Goal: Task Accomplishment & Management: Use online tool/utility

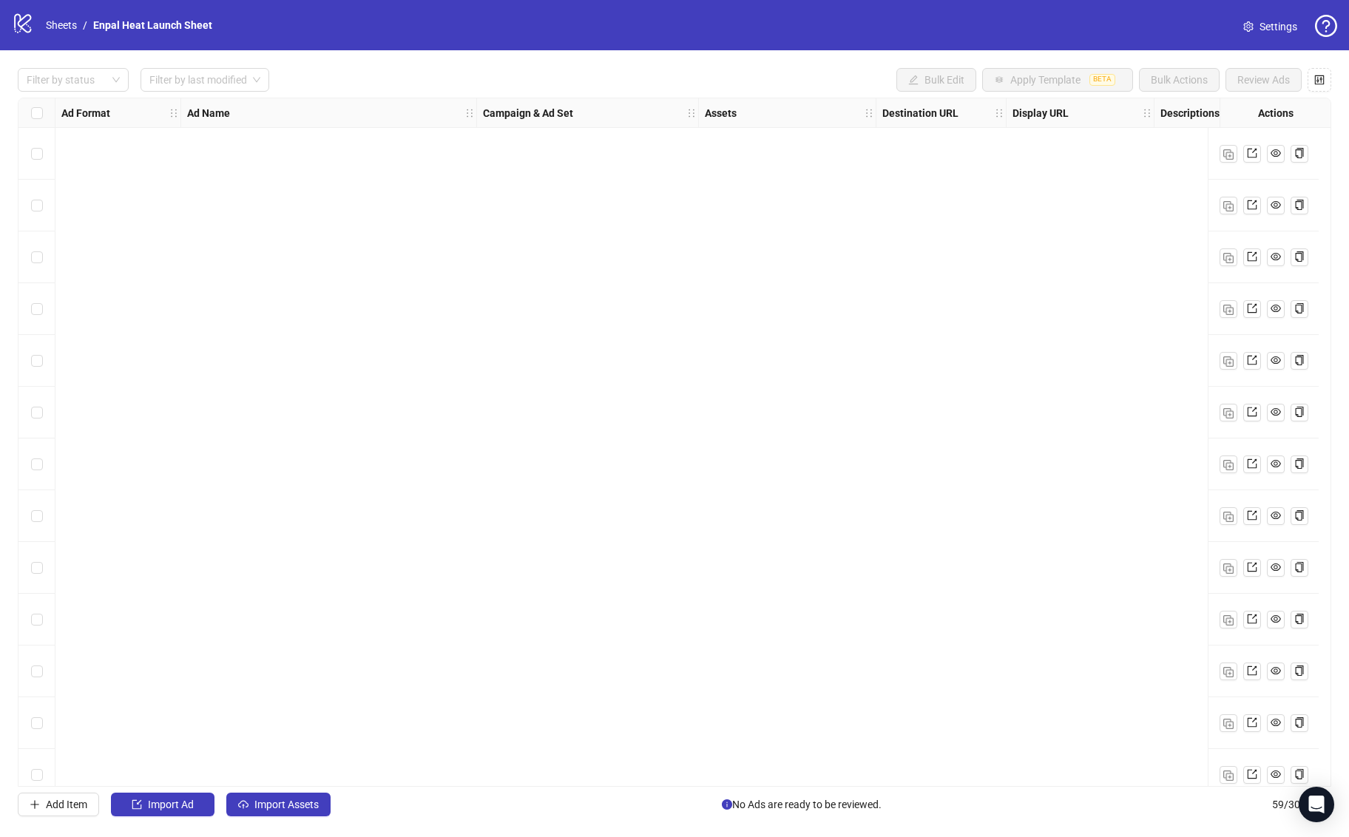
scroll to position [2402, 0]
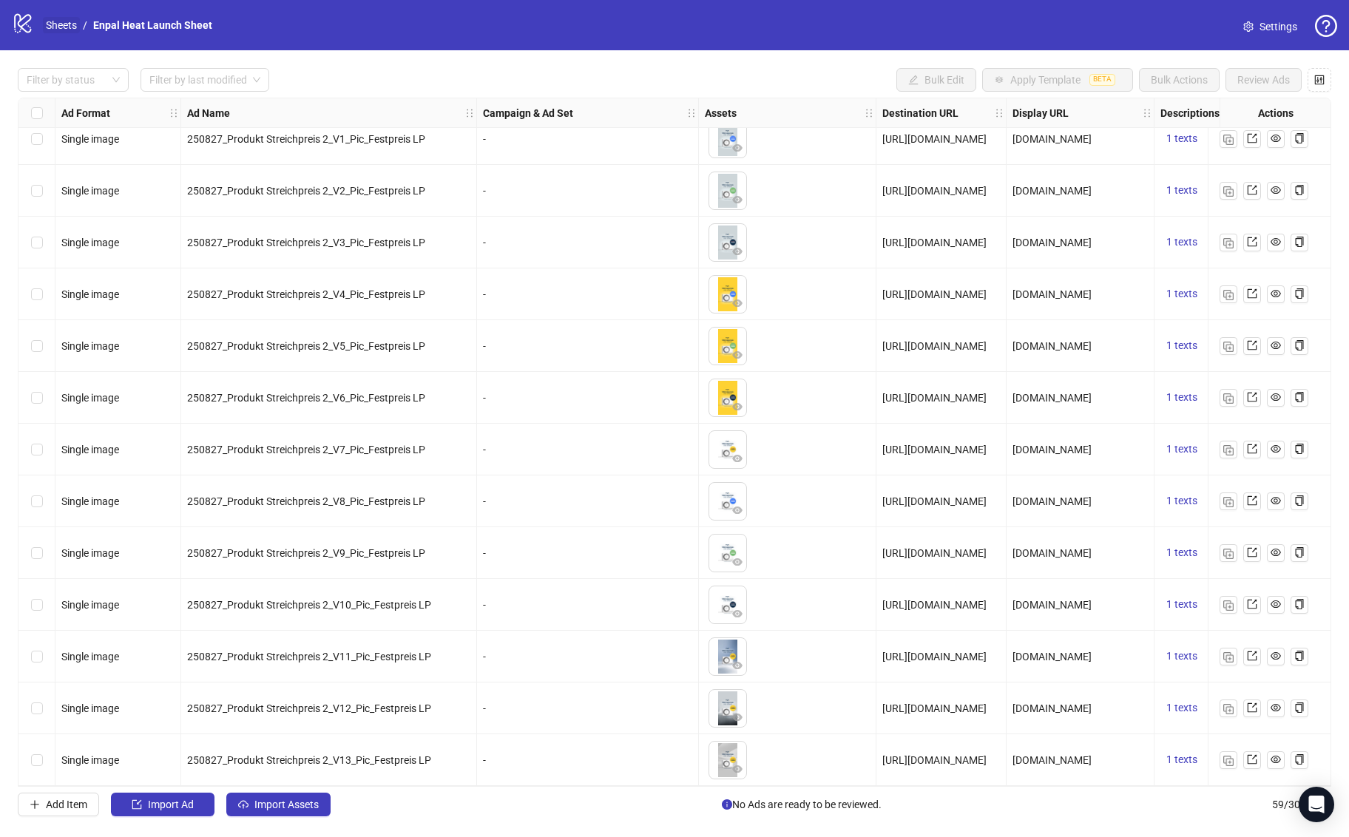
click at [60, 24] on link "Sheets" at bounding box center [61, 25] width 37 height 16
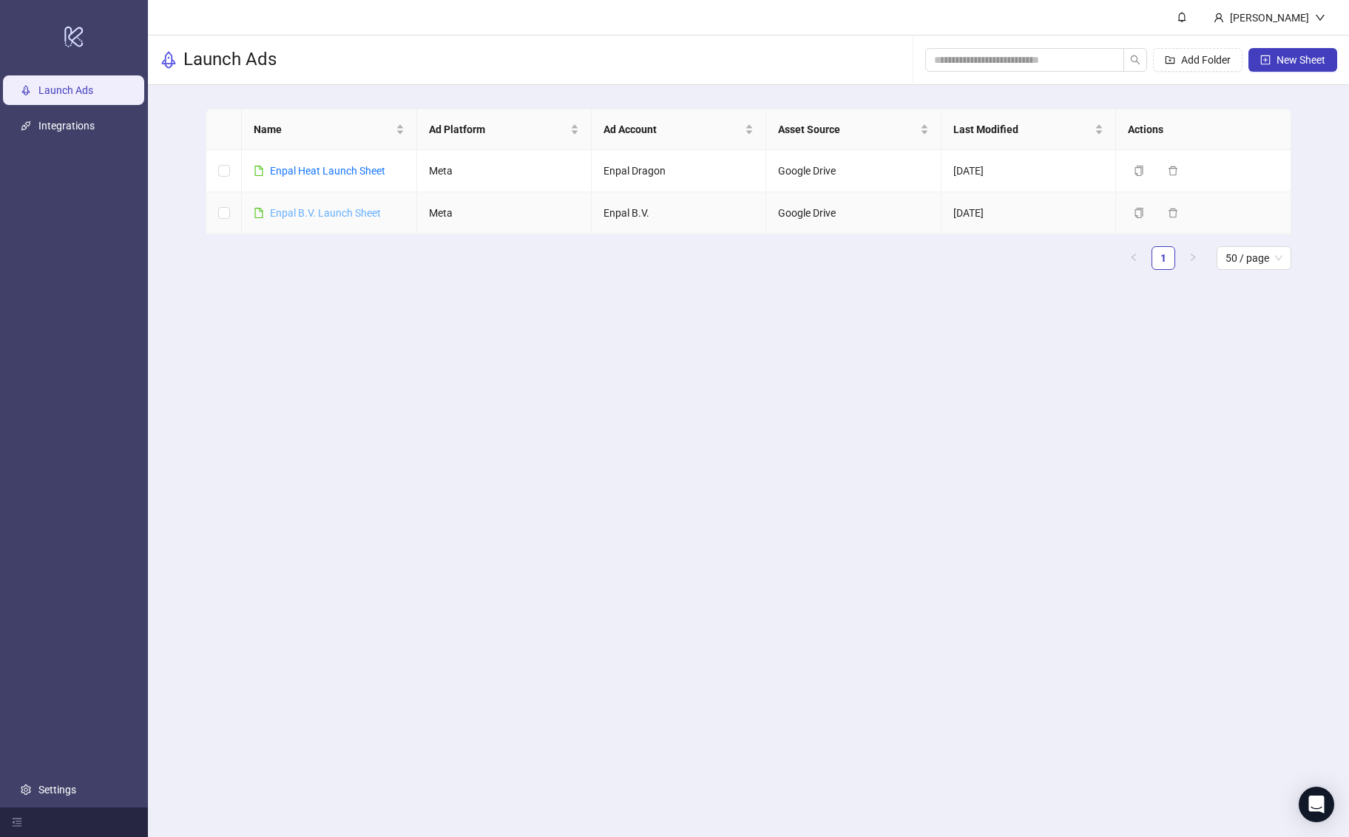
click at [334, 213] on link "Enpal B.V. Launch Sheet" at bounding box center [325, 213] width 111 height 12
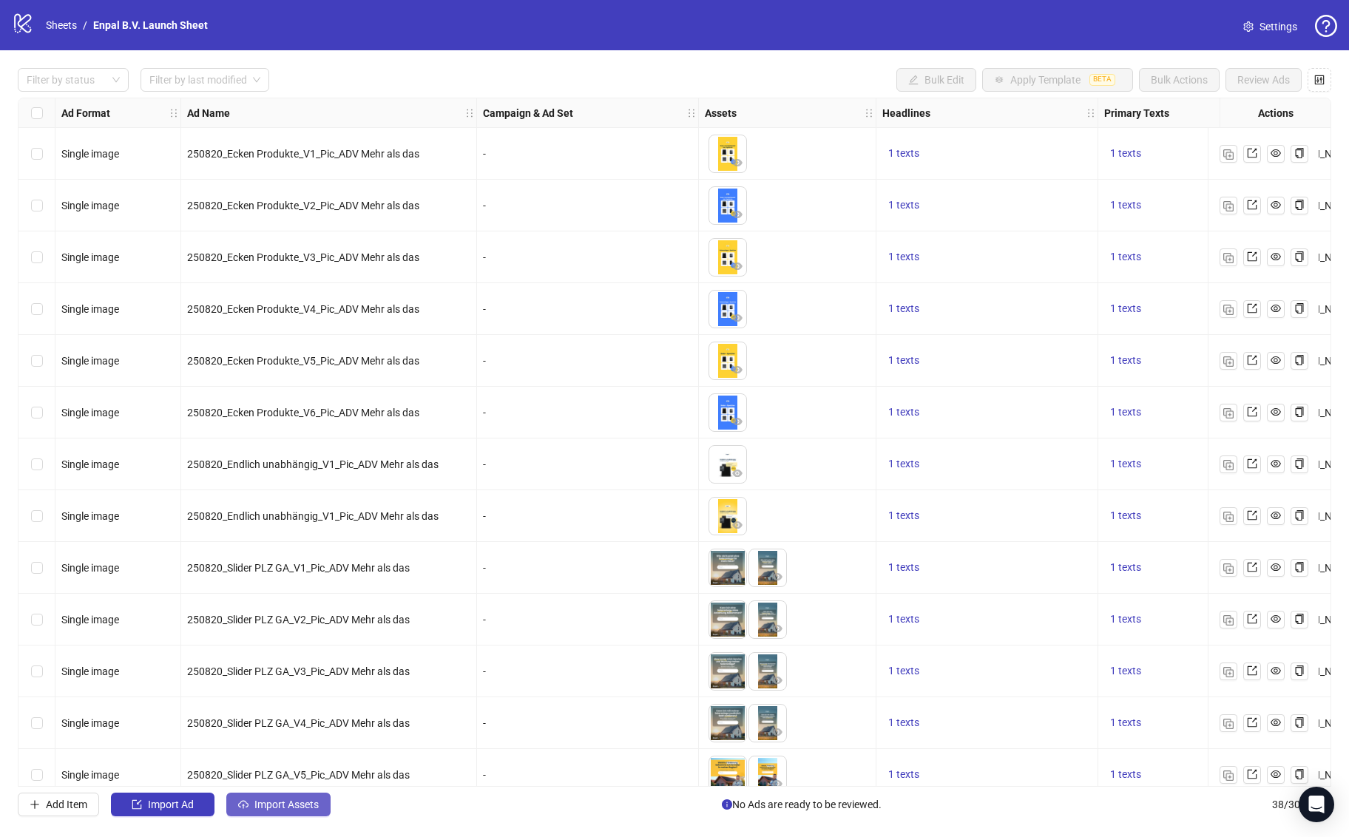
click at [291, 808] on span "Import Assets" at bounding box center [286, 805] width 64 height 12
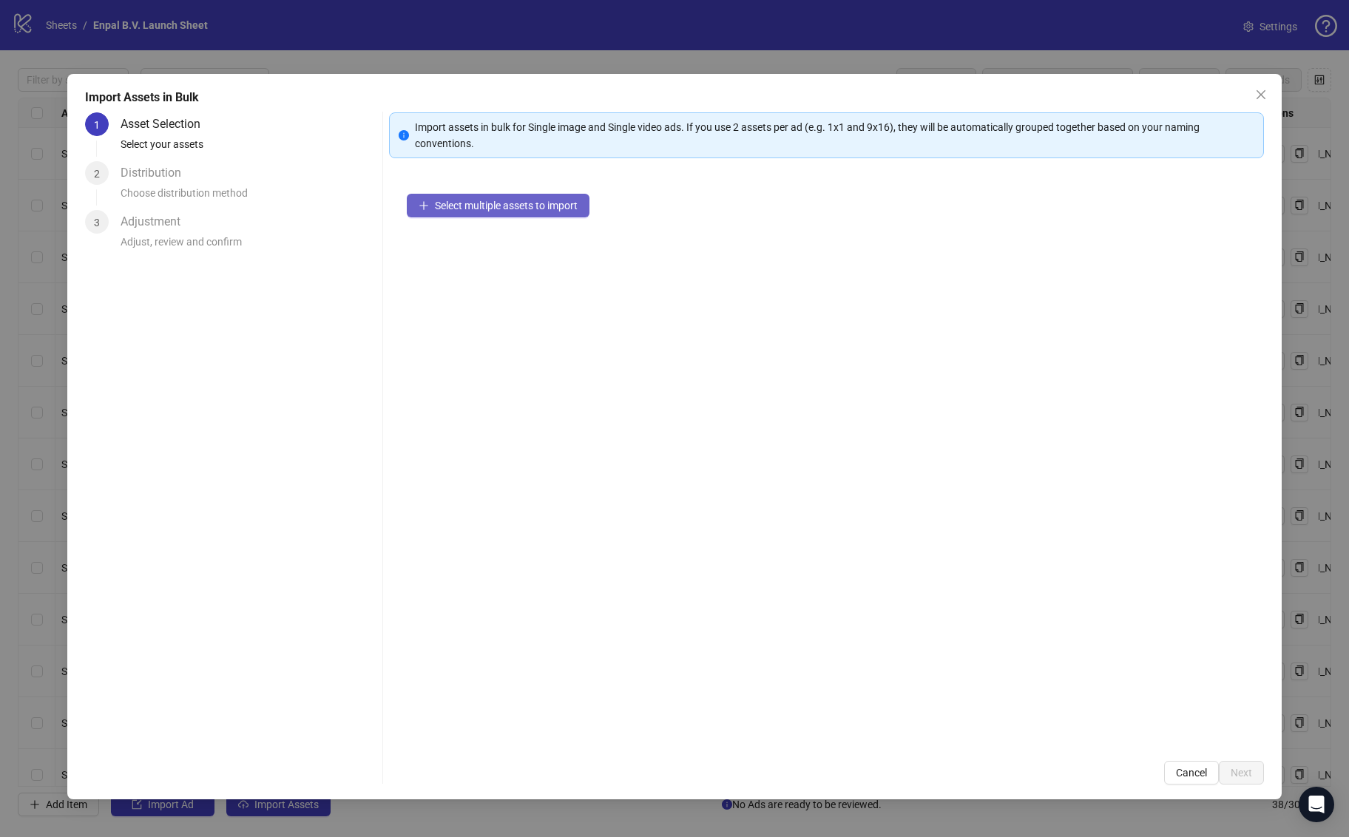
click at [495, 212] on button "Select multiple assets to import" at bounding box center [498, 206] width 183 height 24
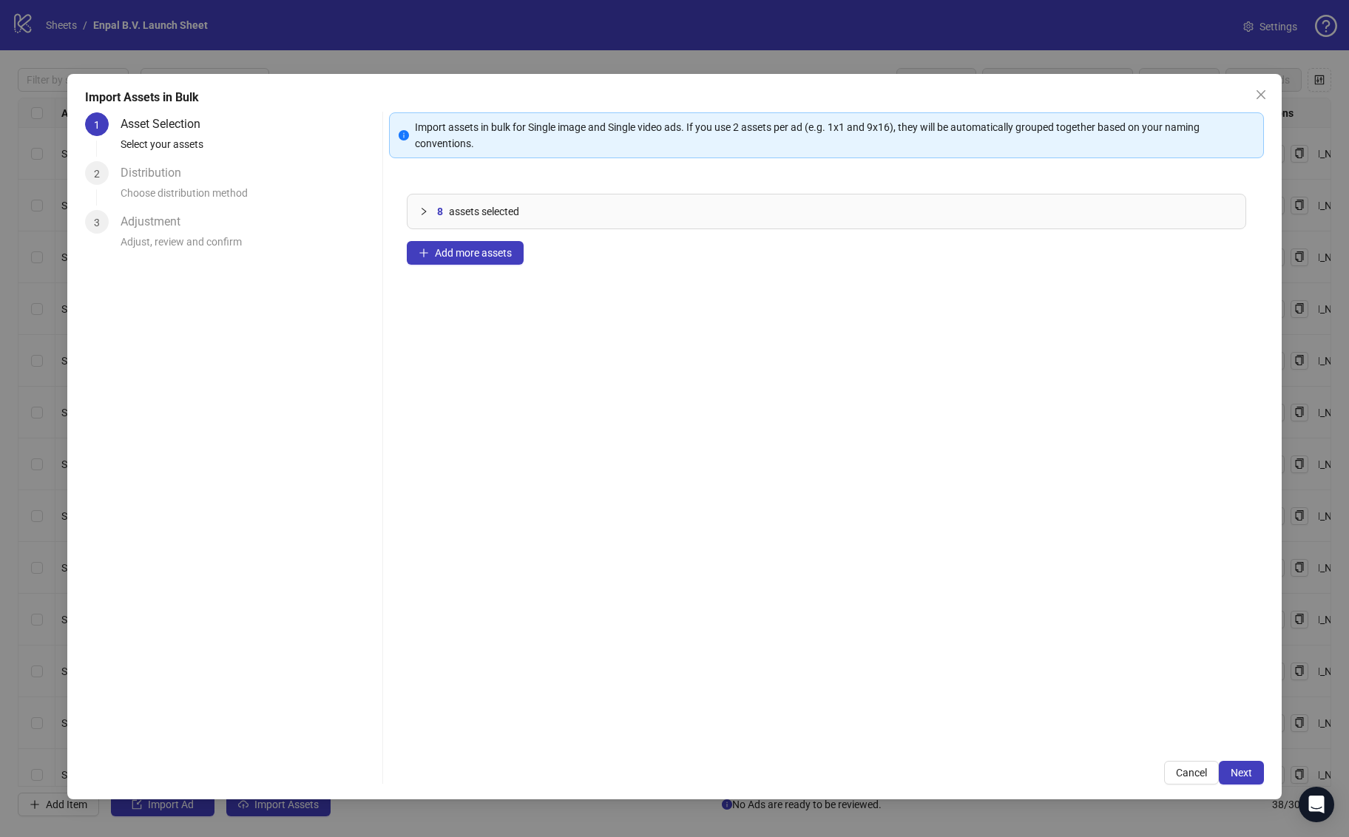
click at [425, 215] on icon "collapsed" at bounding box center [423, 211] width 9 height 9
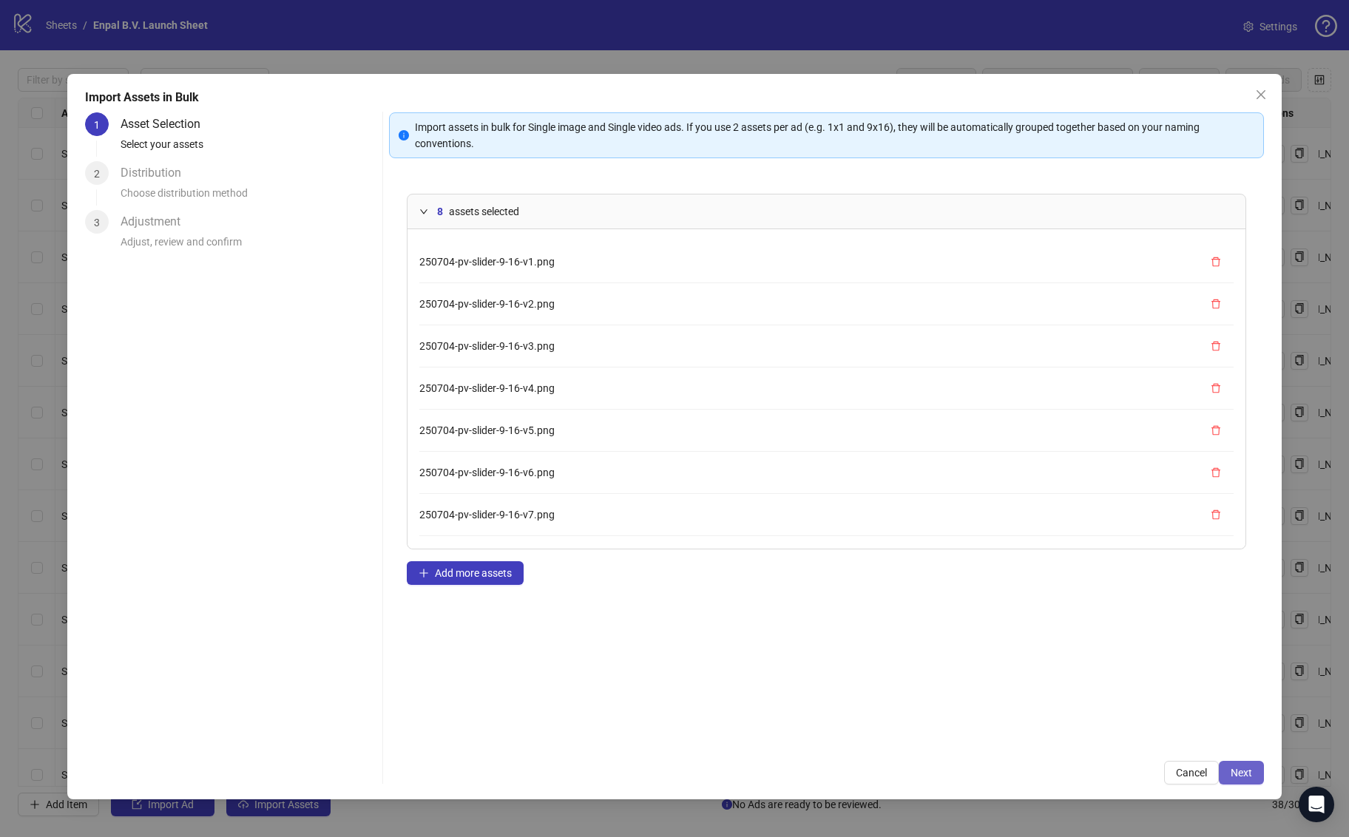
click at [1252, 770] on button "Next" at bounding box center [1241, 773] width 45 height 24
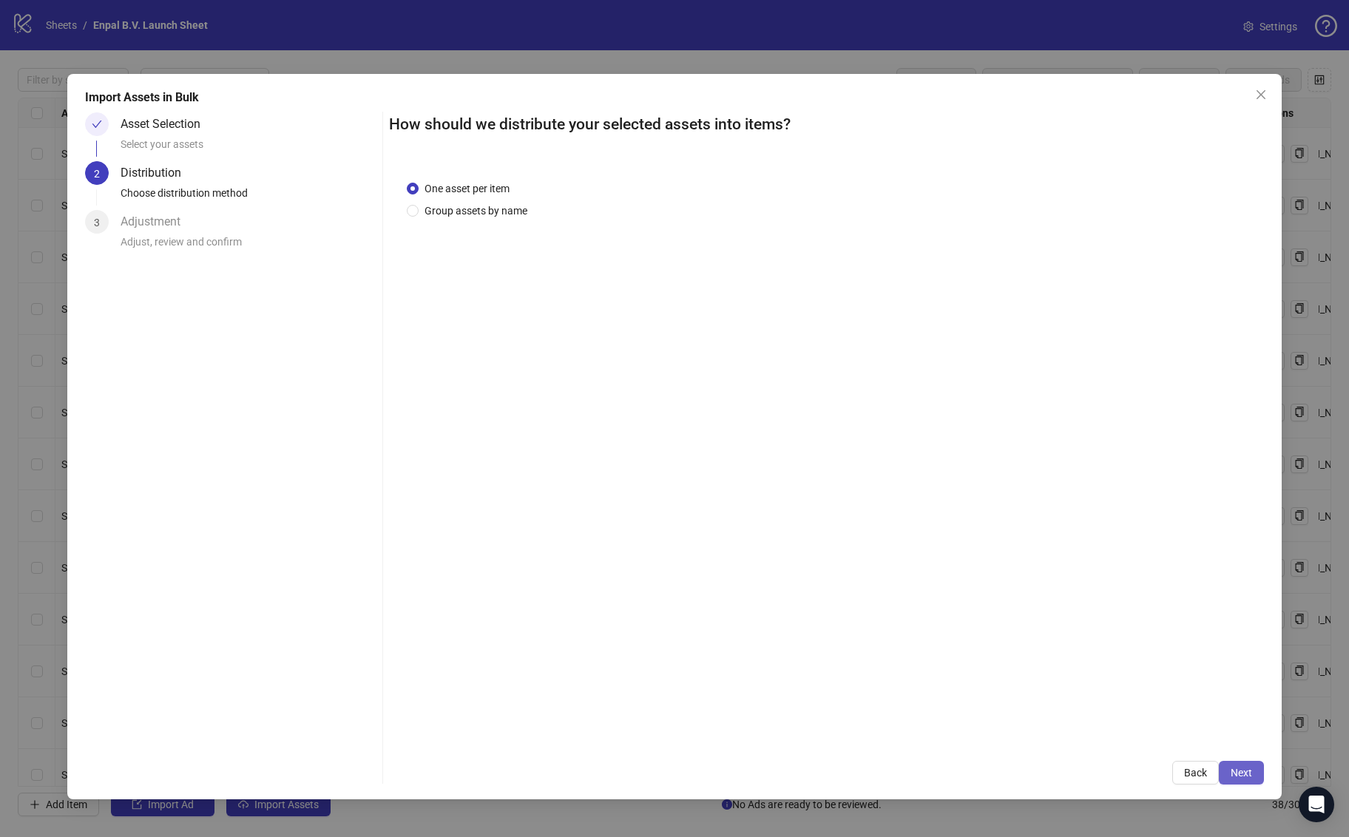
click at [1240, 768] on span "Next" at bounding box center [1241, 773] width 21 height 12
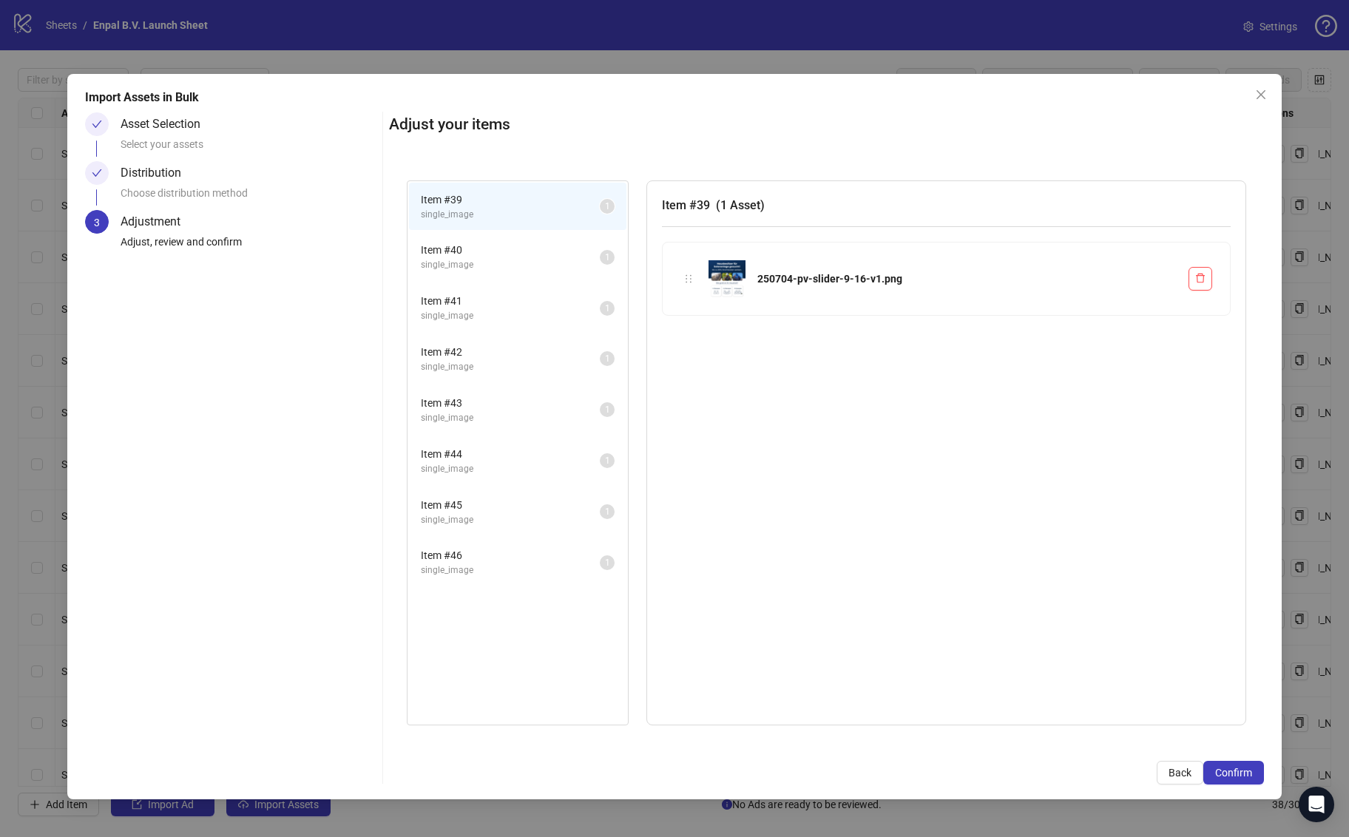
click at [508, 260] on span "single_image" at bounding box center [510, 265] width 179 height 14
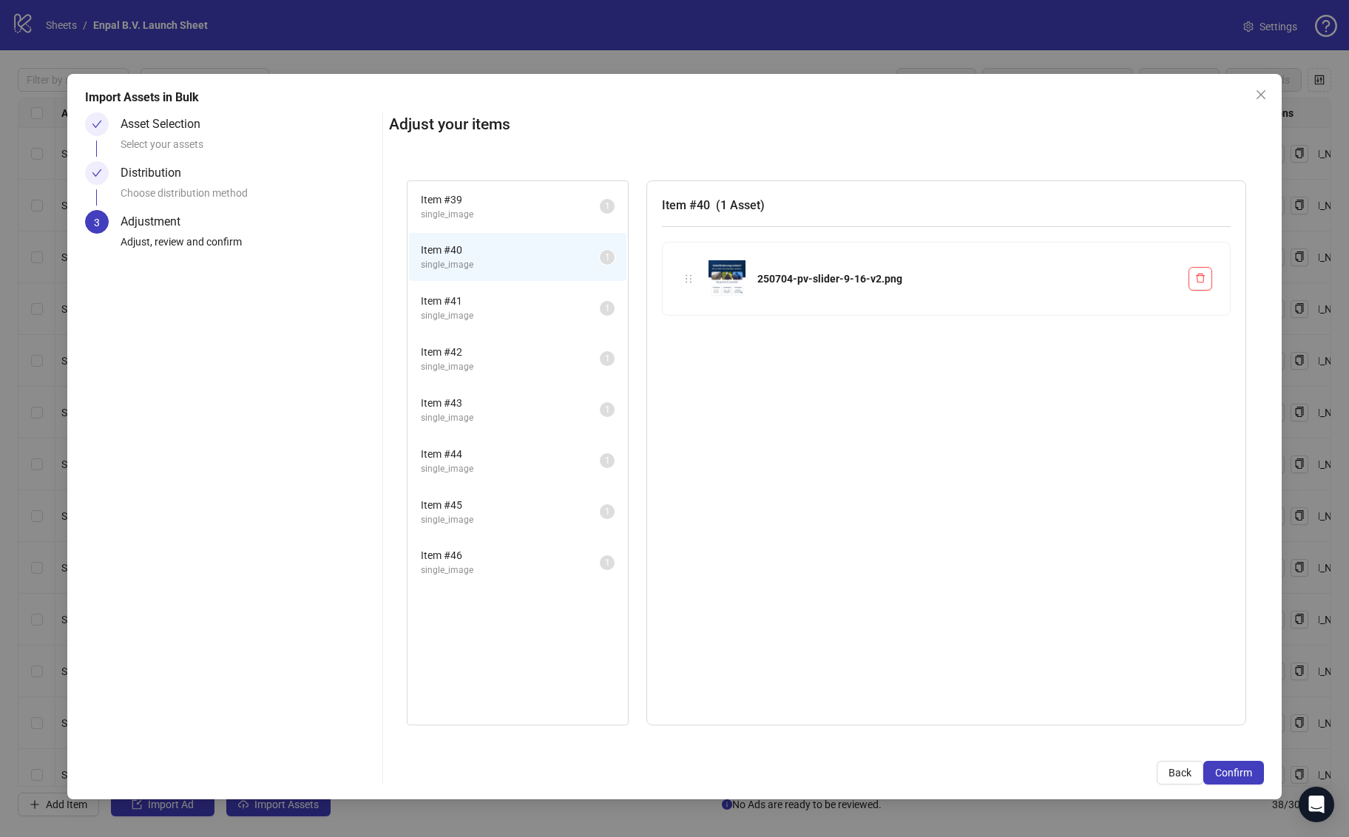
click at [496, 229] on li "Item # 39 single_image 1" at bounding box center [517, 207] width 217 height 48
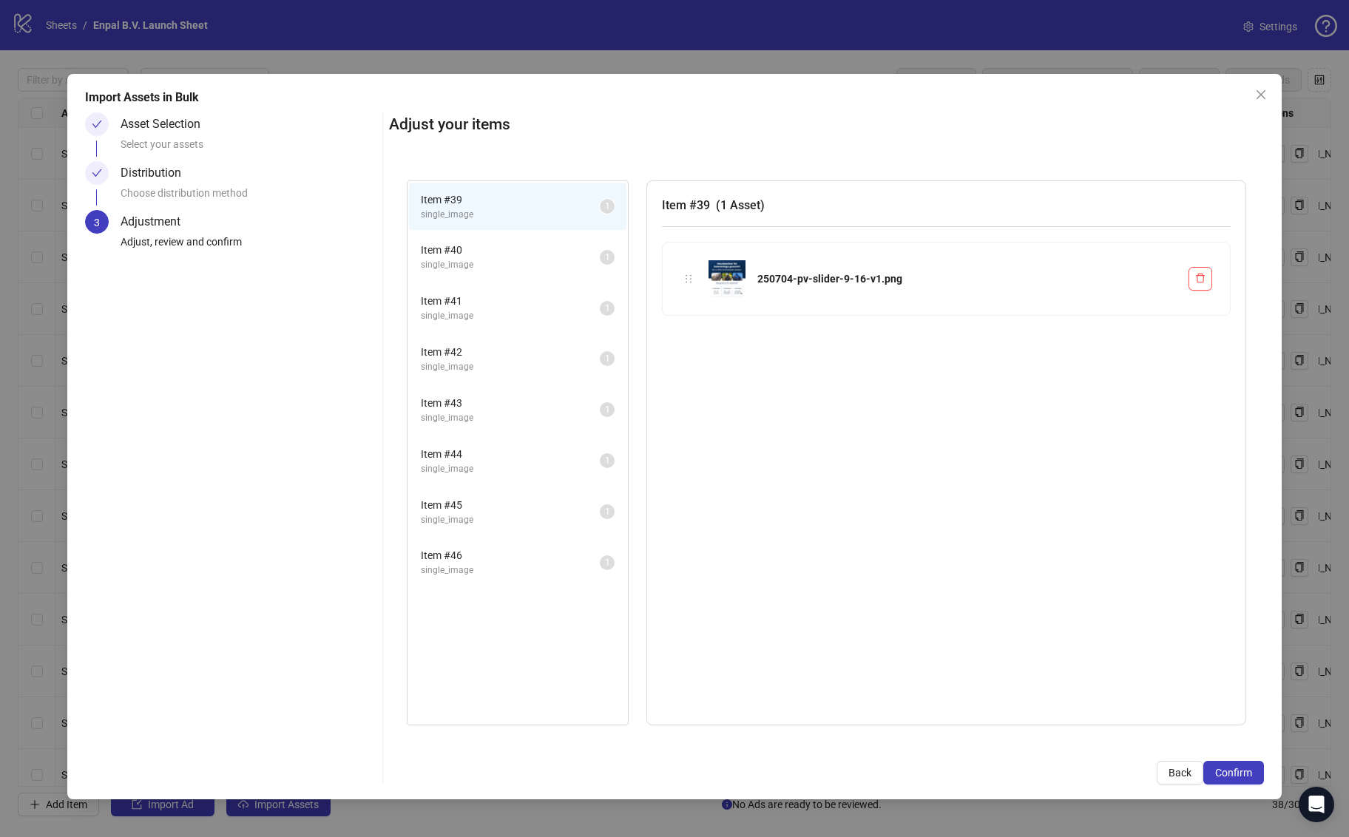
click at [496, 263] on span "single_image" at bounding box center [510, 265] width 179 height 14
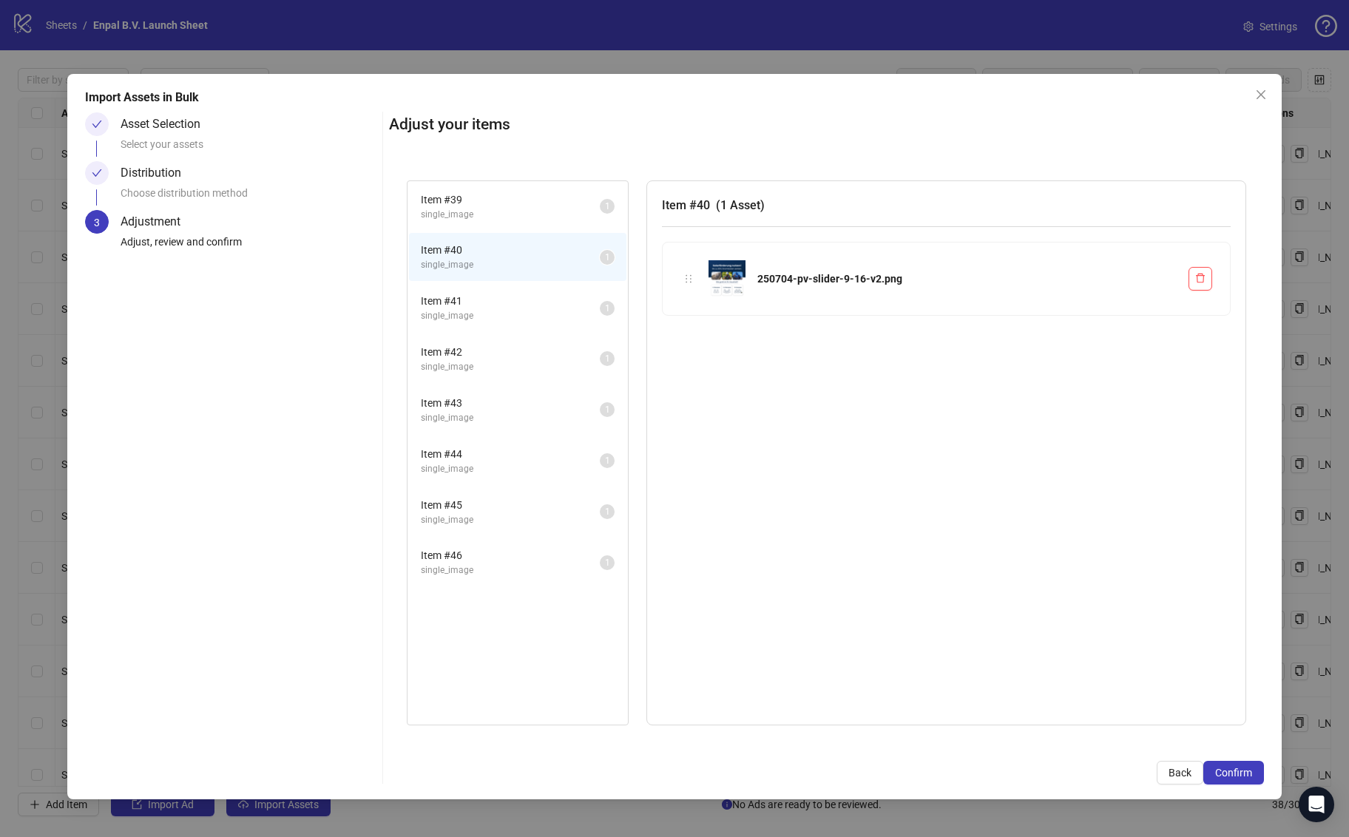
click at [493, 317] on span "single_image" at bounding box center [510, 316] width 179 height 14
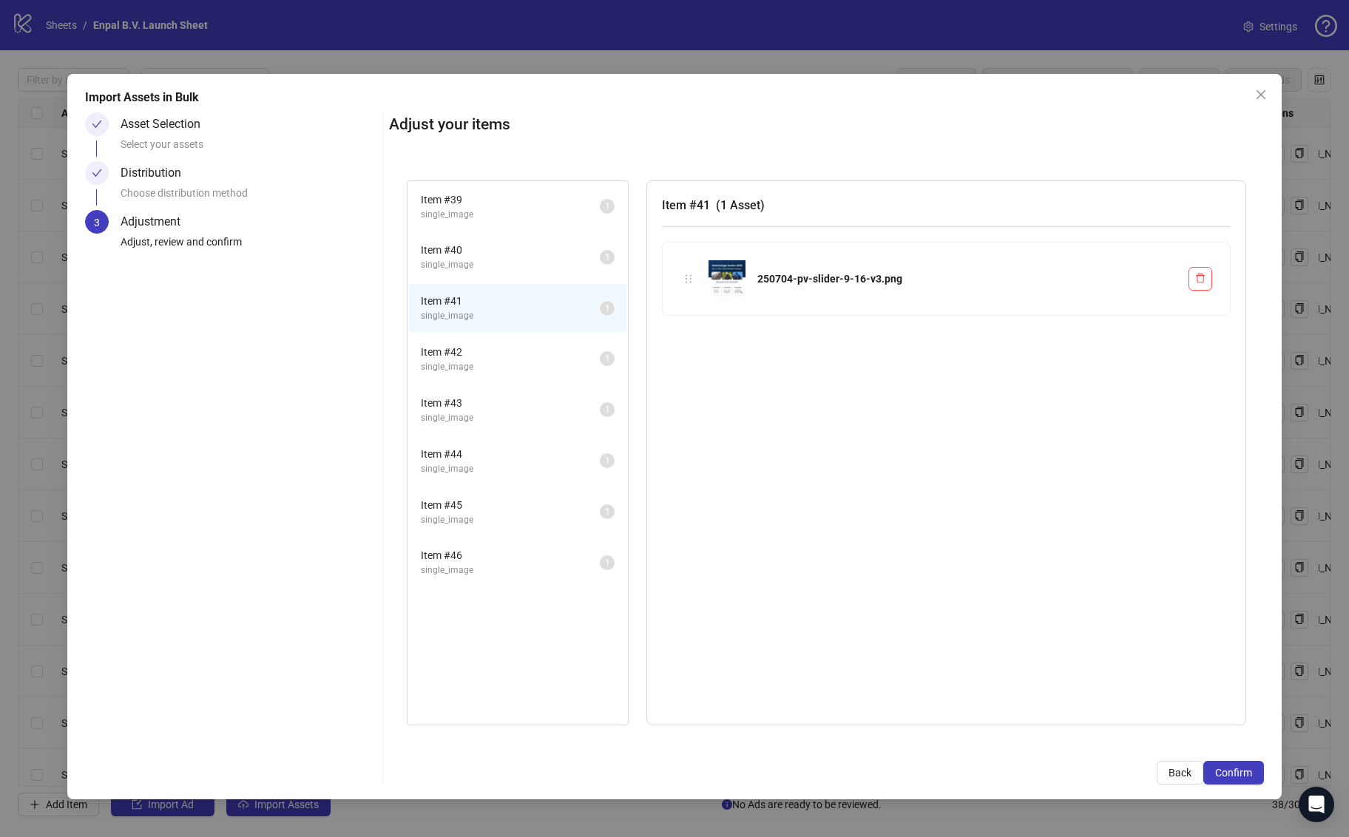
click at [489, 353] on span "Item # 42" at bounding box center [510, 352] width 179 height 16
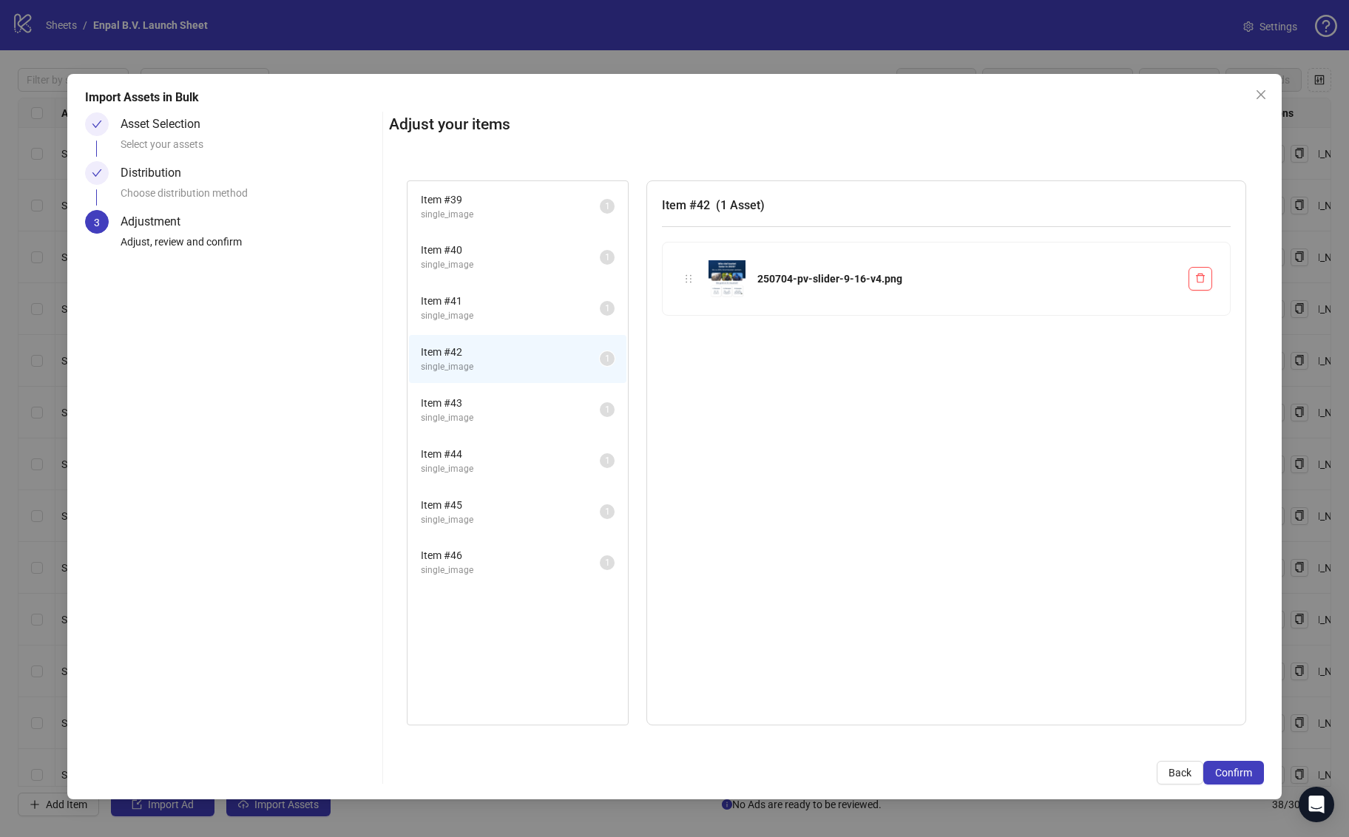
click at [489, 411] on span "single_image" at bounding box center [510, 418] width 179 height 14
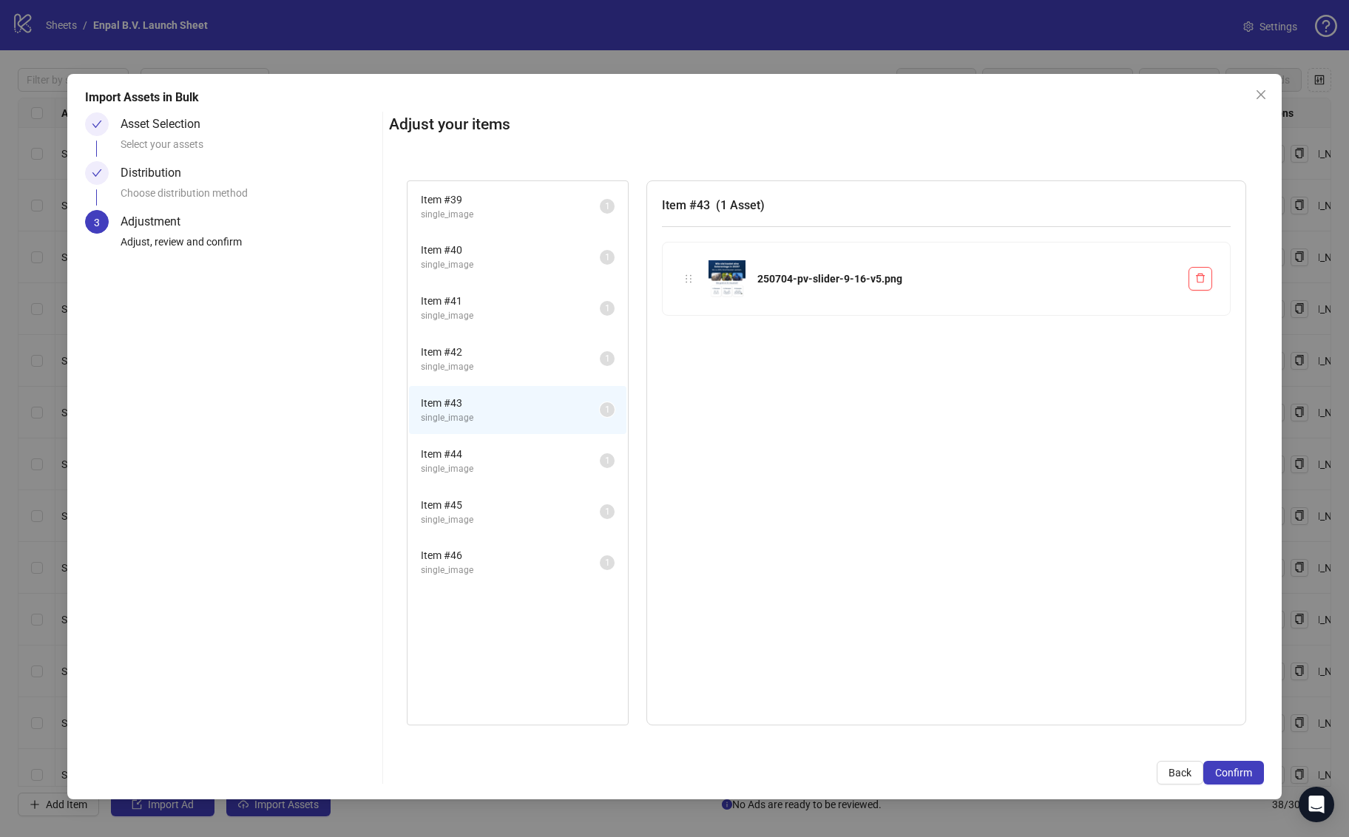
click at [489, 456] on span "Item # 44" at bounding box center [510, 454] width 179 height 16
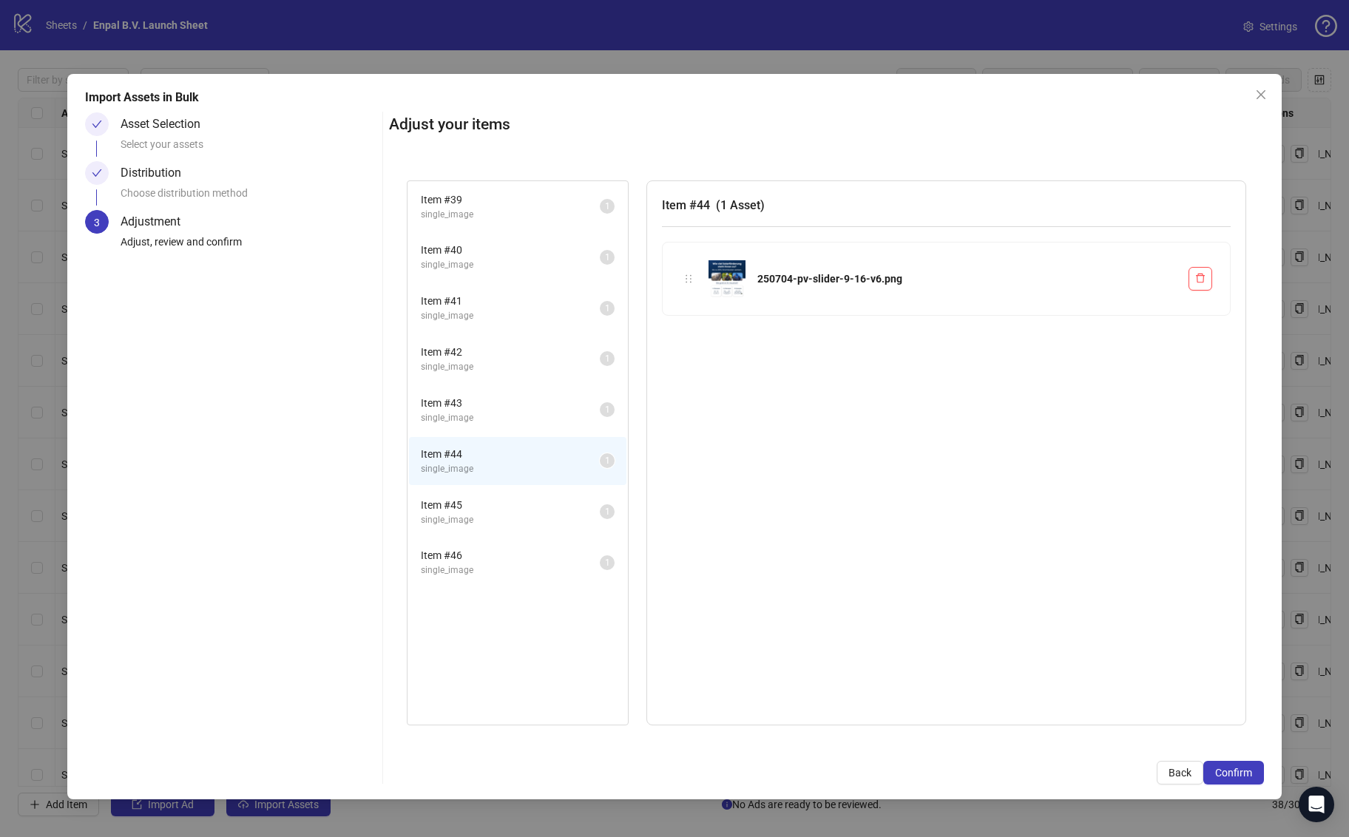
click at [486, 503] on span "Item # 45" at bounding box center [510, 505] width 179 height 16
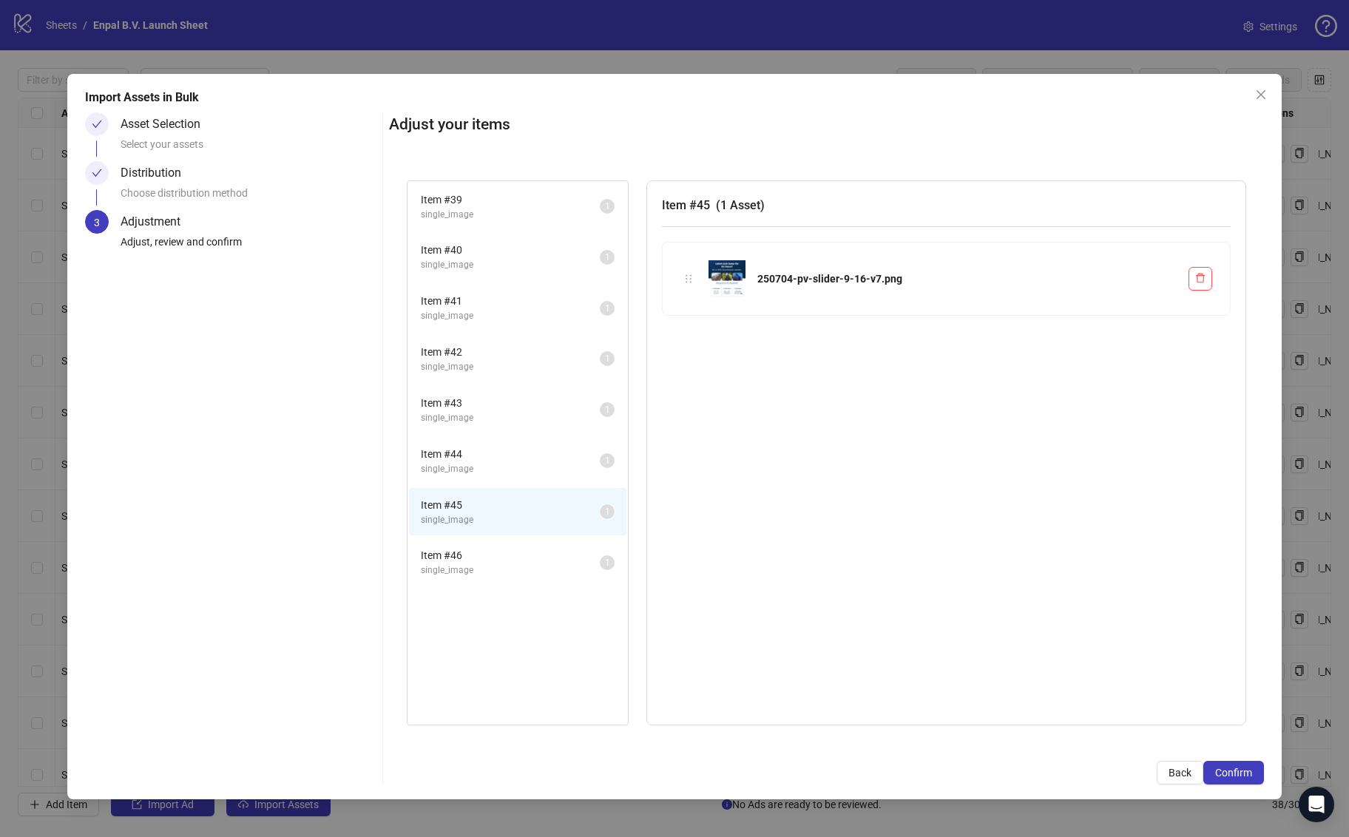
click at [486, 552] on span "Item # 46" at bounding box center [510, 555] width 179 height 16
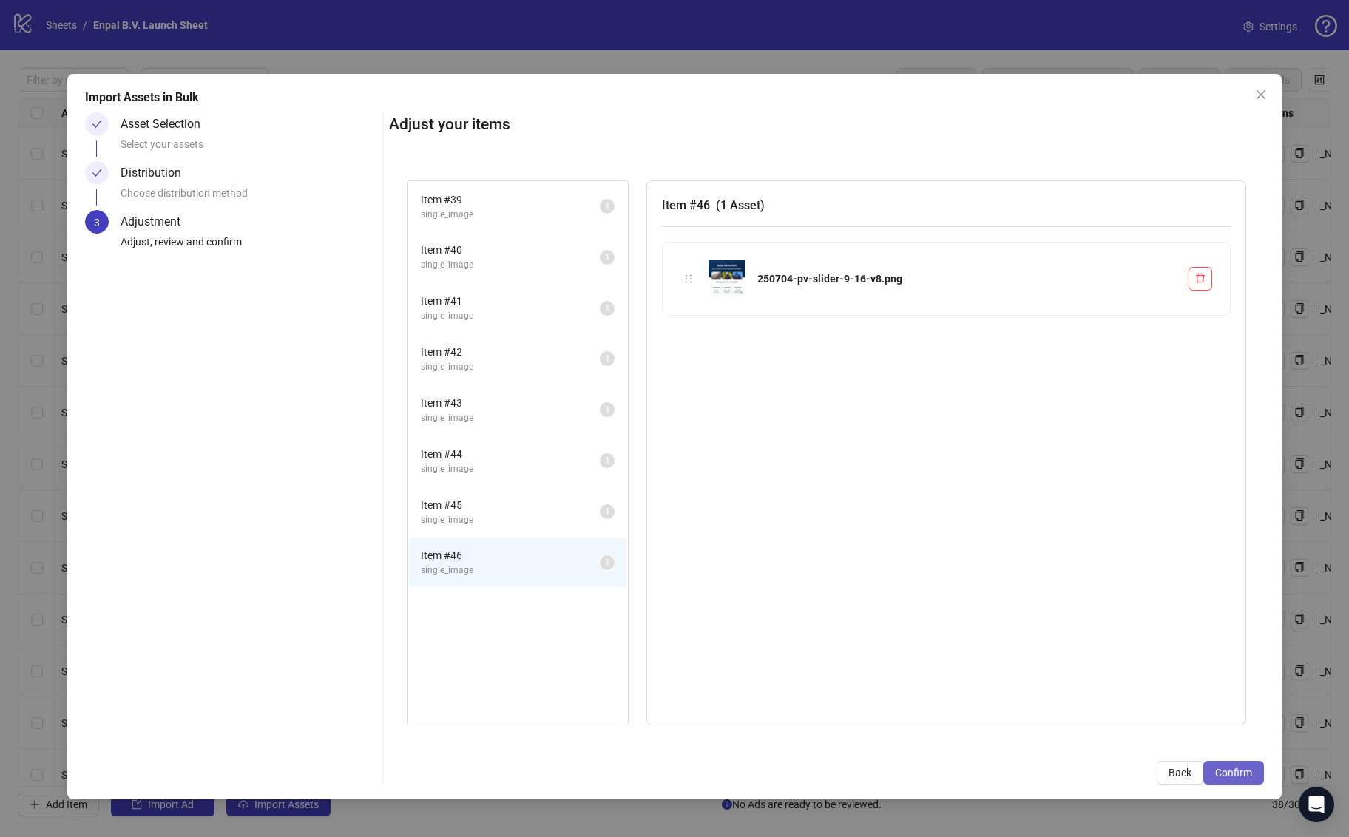
click at [1237, 771] on span "Confirm" at bounding box center [1233, 773] width 37 height 12
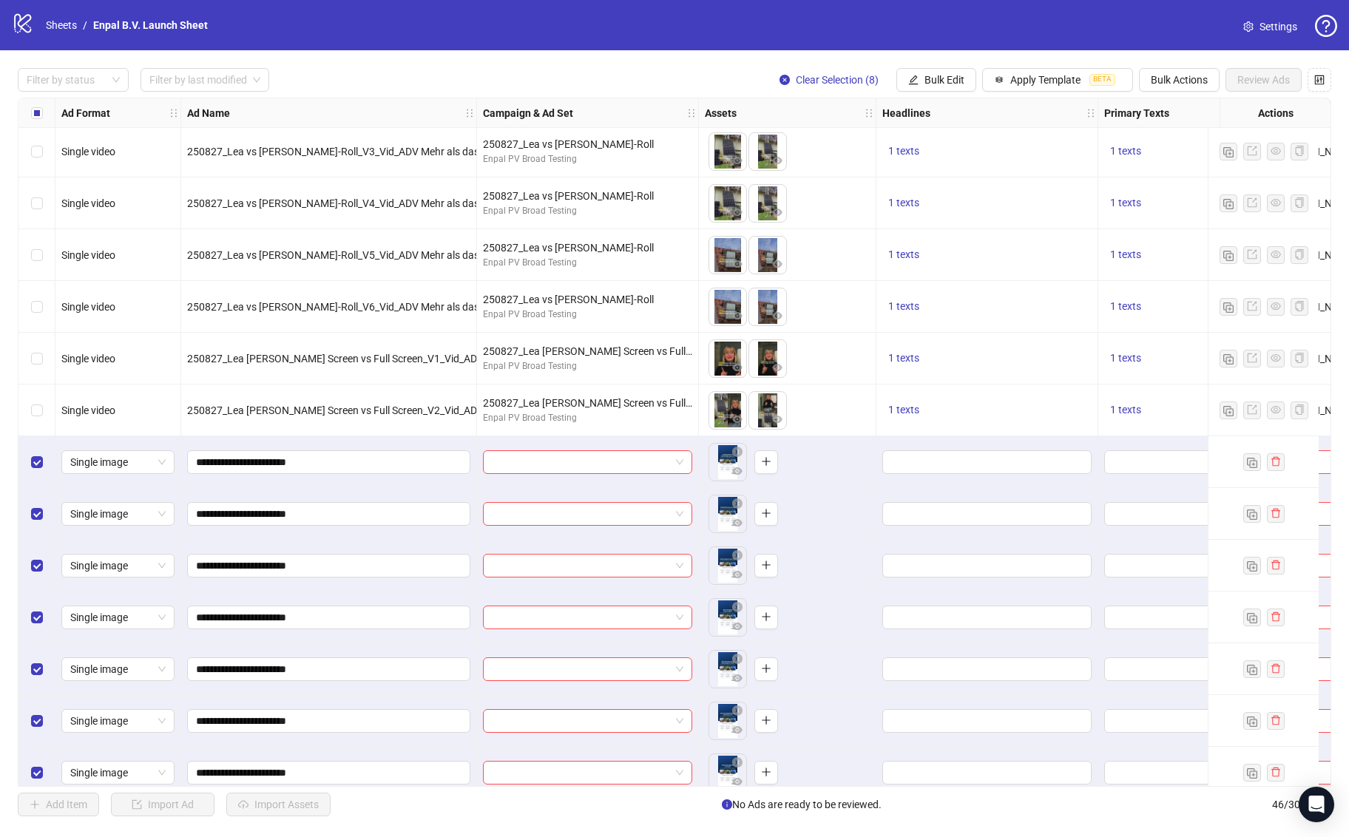
scroll to position [1729, 0]
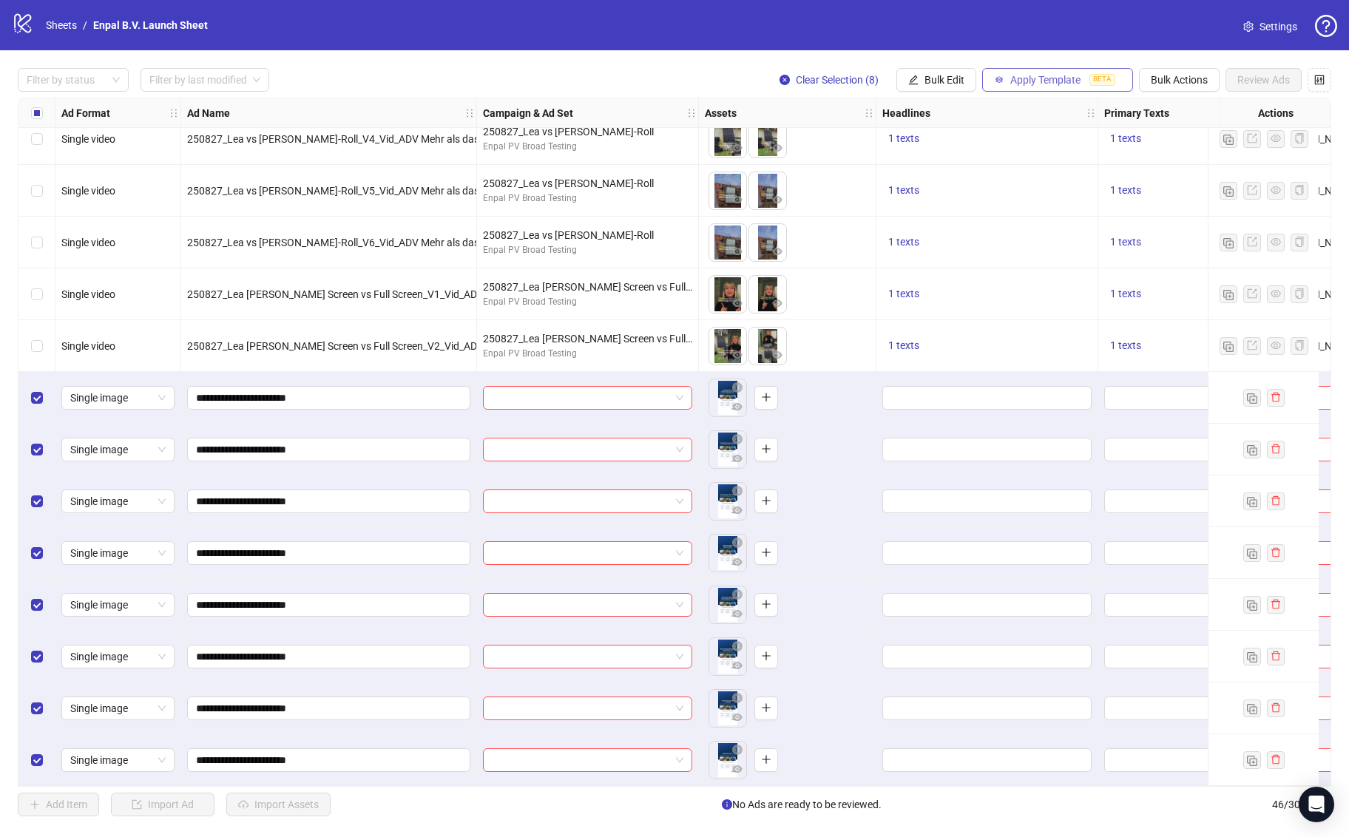
click at [1028, 87] on button "Apply Template BETA" at bounding box center [1057, 80] width 151 height 24
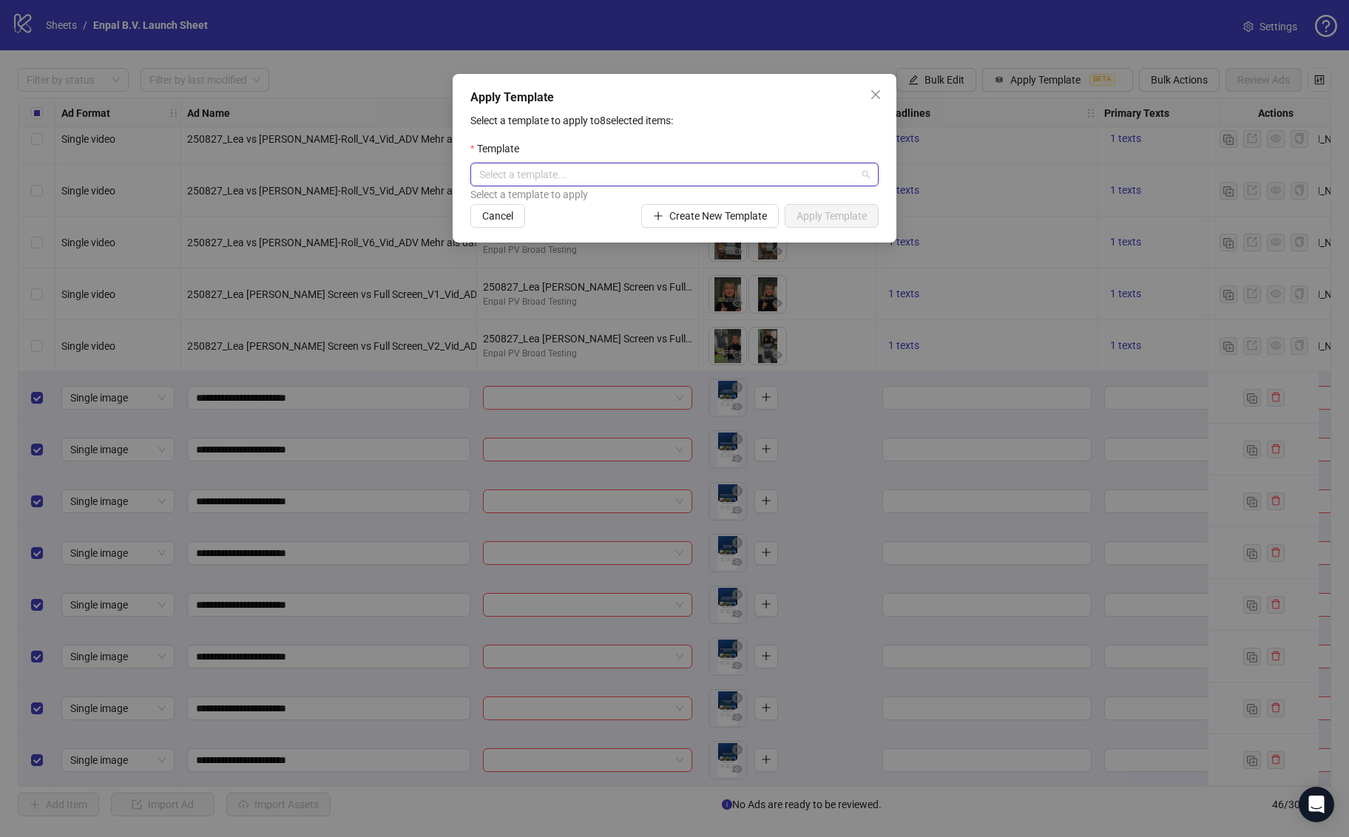
click at [697, 183] on input "search" at bounding box center [667, 174] width 377 height 22
click at [572, 223] on div "PV Broad Testing" at bounding box center [674, 228] width 385 height 16
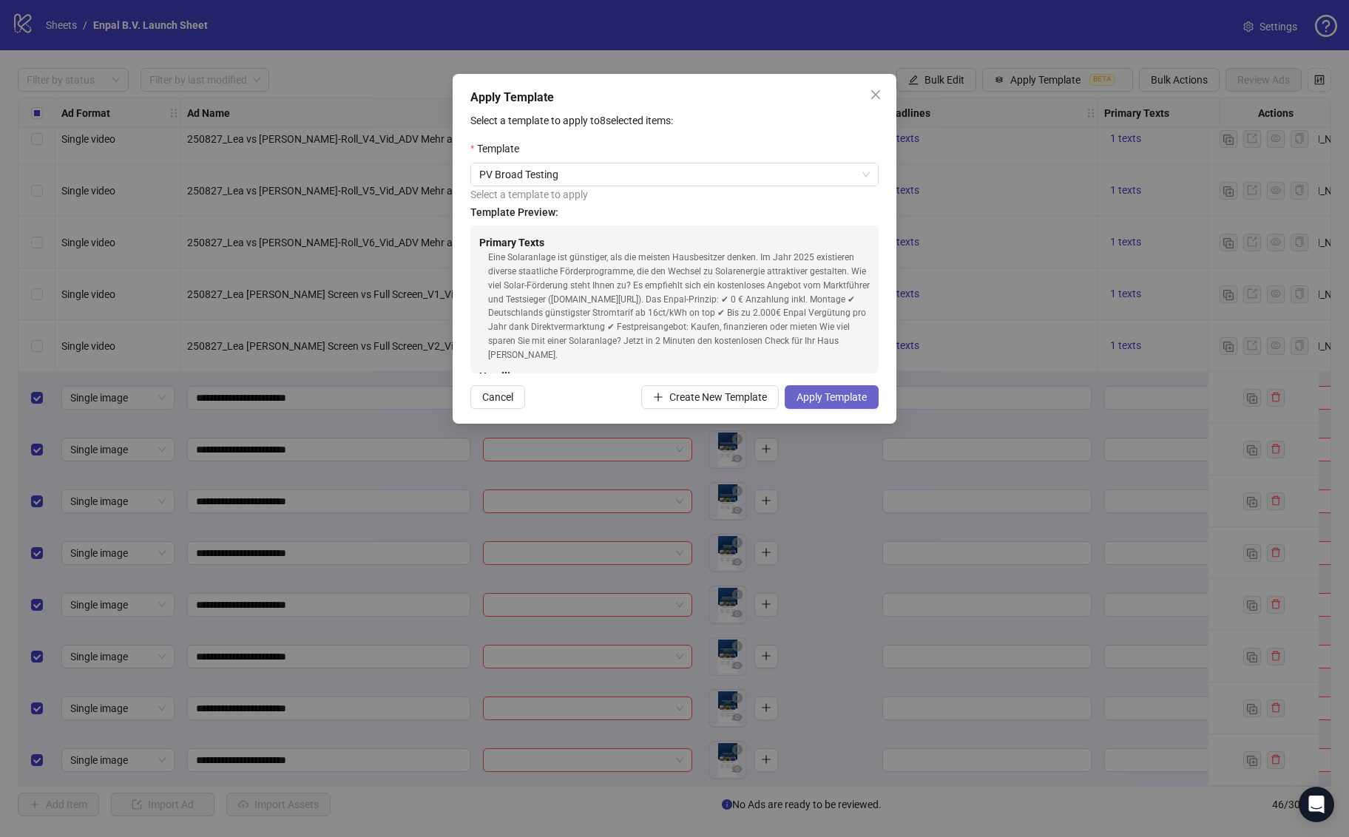
click at [831, 398] on span "Apply Template" at bounding box center [832, 397] width 70 height 12
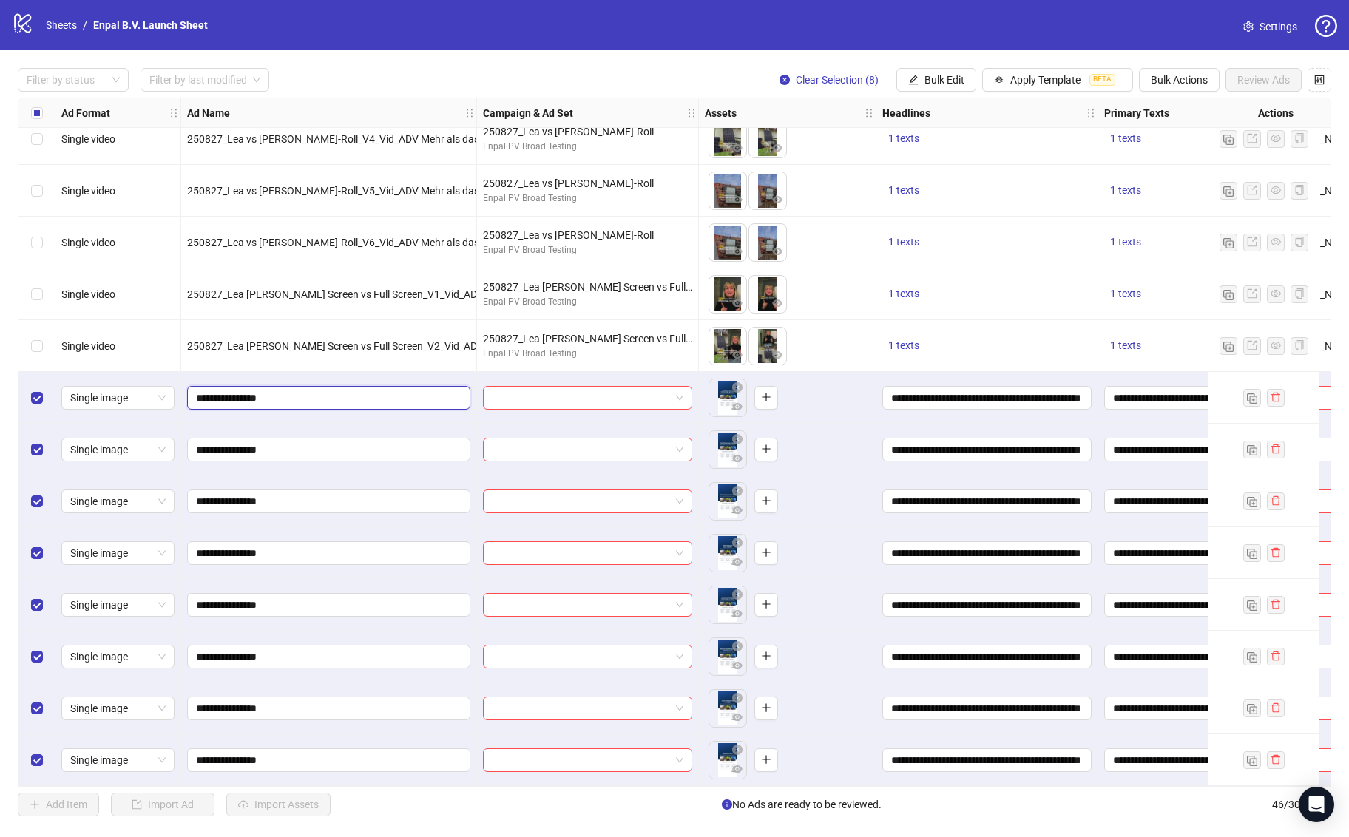
click at [259, 392] on input "**********" at bounding box center [327, 398] width 263 height 16
click at [197, 391] on input "**********" at bounding box center [327, 398] width 263 height 16
type input "******"
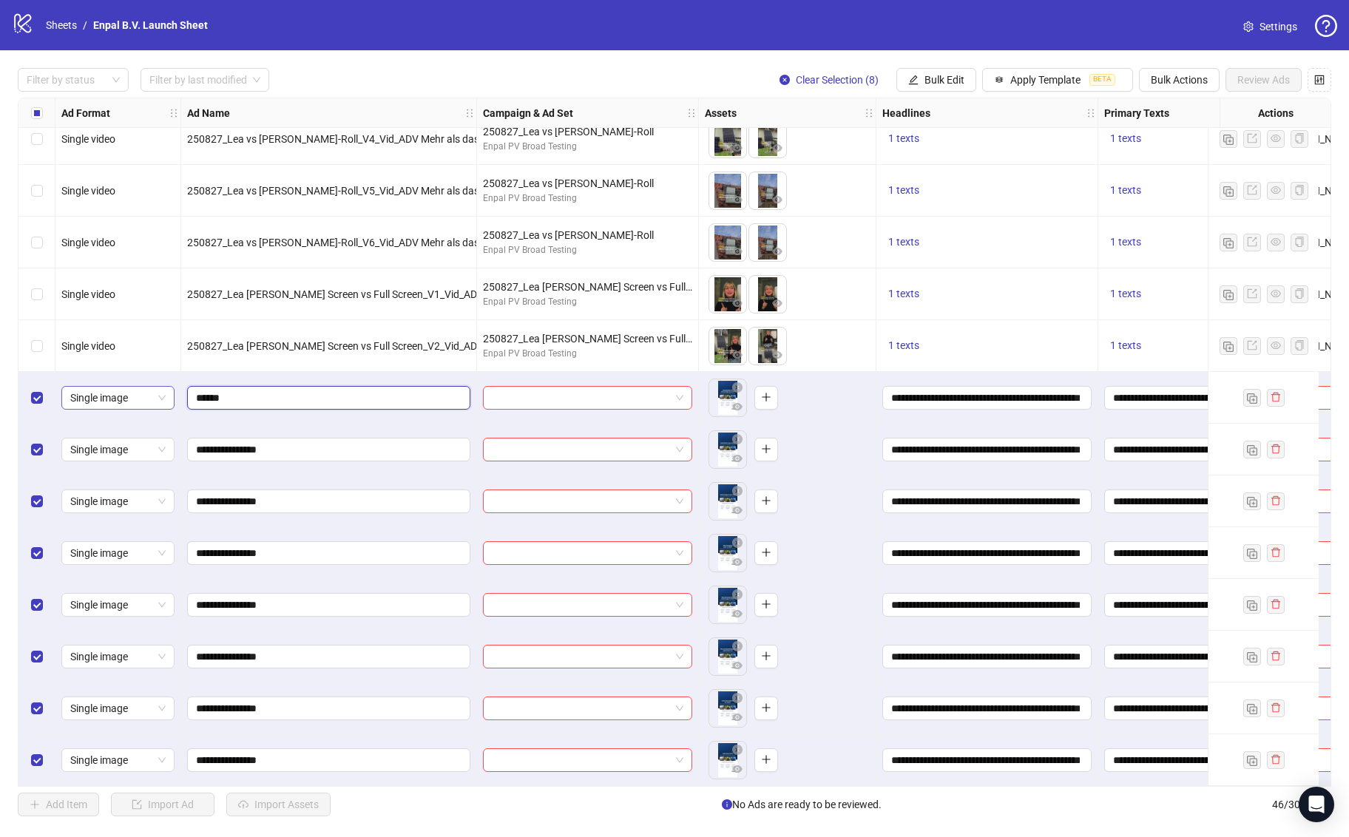
drag, startPoint x: 263, startPoint y: 393, endPoint x: 163, endPoint y: 391, distance: 99.9
click at [959, 74] on span "Bulk Edit" at bounding box center [944, 80] width 40 height 12
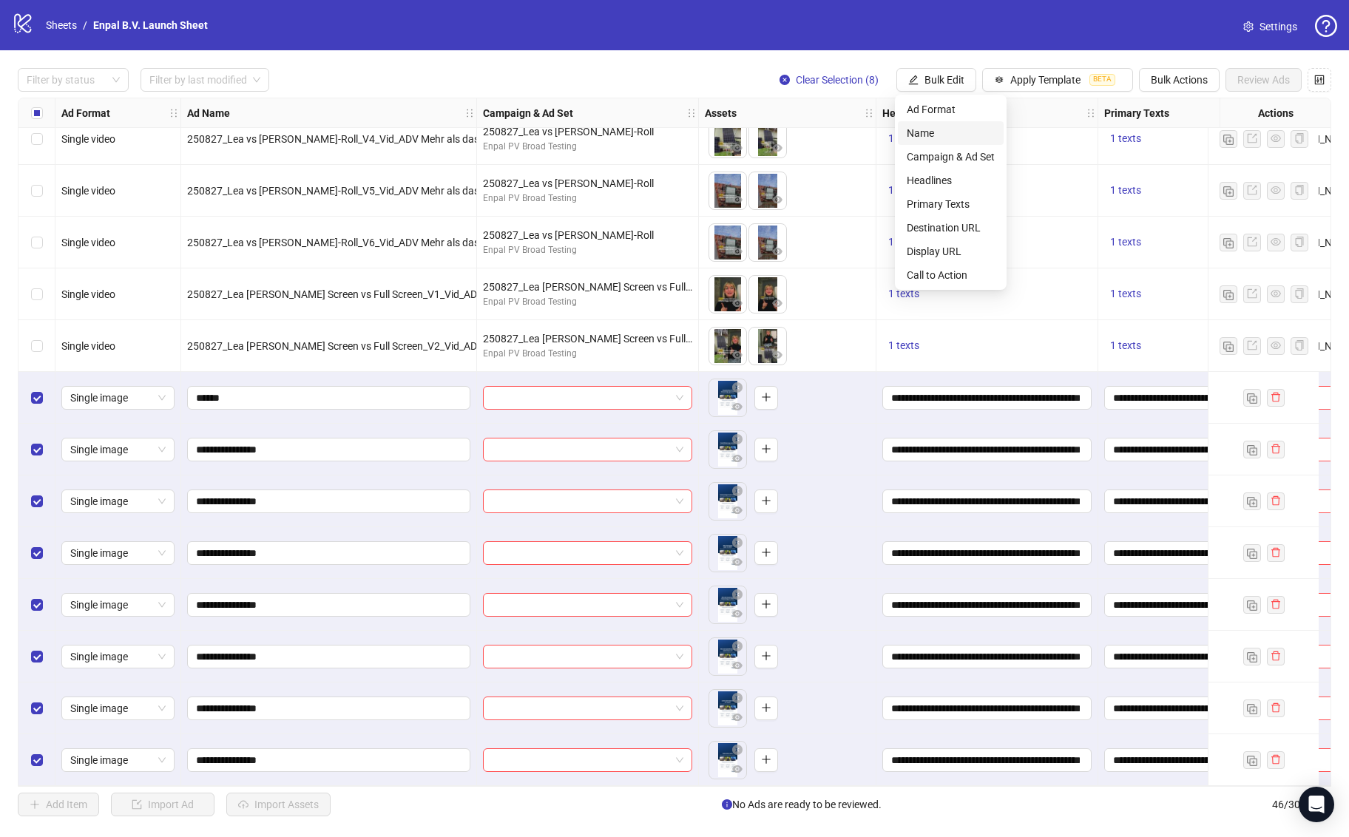
click at [953, 138] on span "Name" at bounding box center [951, 133] width 88 height 16
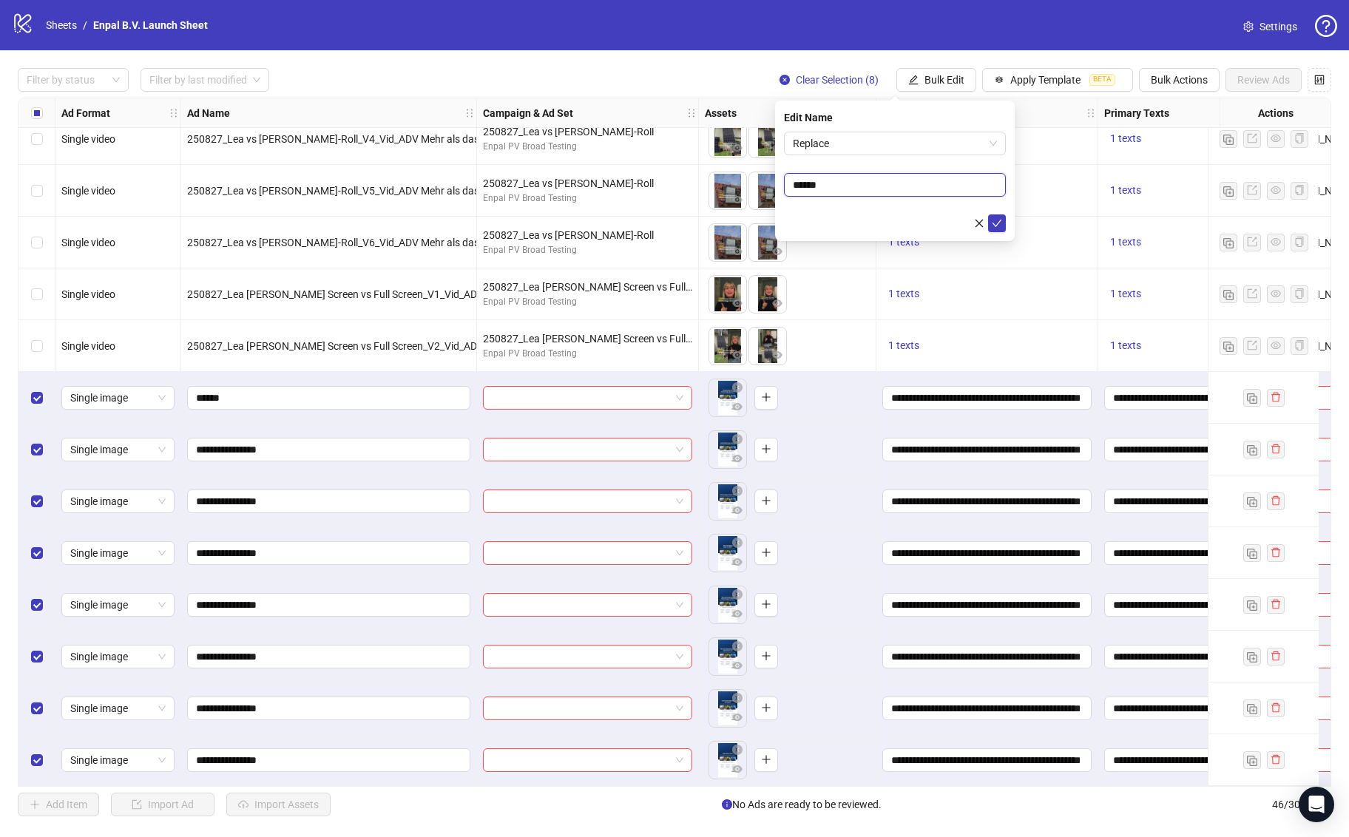
click at [833, 183] on input "******" at bounding box center [895, 185] width 222 height 24
paste input "*"
type input "**********"
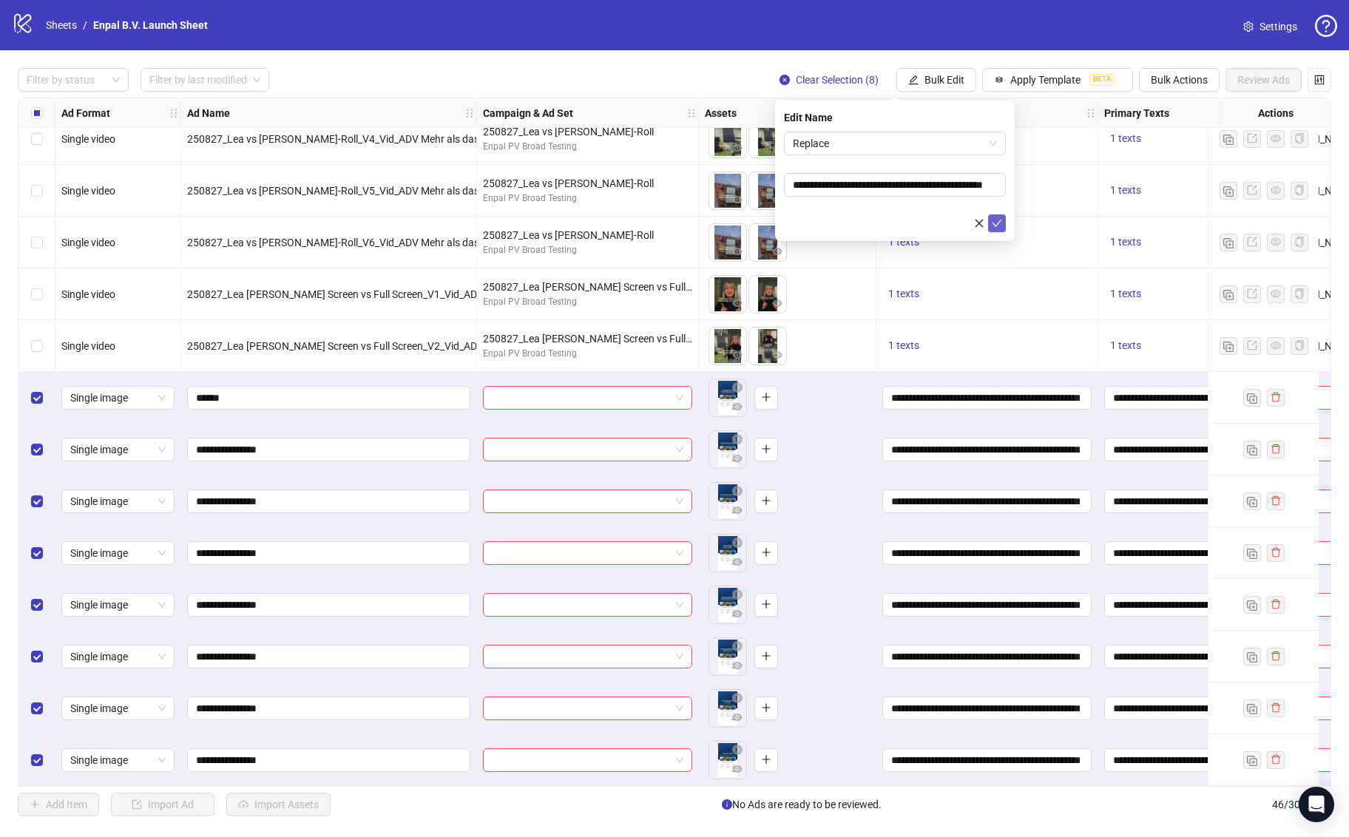
scroll to position [0, 0]
click at [997, 223] on icon "check" at bounding box center [997, 223] width 10 height 10
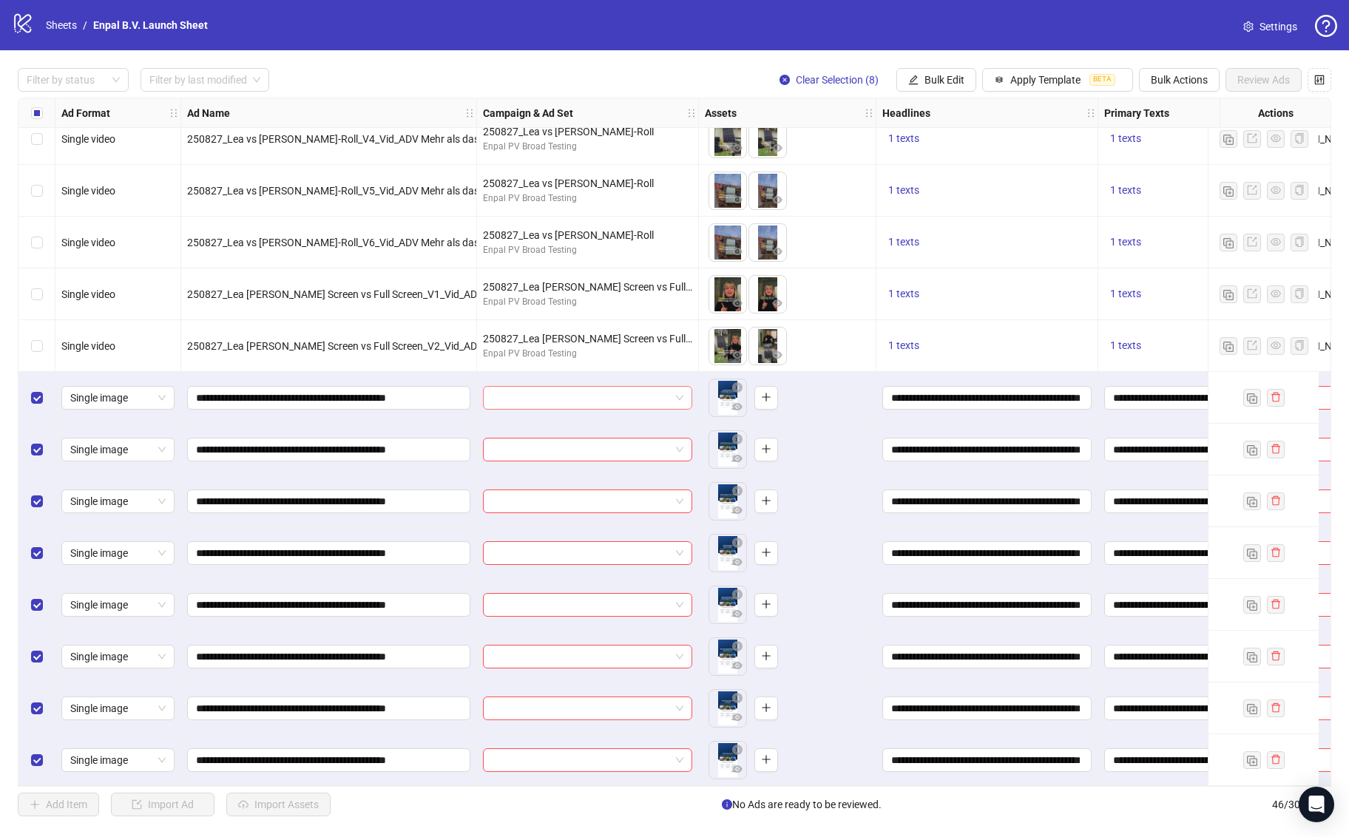
click at [558, 388] on input "search" at bounding box center [581, 398] width 178 height 22
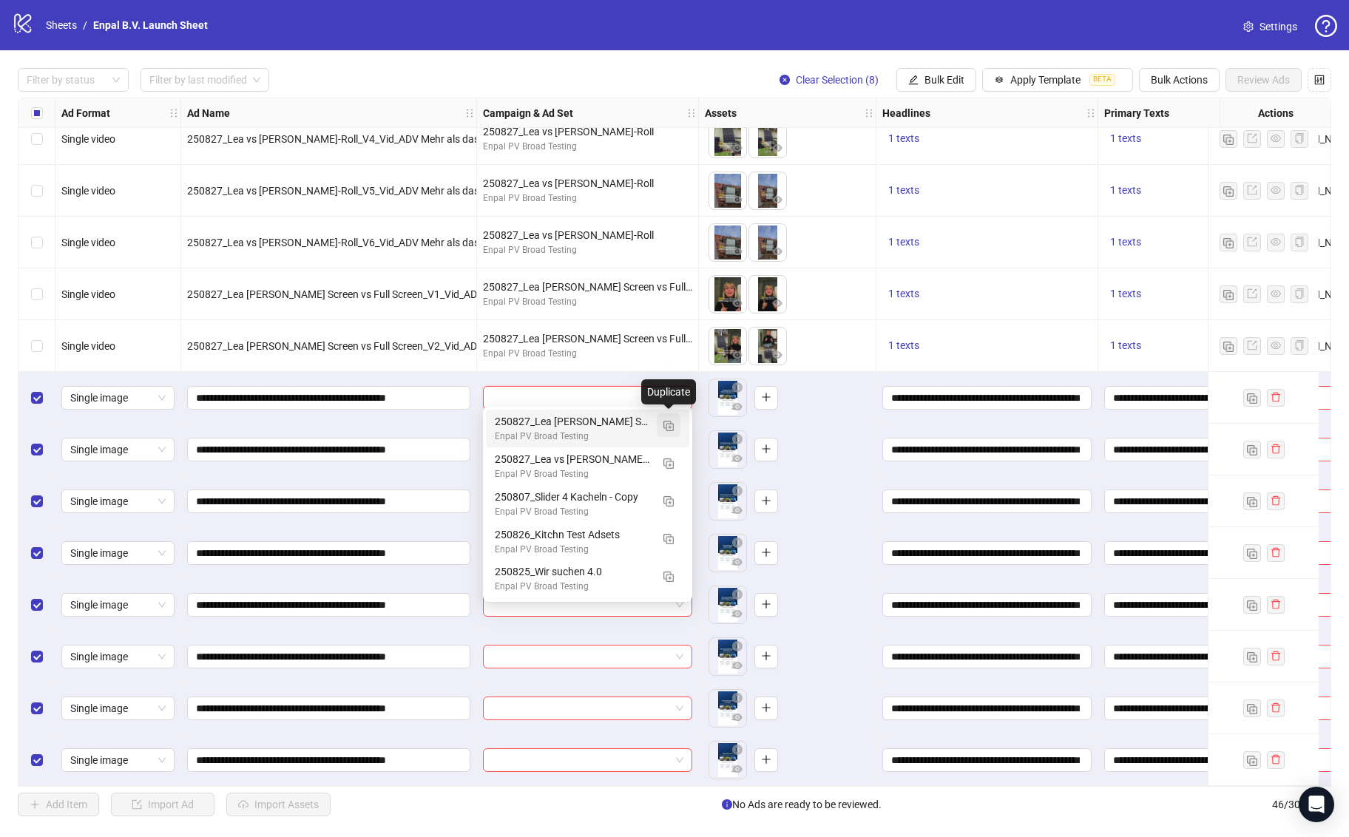
click at [671, 428] on img "button" at bounding box center [668, 426] width 10 height 10
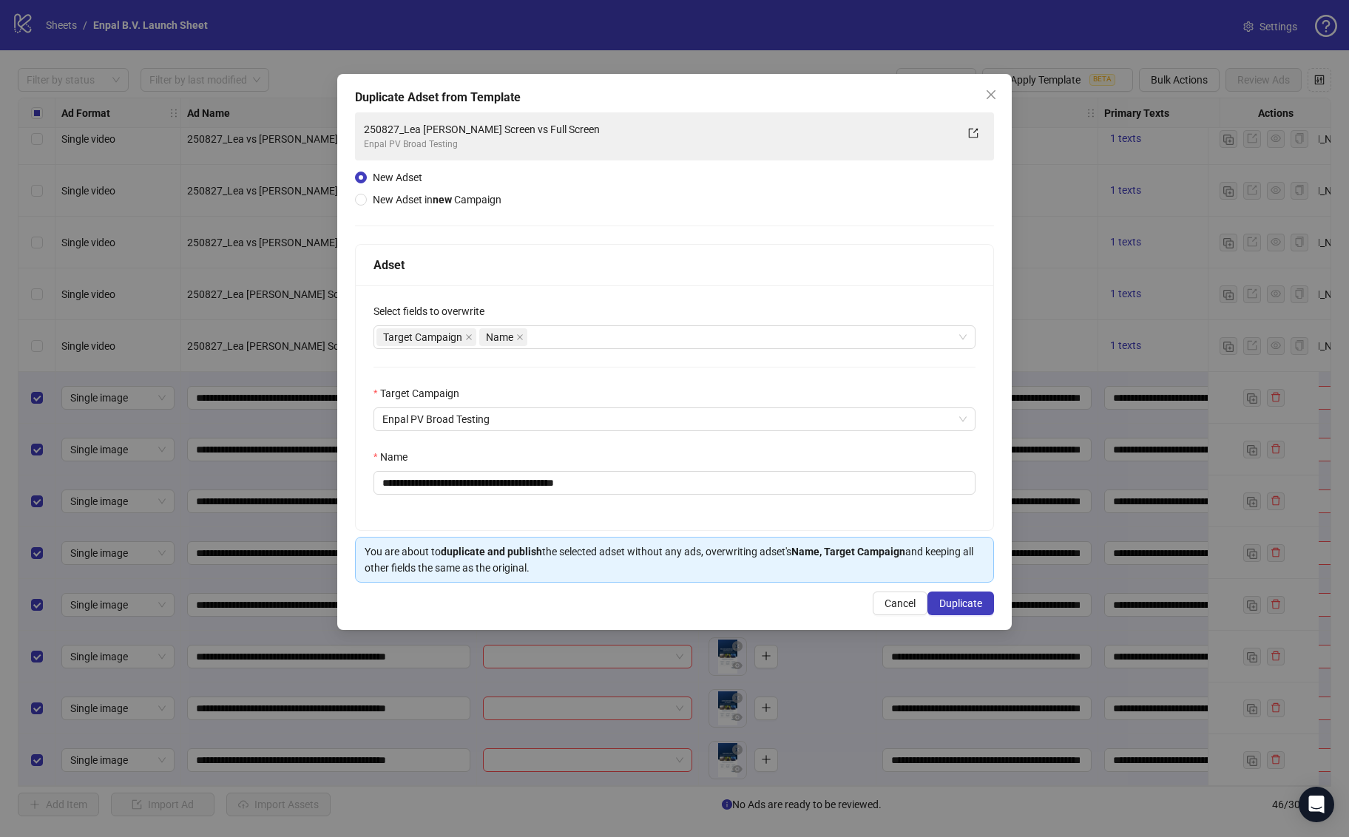
click at [581, 324] on div "Select fields to overwrite" at bounding box center [674, 314] width 602 height 22
click at [574, 334] on div "Target Campaign Name" at bounding box center [666, 337] width 581 height 21
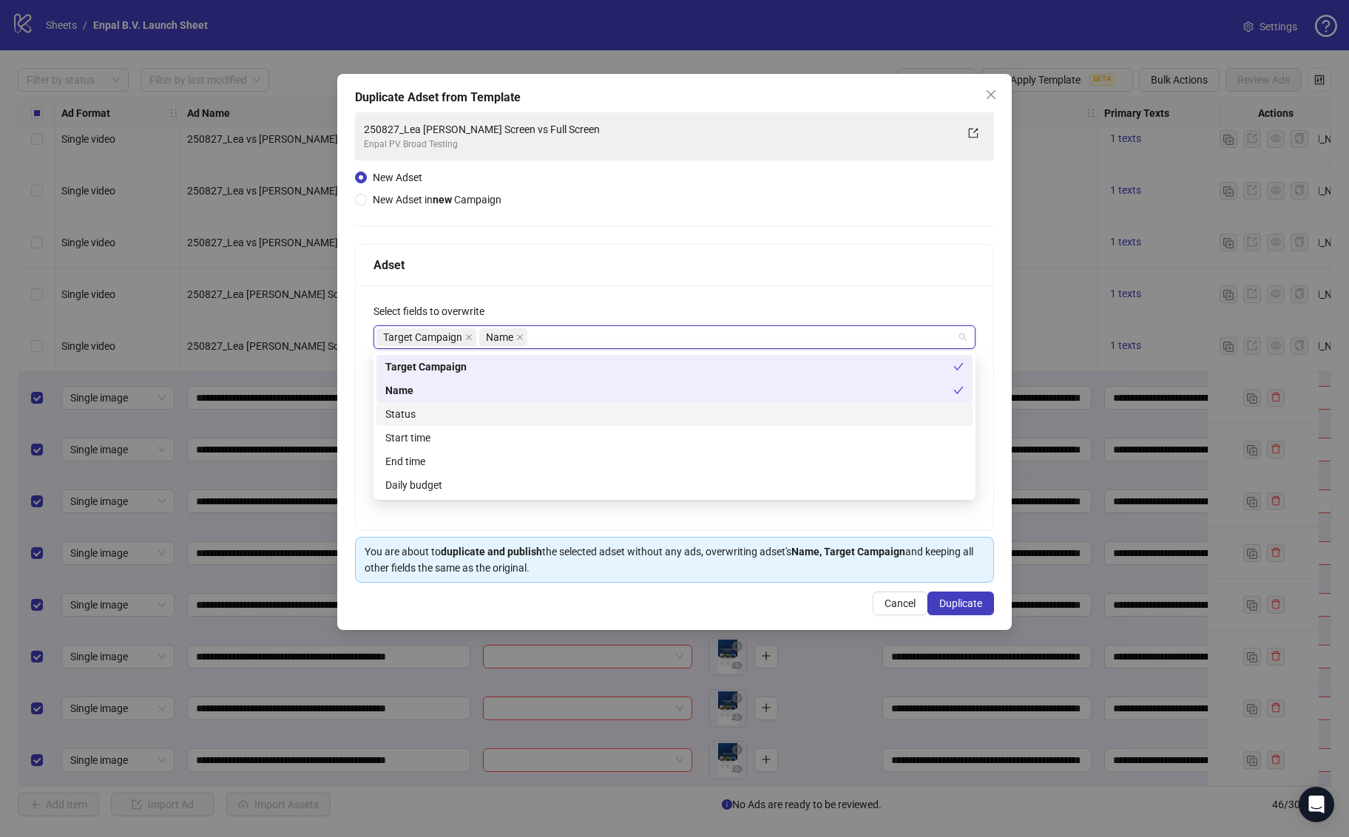
click at [453, 413] on div "Status" at bounding box center [674, 414] width 578 height 16
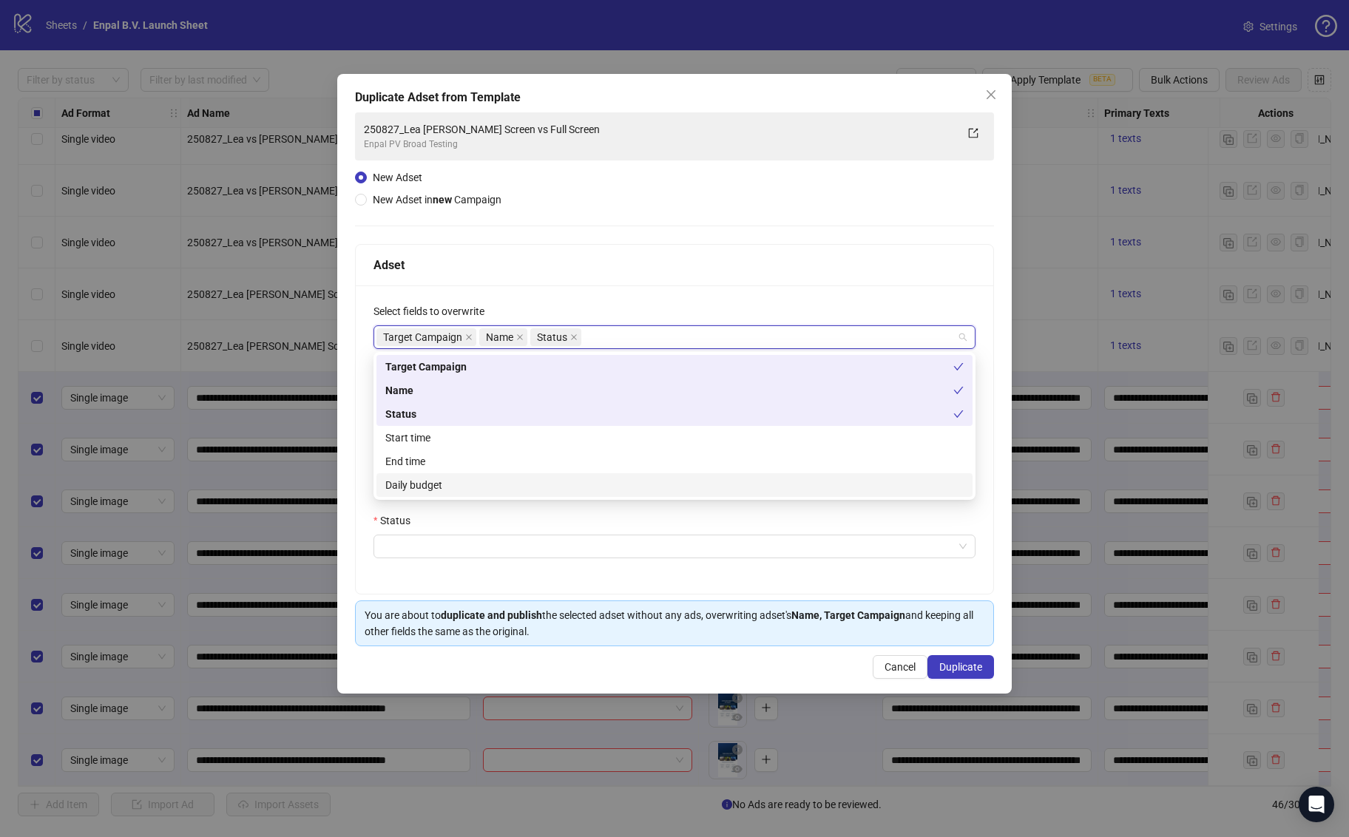
click at [439, 487] on div "Daily budget" at bounding box center [674, 485] width 578 height 16
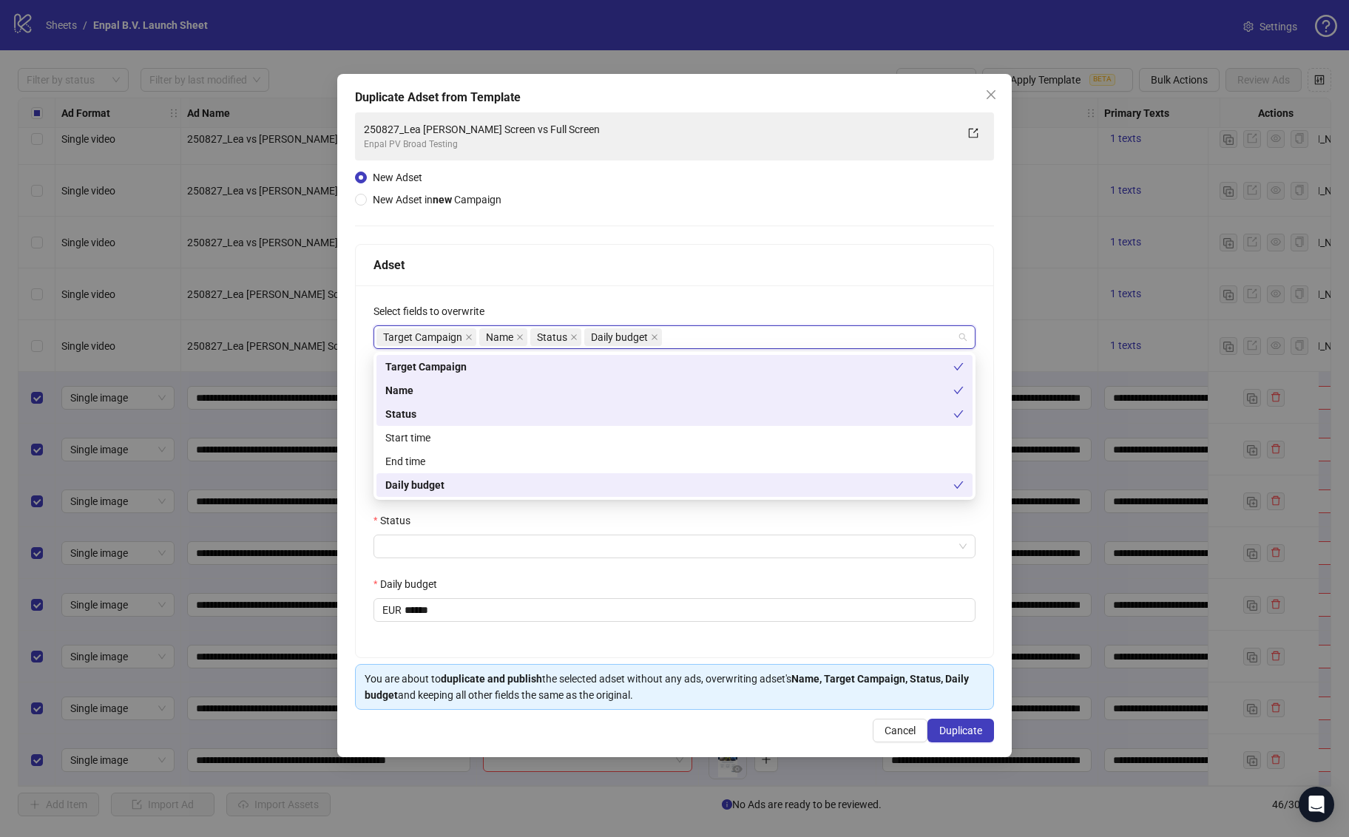
click at [355, 418] on div "**********" at bounding box center [674, 451] width 639 height 414
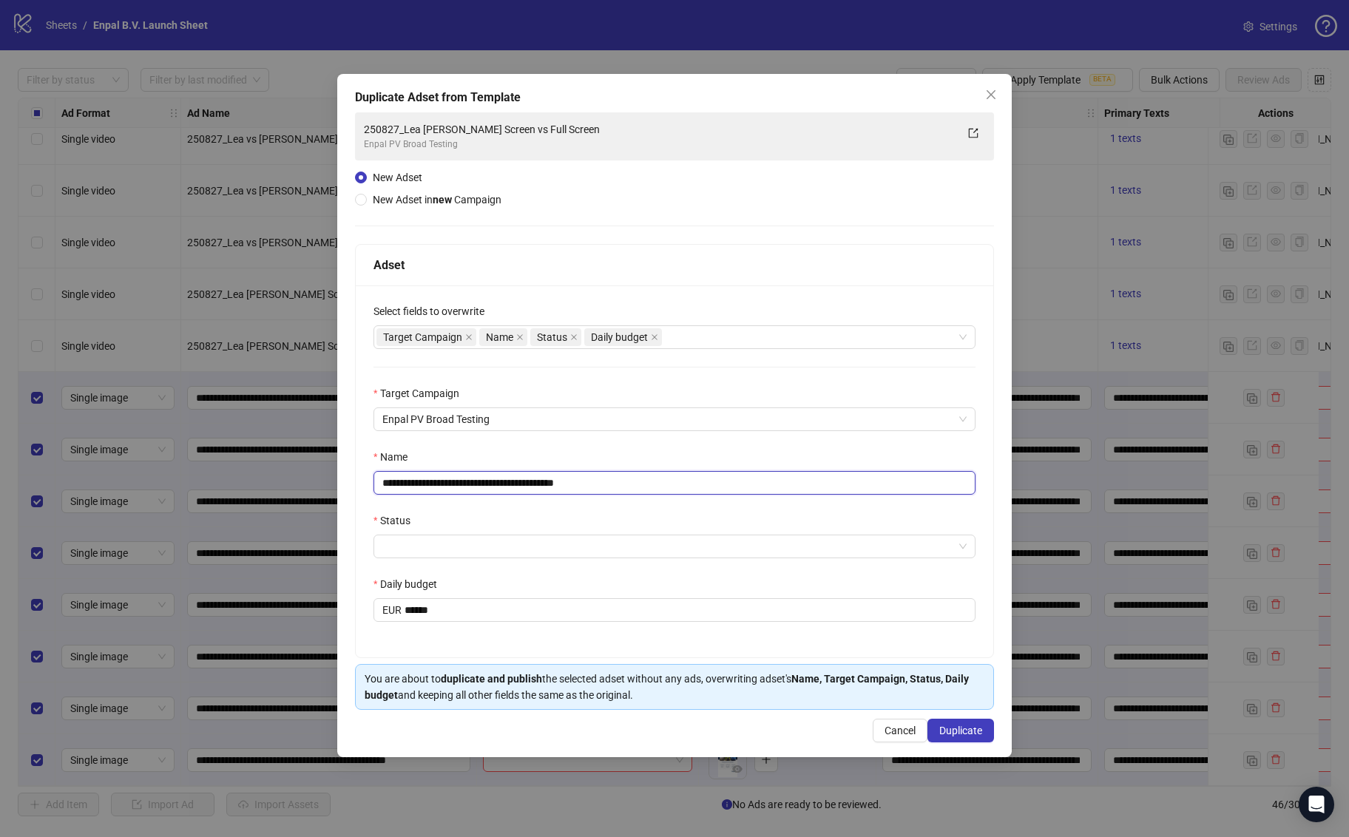
click at [508, 484] on input "**********" at bounding box center [674, 483] width 602 height 24
paste input "text"
type input "**********"
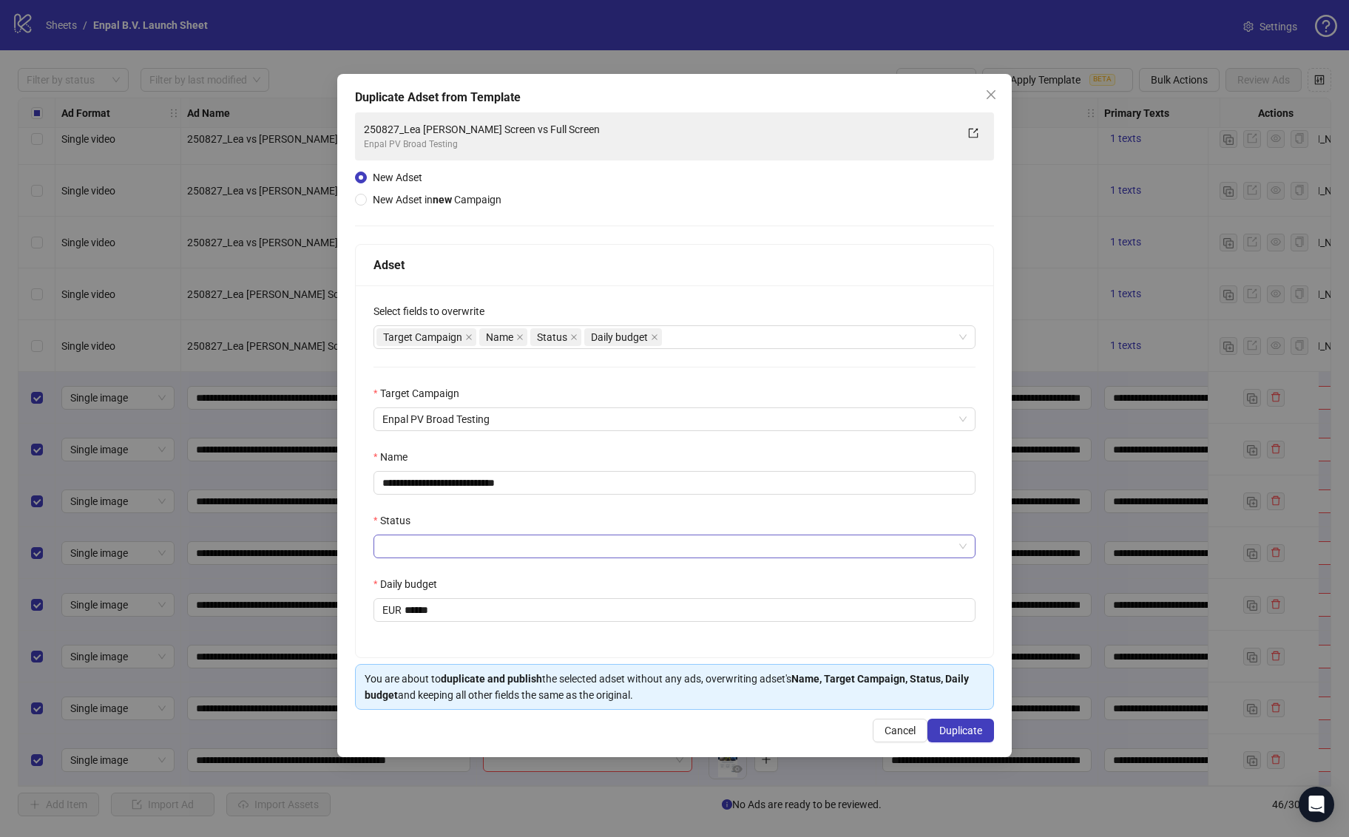
click at [452, 544] on input "Status" at bounding box center [667, 546] width 571 height 22
click at [442, 569] on div "ACTIVE" at bounding box center [674, 576] width 578 height 16
click at [952, 729] on span "Duplicate" at bounding box center [960, 731] width 43 height 12
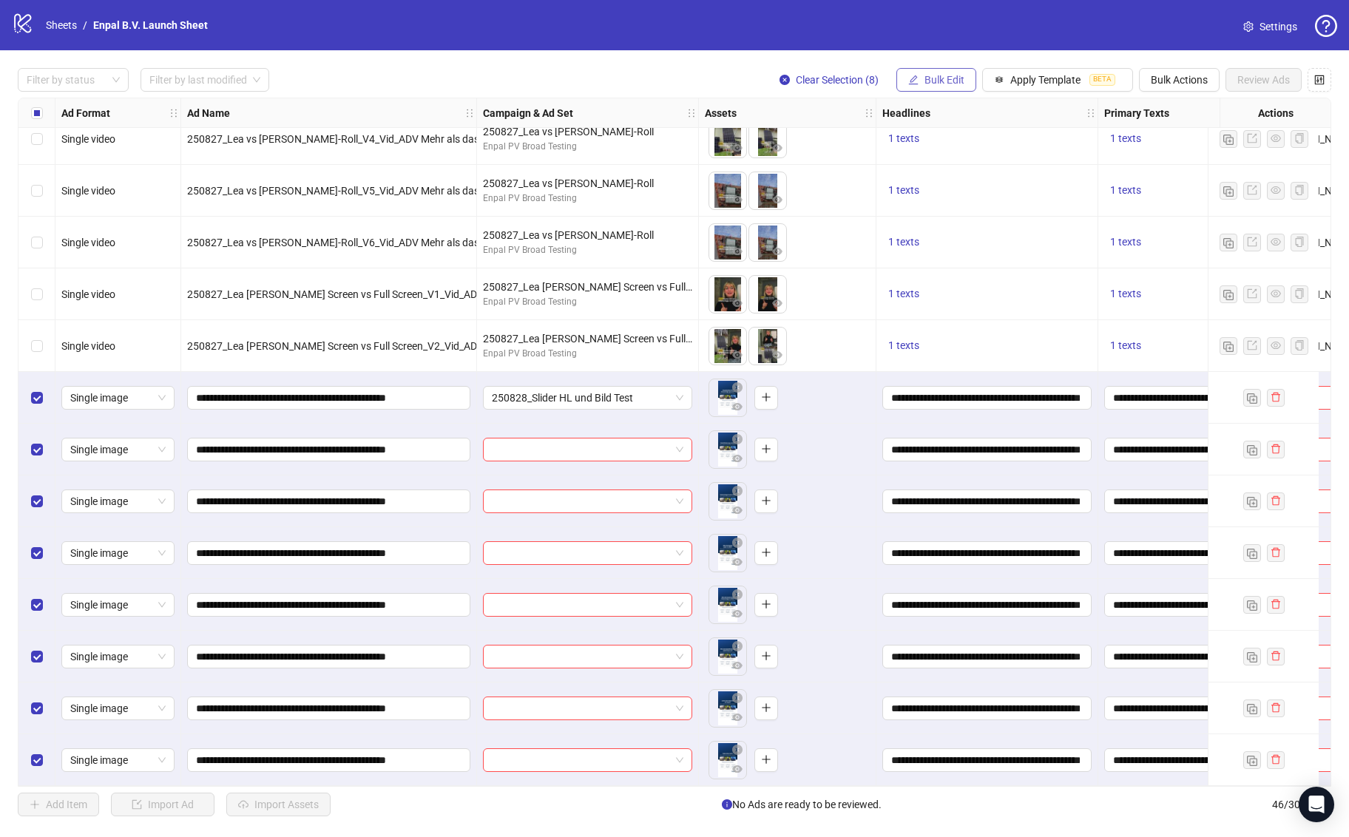
click at [945, 79] on span "Bulk Edit" at bounding box center [944, 80] width 40 height 12
click at [961, 155] on span "Campaign & Ad Set" at bounding box center [951, 157] width 88 height 16
click at [963, 142] on span "250828_Slider HL und Bild Test" at bounding box center [895, 143] width 204 height 22
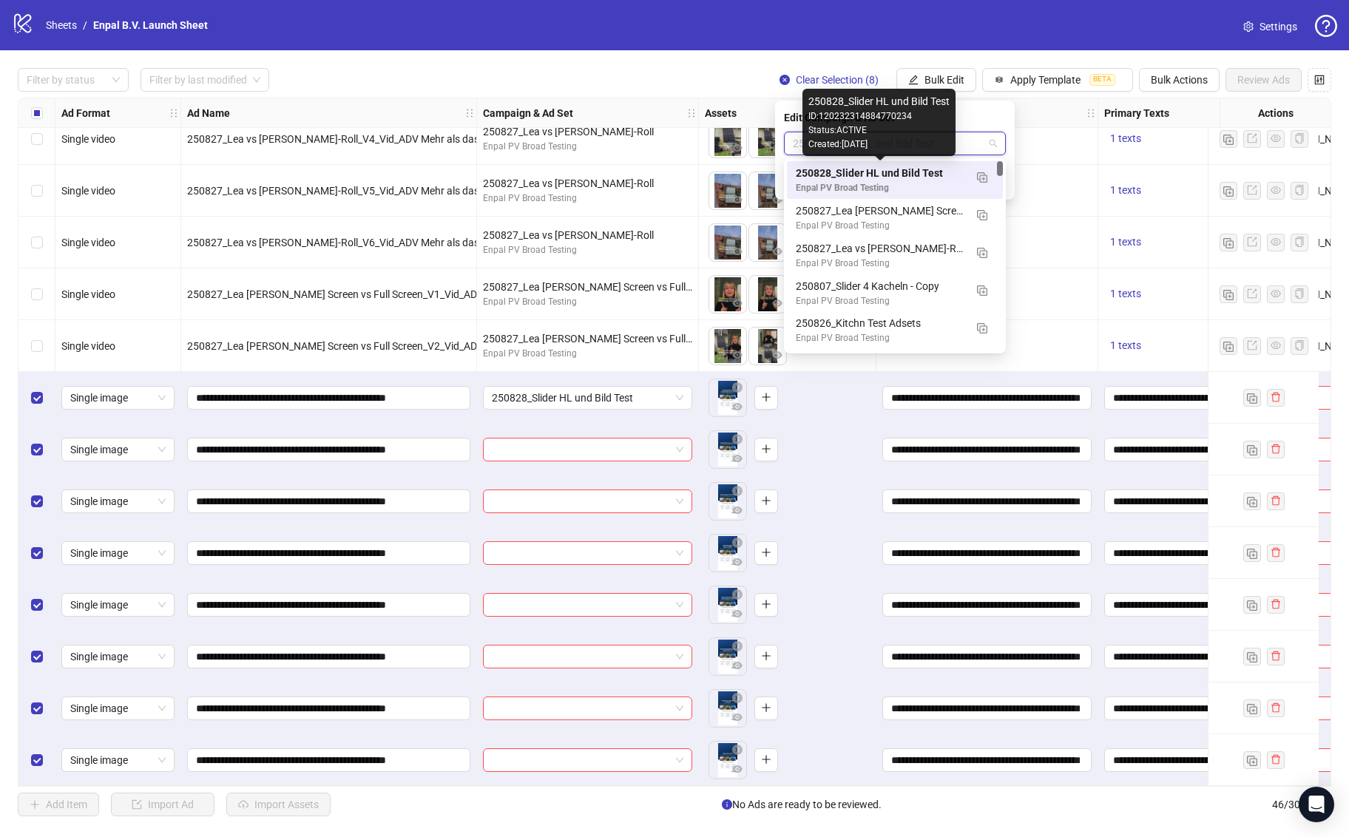
click at [935, 178] on div "250828_Slider HL und Bild Test" at bounding box center [880, 173] width 169 height 16
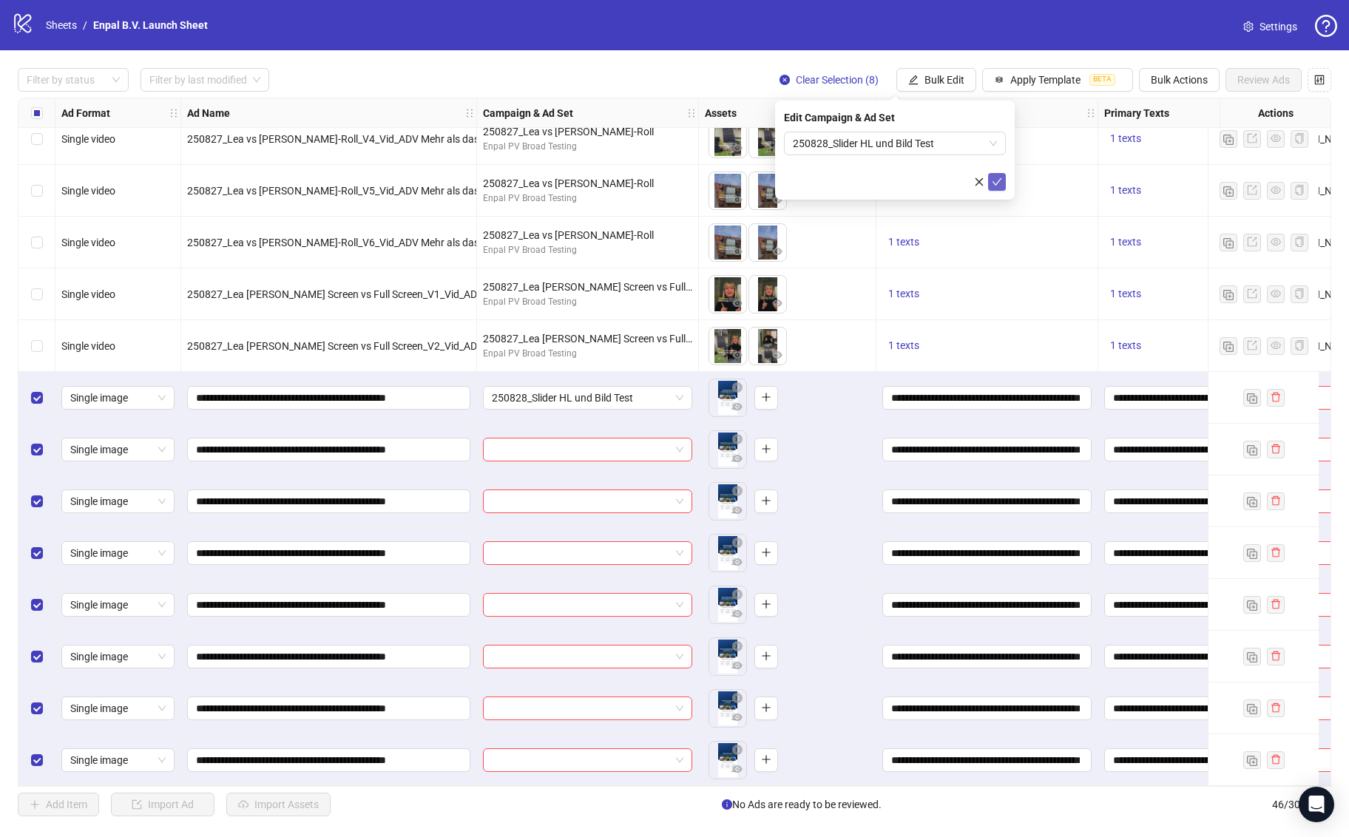
click at [998, 178] on icon "check" at bounding box center [997, 182] width 10 height 10
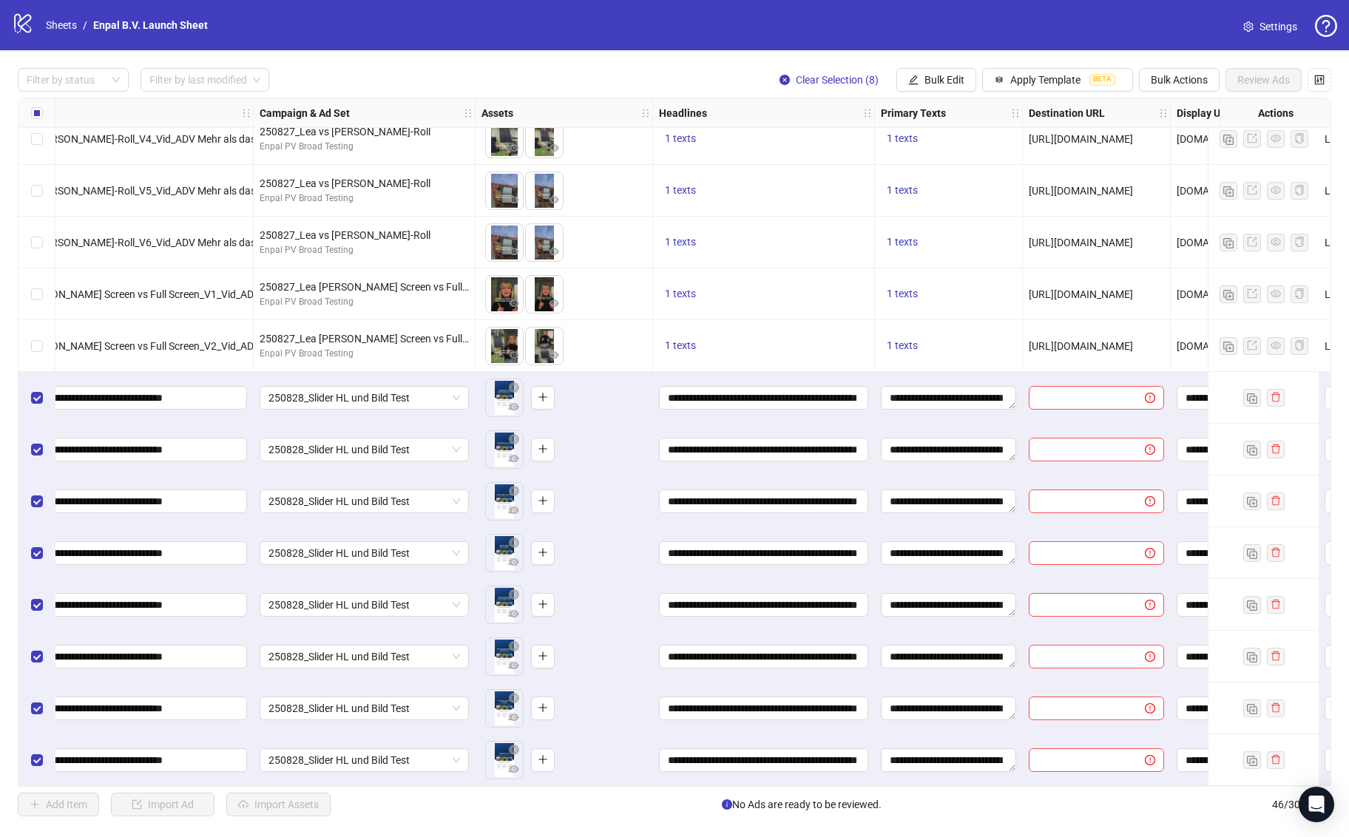
scroll to position [1729, 453]
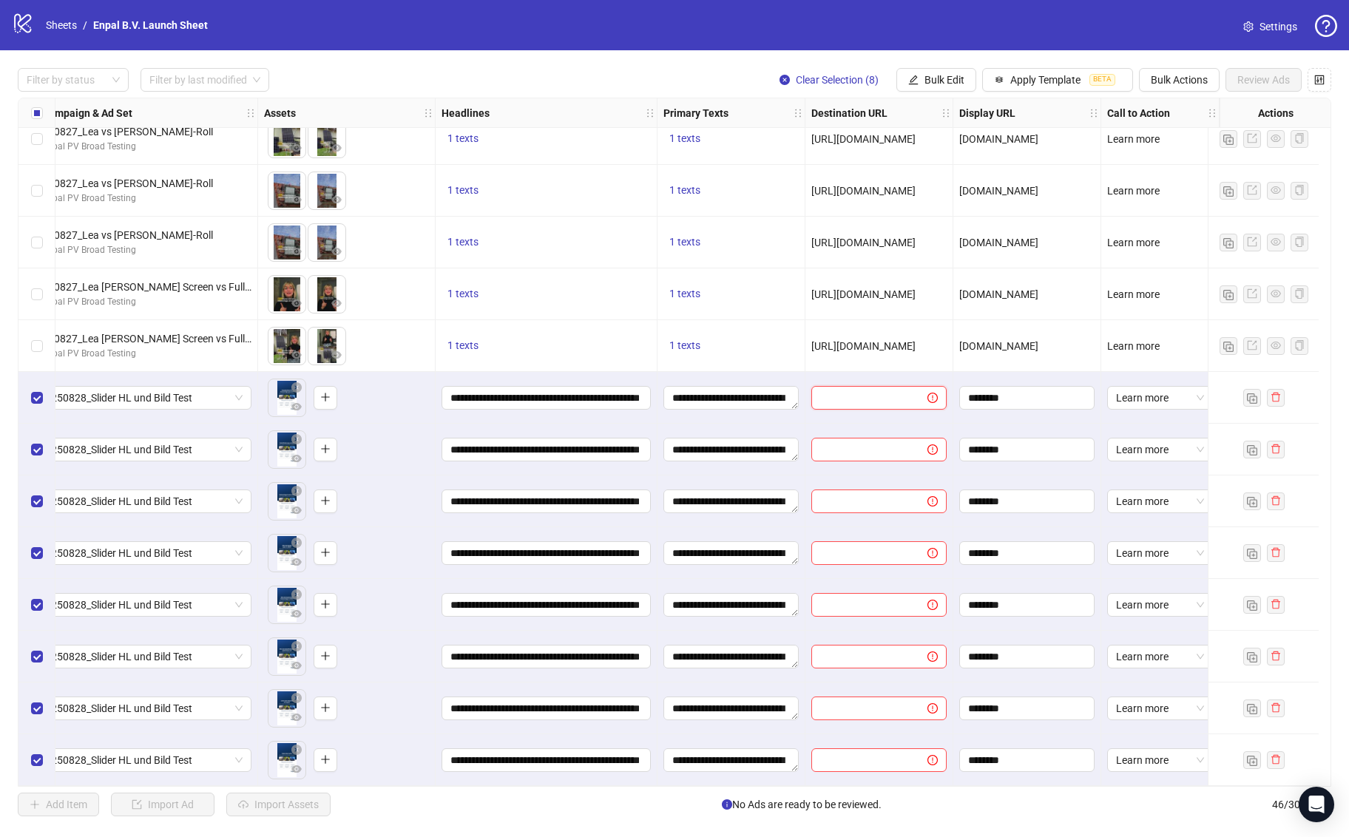
click at [830, 390] on input "text" at bounding box center [863, 398] width 87 height 16
click at [940, 79] on span "Bulk Edit" at bounding box center [944, 80] width 40 height 12
click at [956, 229] on span "Destination URL" at bounding box center [951, 228] width 88 height 16
click at [825, 140] on input "text" at bounding box center [889, 143] width 192 height 16
paste input "**********"
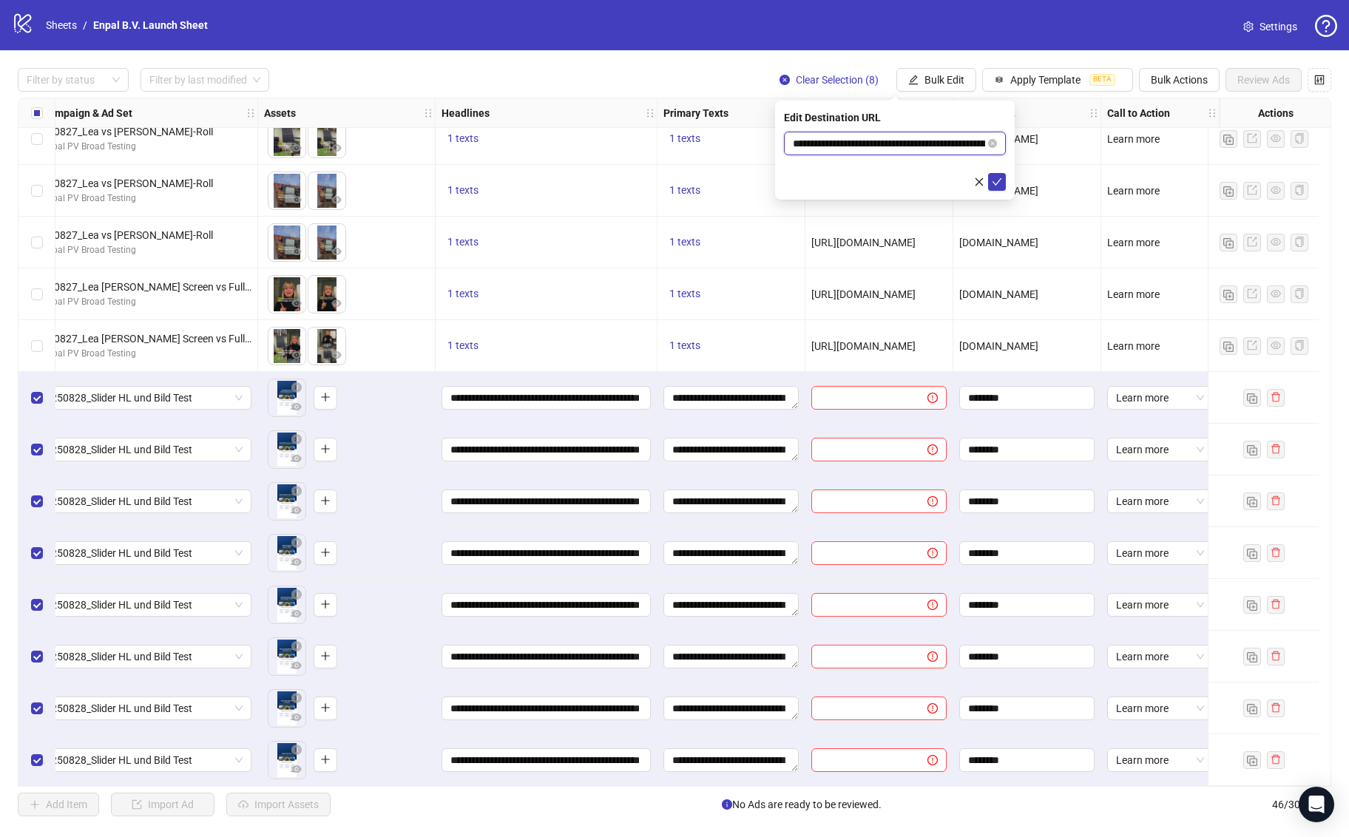
scroll to position [0, 226]
type input "**********"
click at [998, 181] on icon "check" at bounding box center [998, 181] width 10 height 7
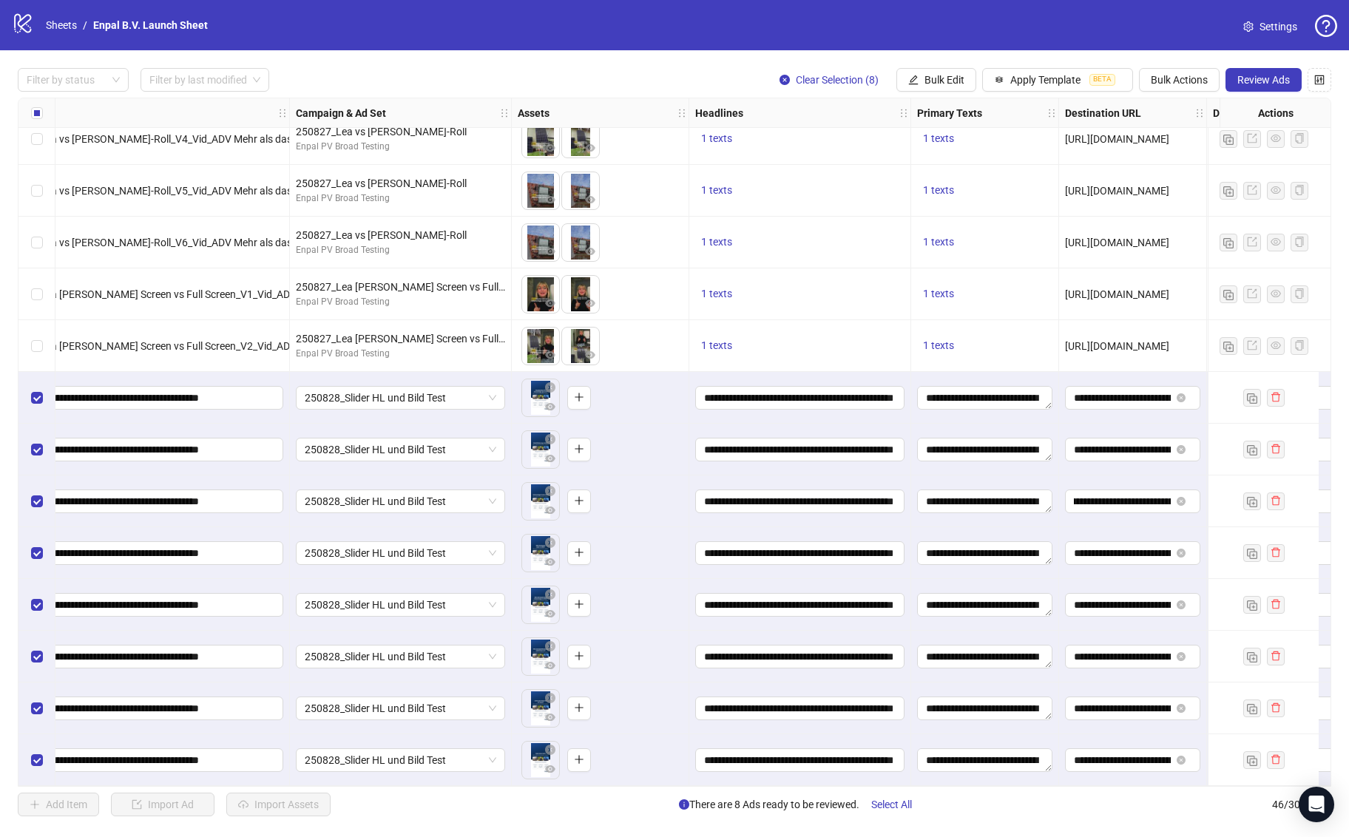
scroll to position [1729, 0]
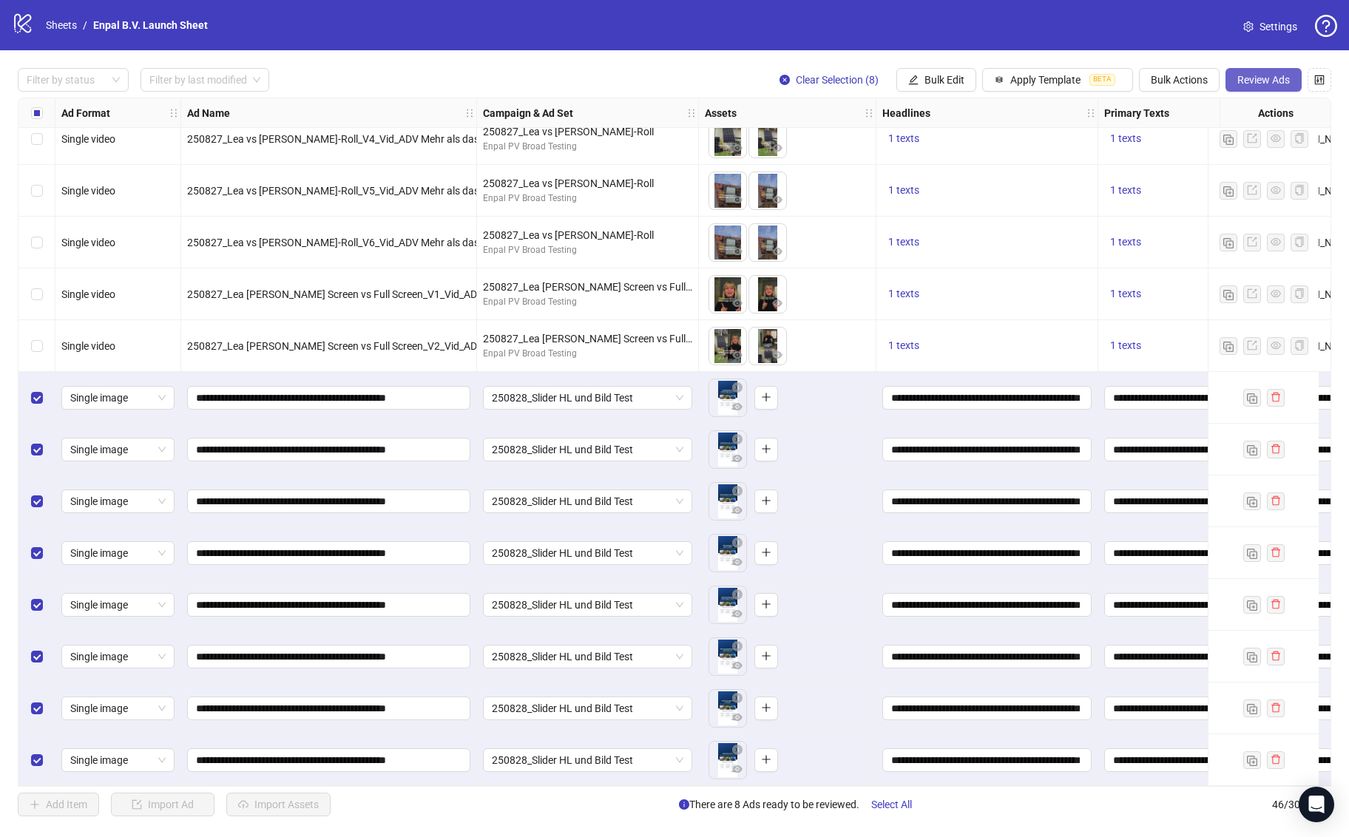
click at [1263, 79] on span "Review Ads" at bounding box center [1263, 80] width 53 height 12
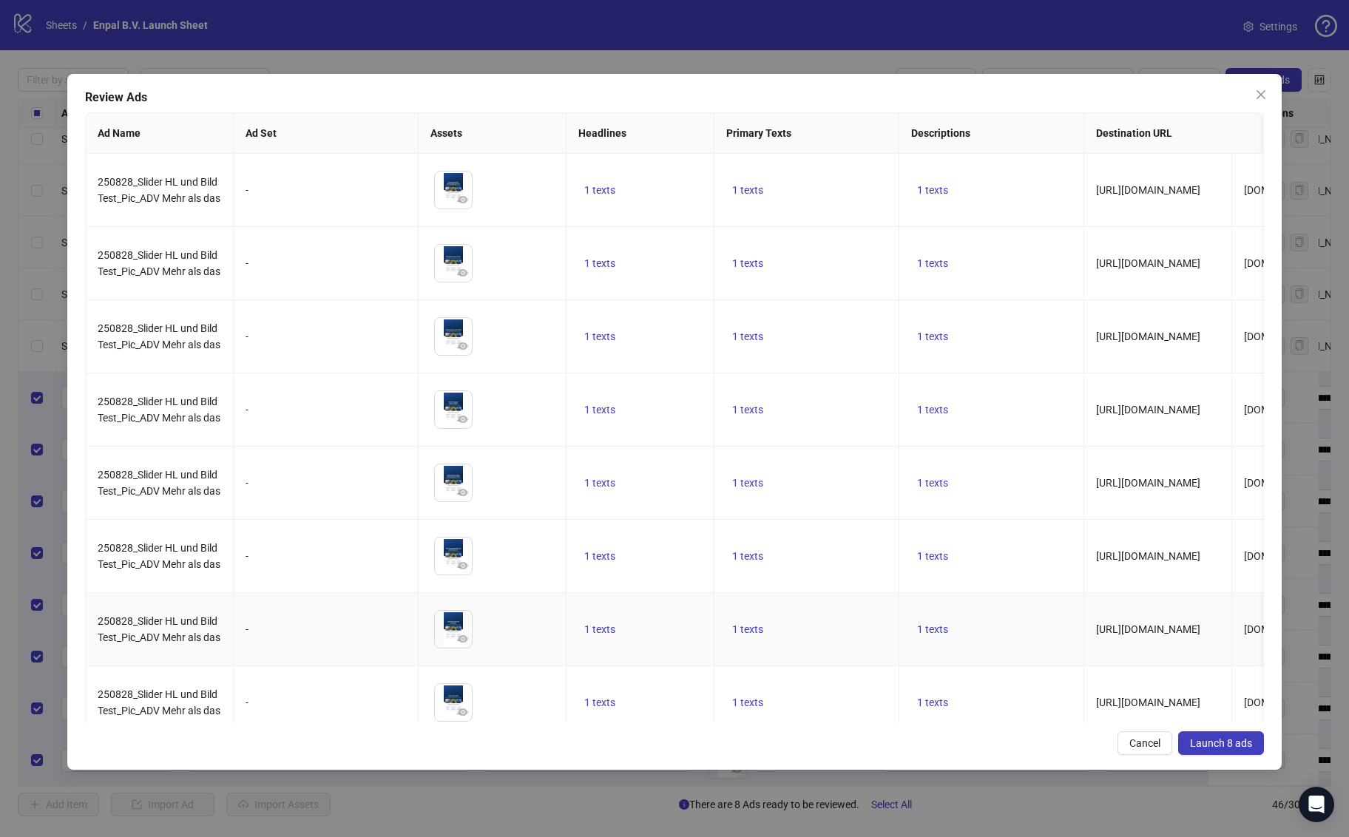
scroll to position [17, 0]
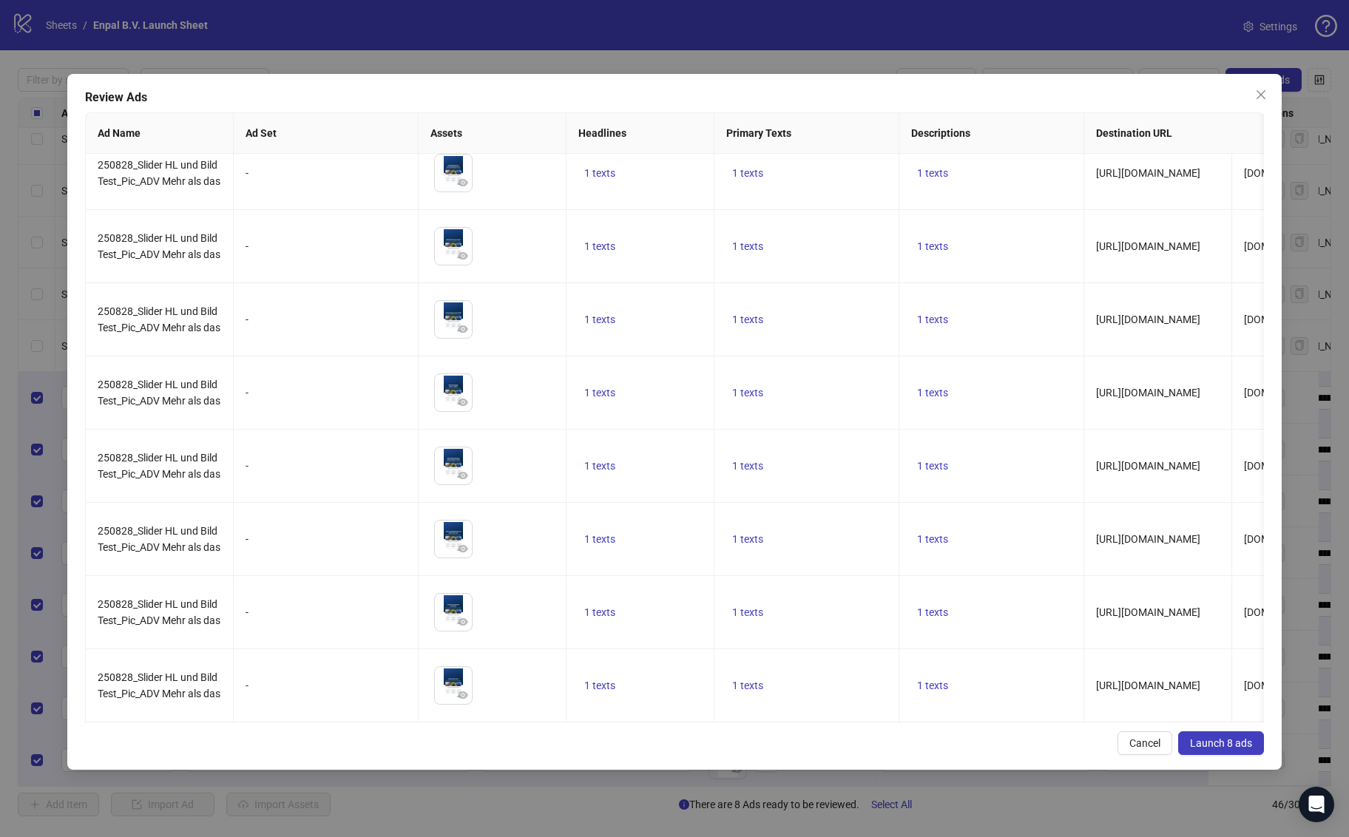
click at [1241, 748] on span "Launch 8 ads" at bounding box center [1221, 743] width 62 height 12
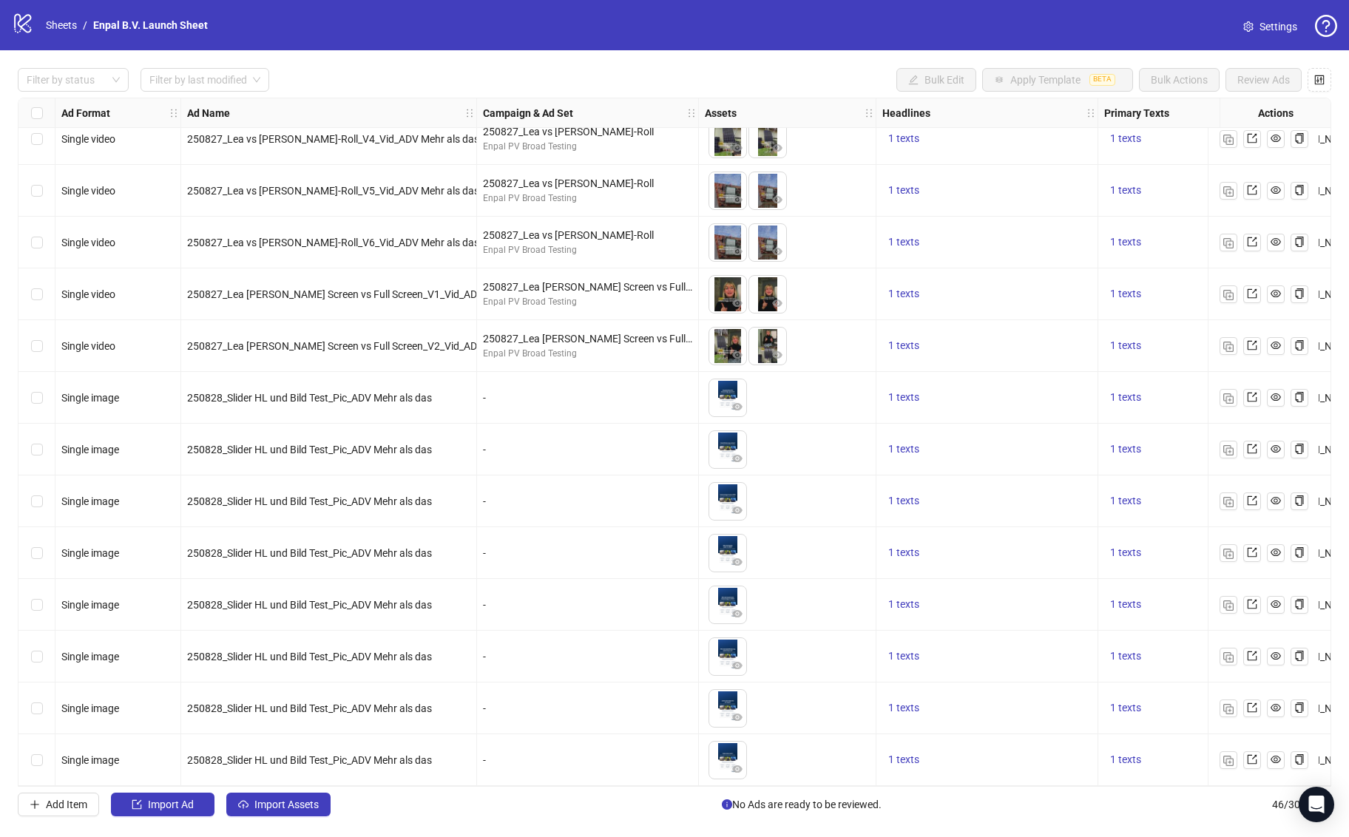
scroll to position [1729, 0]
click at [304, 815] on button "Import Assets" at bounding box center [278, 805] width 104 height 24
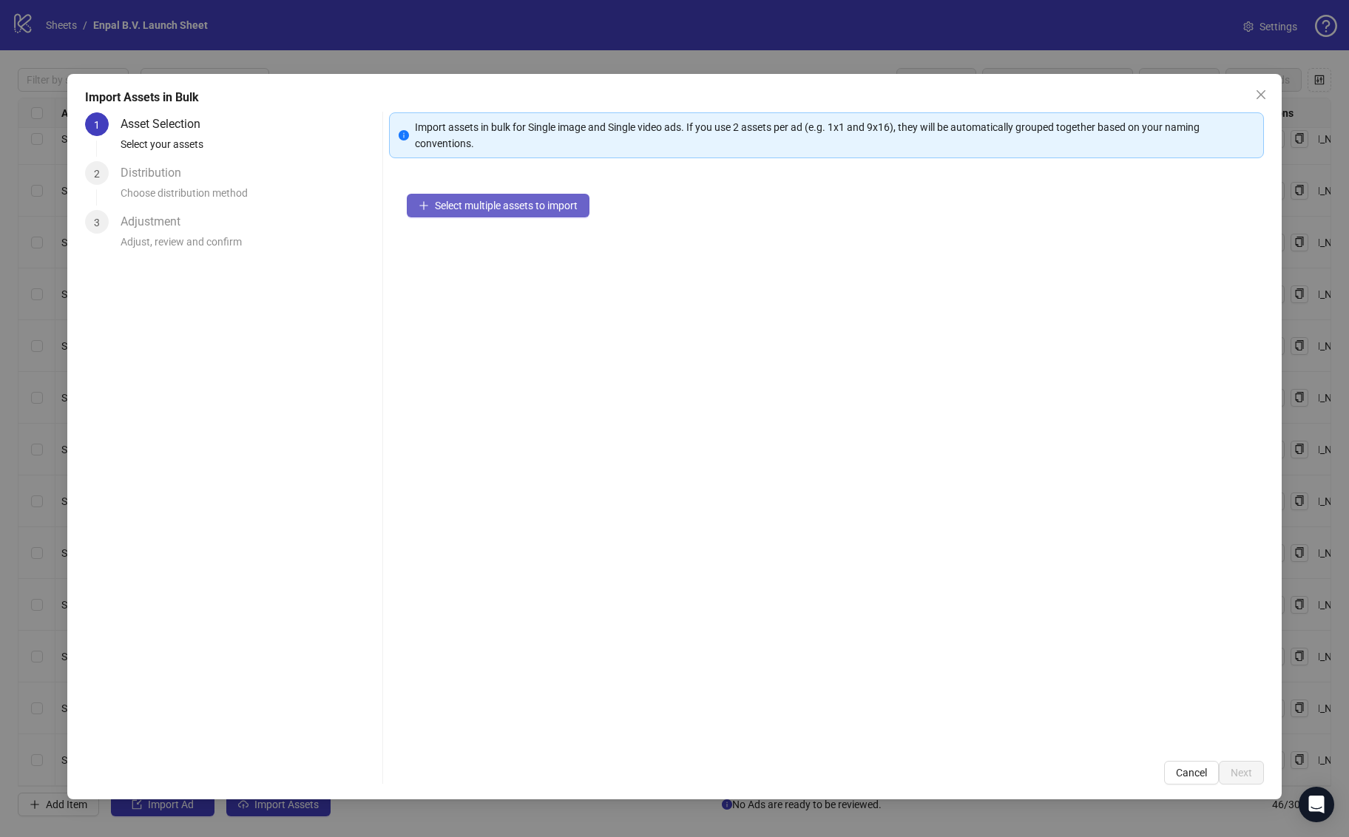
click at [470, 206] on span "Select multiple assets to import" at bounding box center [506, 206] width 143 height 12
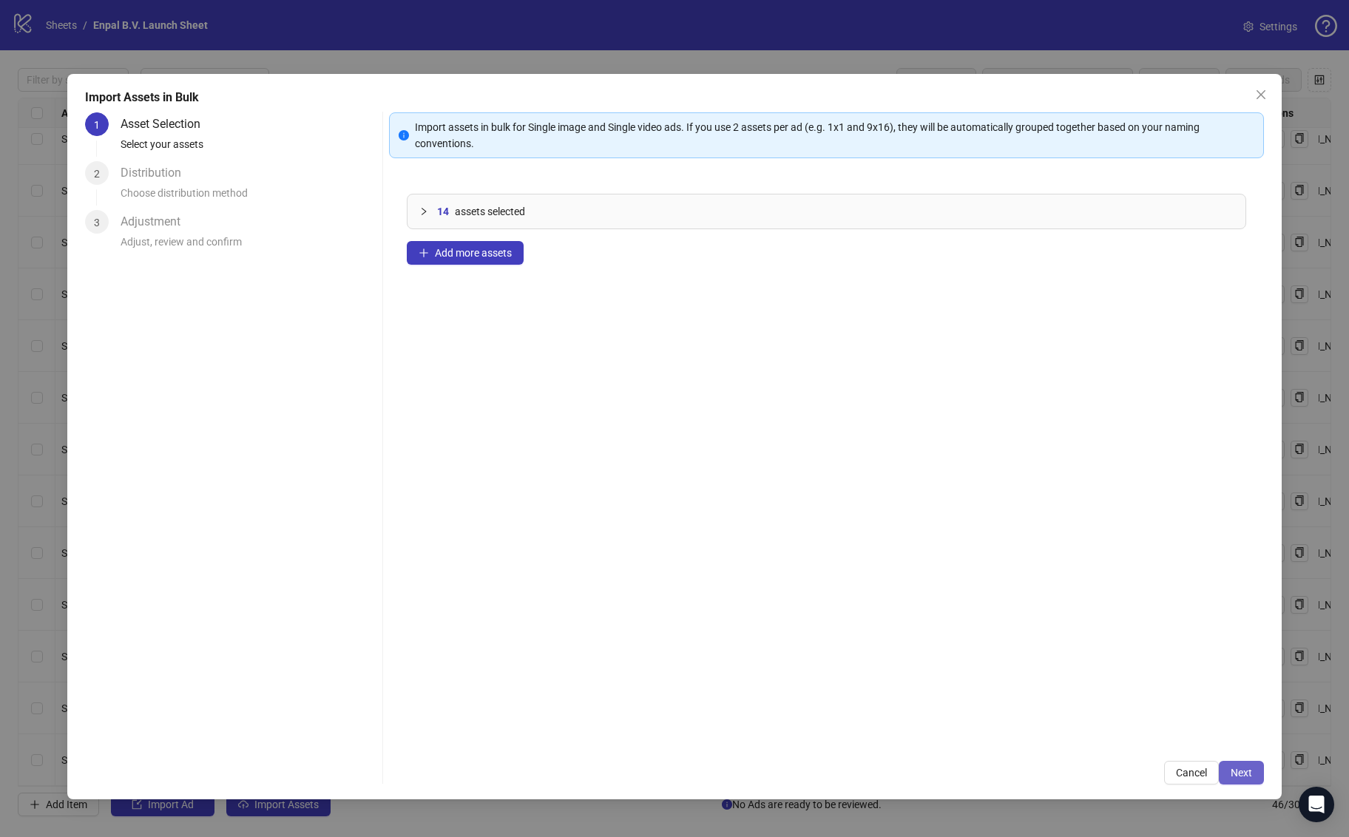
click at [1255, 775] on button "Next" at bounding box center [1241, 773] width 45 height 24
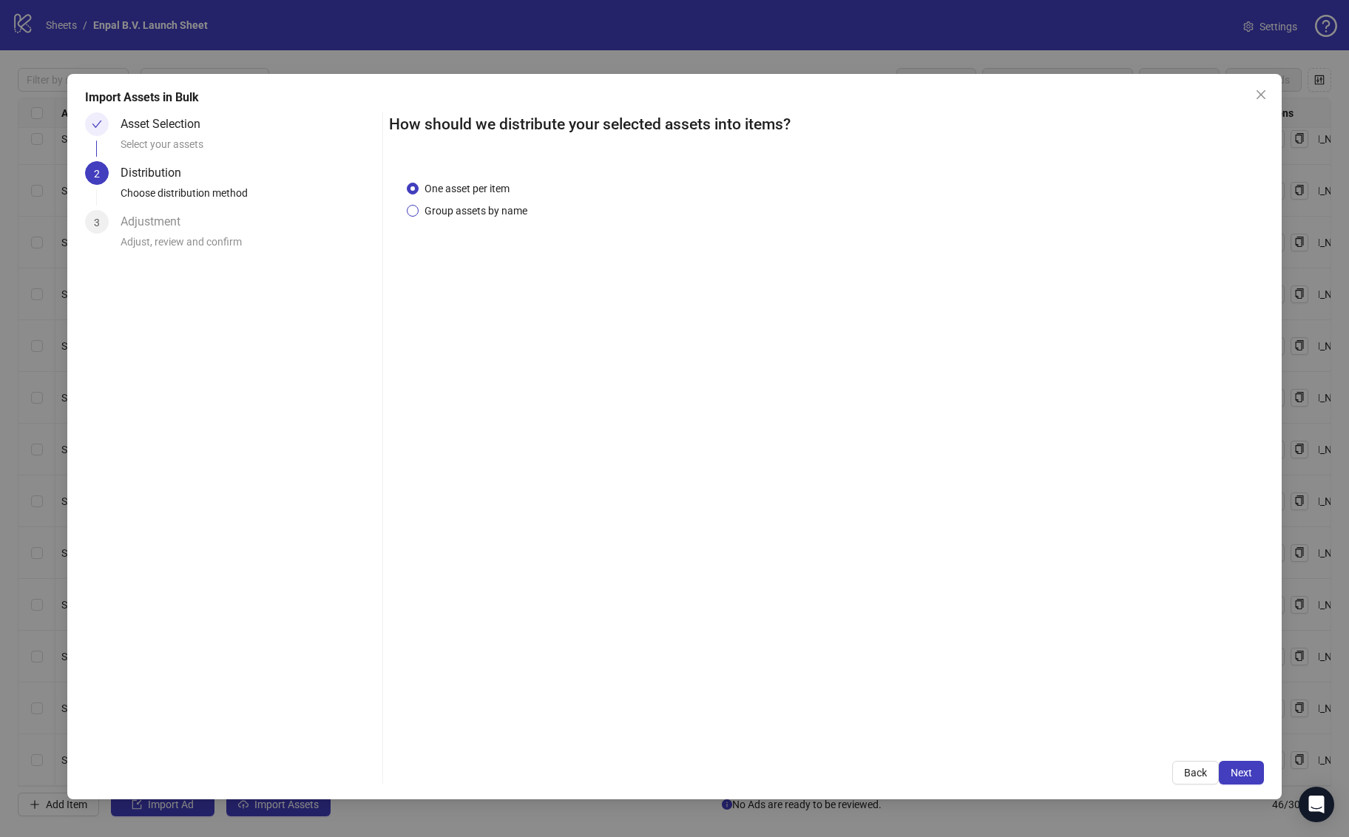
click at [492, 208] on span "Group assets by name" at bounding box center [476, 211] width 115 height 16
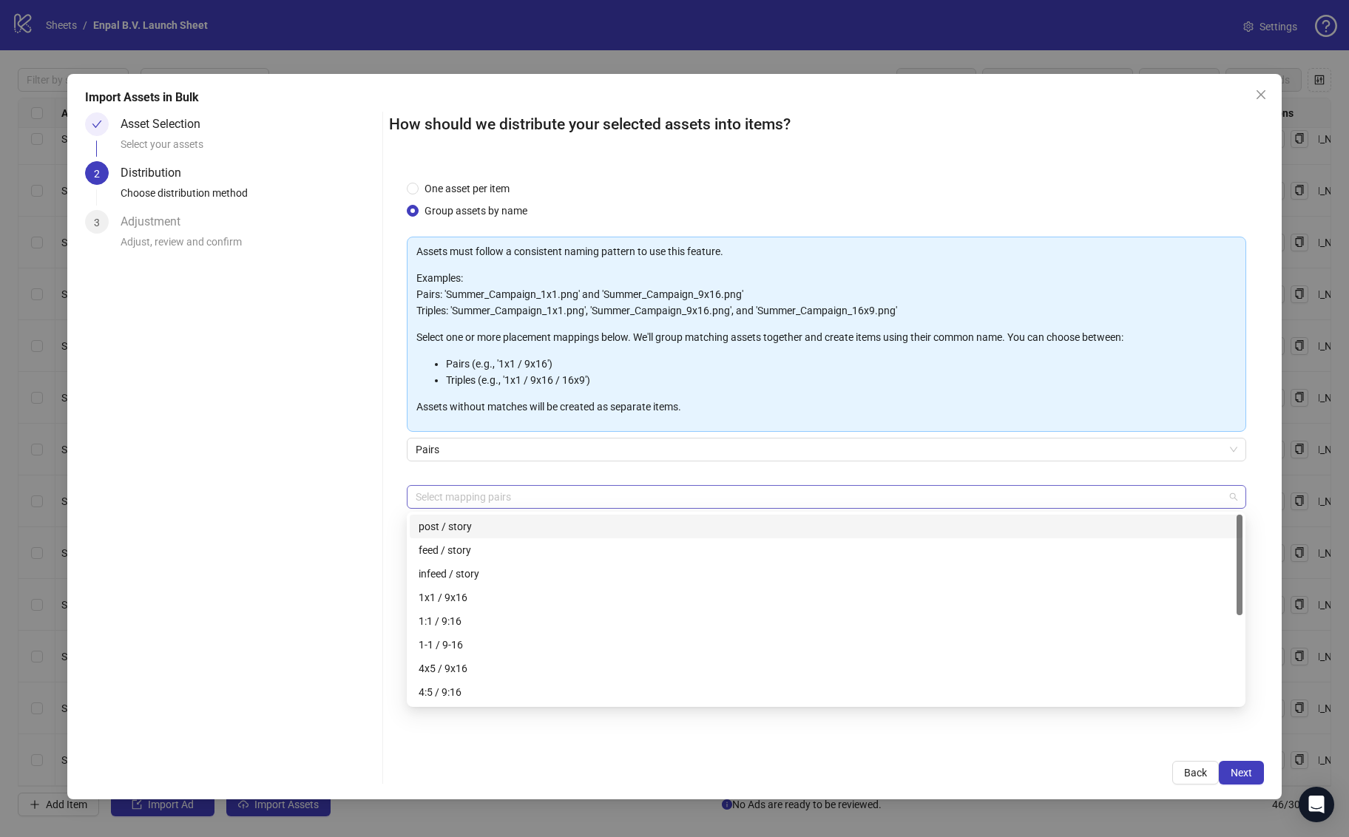
click at [489, 487] on div at bounding box center [818, 497] width 817 height 21
click at [492, 530] on div "1-1 / 9-16" at bounding box center [826, 526] width 815 height 16
click at [400, 473] on div "One asset per item Group assets by name Assets must follow a consistent naming …" at bounding box center [826, 453] width 874 height 581
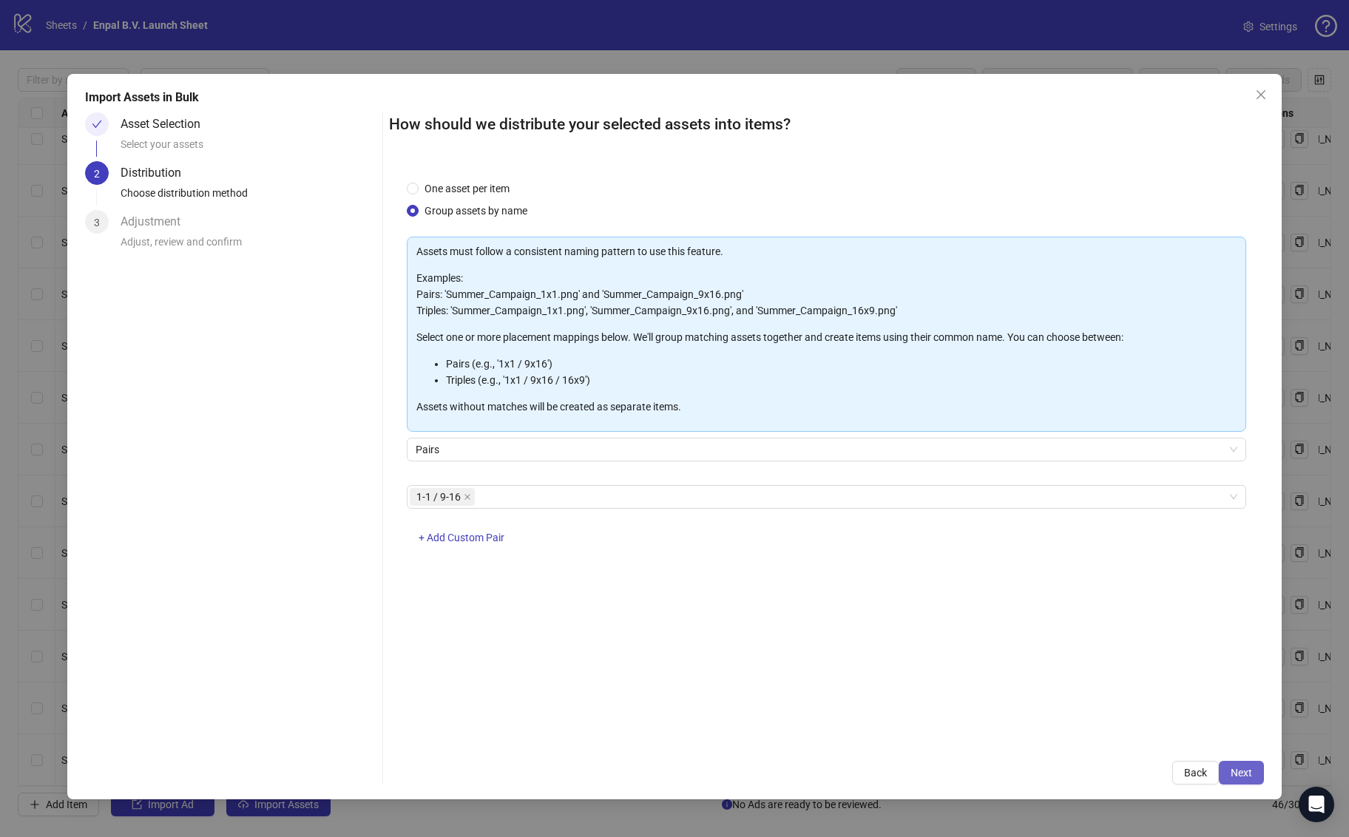
click at [1247, 773] on span "Next" at bounding box center [1241, 773] width 21 height 12
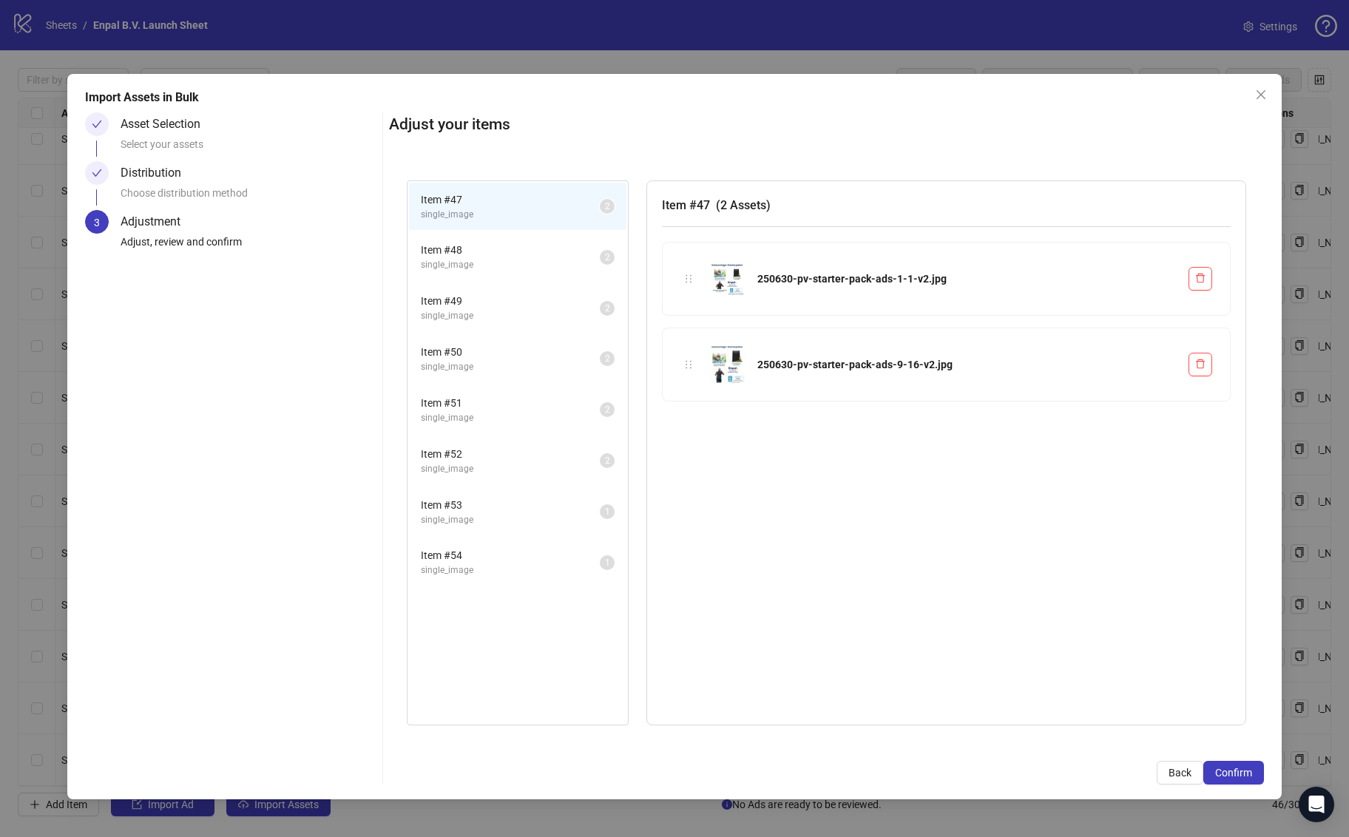
click at [738, 285] on img at bounding box center [727, 278] width 37 height 37
click at [1235, 767] on span "Confirm" at bounding box center [1233, 773] width 37 height 12
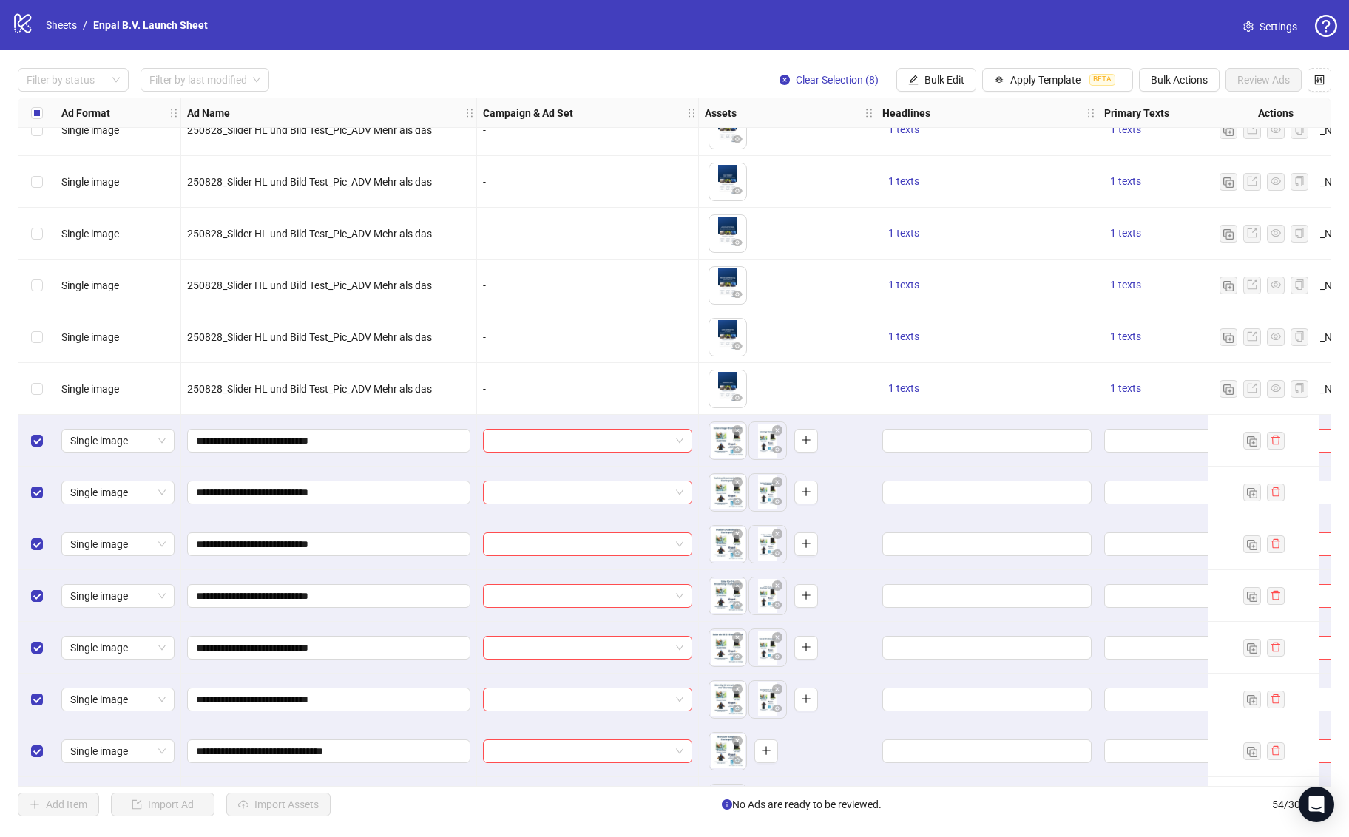
scroll to position [2143, 0]
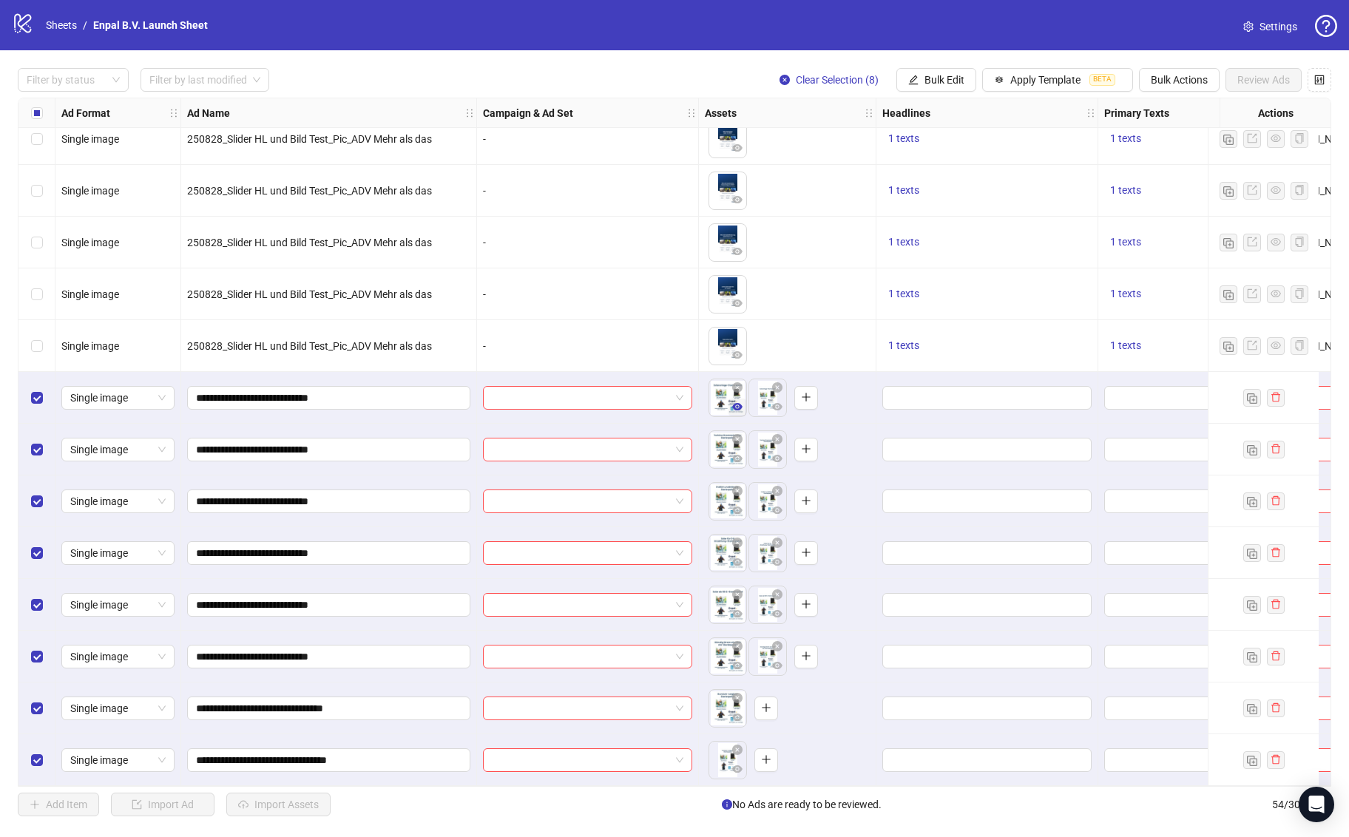
click at [737, 403] on icon "eye" at bounding box center [737, 406] width 10 height 7
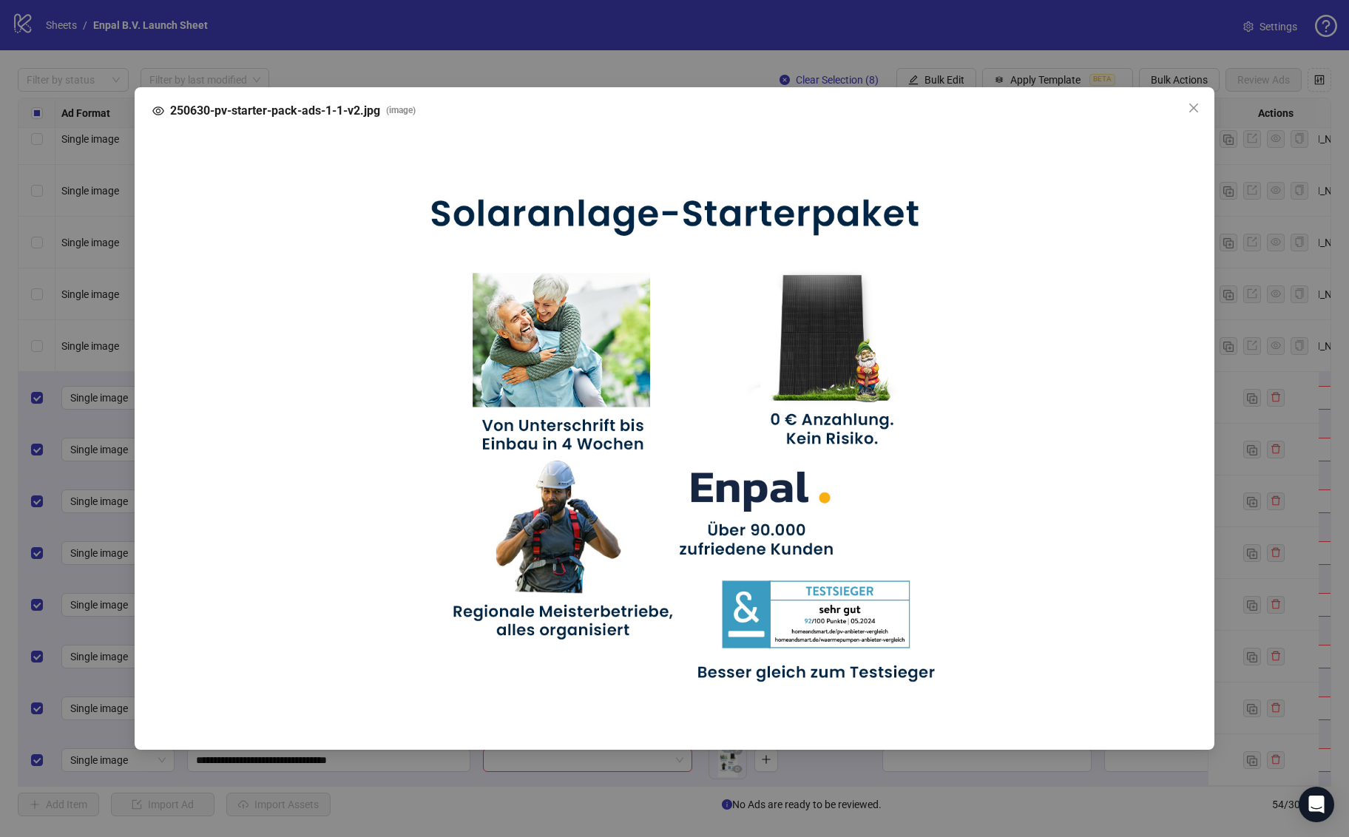
click at [51, 478] on div "250630-pv-starter-pack-ads-1-1-v2.jpg ( image )" at bounding box center [674, 418] width 1349 height 837
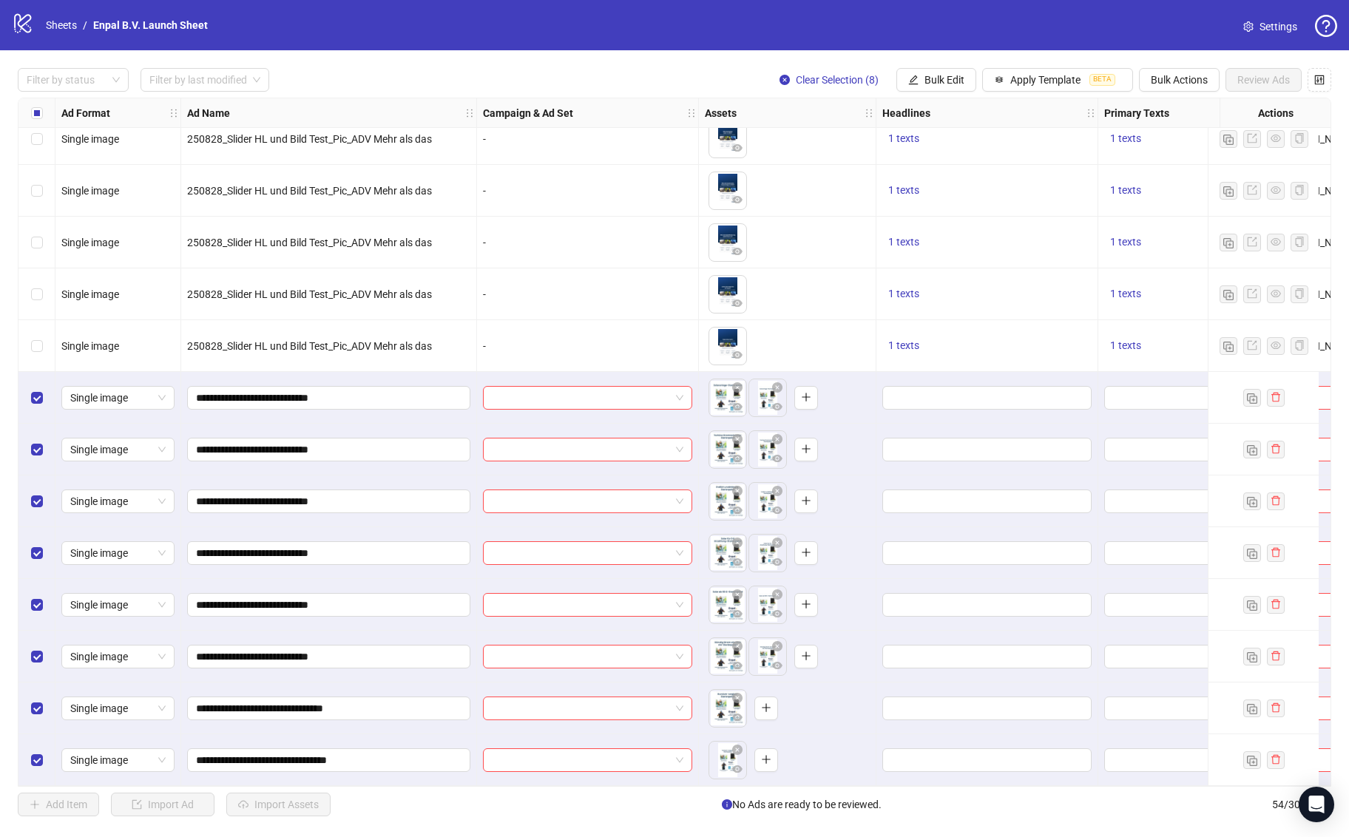
click at [801, 691] on div "To pick up a draggable item, press the space bar. While dragging, use the arrow…" at bounding box center [787, 709] width 165 height 46
click at [734, 403] on icon "eye" at bounding box center [737, 407] width 10 height 10
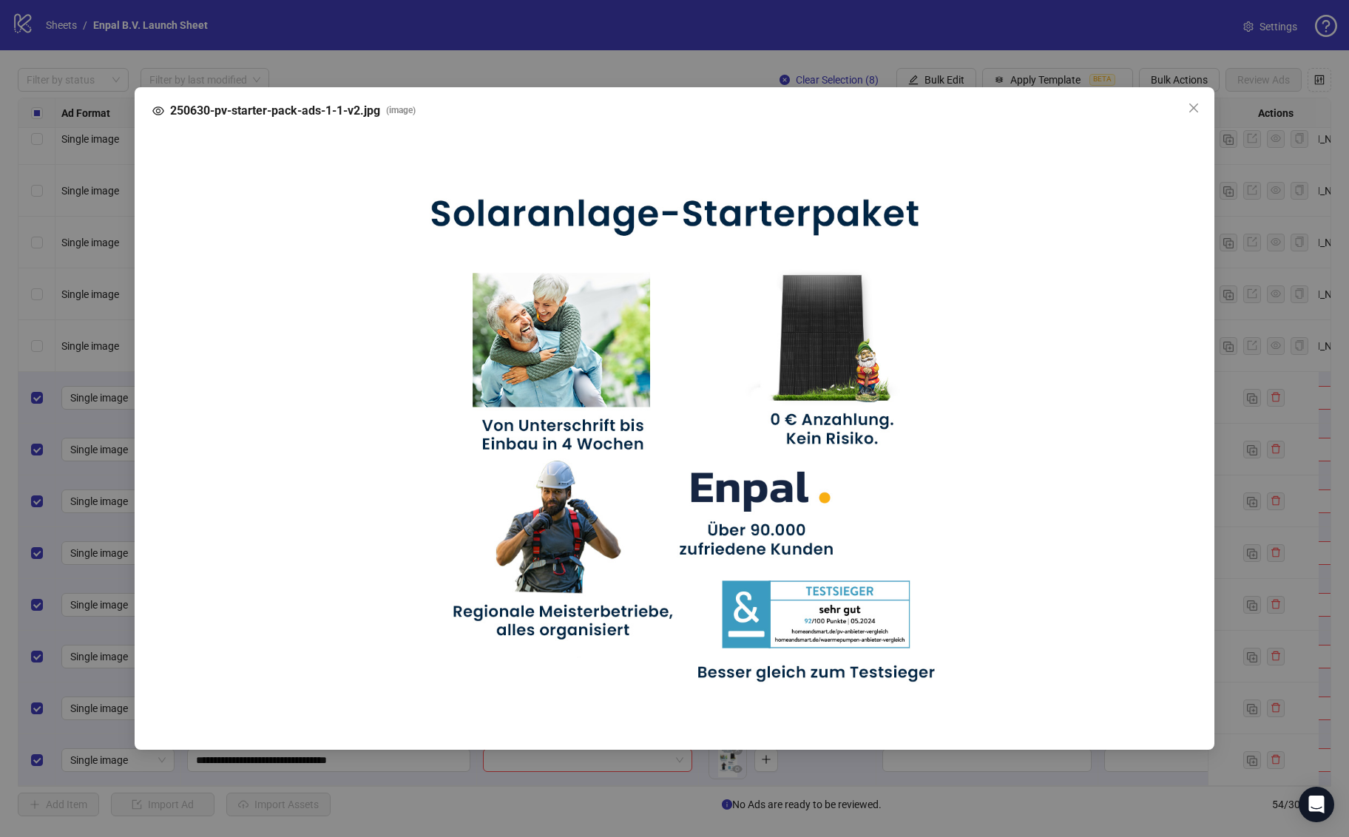
click at [104, 459] on div "250630-pv-starter-pack-ads-1-1-v2.jpg ( image )" at bounding box center [674, 418] width 1349 height 837
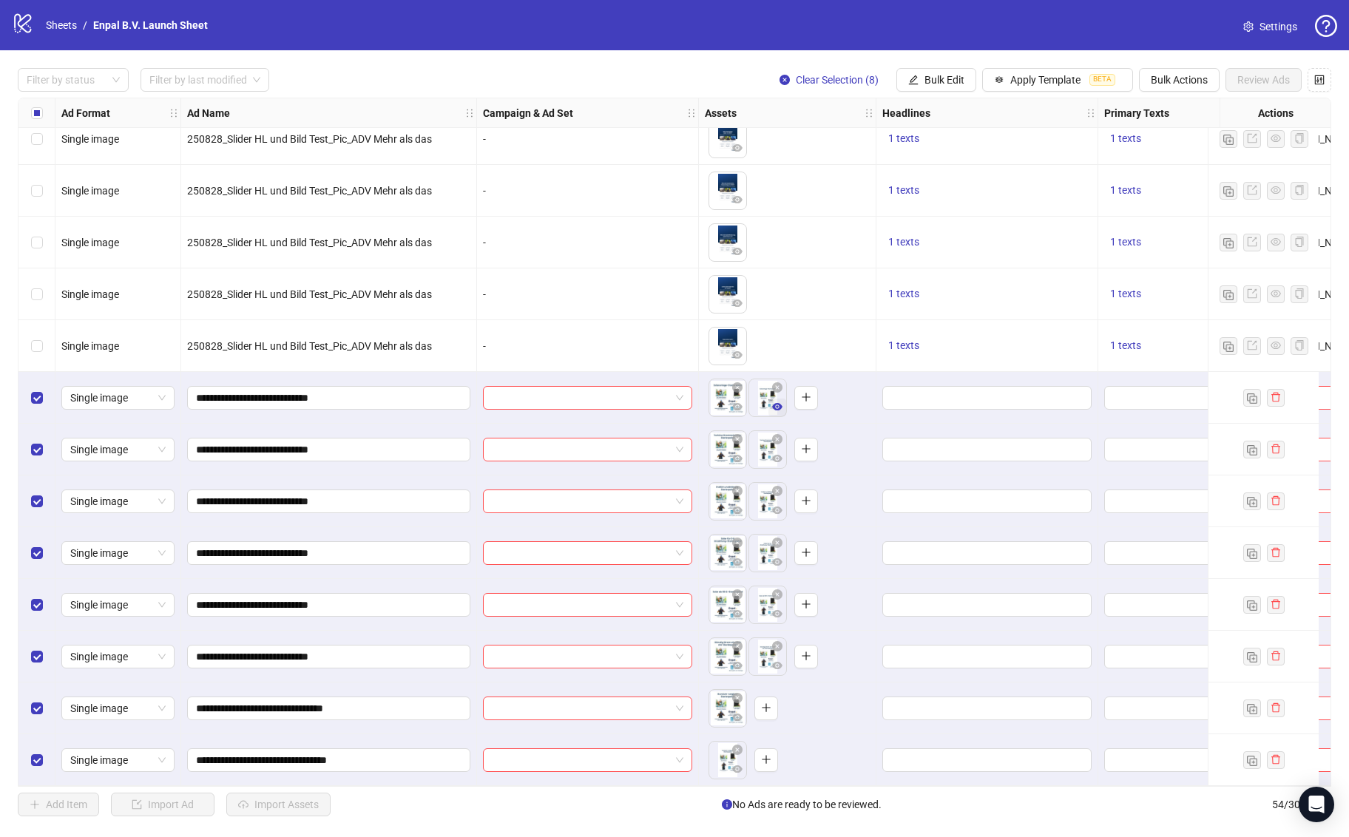
click at [777, 403] on icon "eye" at bounding box center [777, 406] width 10 height 7
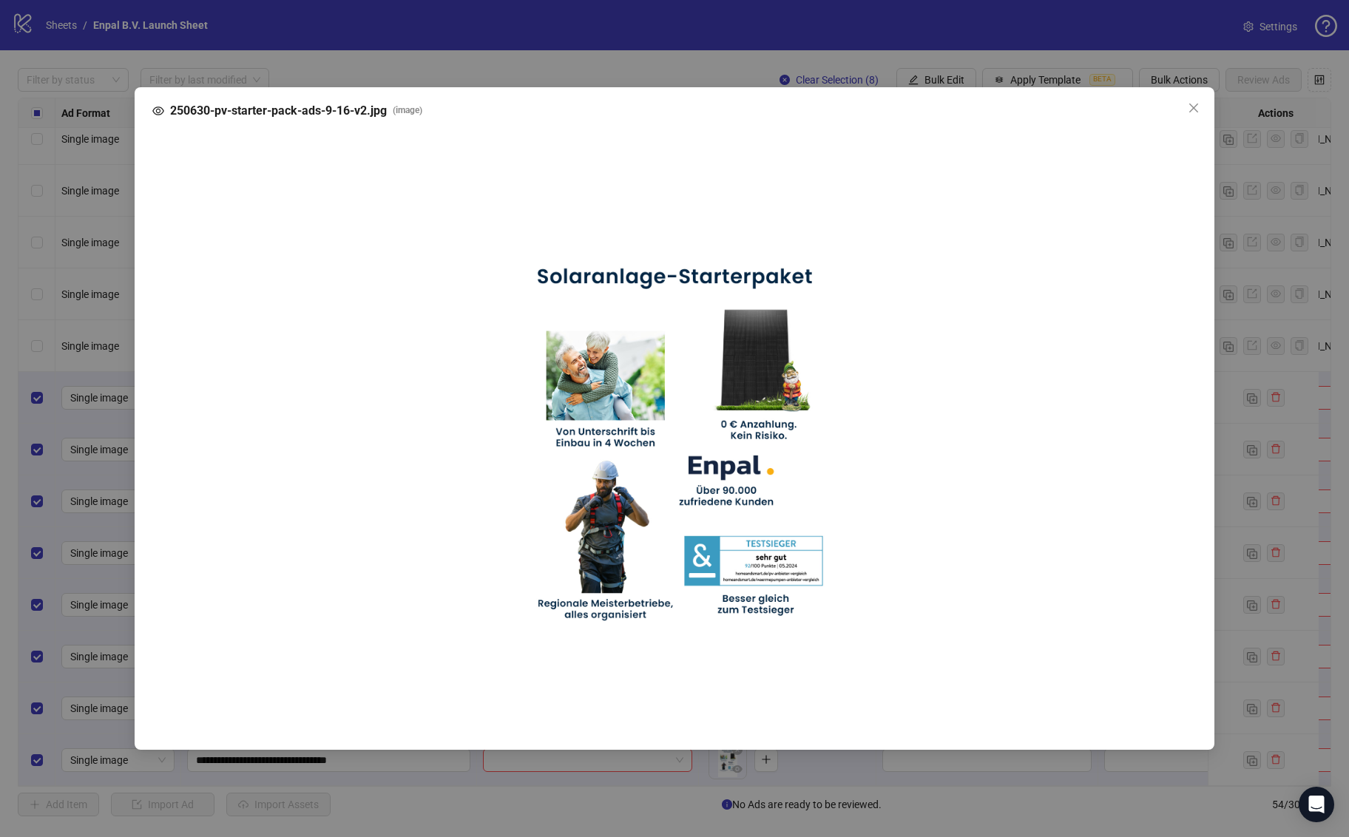
click at [78, 445] on div "250630-pv-starter-pack-ads-9-16-v2.jpg ( image )" at bounding box center [674, 418] width 1349 height 837
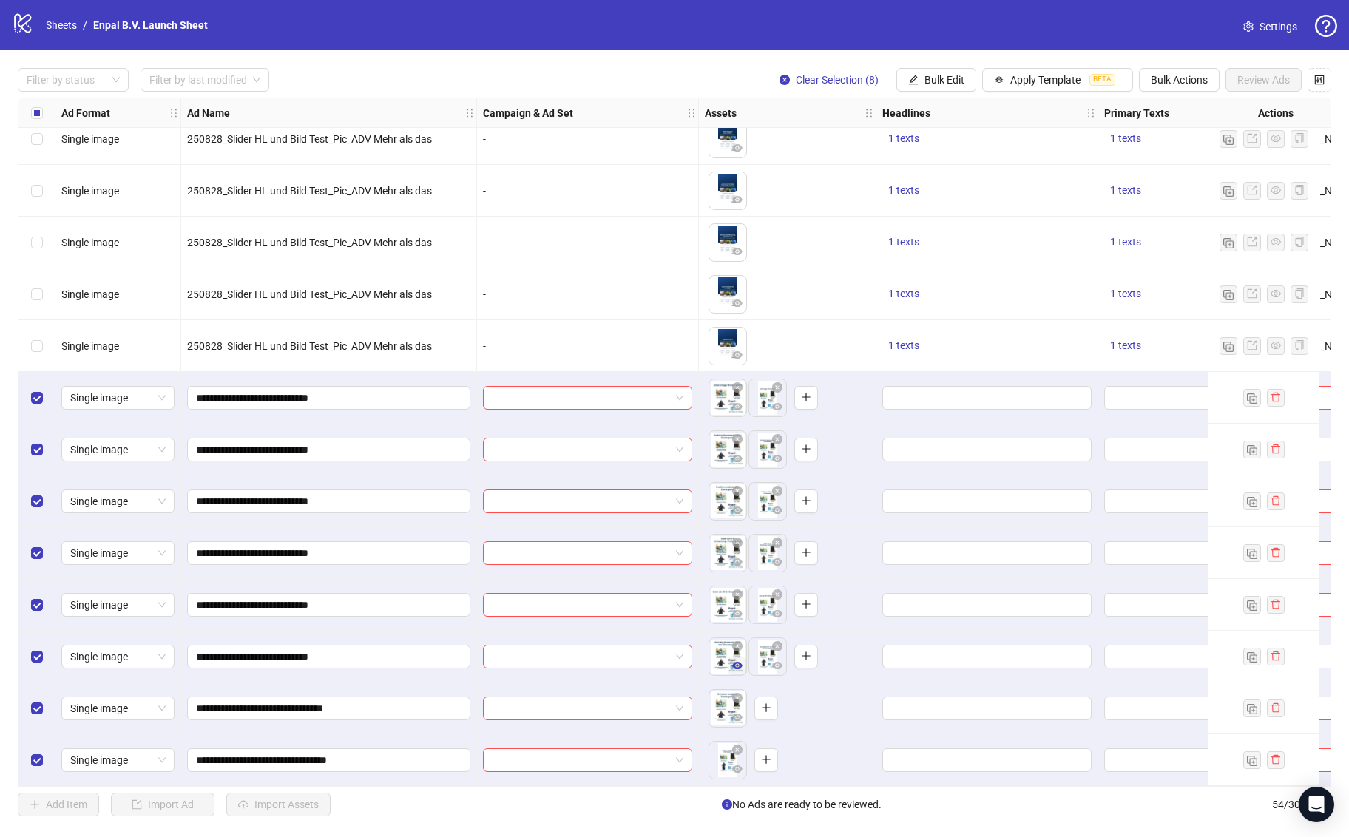
click at [742, 663] on icon "eye" at bounding box center [737, 665] width 10 height 10
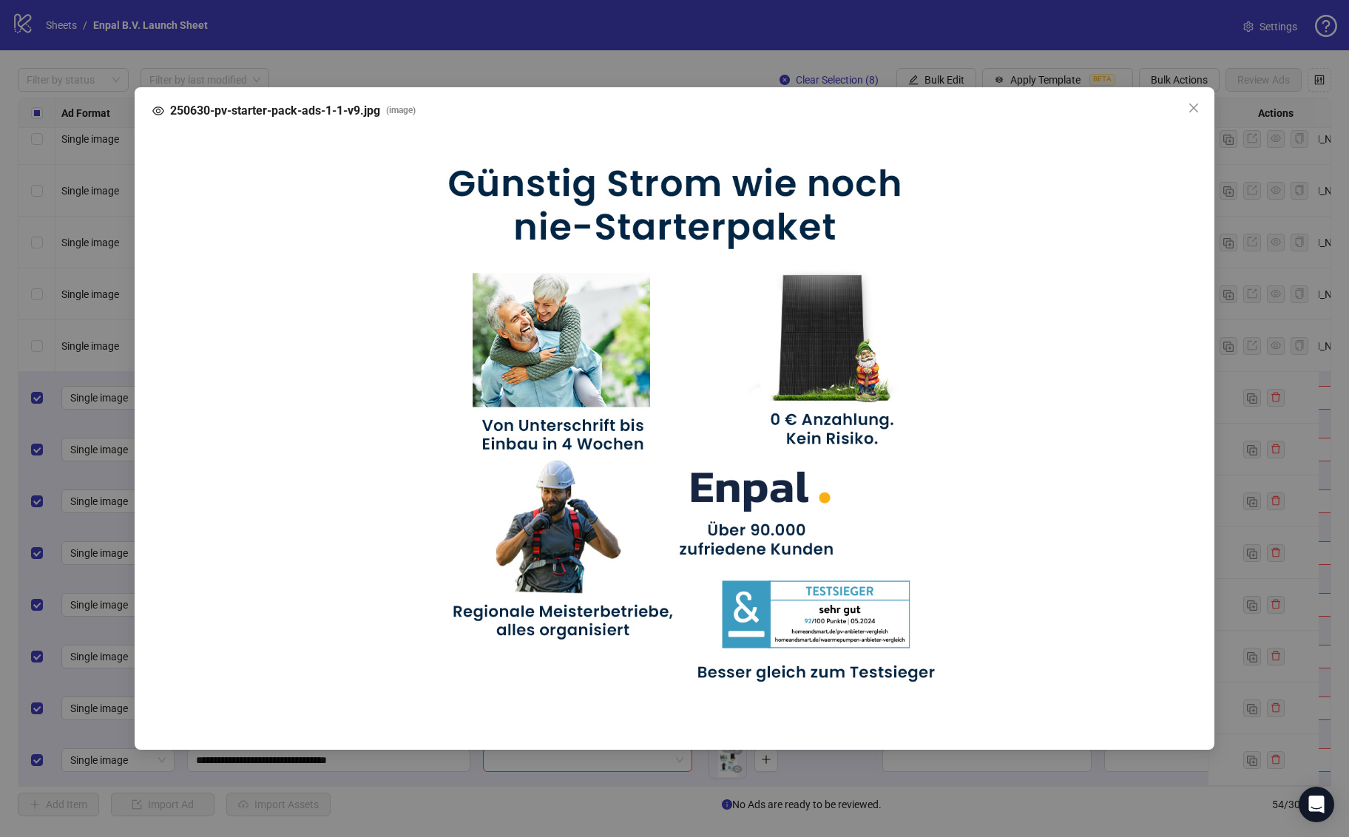
click at [62, 466] on div "250630-pv-starter-pack-ads-1-1-v9.jpg ( image )" at bounding box center [674, 418] width 1349 height 837
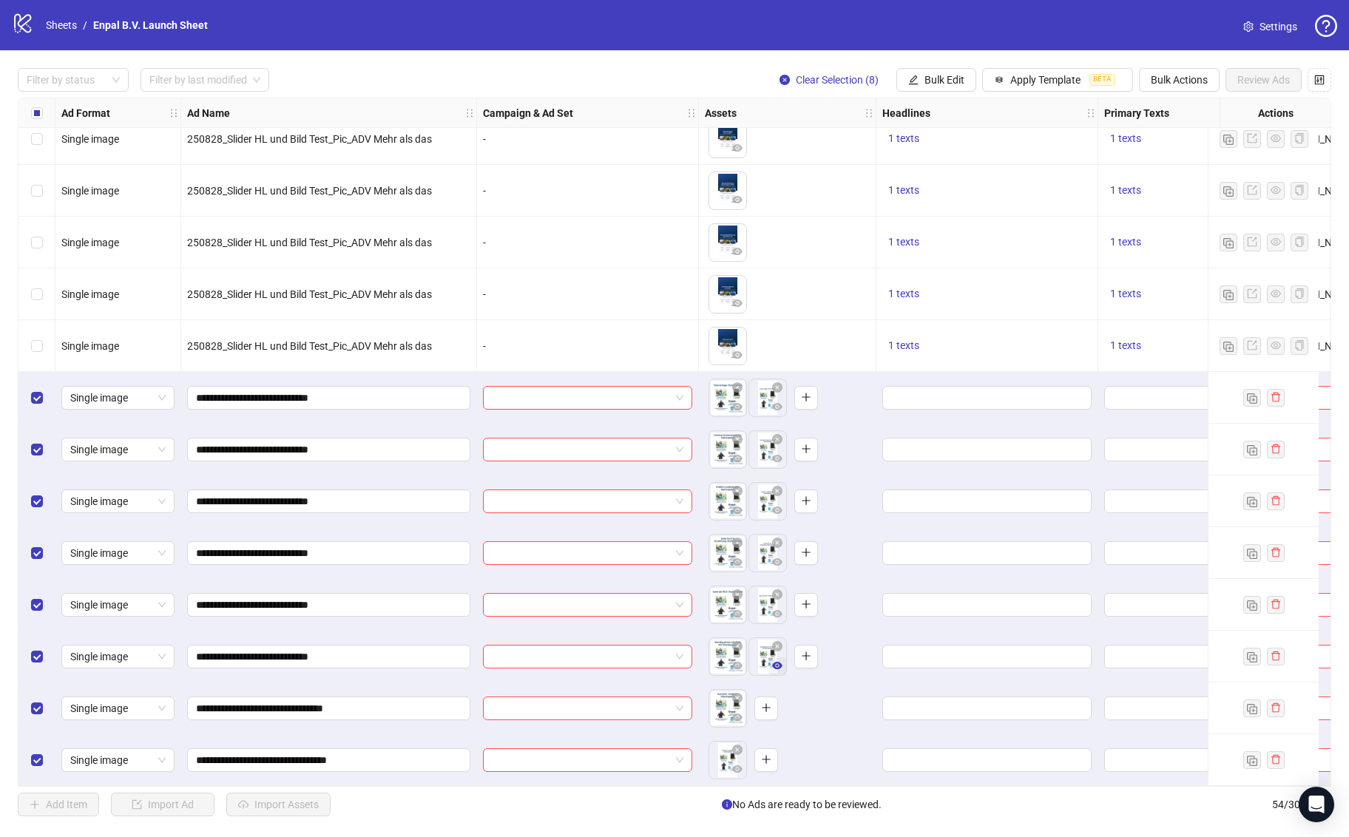
click at [777, 662] on icon "eye" at bounding box center [777, 665] width 10 height 7
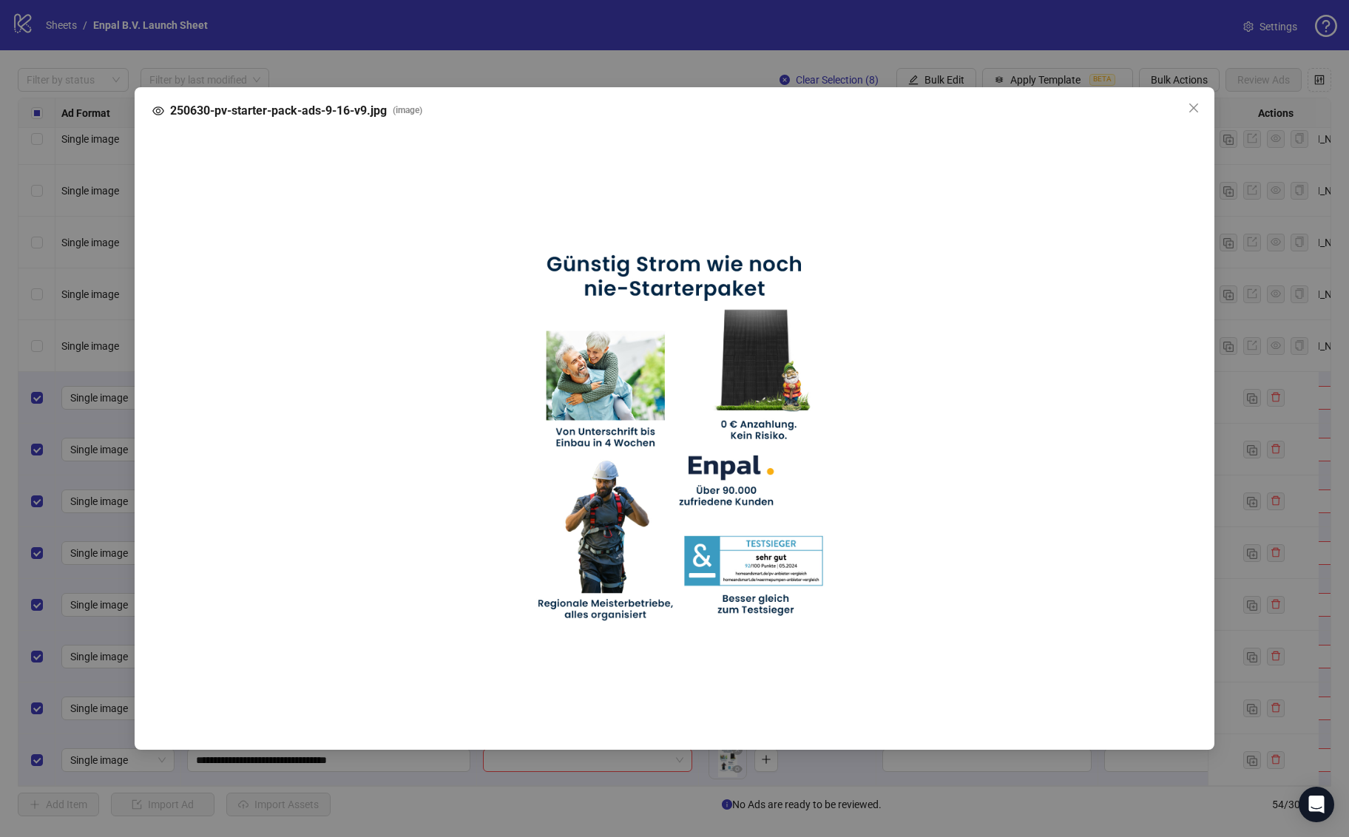
click at [138, 487] on div "250630-pv-starter-pack-ads-9-16-v9.jpg ( image )" at bounding box center [674, 418] width 1079 height 663
click at [29, 571] on div "250630-pv-starter-pack-ads-9-16-v9.jpg ( image )" at bounding box center [674, 418] width 1349 height 837
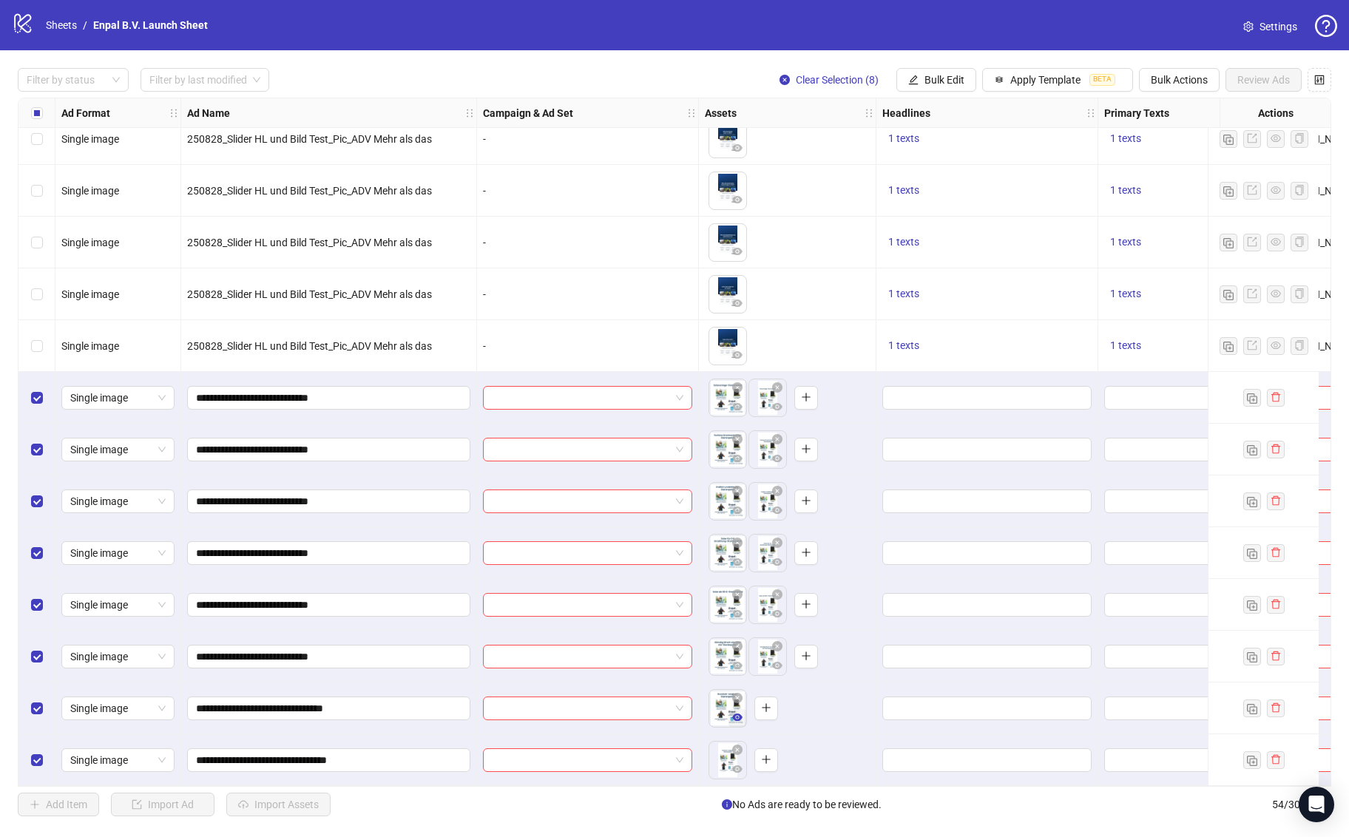
click at [734, 714] on icon "eye" at bounding box center [737, 717] width 10 height 7
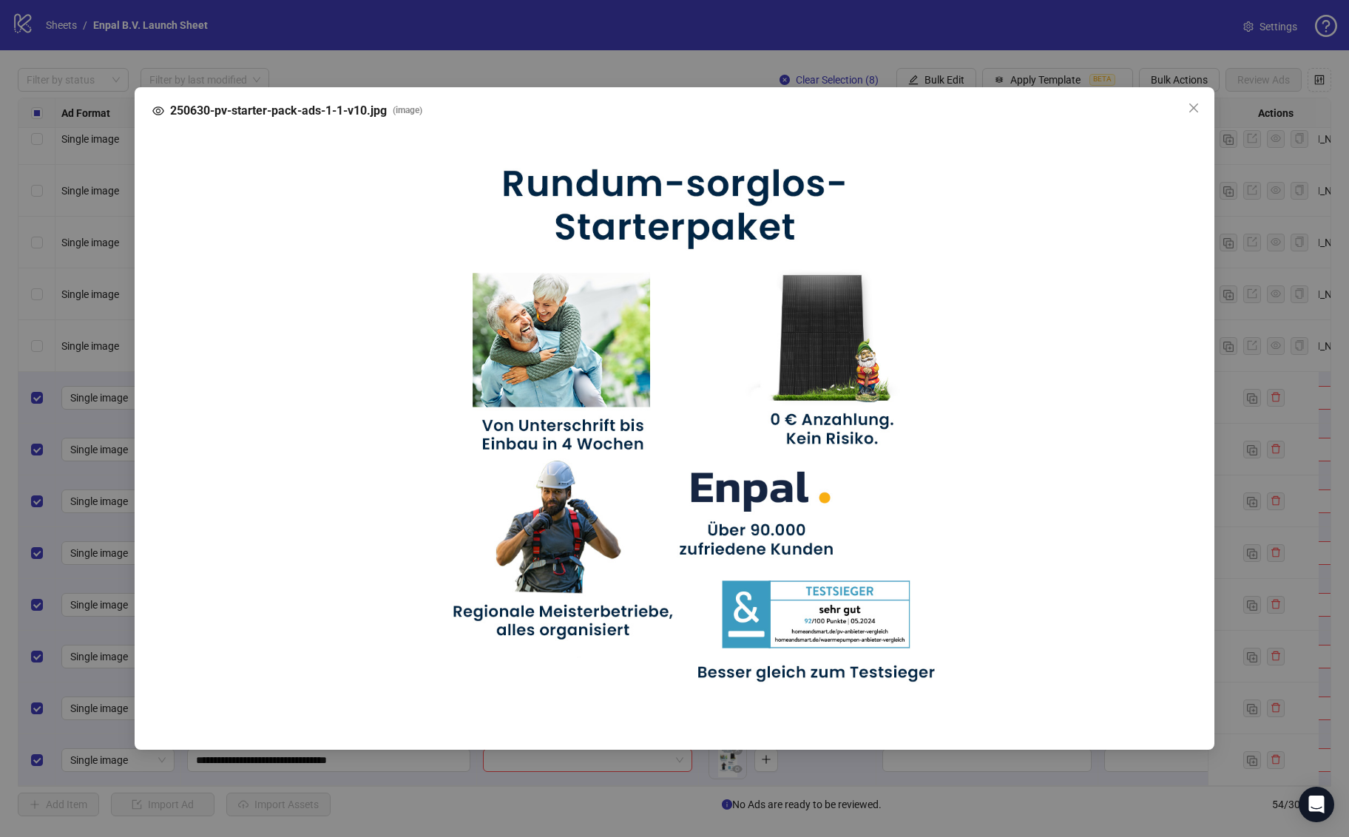
click at [87, 517] on div "250630-pv-starter-pack-ads-1-1-v10.jpg ( image )" at bounding box center [674, 418] width 1349 height 837
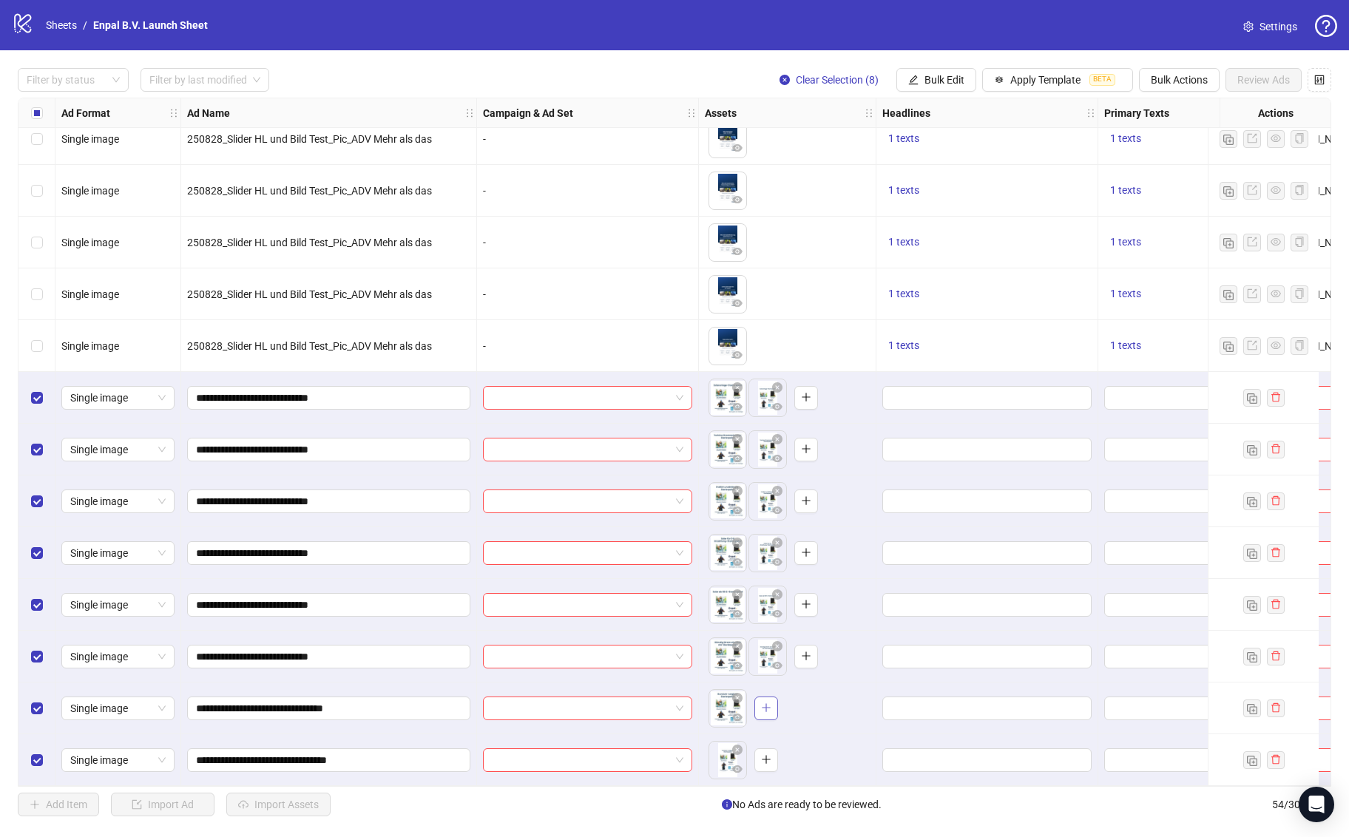
click at [765, 707] on icon "plus" at bounding box center [766, 708] width 10 height 10
click at [736, 717] on span "button" at bounding box center [737, 717] width 10 height 12
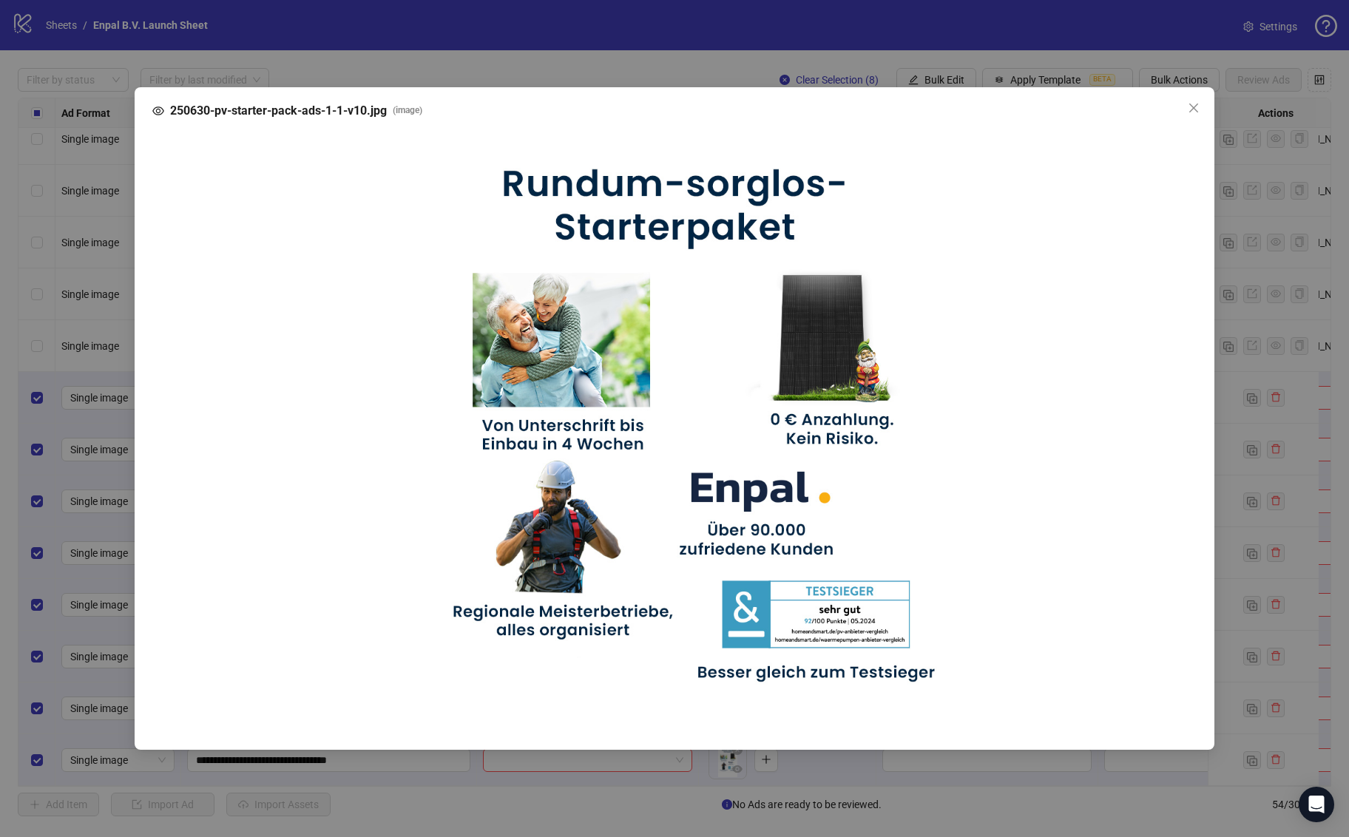
click at [82, 548] on div "250630-pv-starter-pack-ads-1-1-v10.jpg ( image )" at bounding box center [674, 418] width 1349 height 837
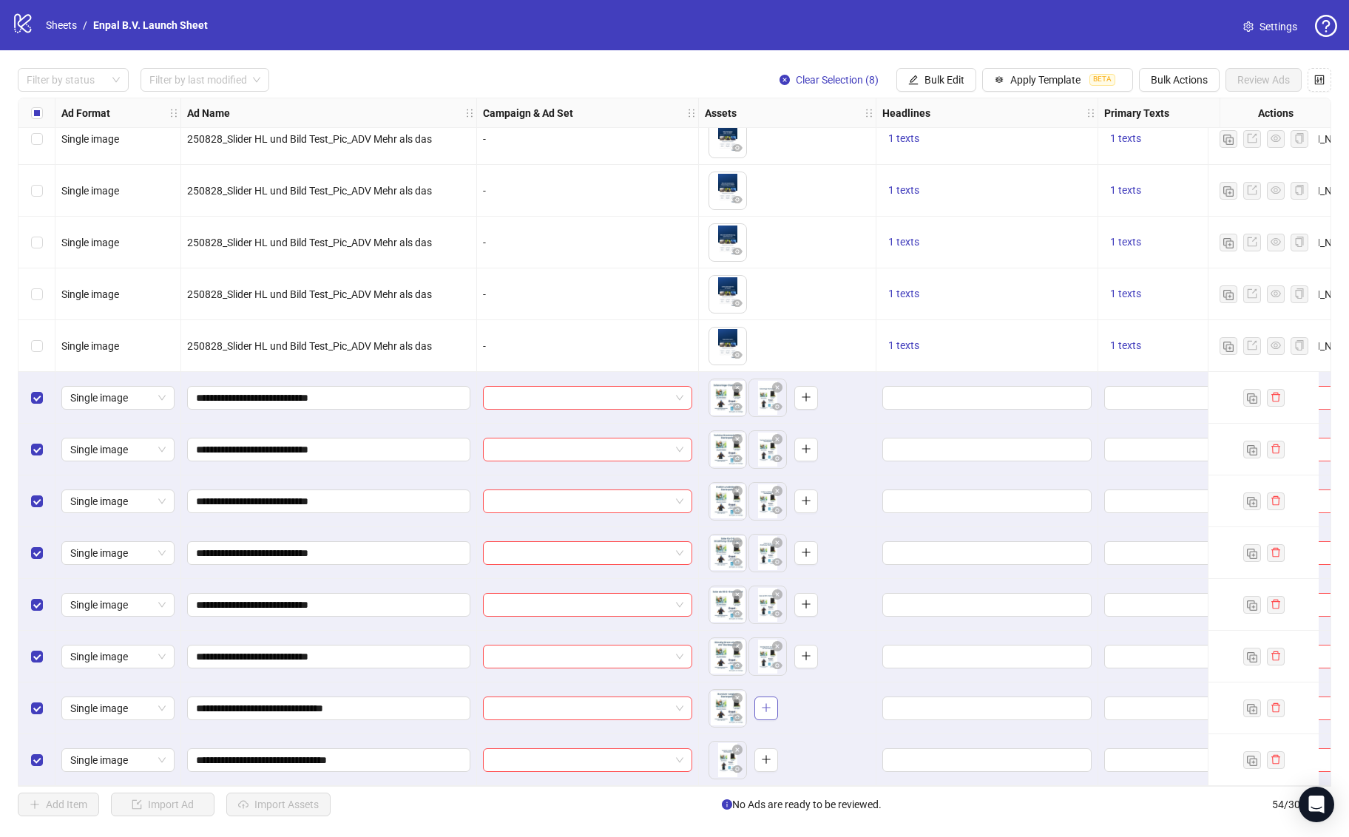
click at [761, 703] on icon "plus" at bounding box center [766, 708] width 10 height 10
click at [780, 663] on icon "eye" at bounding box center [777, 665] width 10 height 10
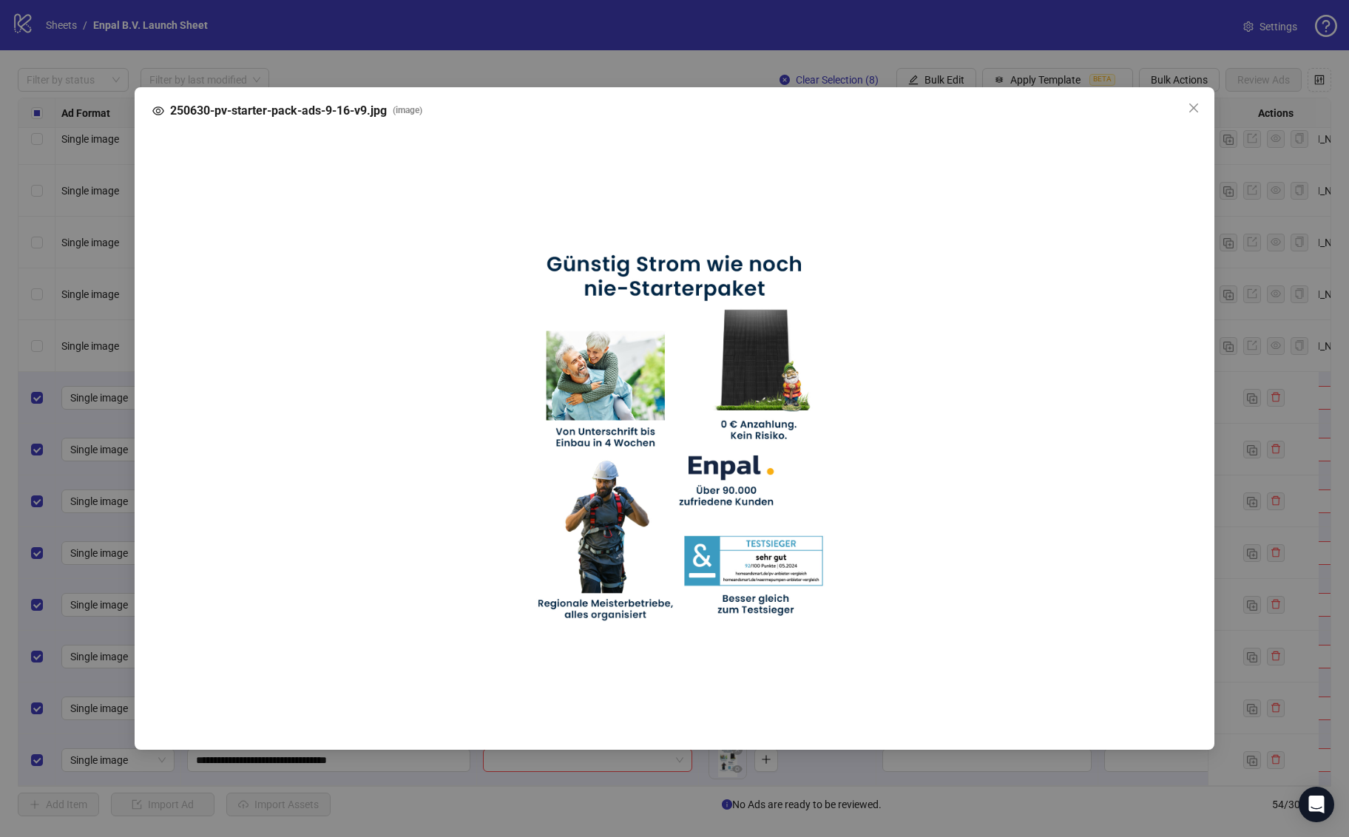
click at [922, 769] on div "250630-pv-starter-pack-ads-9-16-v9.jpg ( image )" at bounding box center [674, 418] width 1349 height 837
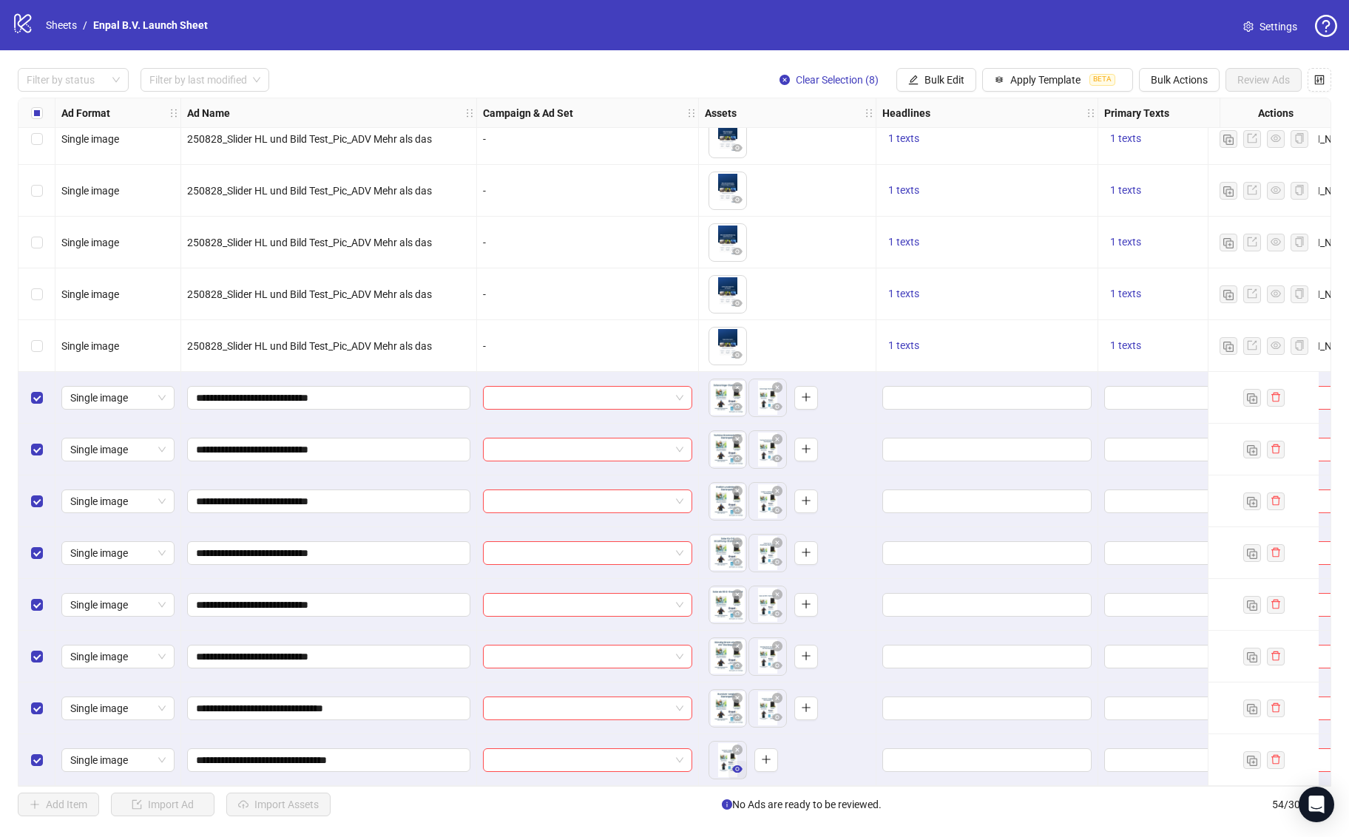
click at [738, 764] on icon "eye" at bounding box center [737, 769] width 10 height 10
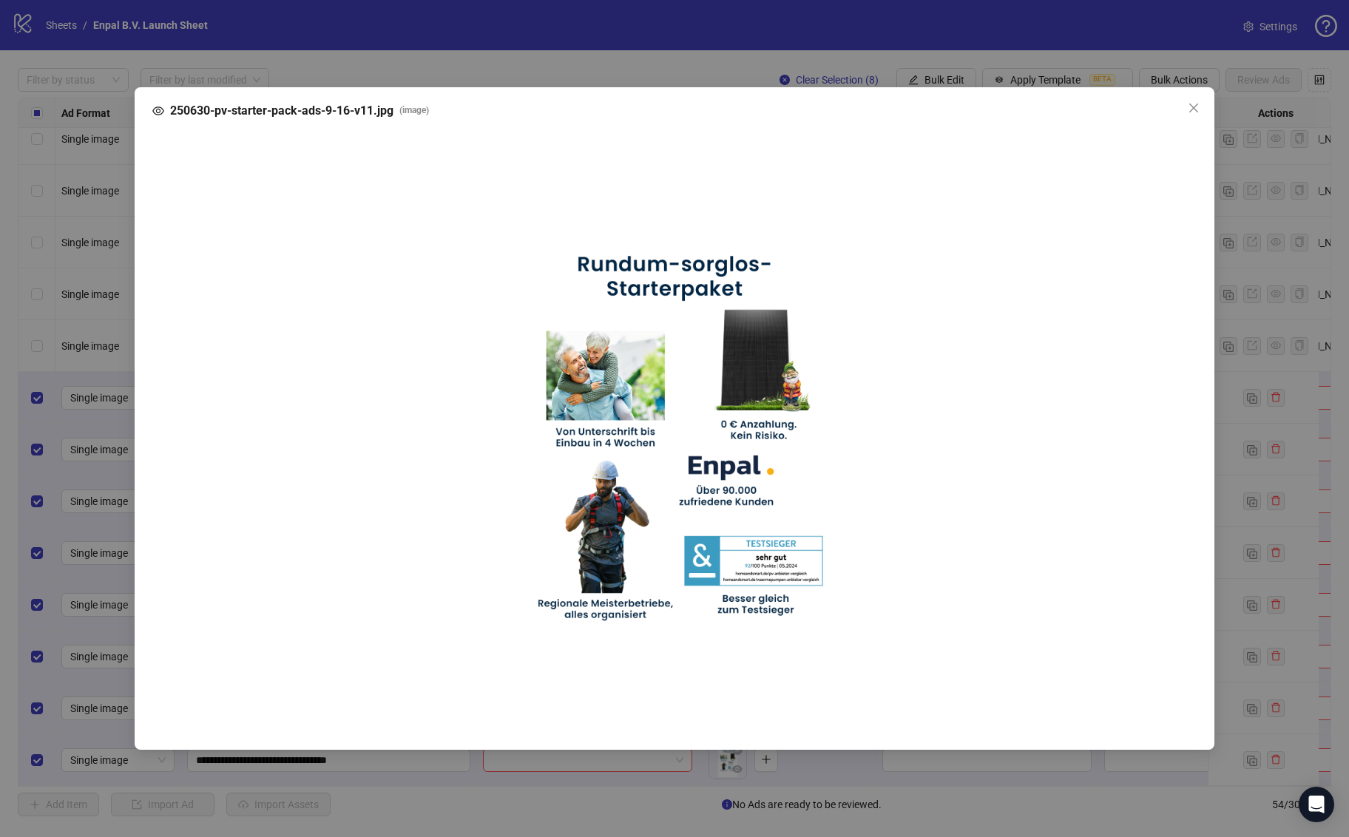
click at [728, 768] on div "250630-pv-starter-pack-ads-9-16-v11.jpg ( image )" at bounding box center [674, 418] width 1349 height 837
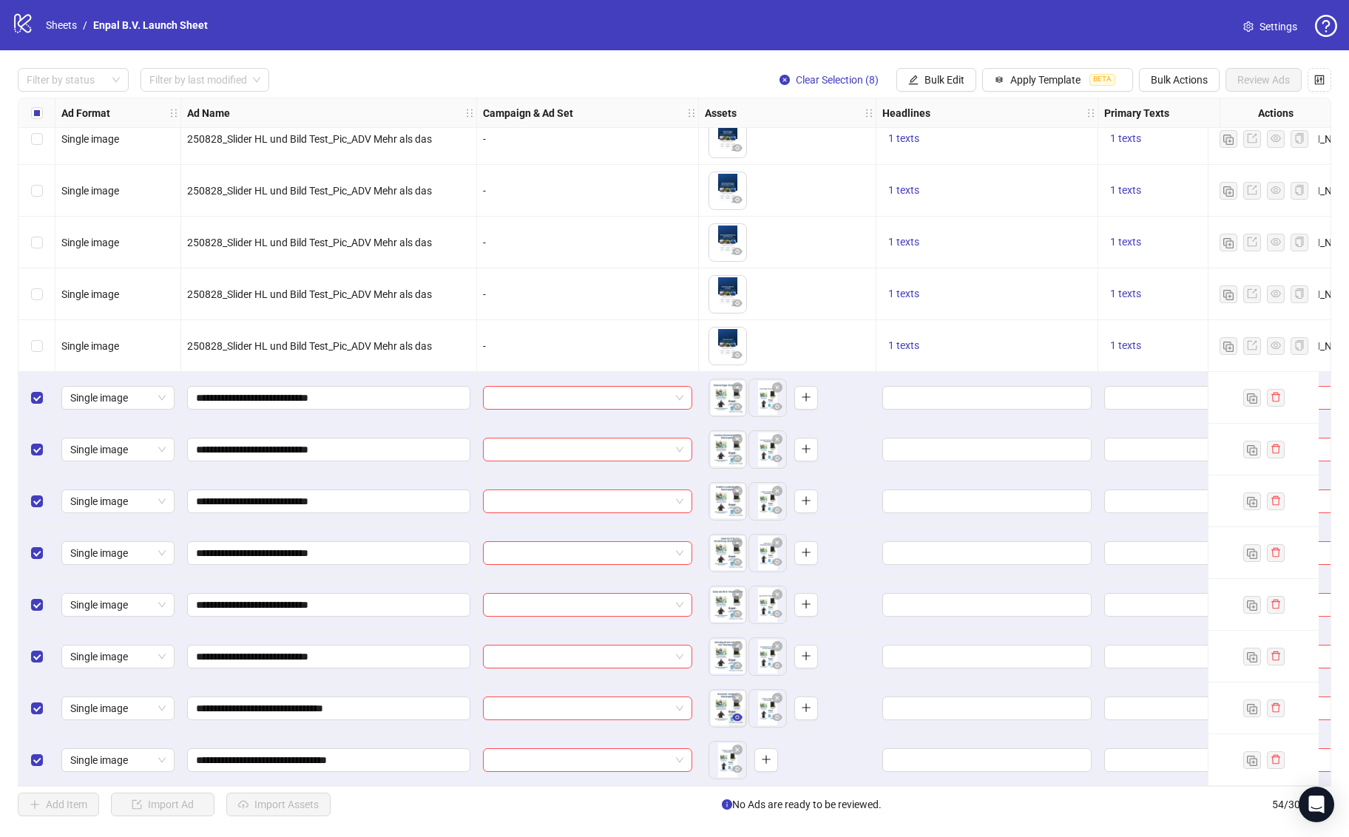
click at [734, 714] on icon "eye" at bounding box center [737, 717] width 10 height 7
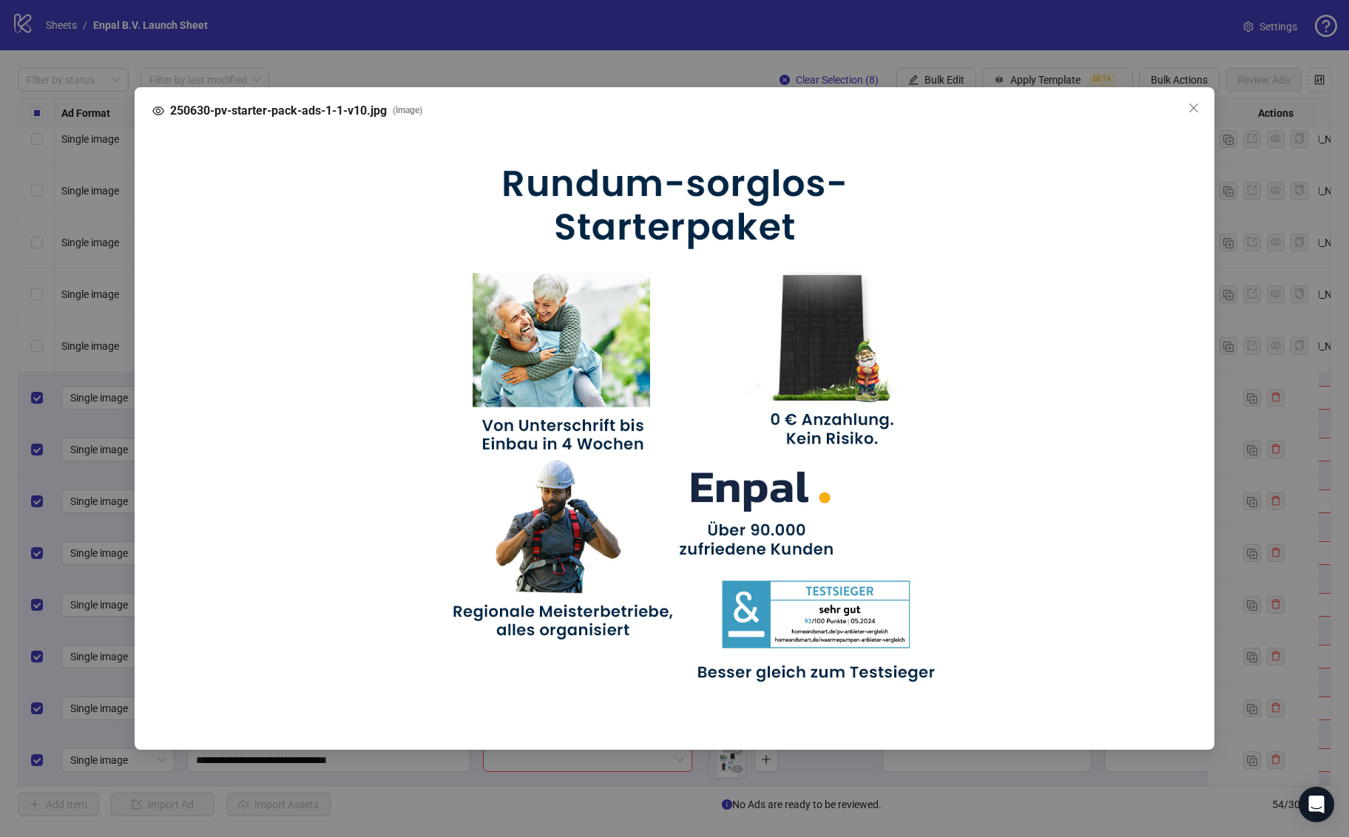
click at [689, 737] on div "250630-pv-starter-pack-ads-1-1-v10.jpg ( image )" at bounding box center [674, 418] width 1079 height 663
click at [686, 760] on div "250630-pv-starter-pack-ads-1-1-v10.jpg ( image )" at bounding box center [674, 418] width 1349 height 837
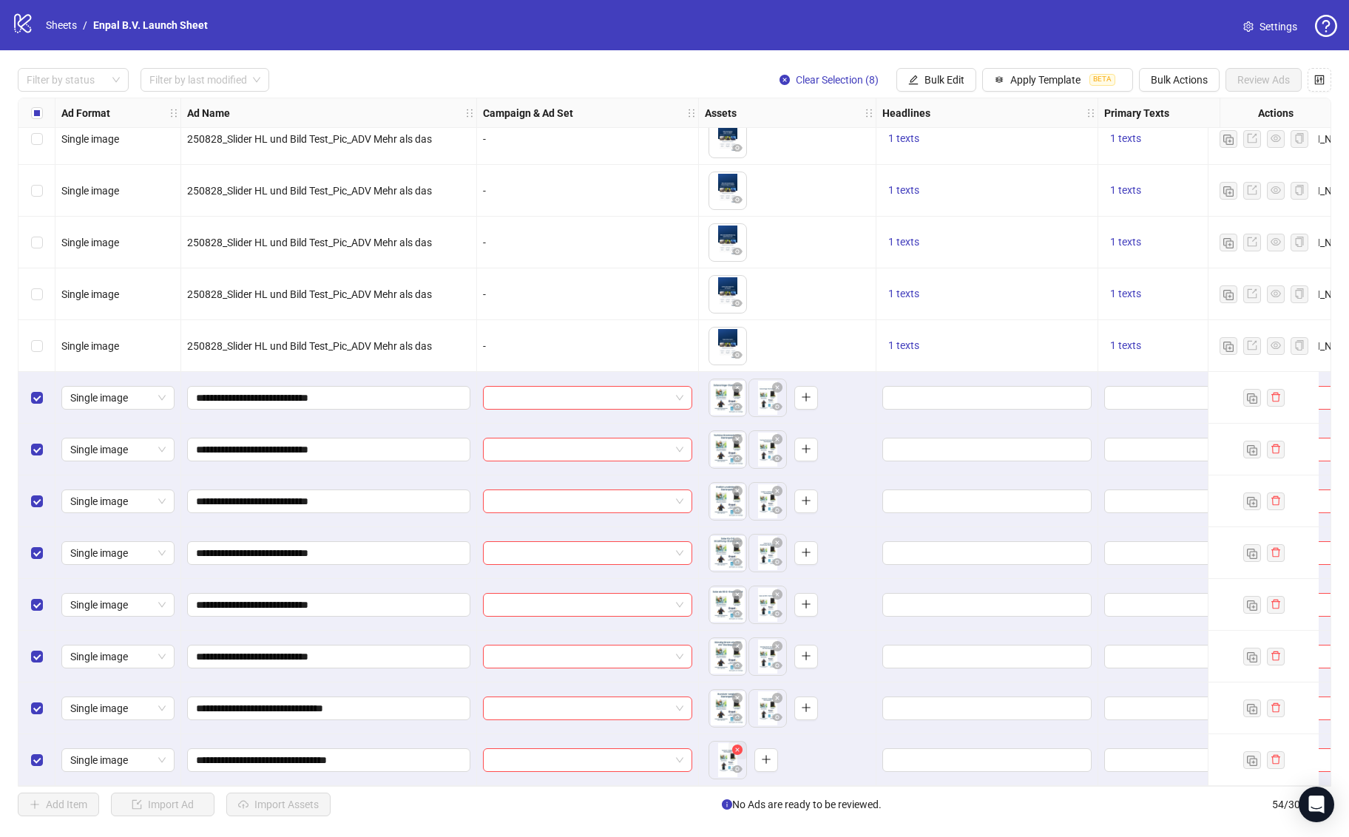
click at [736, 745] on icon "close-circle" at bounding box center [737, 750] width 10 height 10
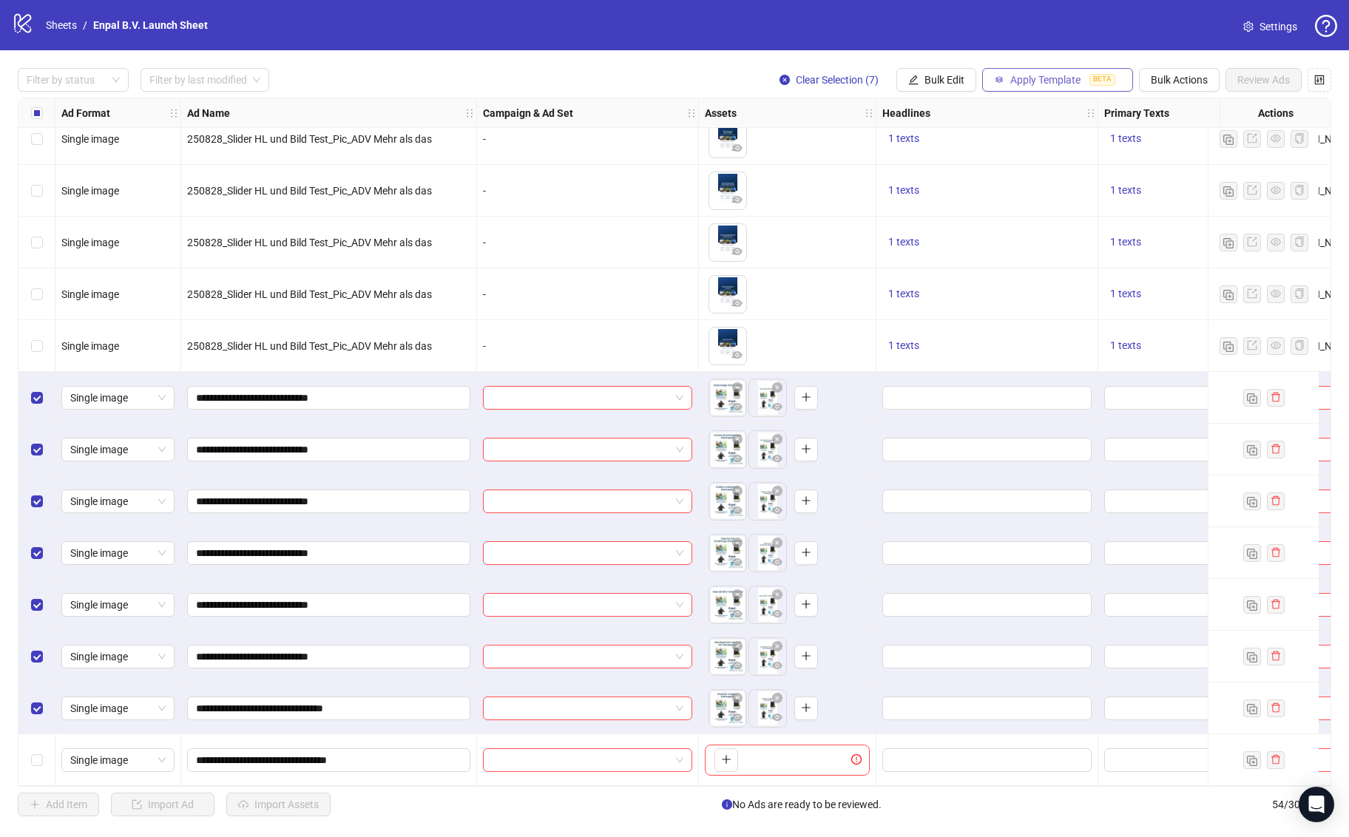
click at [1043, 75] on span "Apply Template" at bounding box center [1045, 80] width 70 height 12
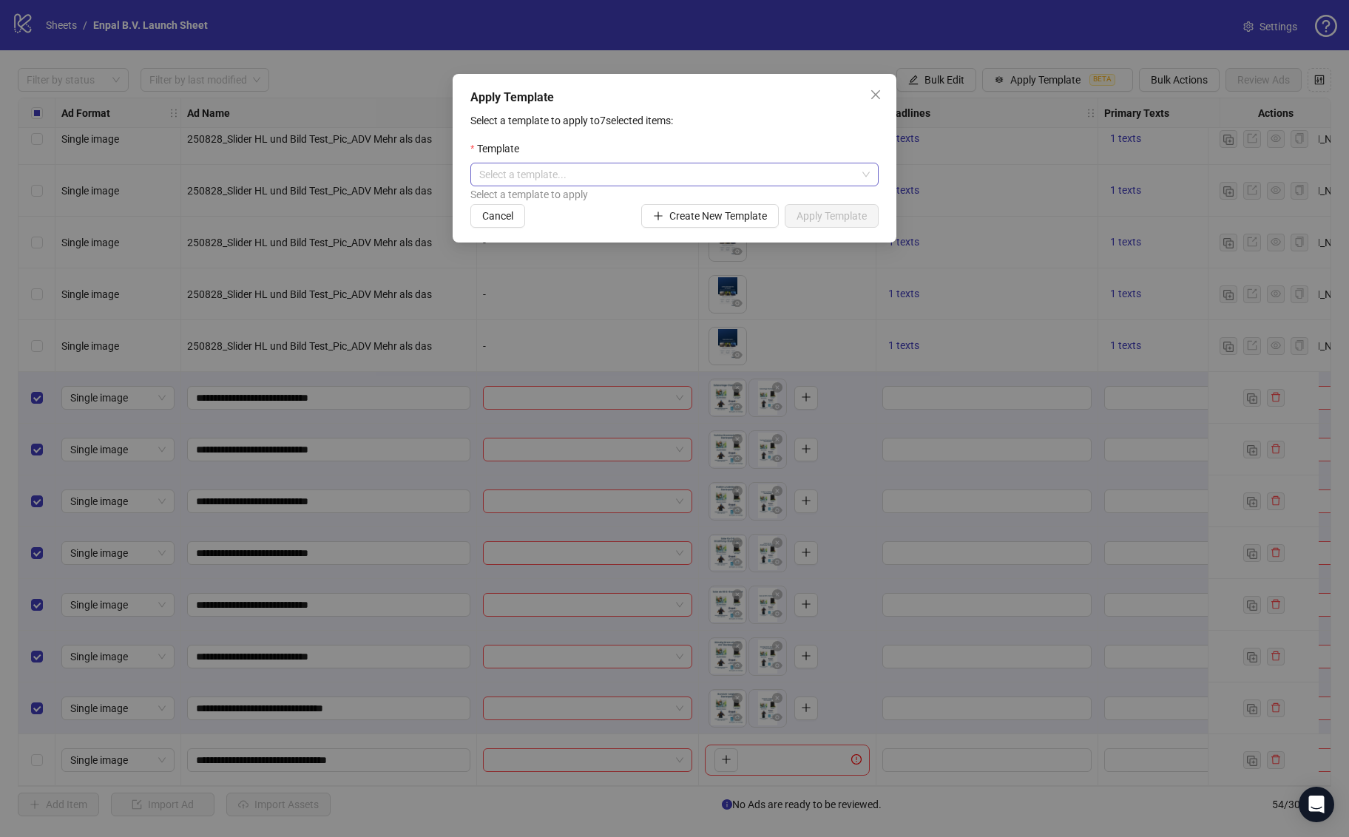
click at [633, 184] on input "search" at bounding box center [667, 174] width 377 height 22
click at [547, 226] on div "PV Broad Testing" at bounding box center [674, 228] width 385 height 16
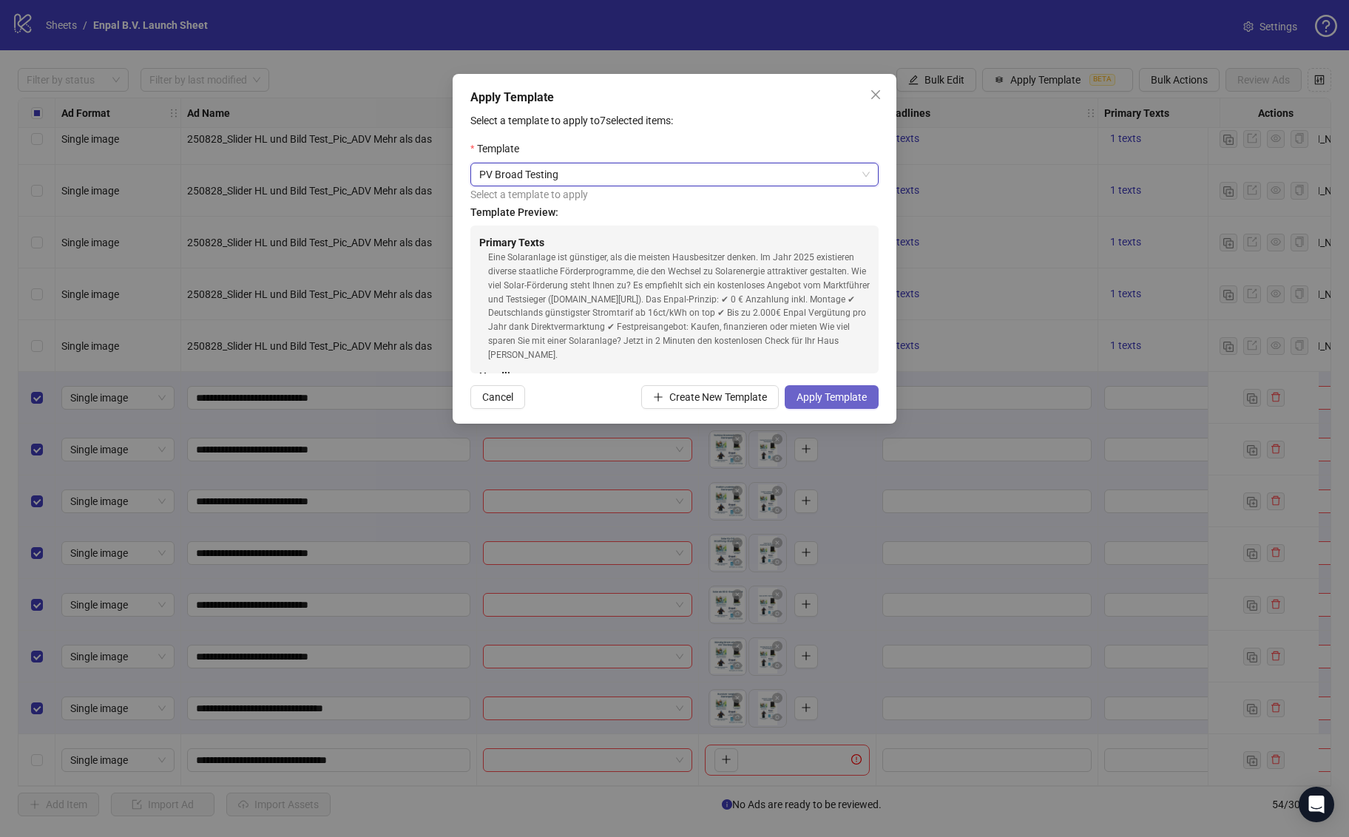
click at [850, 399] on span "Apply Template" at bounding box center [832, 397] width 70 height 12
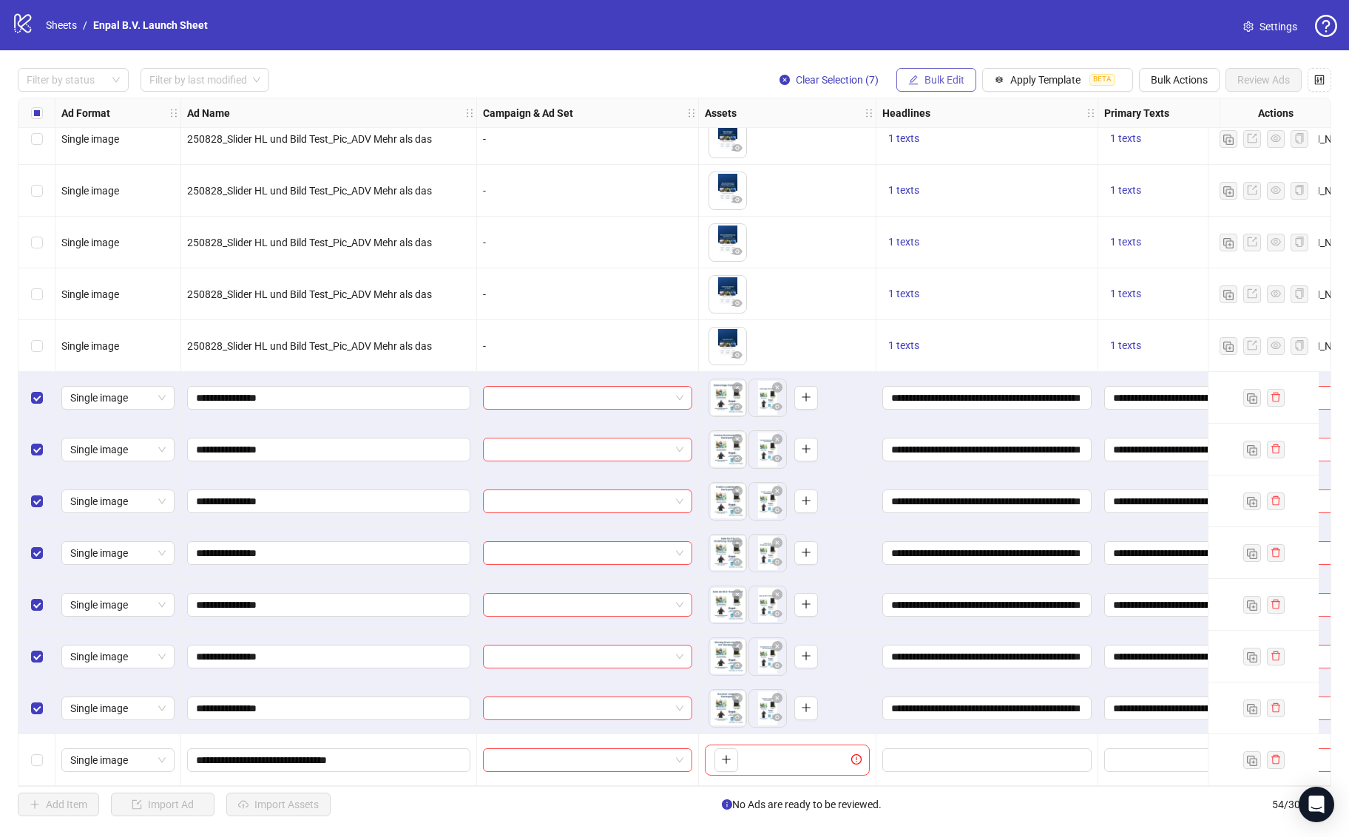
click at [939, 78] on span "Bulk Edit" at bounding box center [944, 80] width 40 height 12
click at [934, 131] on span "Name" at bounding box center [951, 133] width 88 height 16
click at [845, 183] on input "**********" at bounding box center [895, 185] width 222 height 24
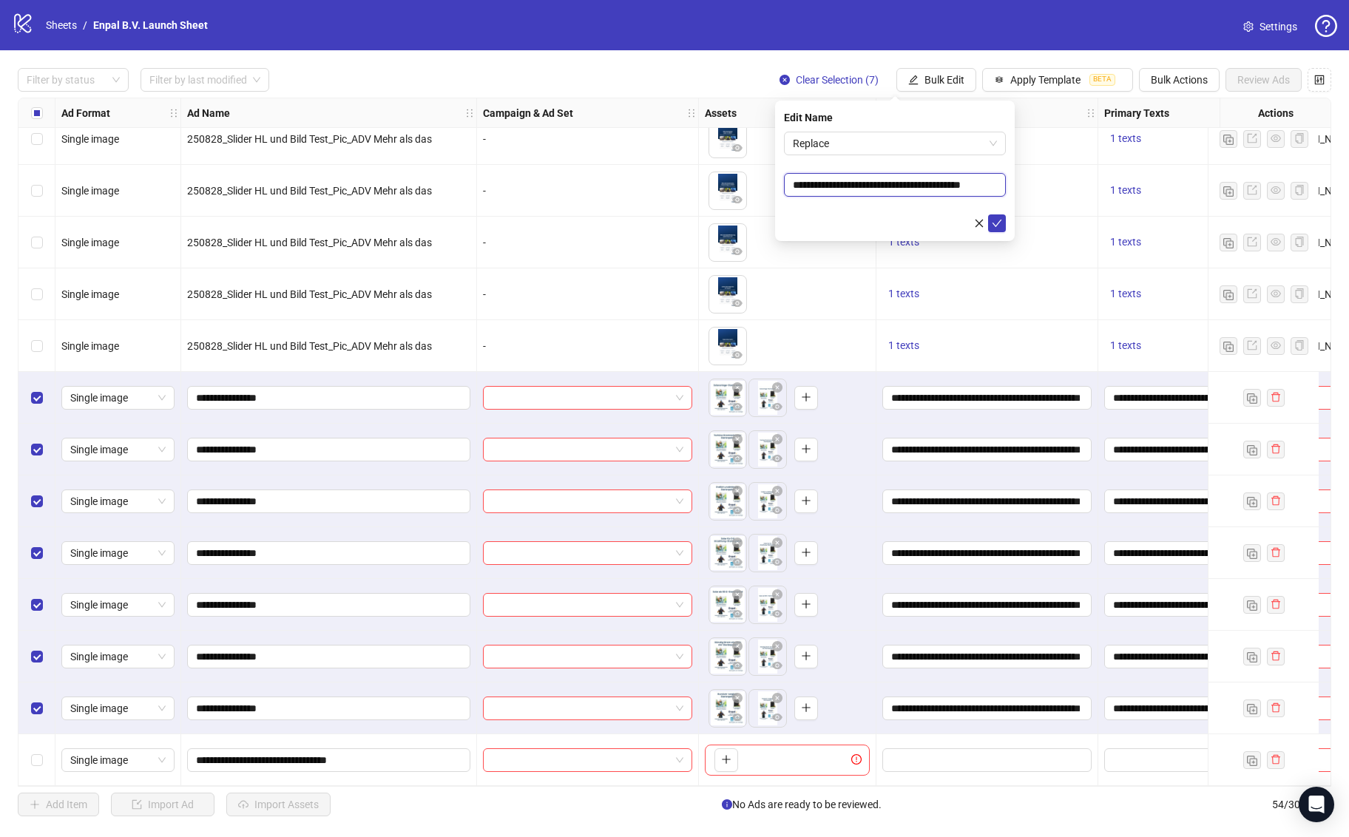
scroll to position [0, 26]
type input "**********"
click at [996, 223] on icon "check" at bounding box center [997, 223] width 10 height 10
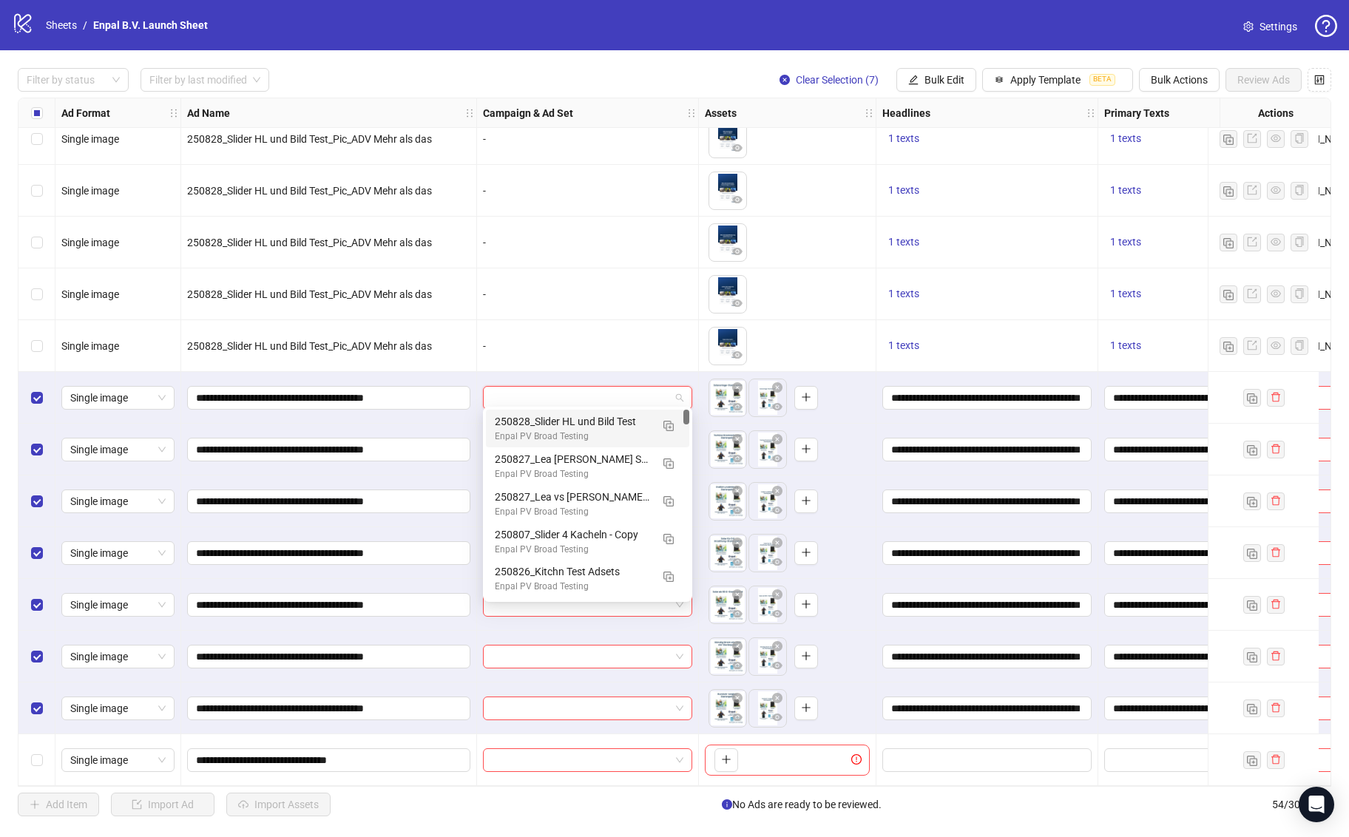
click at [552, 388] on input "search" at bounding box center [581, 398] width 178 height 22
click at [671, 429] on img "button" at bounding box center [668, 426] width 10 height 10
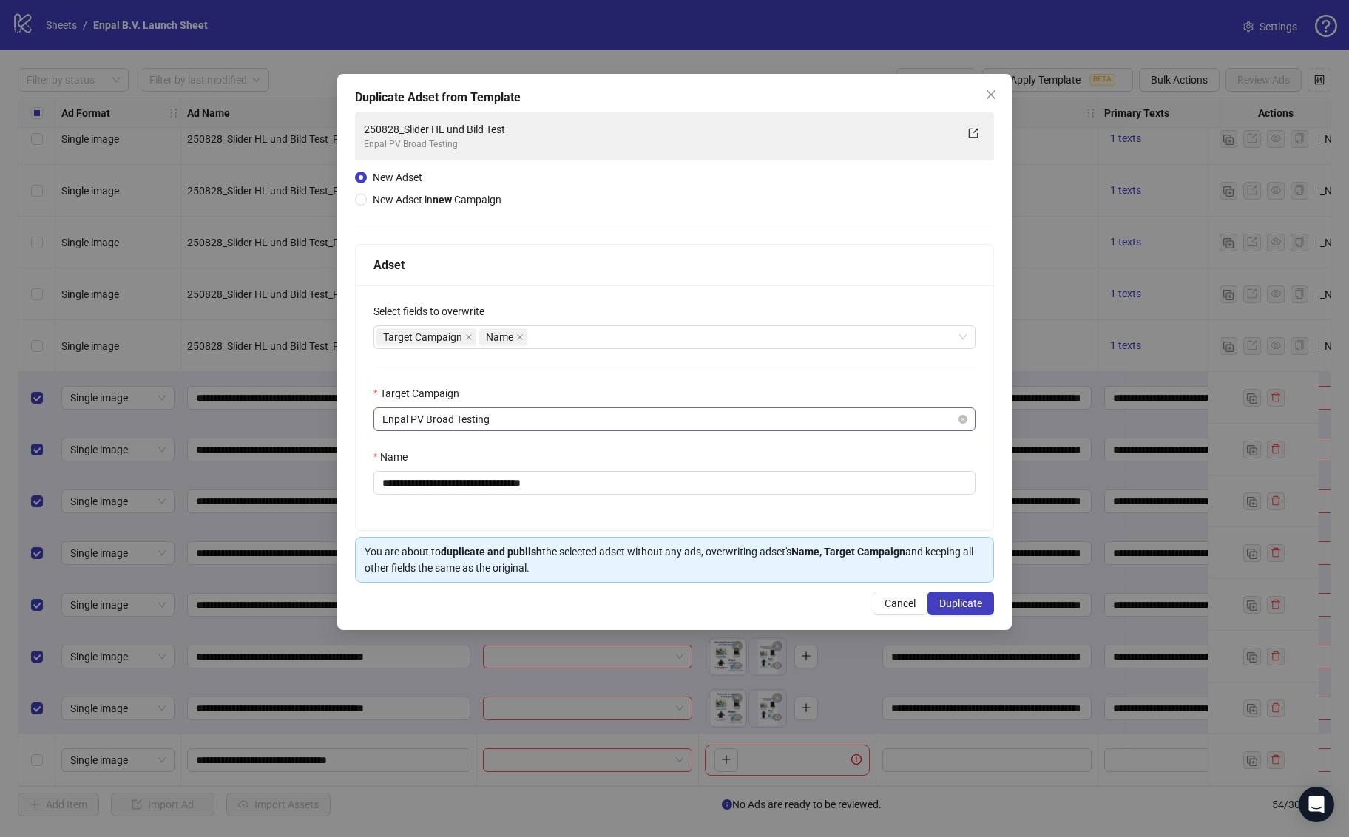
click at [489, 412] on span "Enpal PV Broad Testing" at bounding box center [674, 419] width 584 height 22
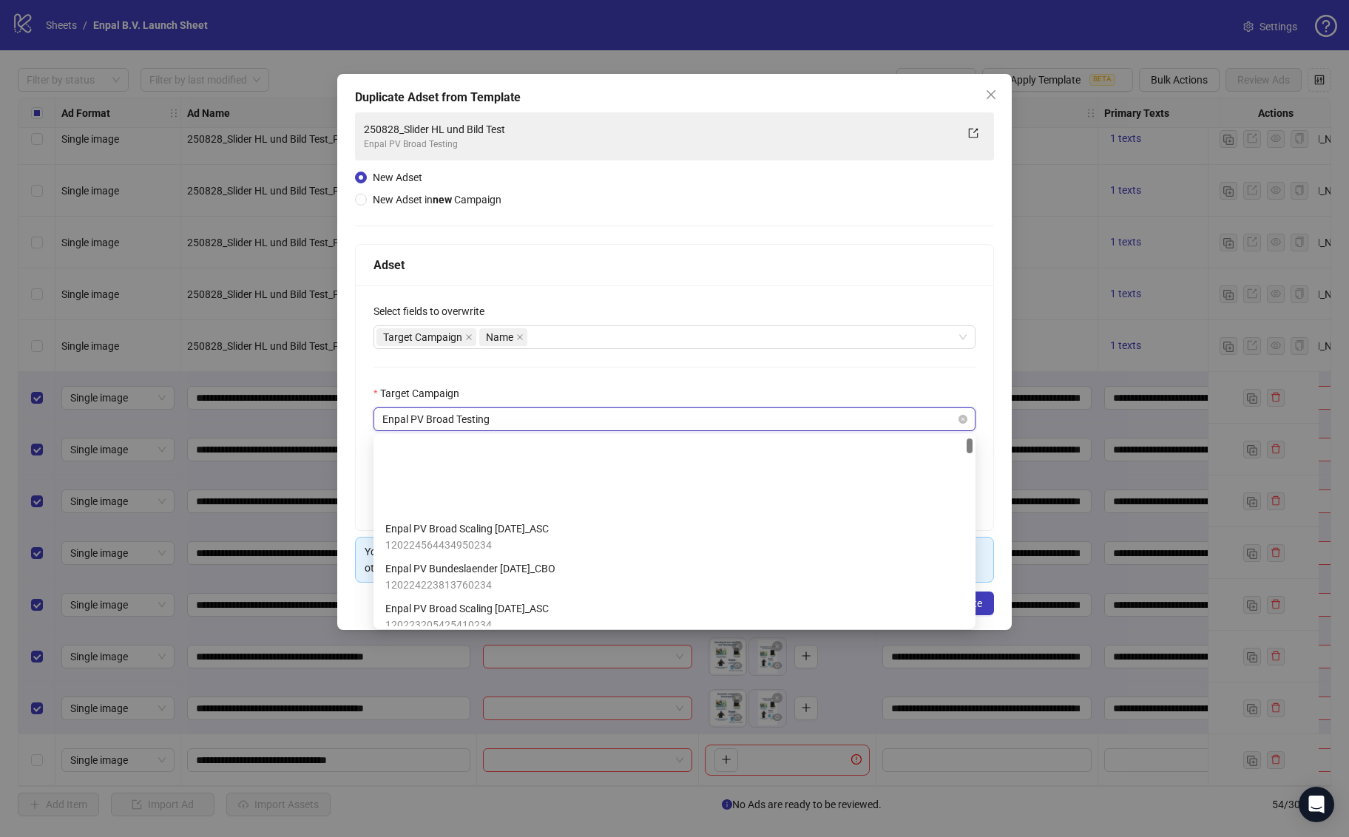
click at [489, 412] on span "Enpal PV Broad Testing" at bounding box center [674, 419] width 584 height 22
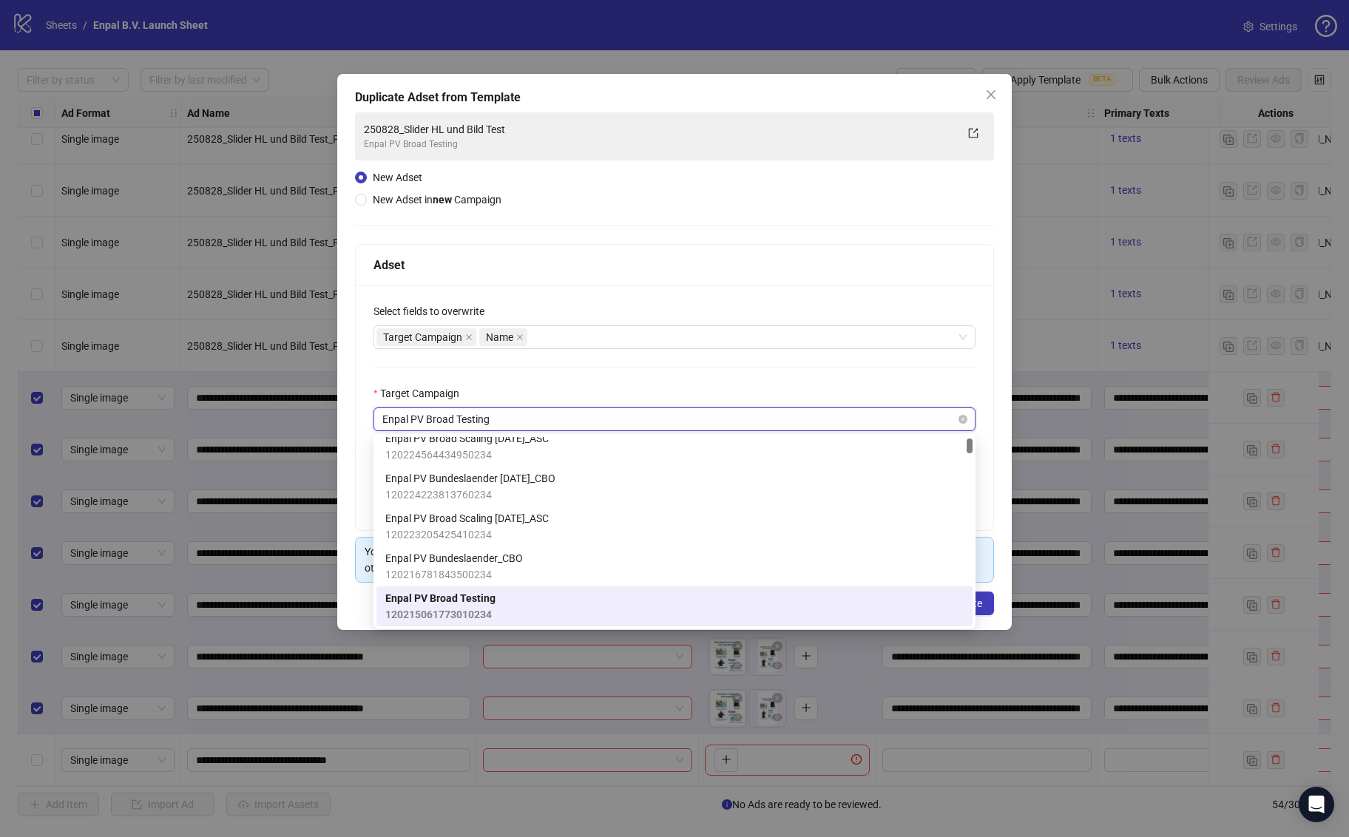
click at [489, 412] on span "Enpal PV Broad Testing" at bounding box center [674, 419] width 584 height 22
click at [572, 333] on div "Target Campaign Name" at bounding box center [666, 337] width 581 height 21
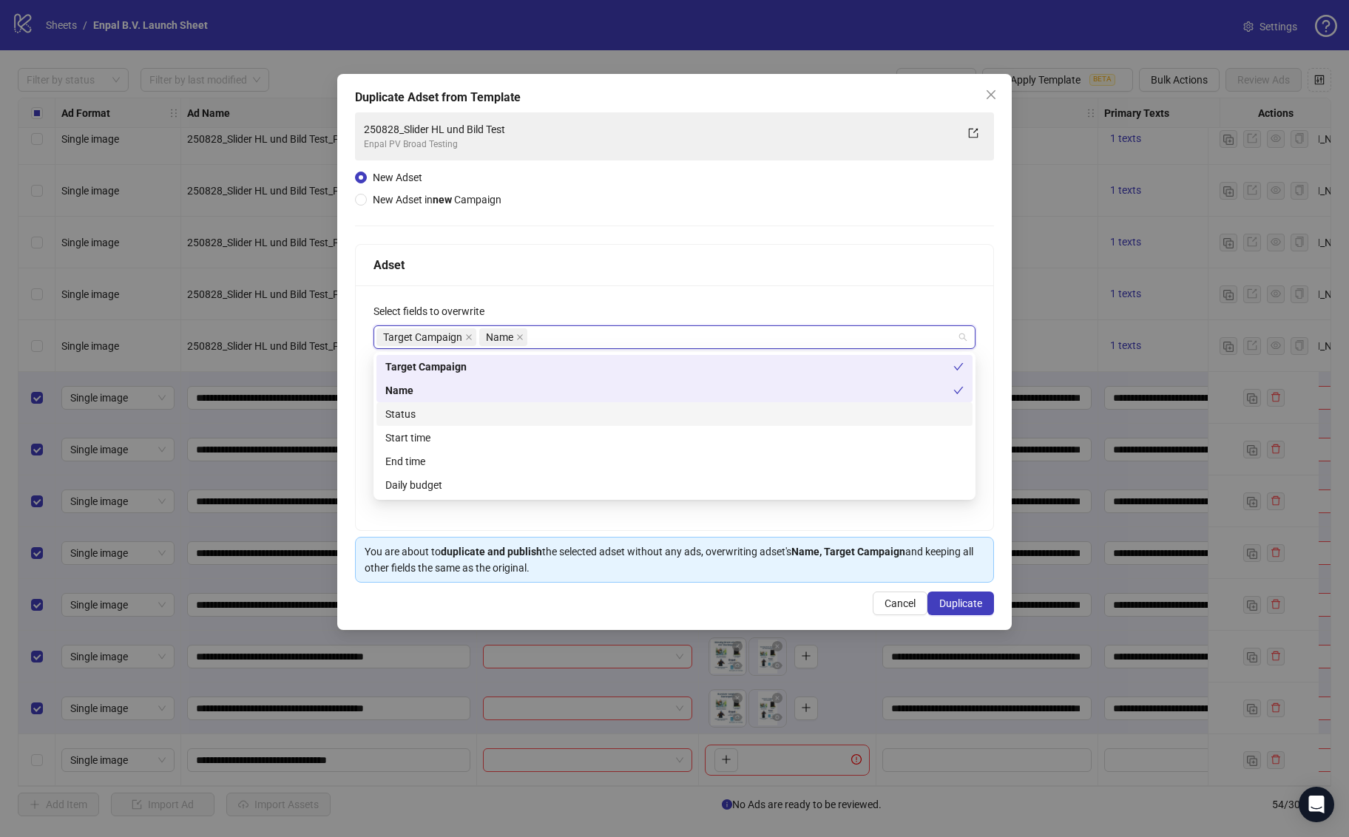
click at [432, 406] on div "Status" at bounding box center [674, 414] width 578 height 16
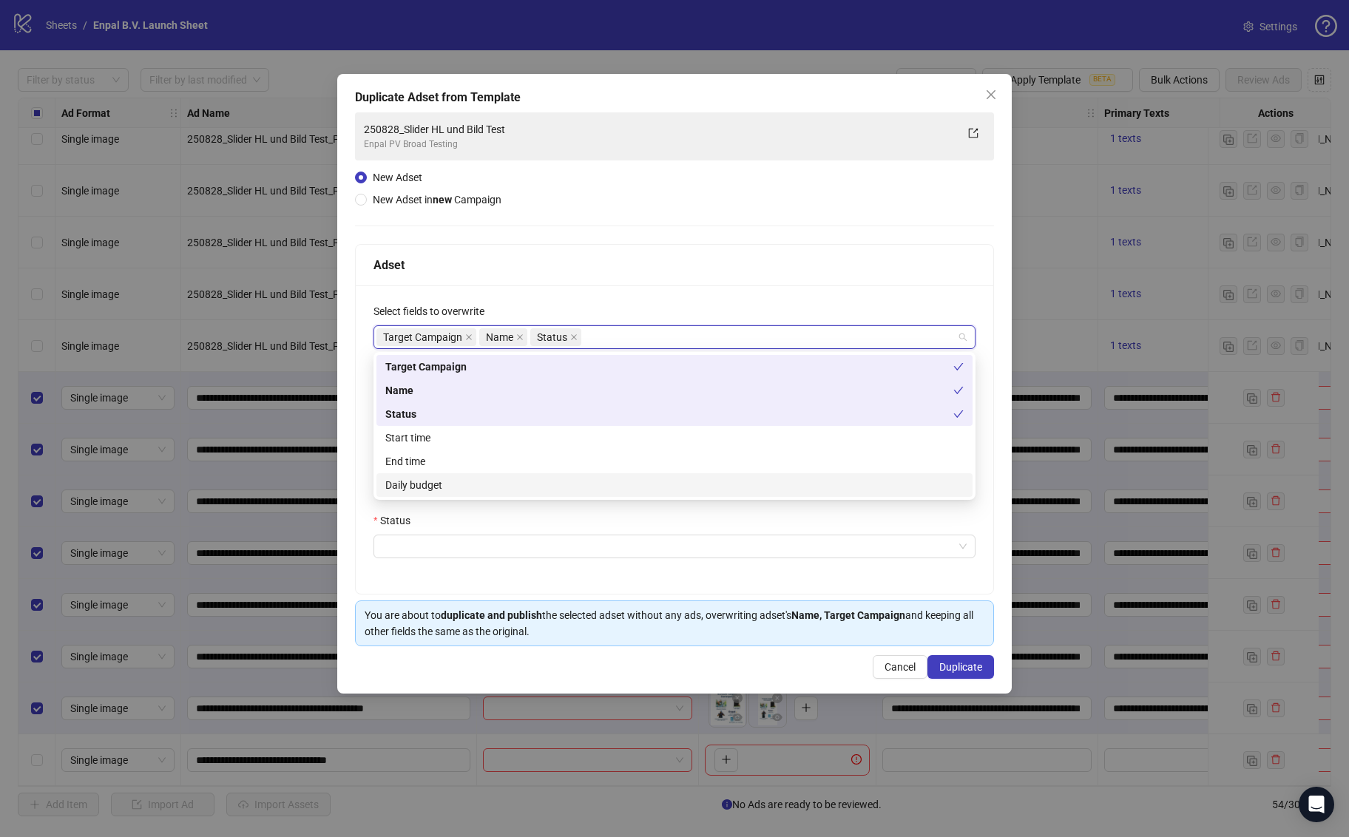
click at [433, 496] on div "Daily budget" at bounding box center [674, 485] width 596 height 24
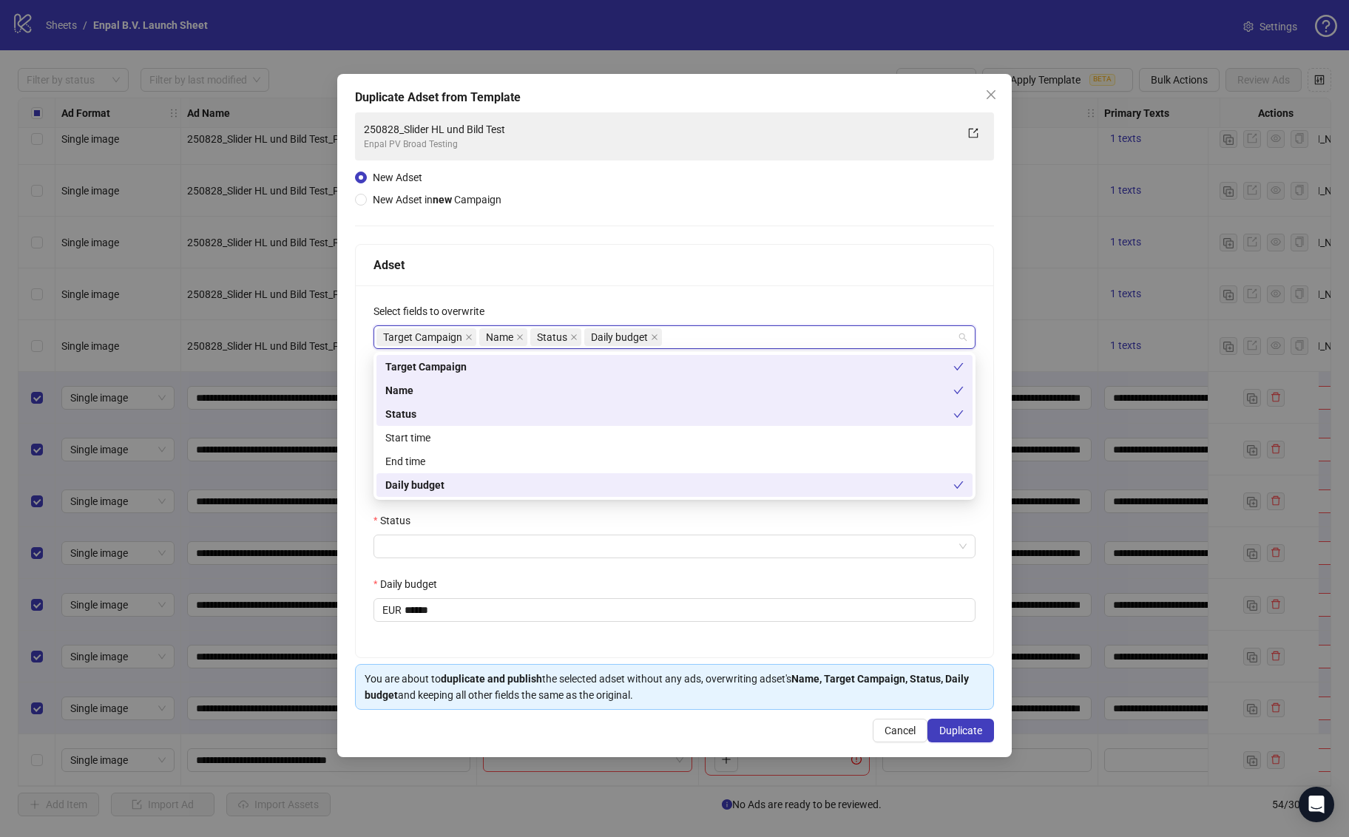
click at [354, 467] on div "**********" at bounding box center [674, 415] width 675 height 683
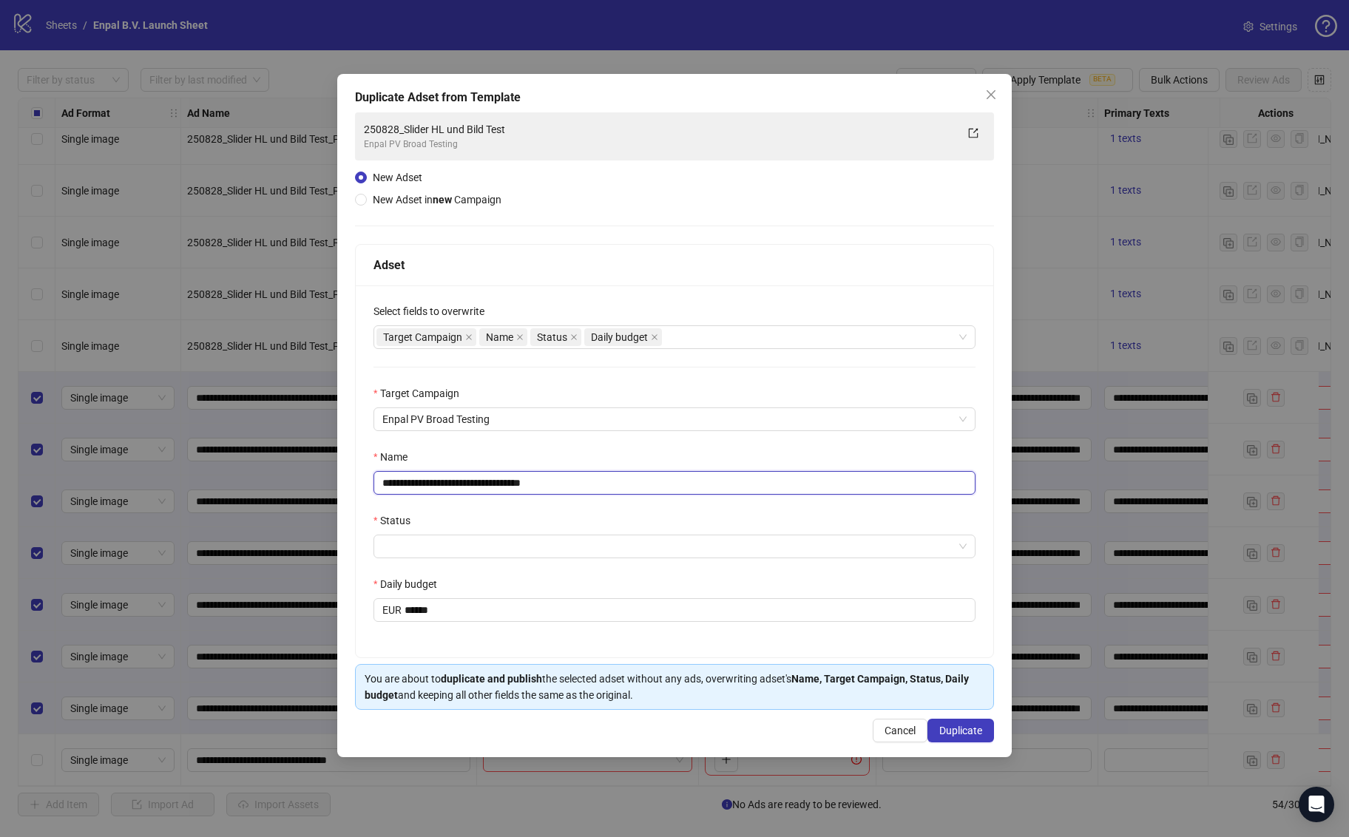
click at [527, 486] on input "**********" at bounding box center [674, 483] width 602 height 24
drag, startPoint x: 425, startPoint y: 482, endPoint x: 607, endPoint y: 484, distance: 182.7
click at [607, 484] on input "**********" at bounding box center [674, 483] width 602 height 24
type input "**********"
click at [558, 505] on div "**********" at bounding box center [675, 471] width 638 height 372
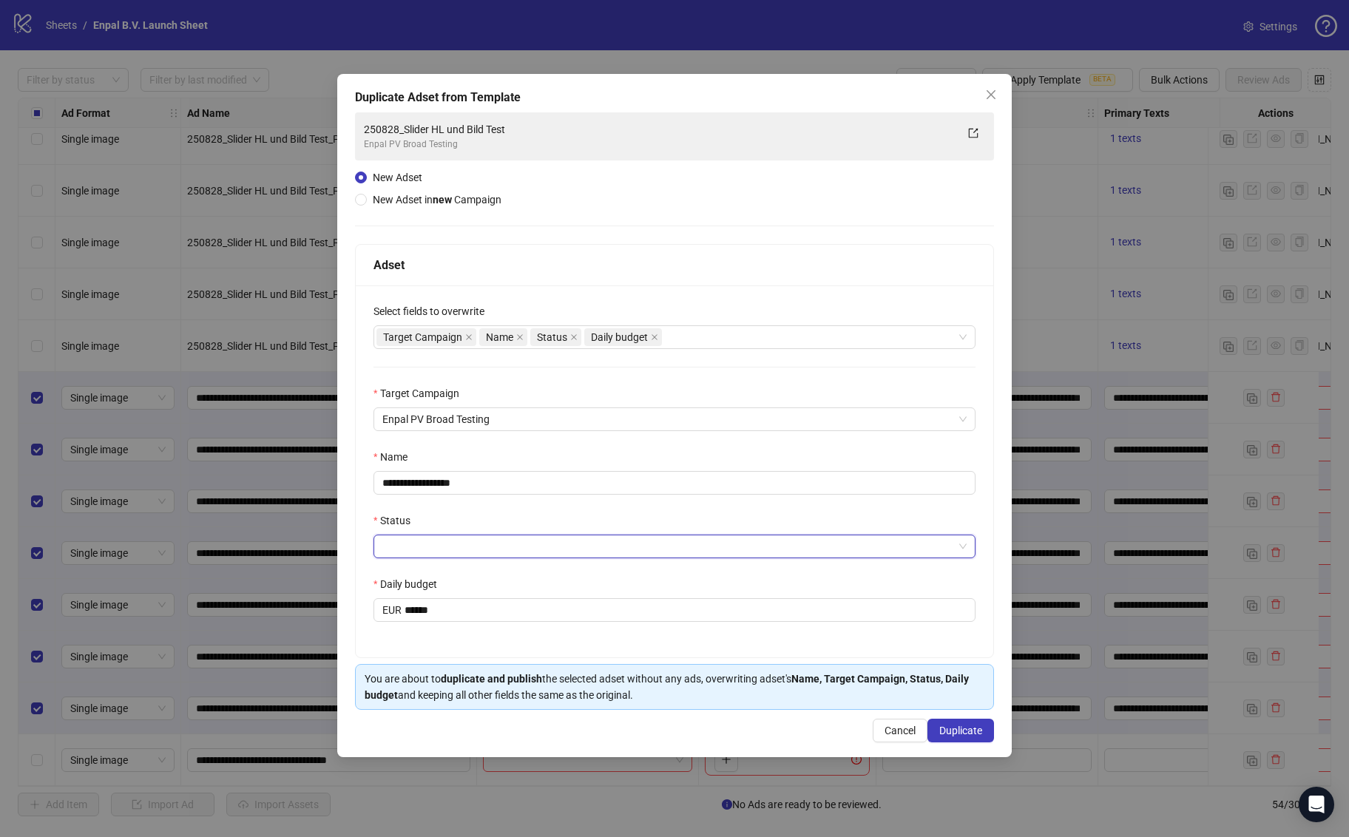
click at [458, 541] on input "Status" at bounding box center [667, 546] width 571 height 22
click at [439, 576] on div "ACTIVE" at bounding box center [674, 576] width 578 height 16
click at [972, 737] on button "Duplicate" at bounding box center [960, 731] width 67 height 24
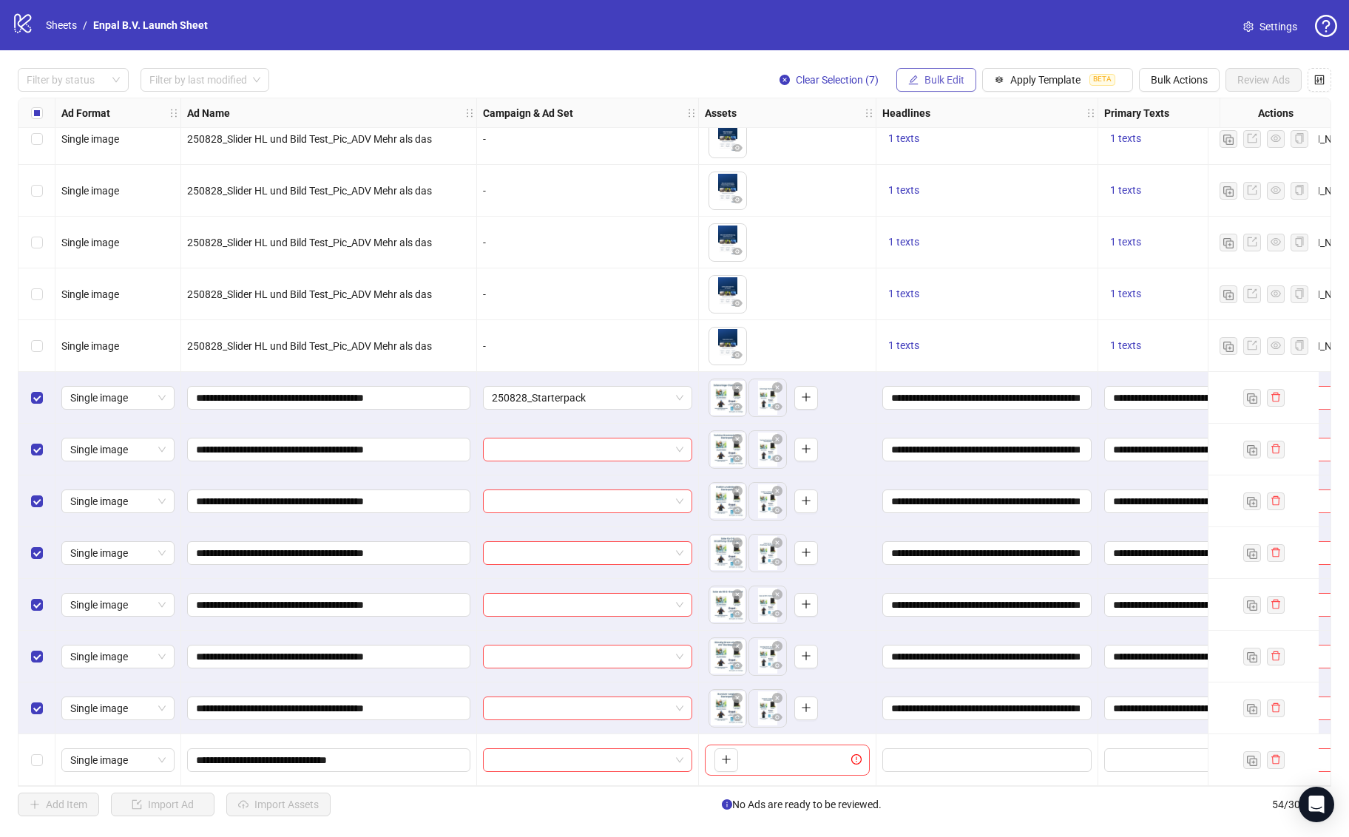
click at [956, 86] on button "Bulk Edit" at bounding box center [936, 80] width 80 height 24
click at [964, 158] on span "Campaign & Ad Set" at bounding box center [951, 157] width 88 height 16
click at [997, 179] on icon "check" at bounding box center [997, 182] width 10 height 10
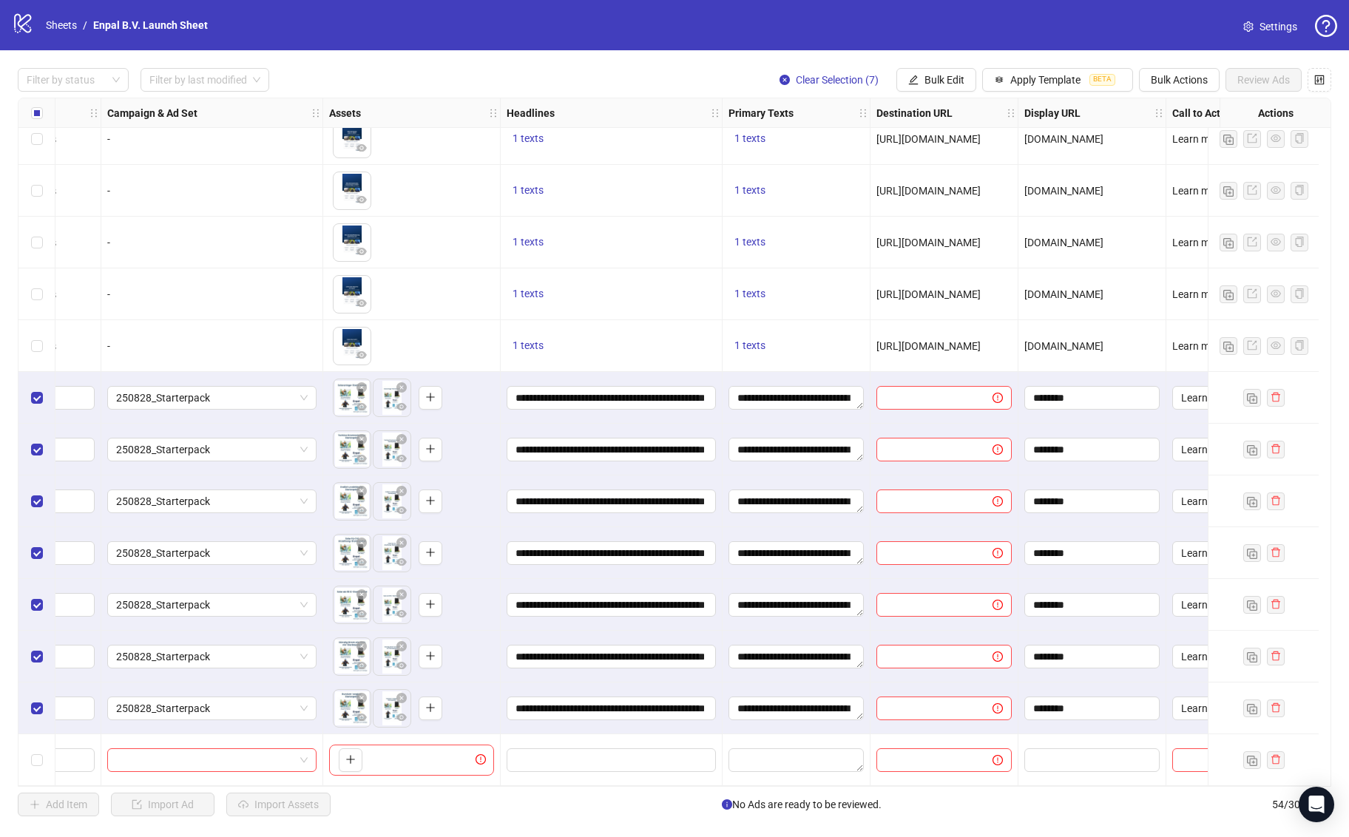
scroll to position [2143, 400]
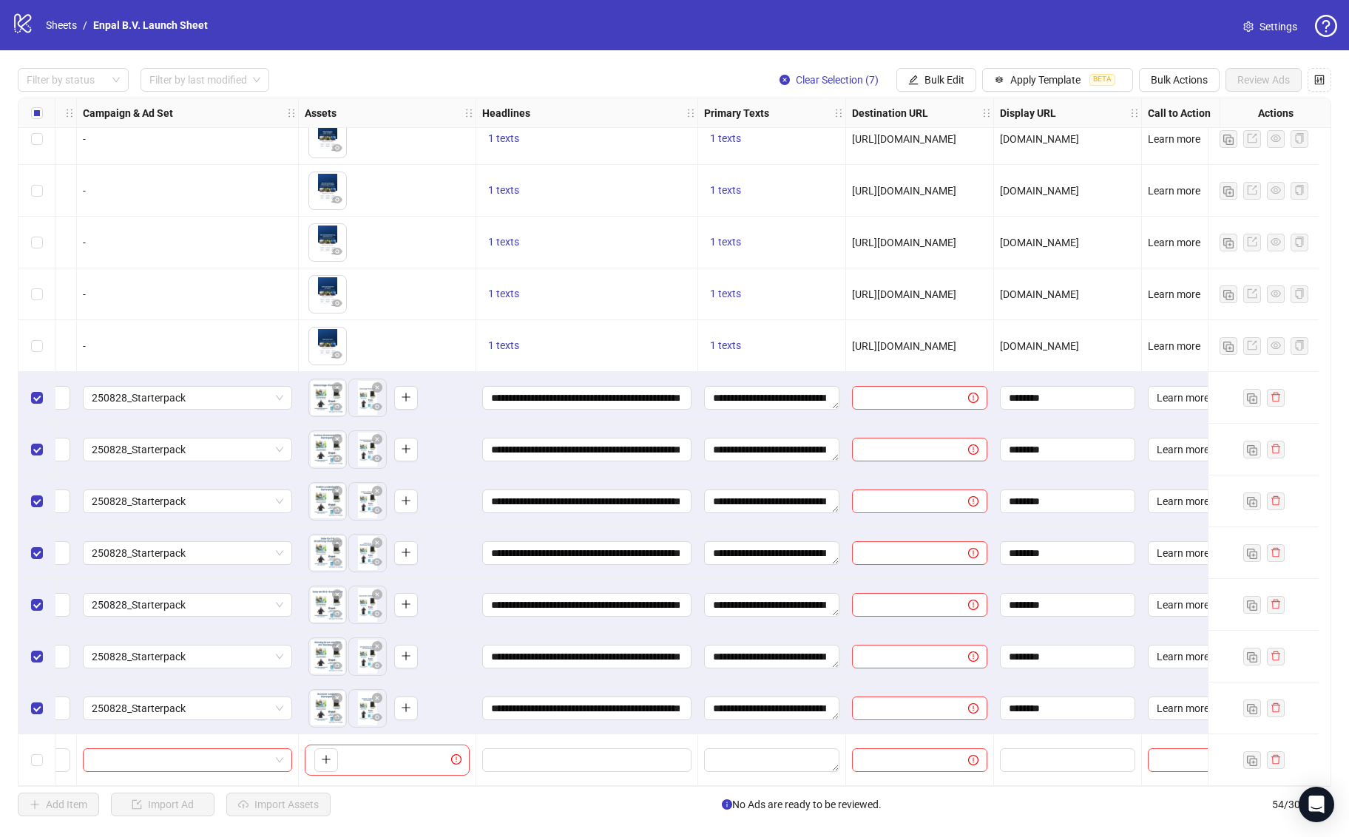
click at [916, 342] on span "[URL][DOMAIN_NAME]" at bounding box center [904, 346] width 104 height 12
copy span "[URL][DOMAIN_NAME]"
click at [912, 393] on input "text" at bounding box center [904, 398] width 87 height 16
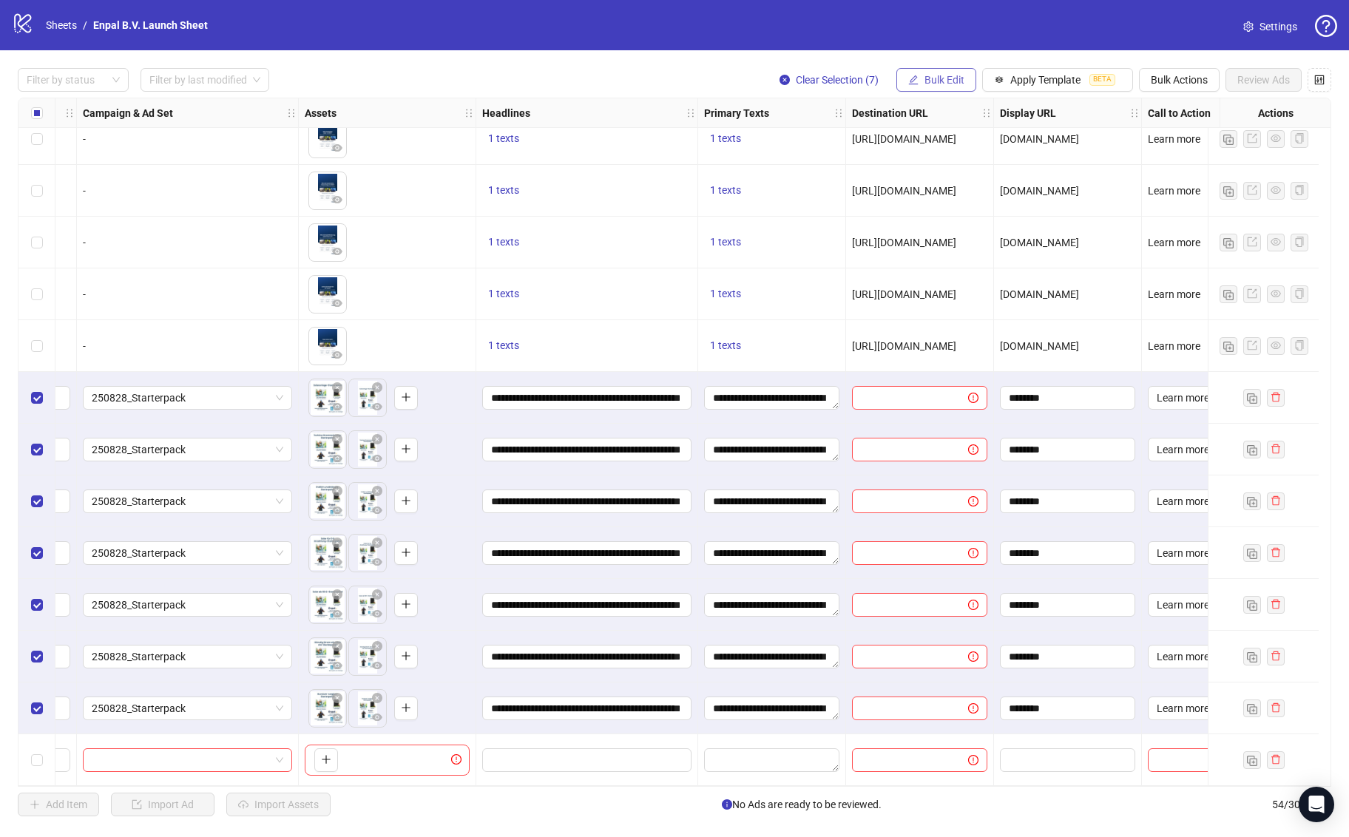
click at [947, 82] on span "Bulk Edit" at bounding box center [944, 80] width 40 height 12
click at [963, 232] on span "Destination URL" at bounding box center [951, 228] width 88 height 16
click at [898, 141] on input "text" at bounding box center [889, 143] width 192 height 16
paste input "**********"
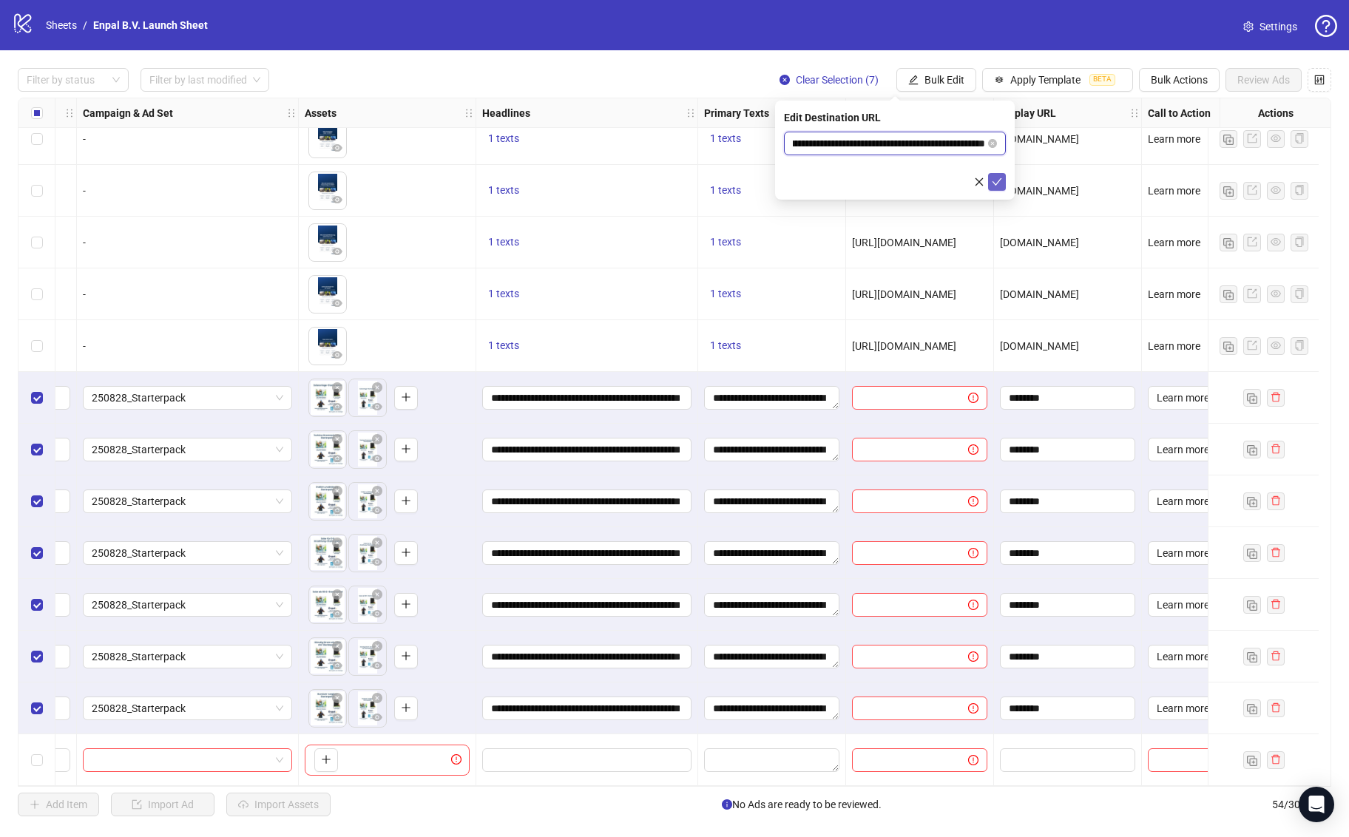
type input "**********"
click at [996, 178] on icon "check" at bounding box center [997, 182] width 10 height 10
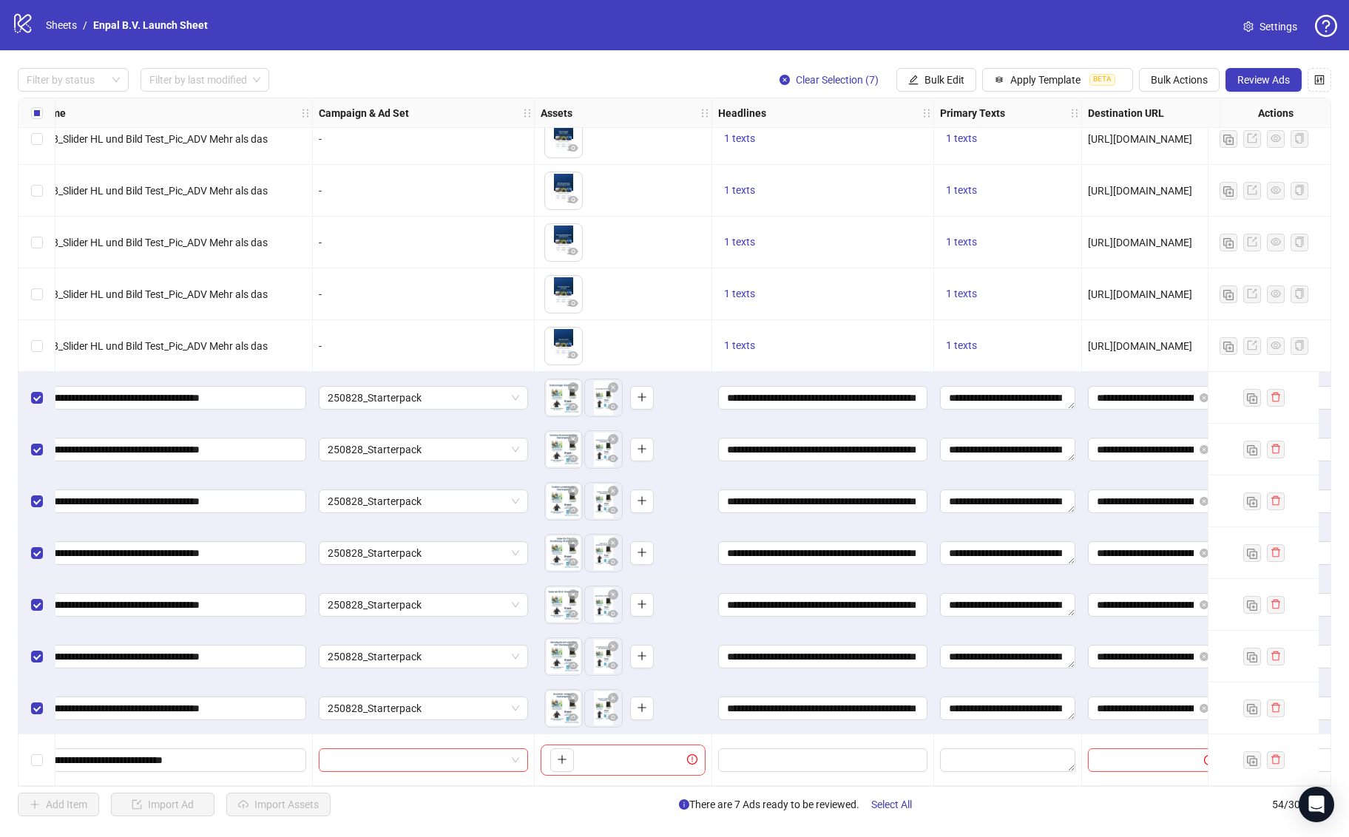
scroll to position [2143, 0]
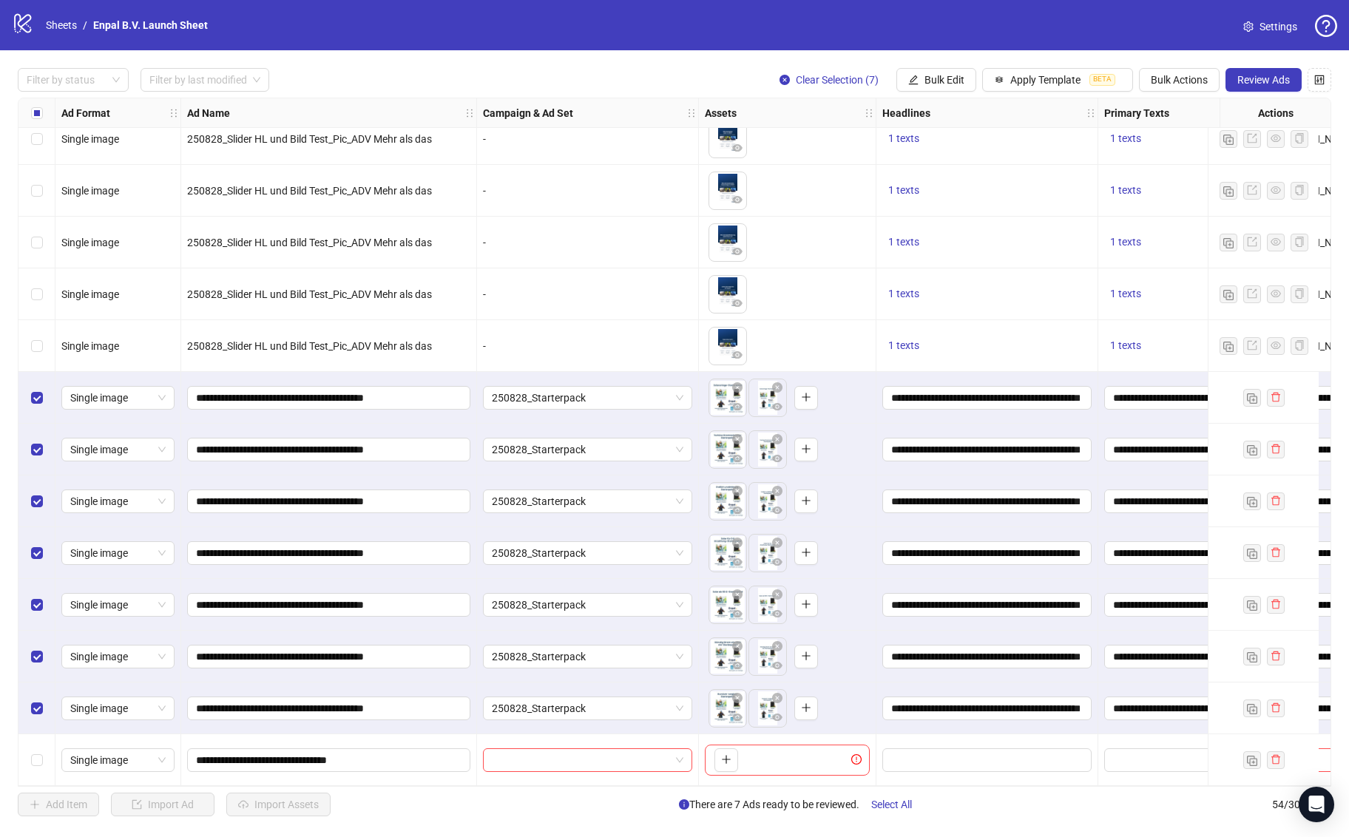
click at [1203, 30] on div "logo/logo-mobile Sheets / Enpal B.V. Launch Sheet Settings" at bounding box center [674, 25] width 1325 height 27
click at [1249, 76] on span "Review Ads" at bounding box center [1263, 80] width 53 height 12
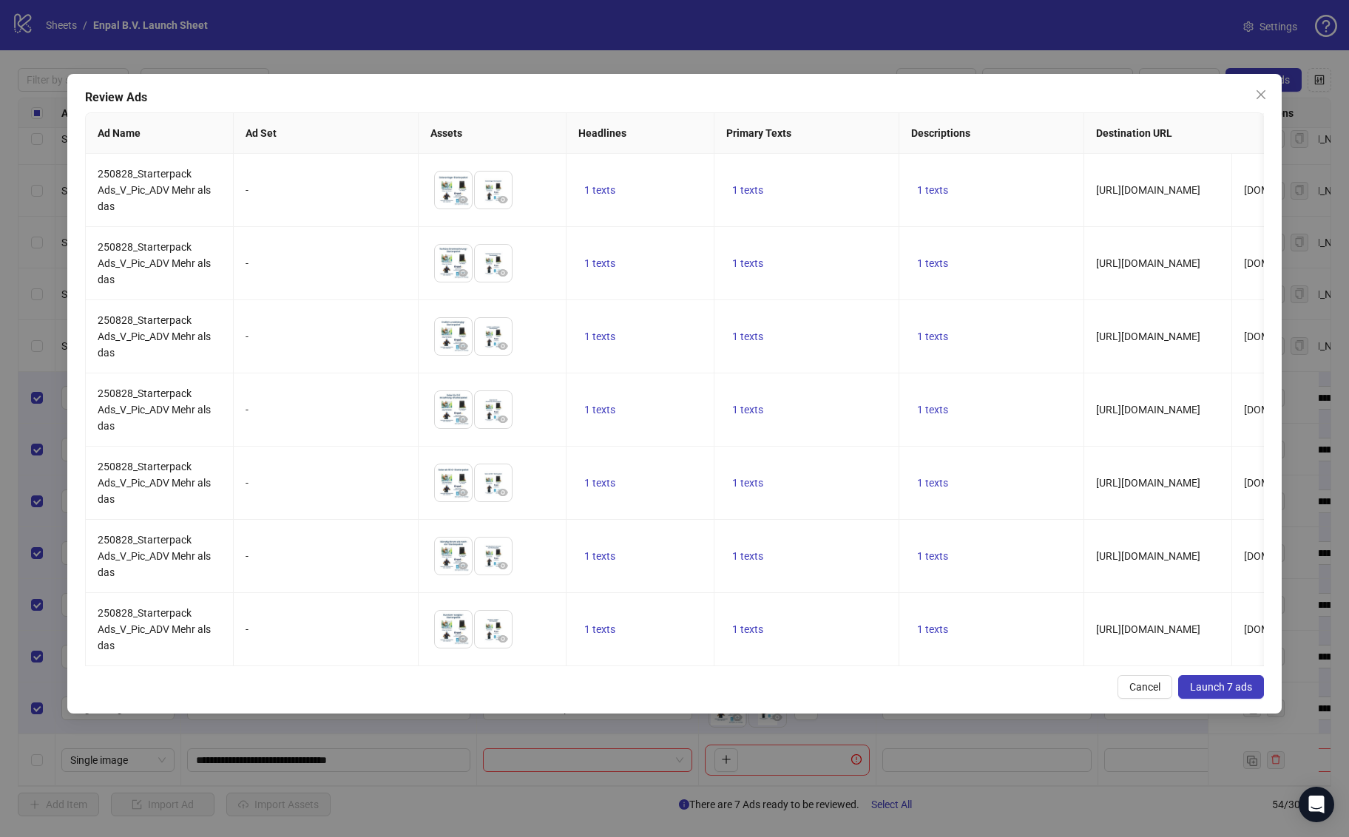
click at [1234, 692] on span "Launch 7 ads" at bounding box center [1221, 687] width 62 height 12
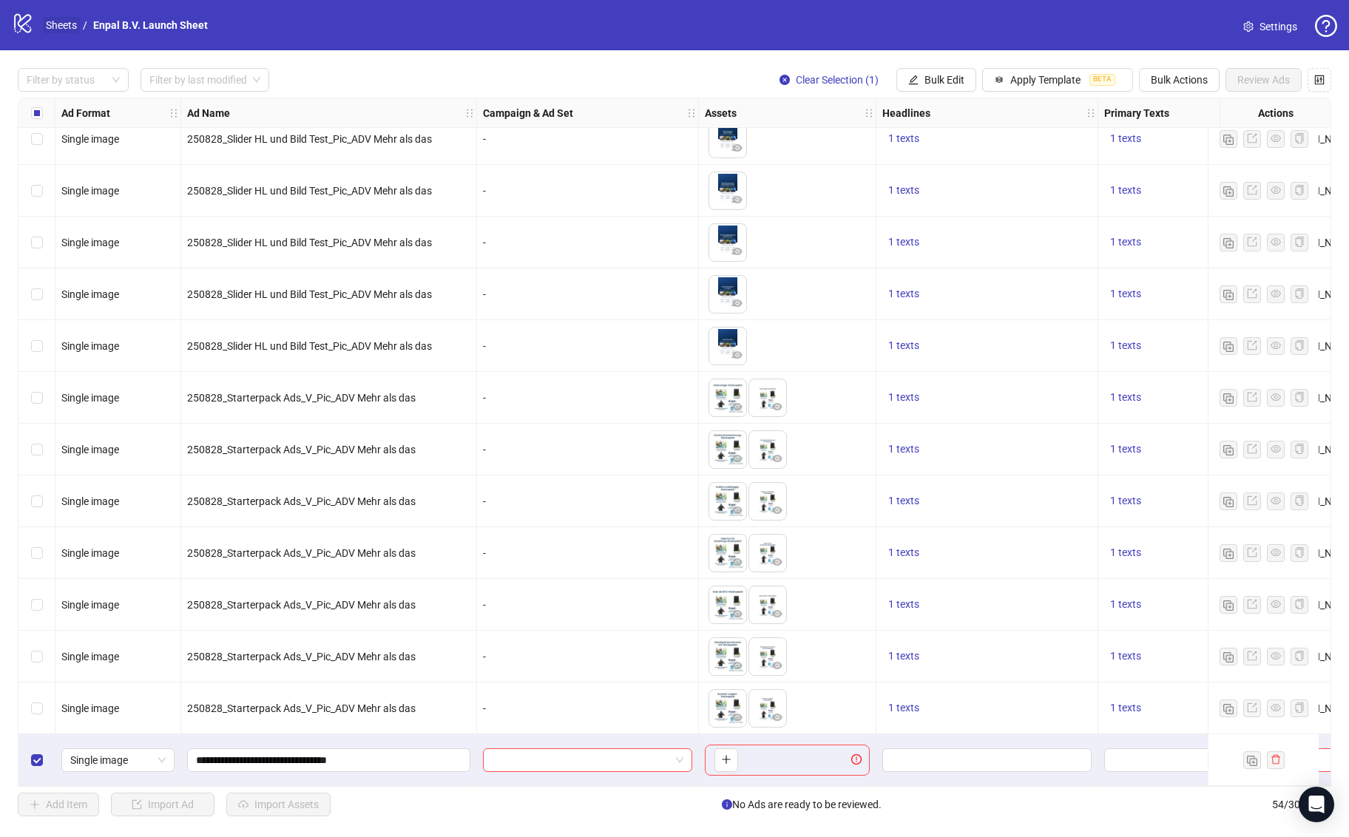
click at [52, 18] on link "Sheets" at bounding box center [61, 25] width 37 height 16
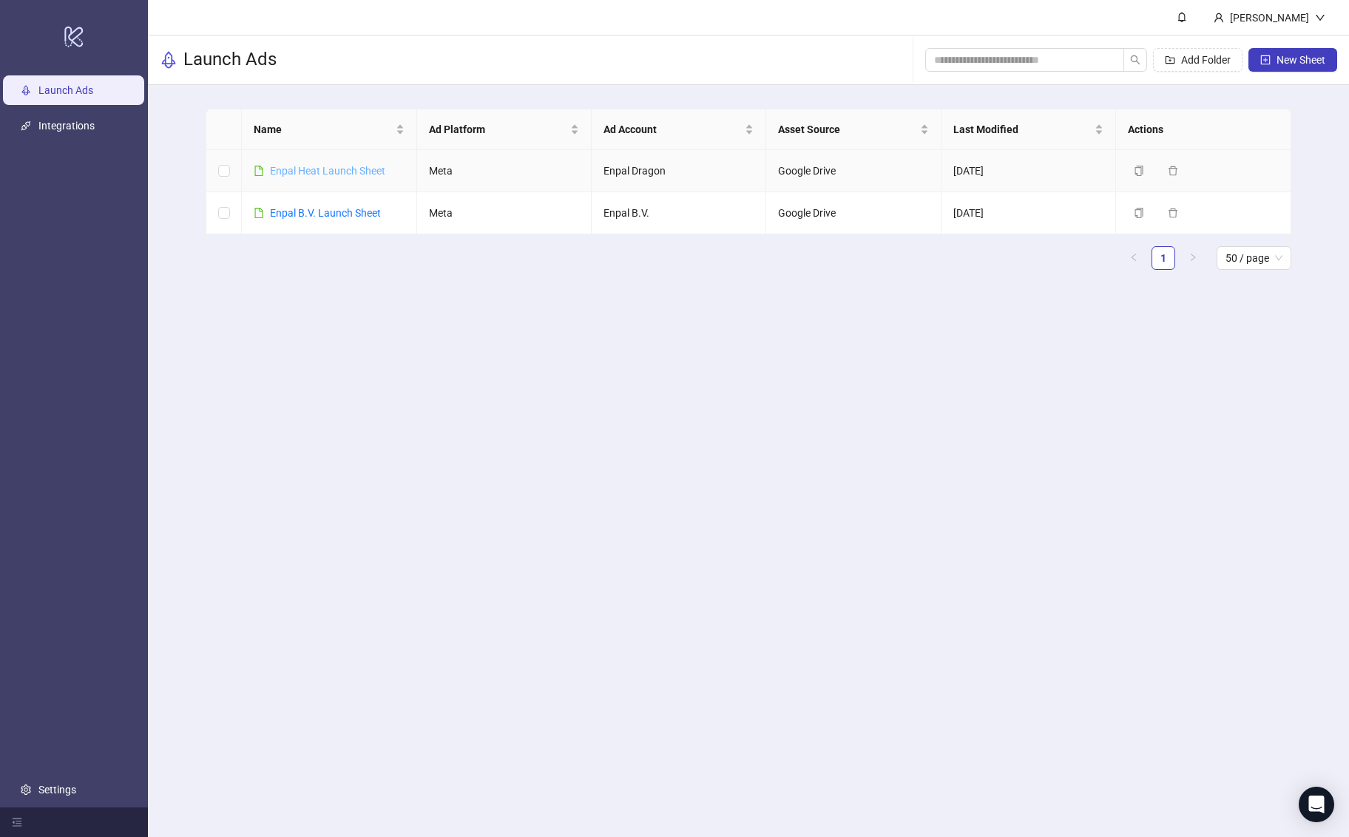
click at [308, 167] on link "Enpal Heat Launch Sheet" at bounding box center [327, 171] width 115 height 12
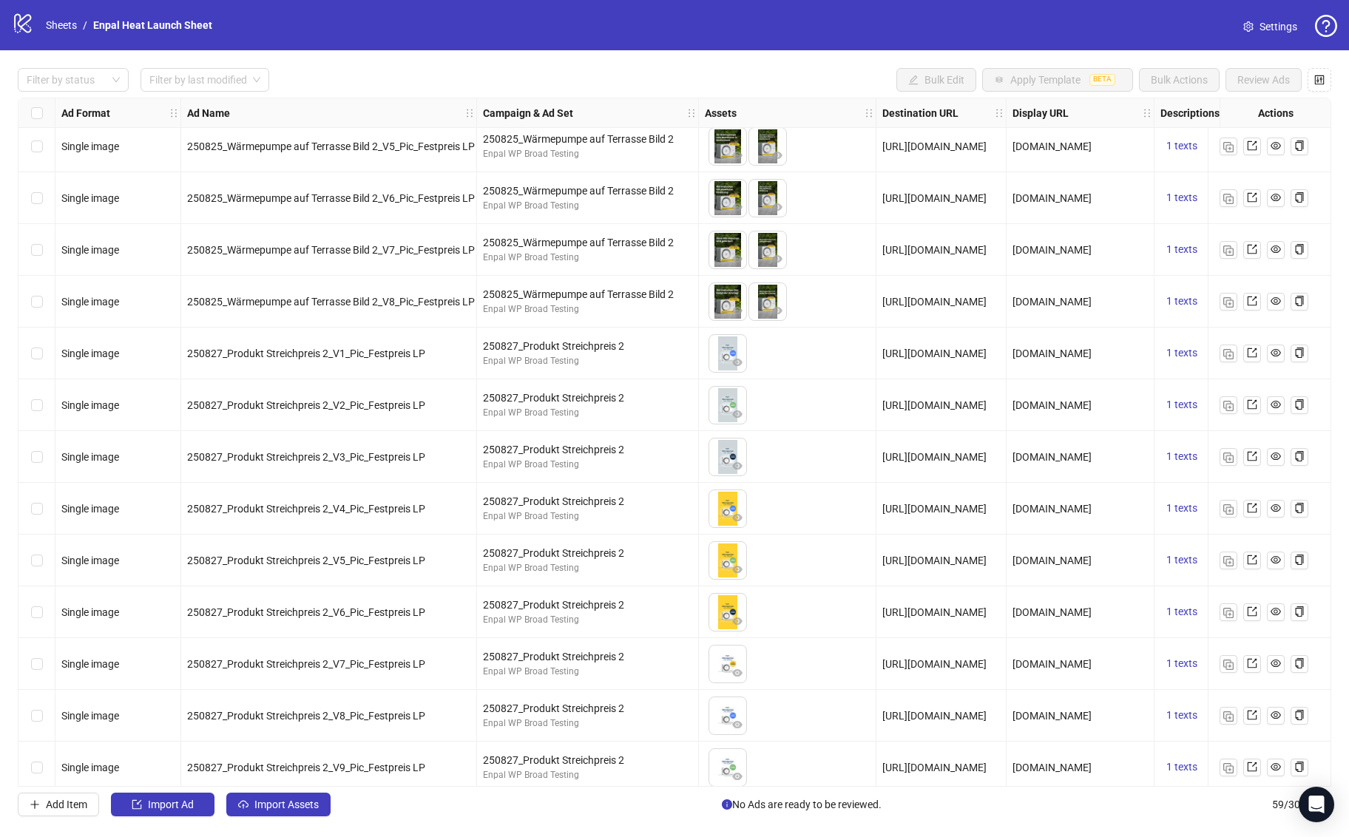
scroll to position [2402, 0]
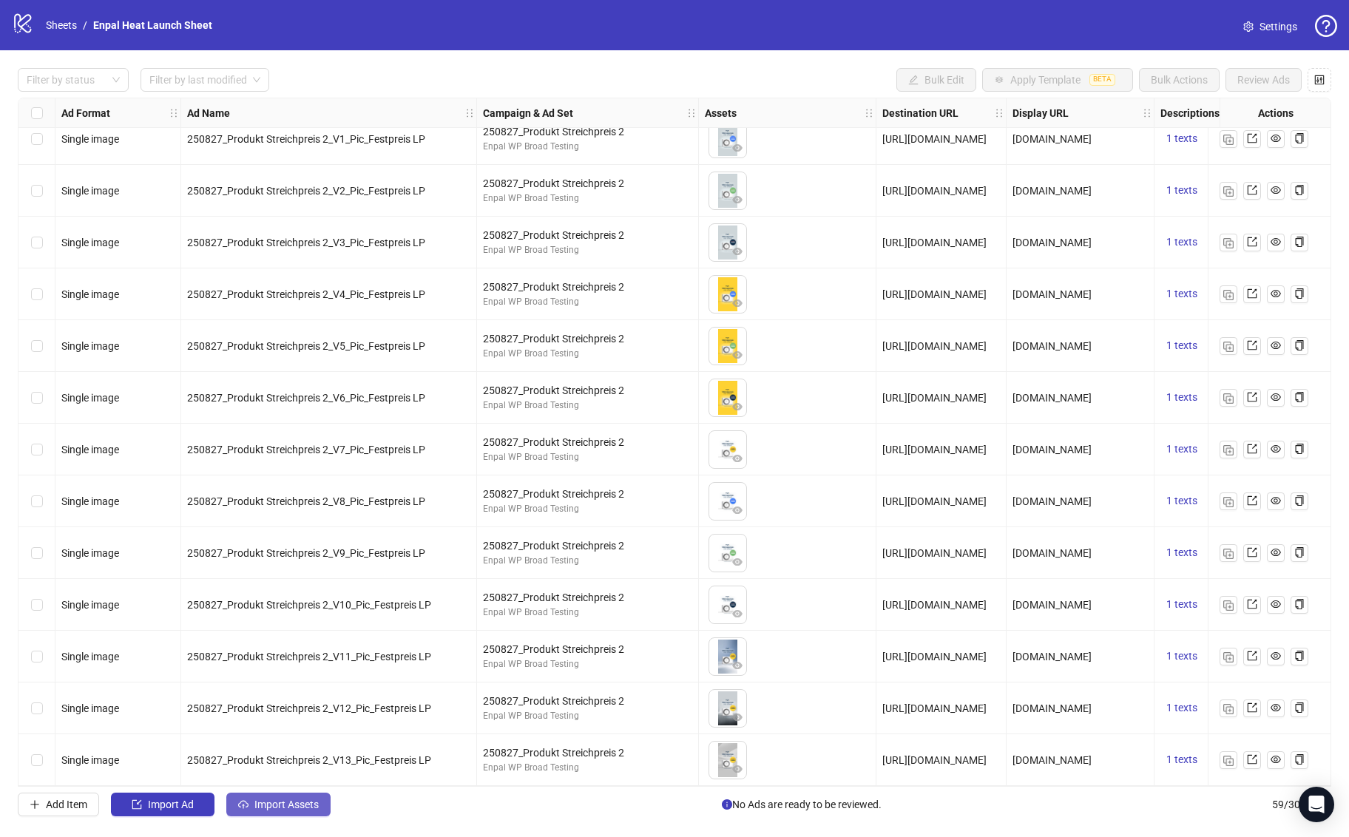
click at [293, 803] on span "Import Assets" at bounding box center [286, 805] width 64 height 12
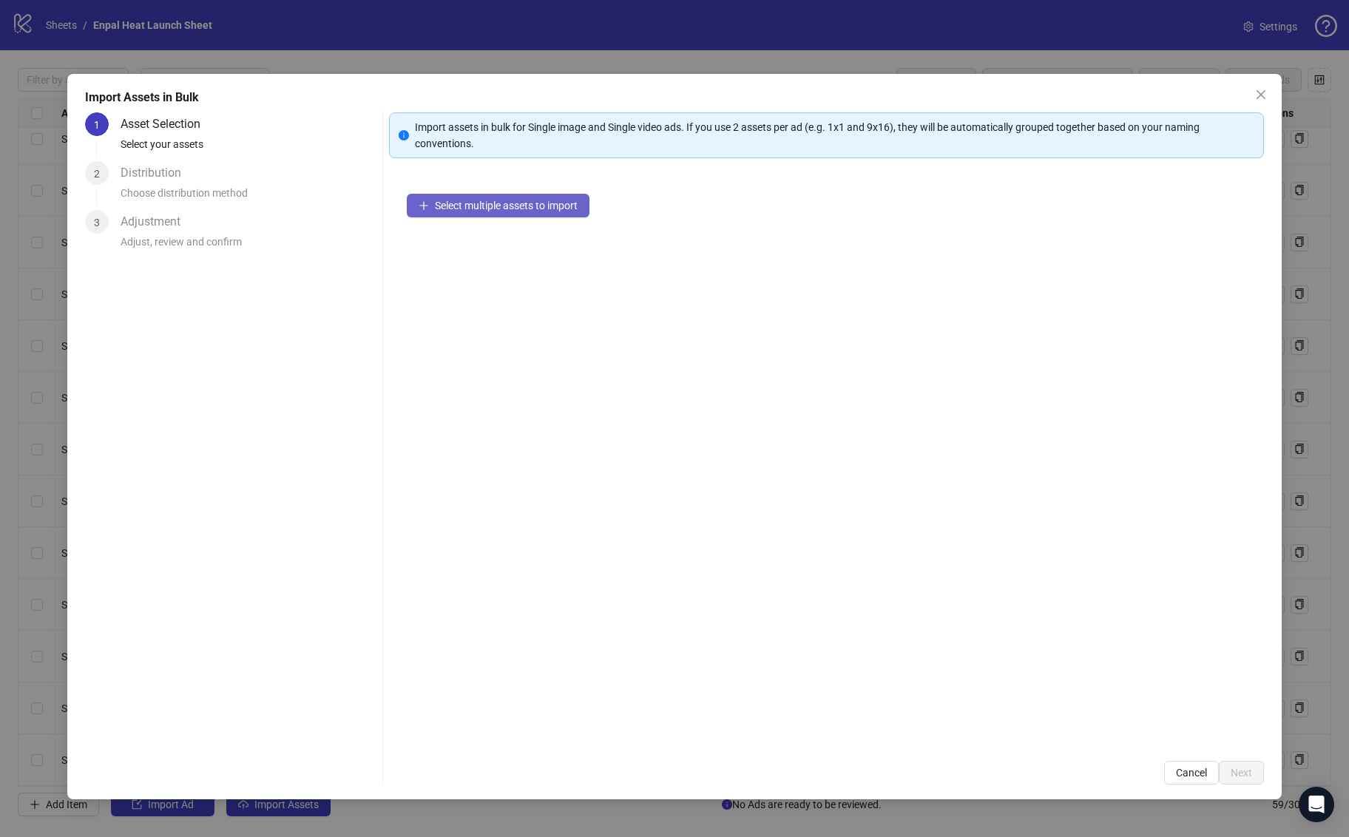
click at [528, 209] on span "Select multiple assets to import" at bounding box center [506, 206] width 143 height 12
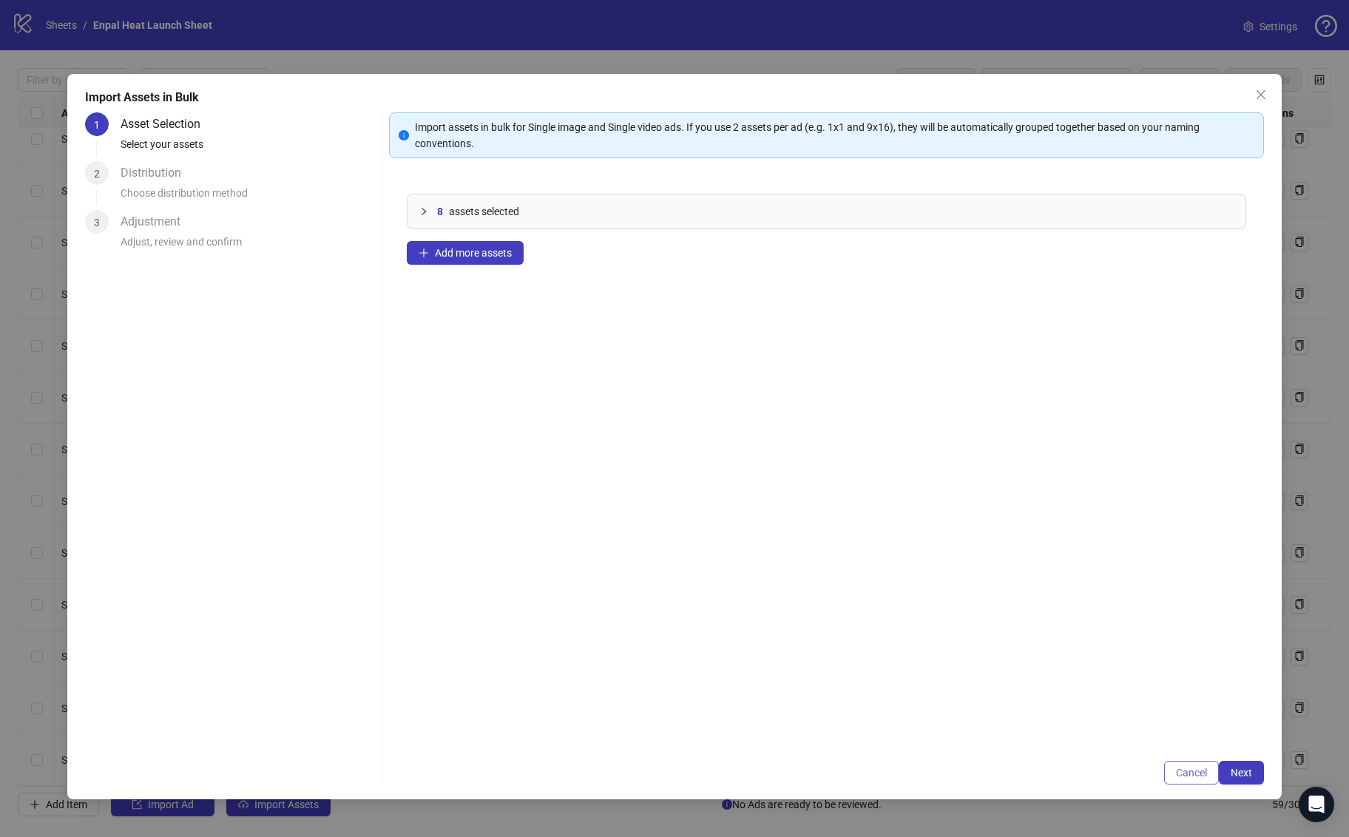
click at [1185, 777] on span "Cancel" at bounding box center [1191, 773] width 31 height 12
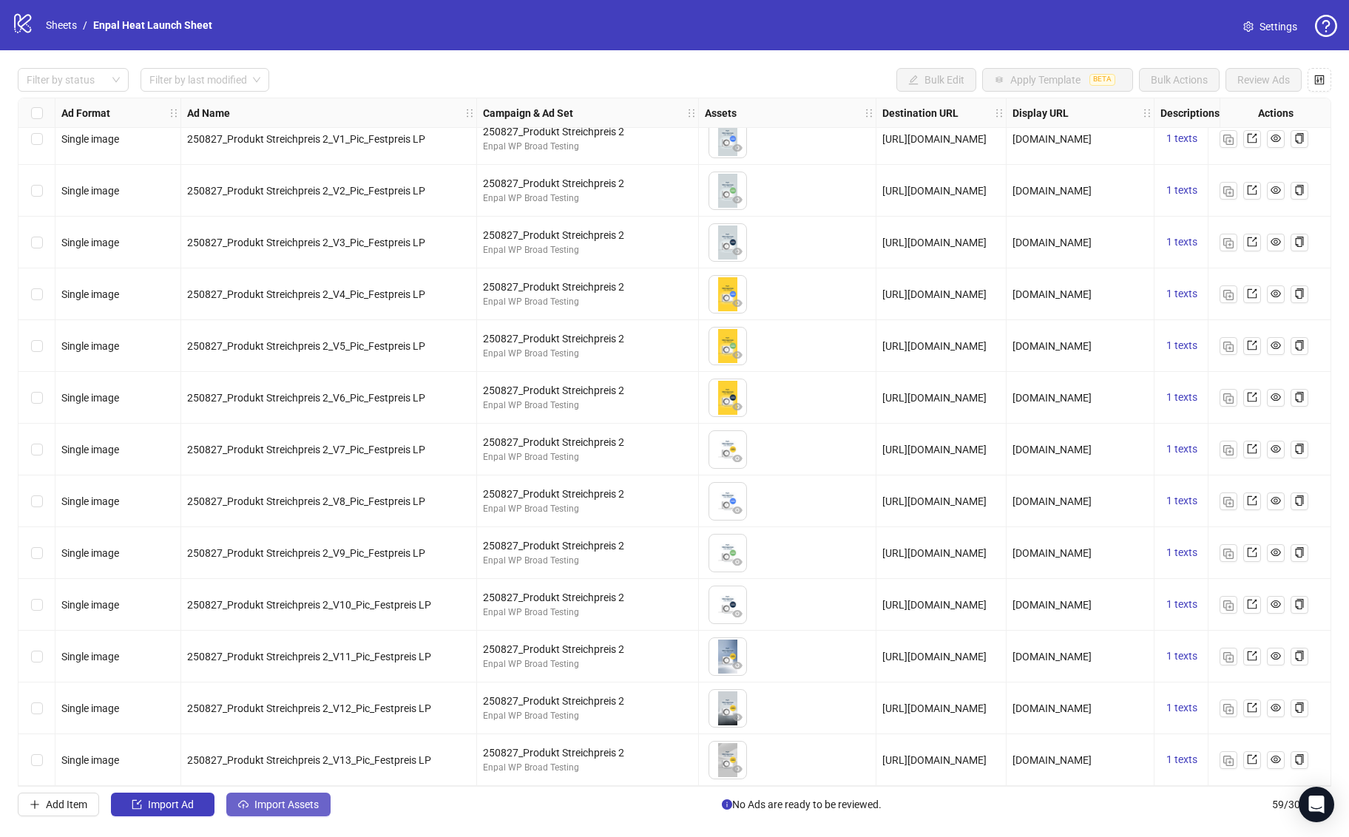
click at [282, 806] on span "Import Assets" at bounding box center [286, 805] width 64 height 12
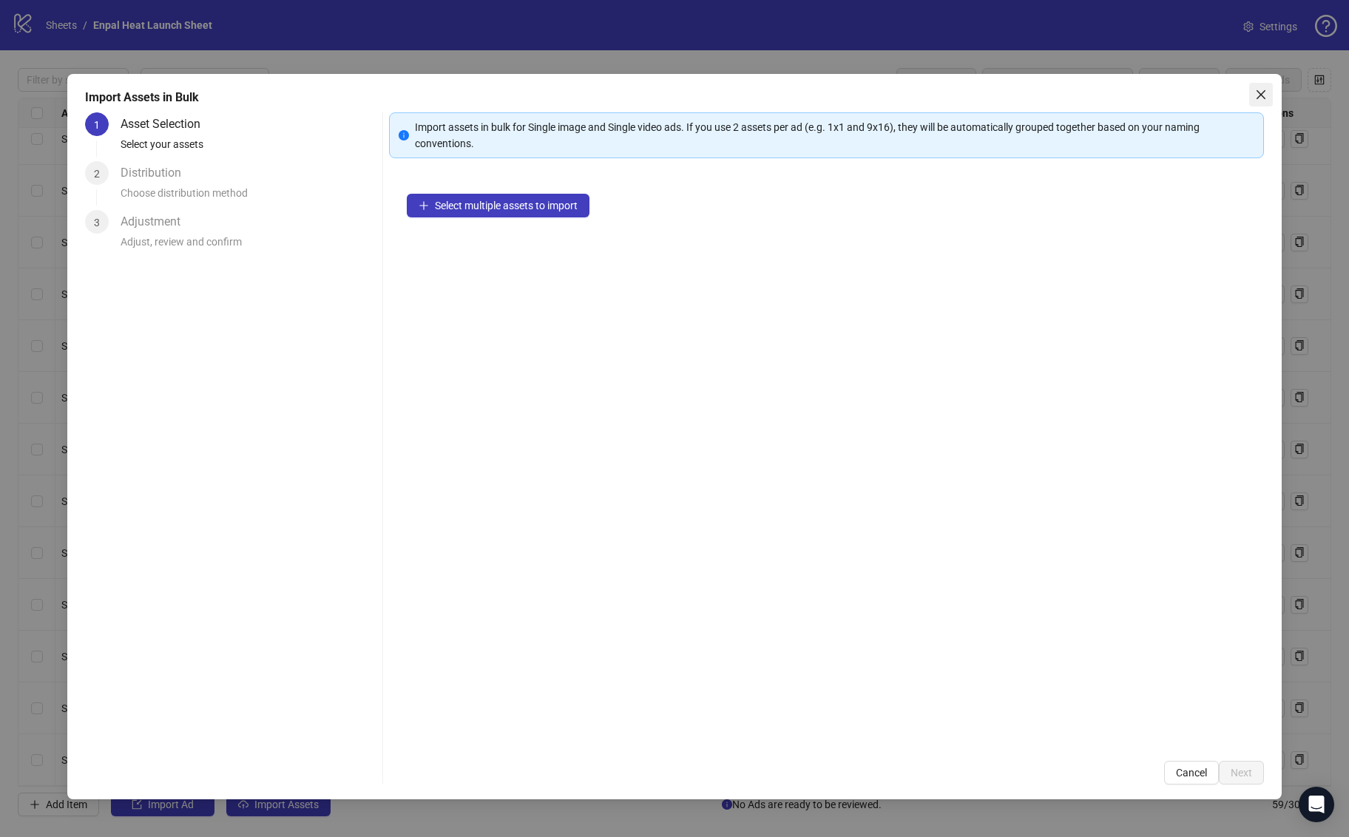
click at [1264, 98] on icon "close" at bounding box center [1261, 94] width 9 height 9
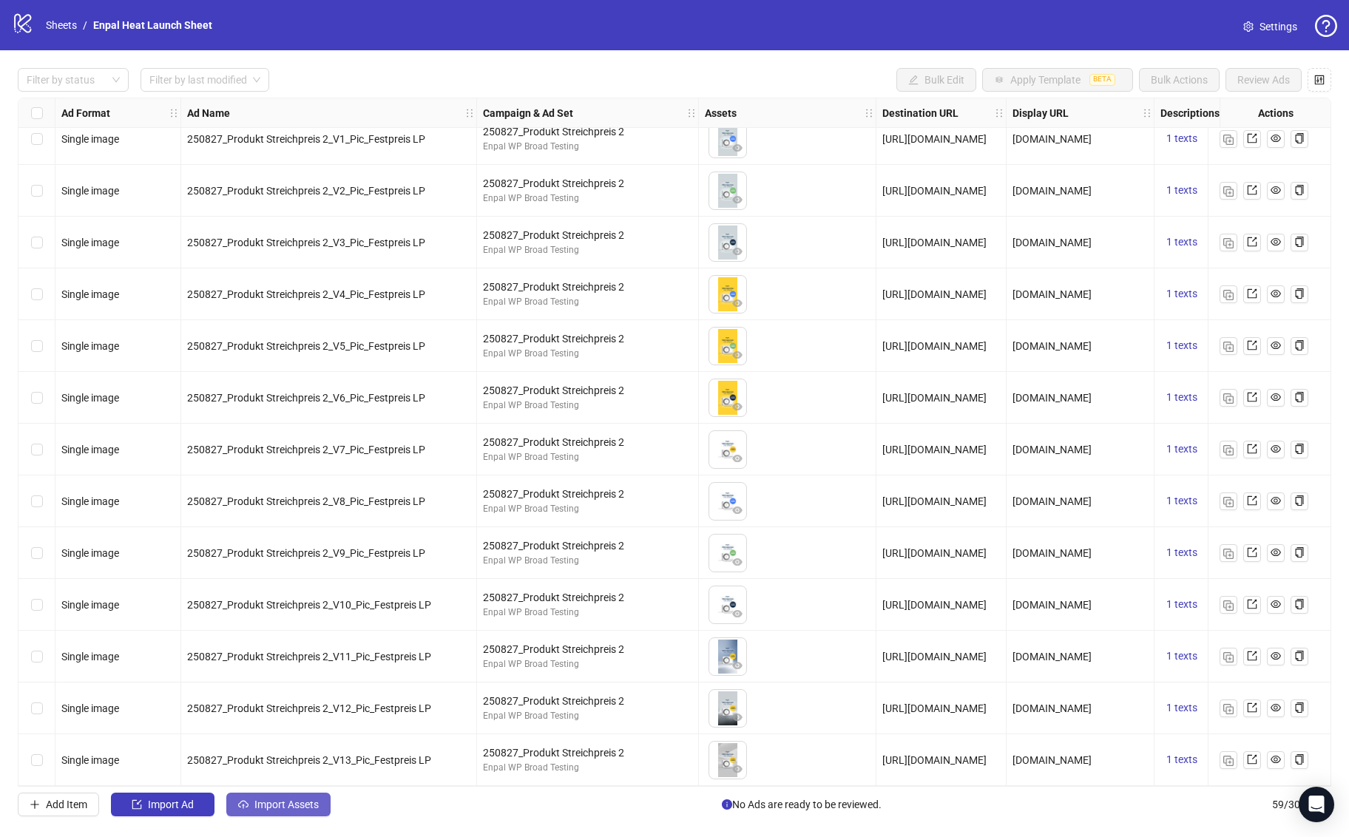
click at [295, 805] on span "Import Assets" at bounding box center [286, 805] width 64 height 12
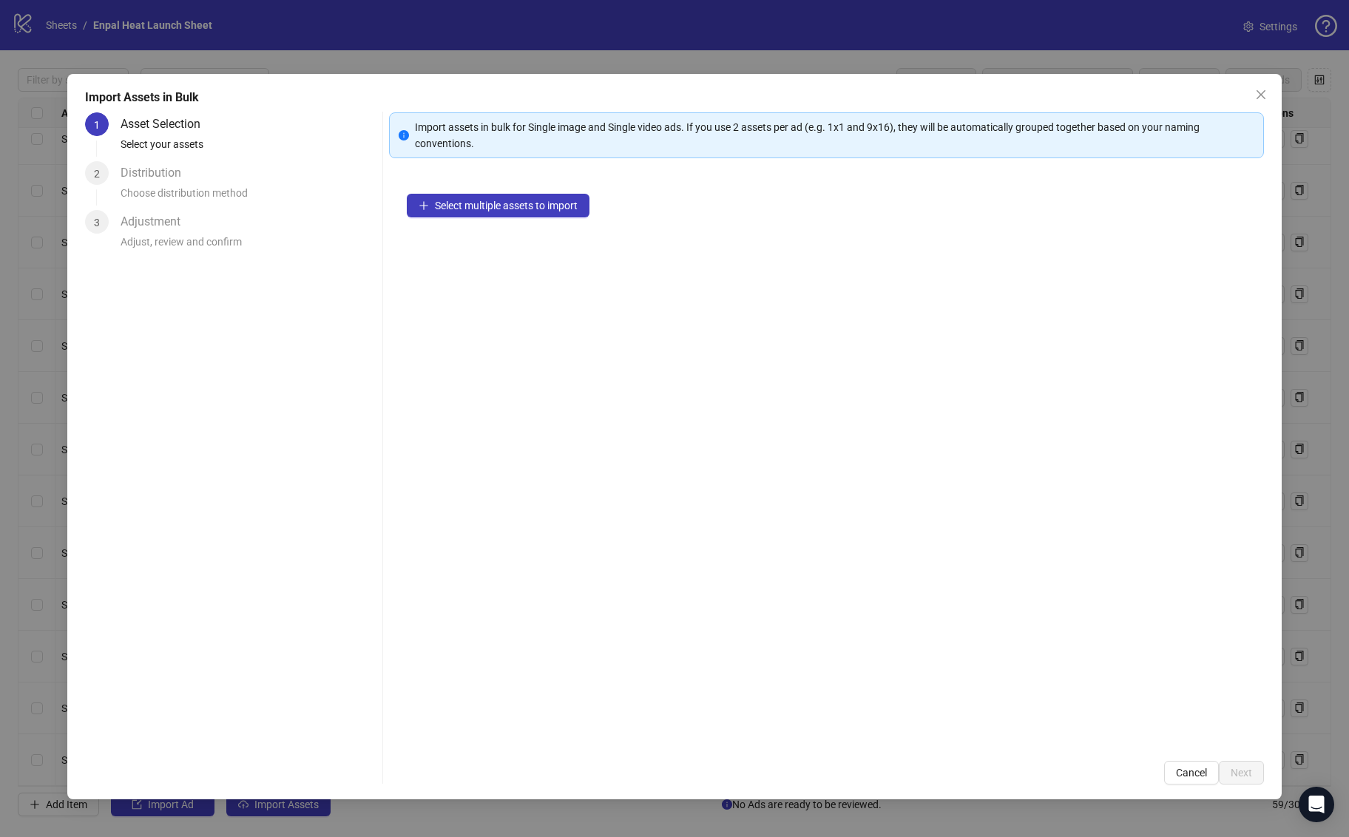
click at [483, 220] on div "Select multiple assets to import" at bounding box center [826, 459] width 874 height 567
click at [482, 202] on span "Select multiple assets to import" at bounding box center [506, 206] width 143 height 12
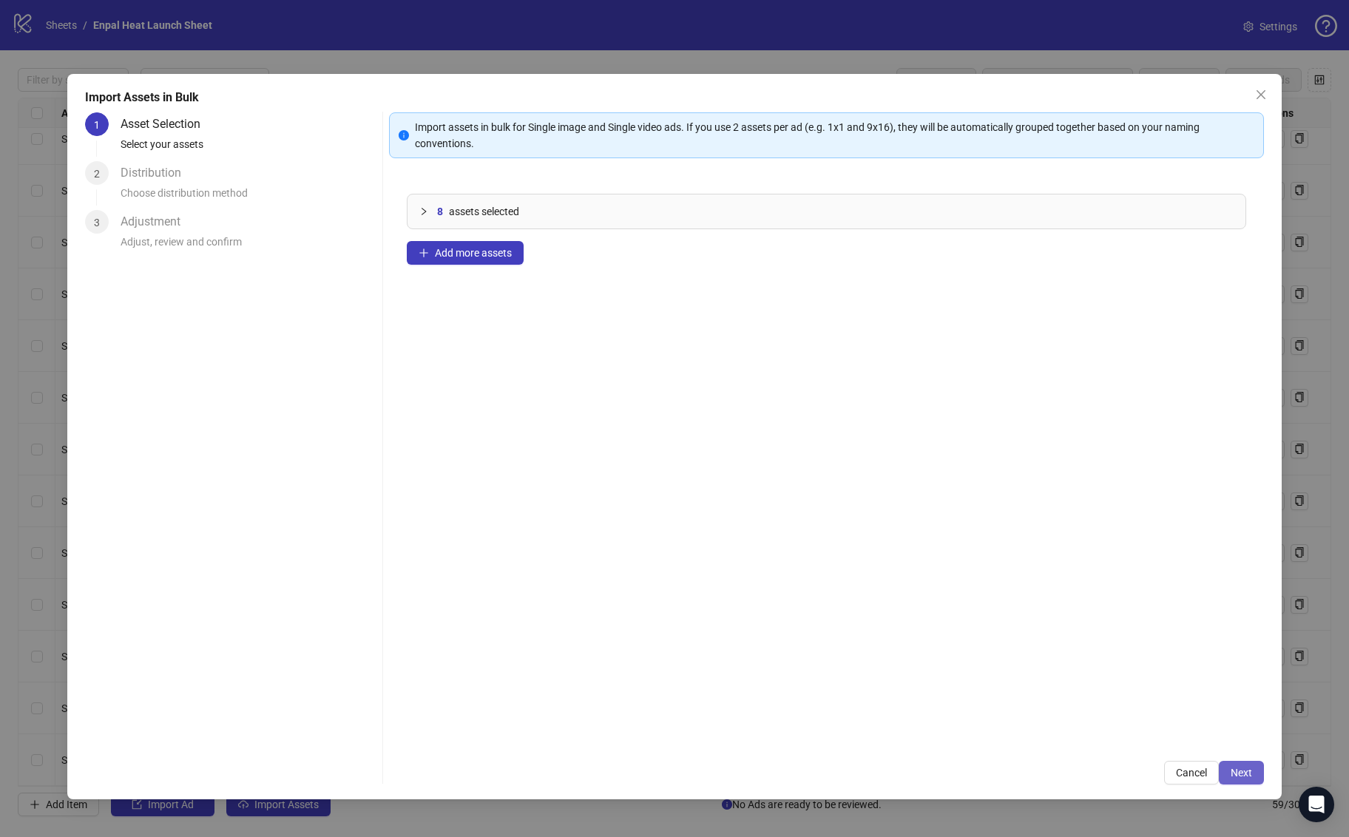
click at [1240, 776] on span "Next" at bounding box center [1241, 773] width 21 height 12
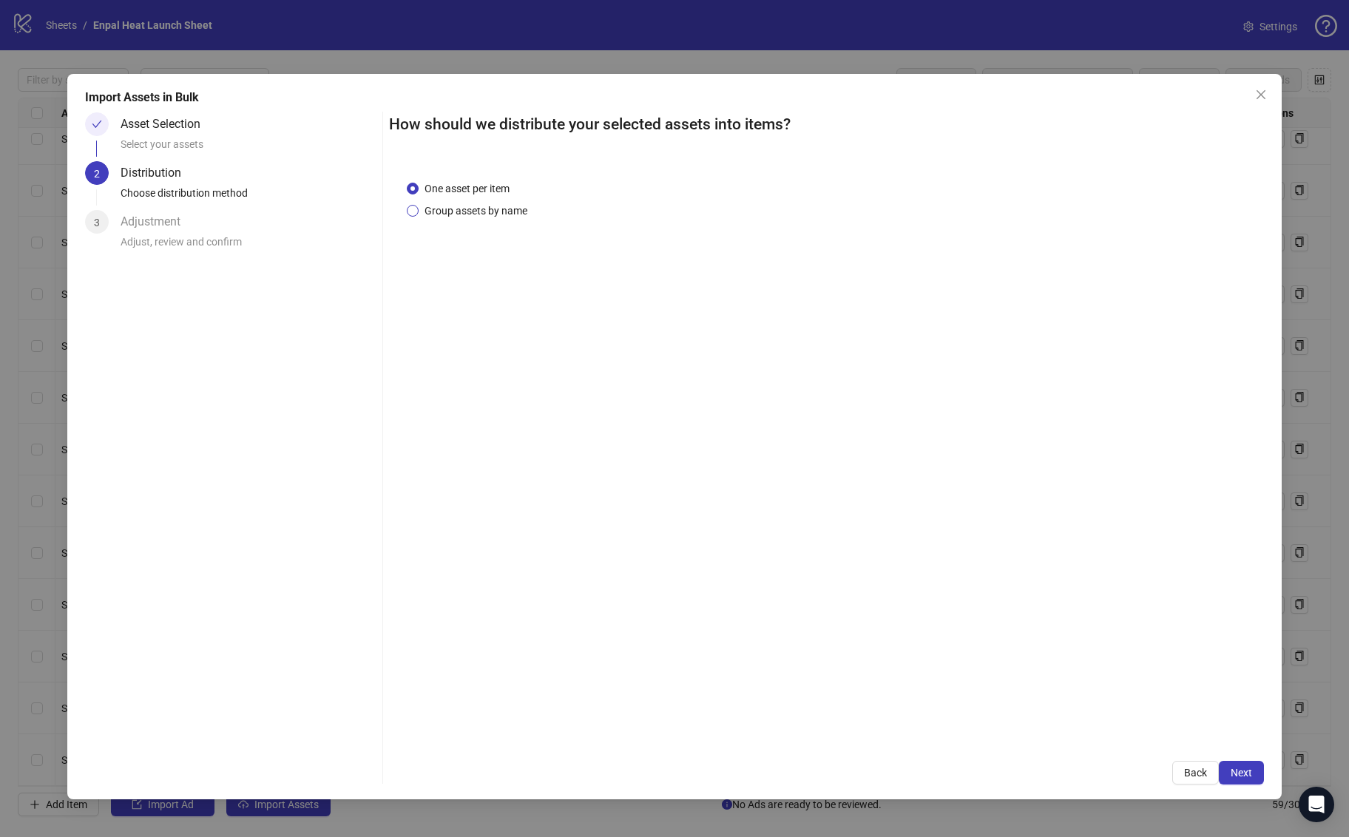
click at [495, 213] on span "Group assets by name" at bounding box center [476, 211] width 115 height 16
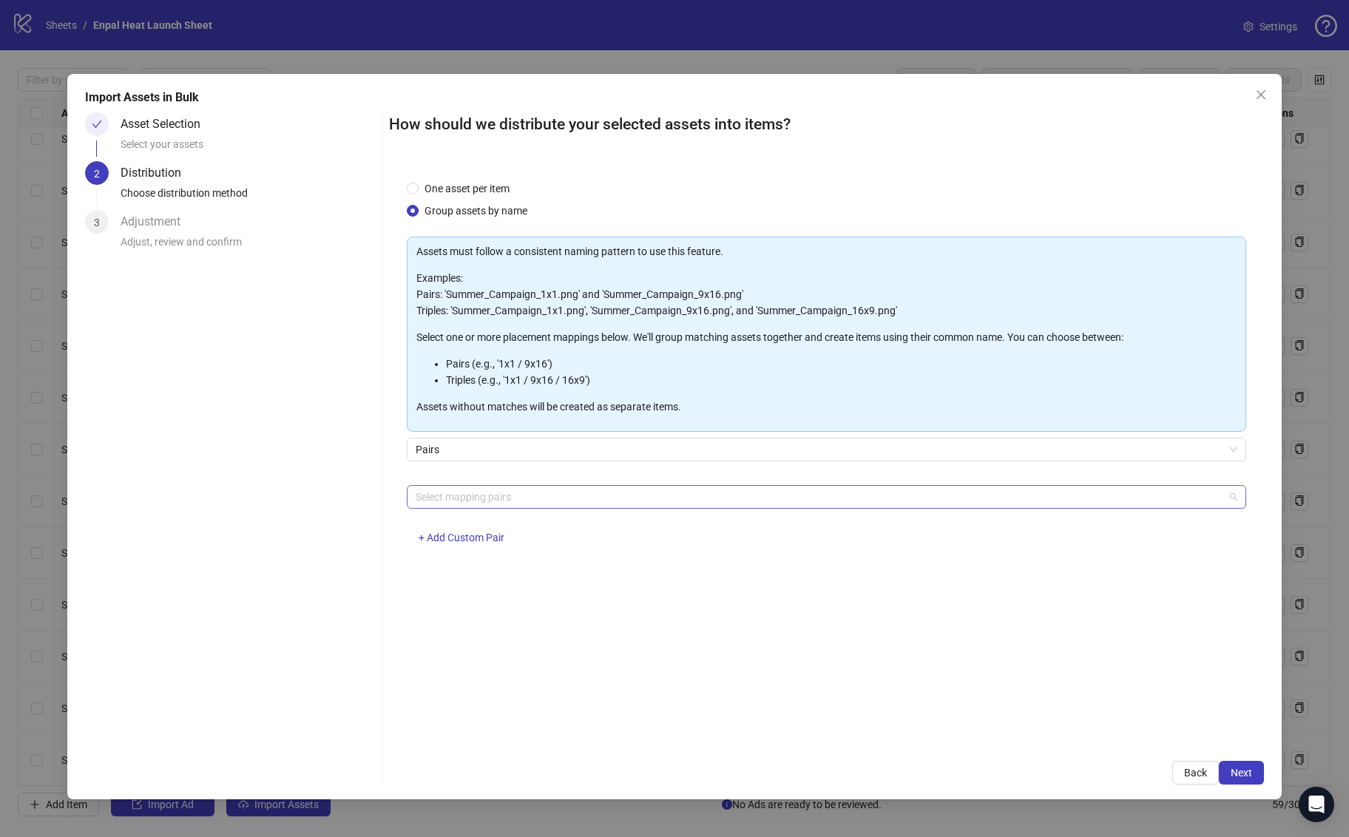
click at [490, 500] on div at bounding box center [818, 497] width 817 height 21
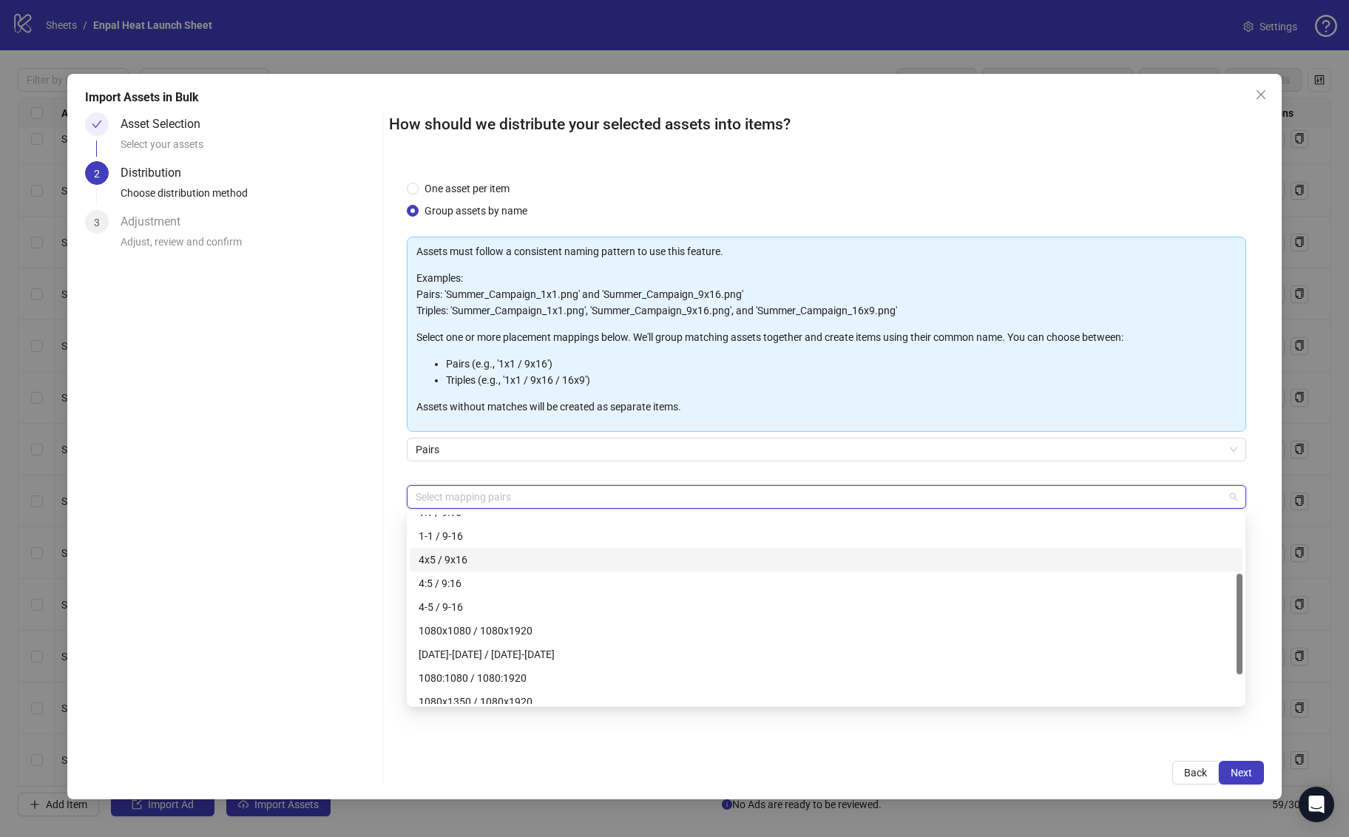
scroll to position [111, 0]
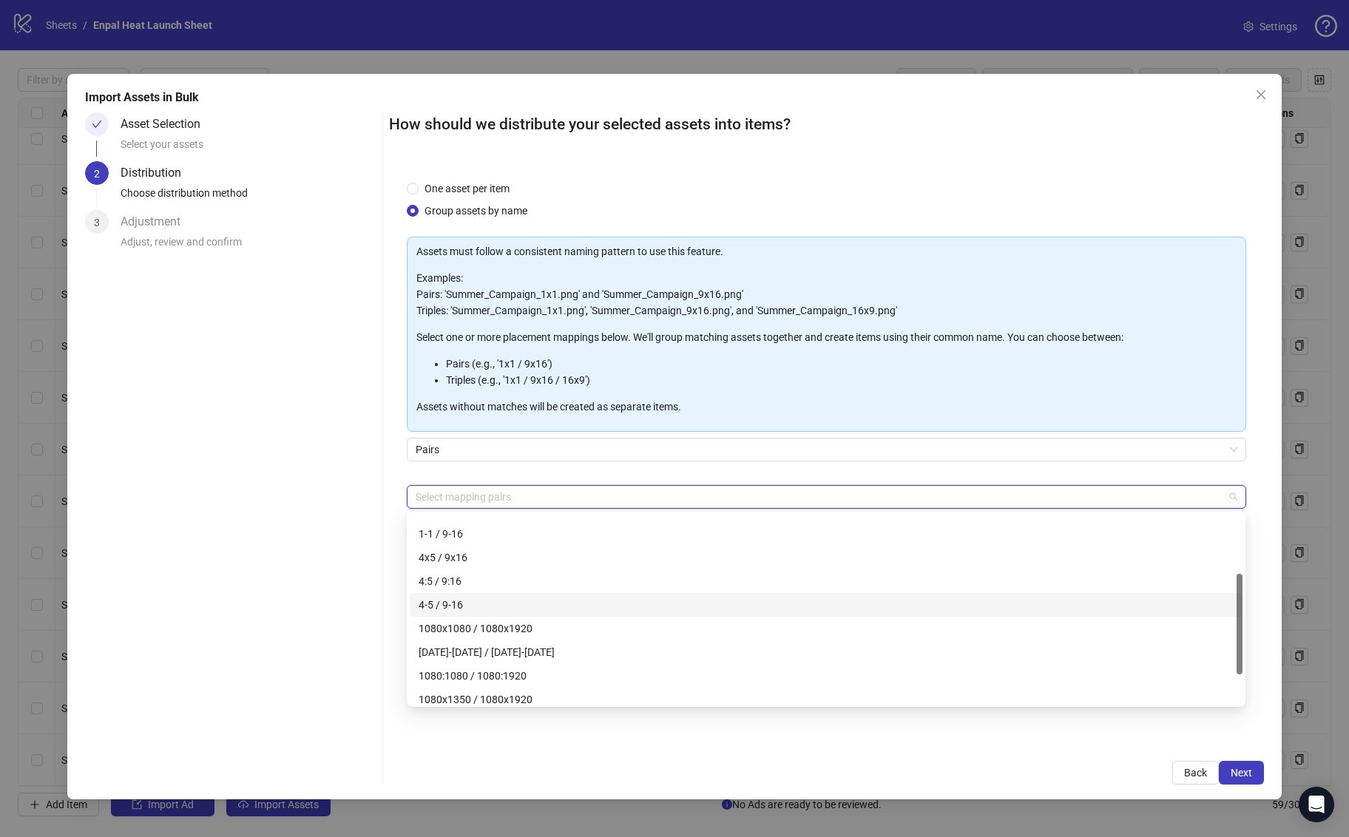
click at [482, 612] on div "4-5 / 9-16" at bounding box center [826, 605] width 815 height 16
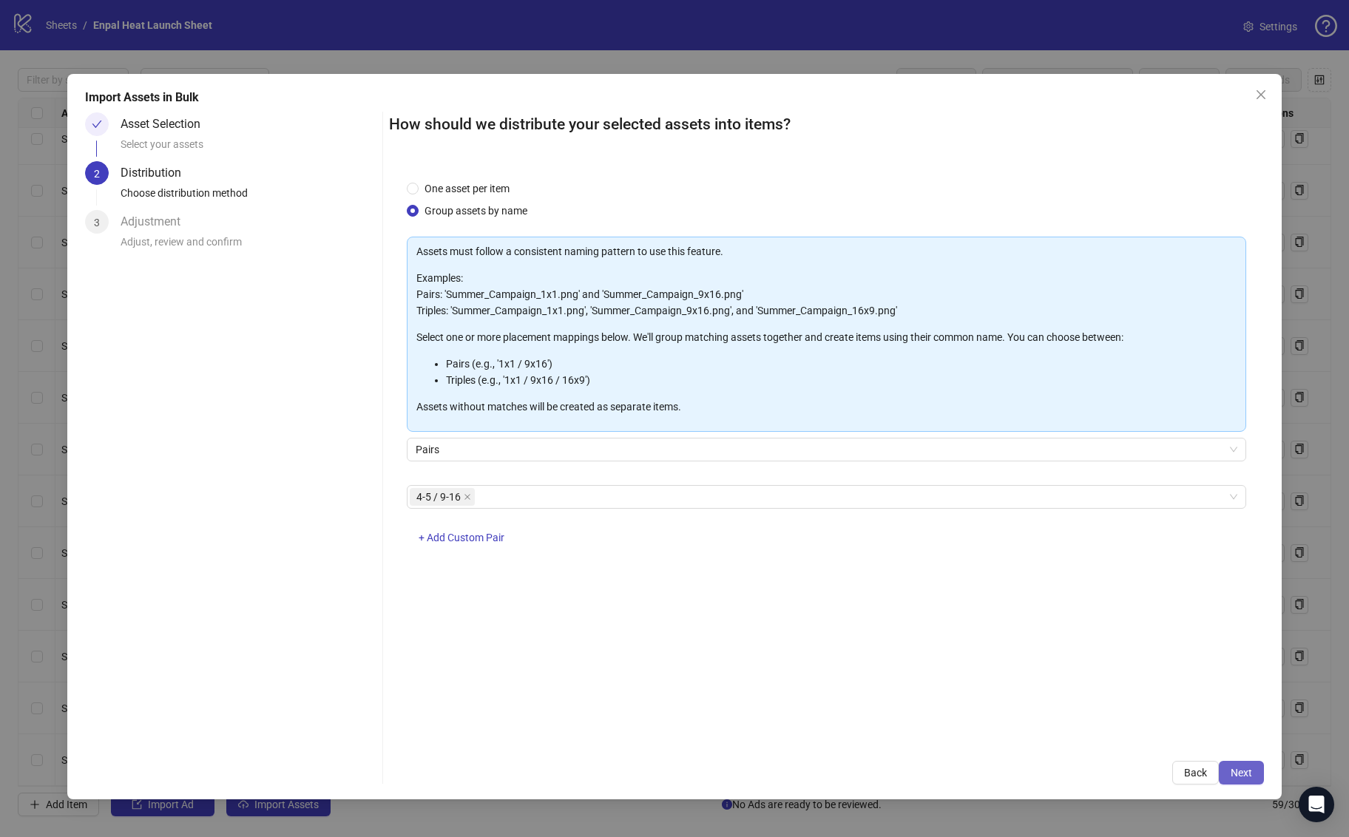
click at [1245, 779] on button "Next" at bounding box center [1241, 773] width 45 height 24
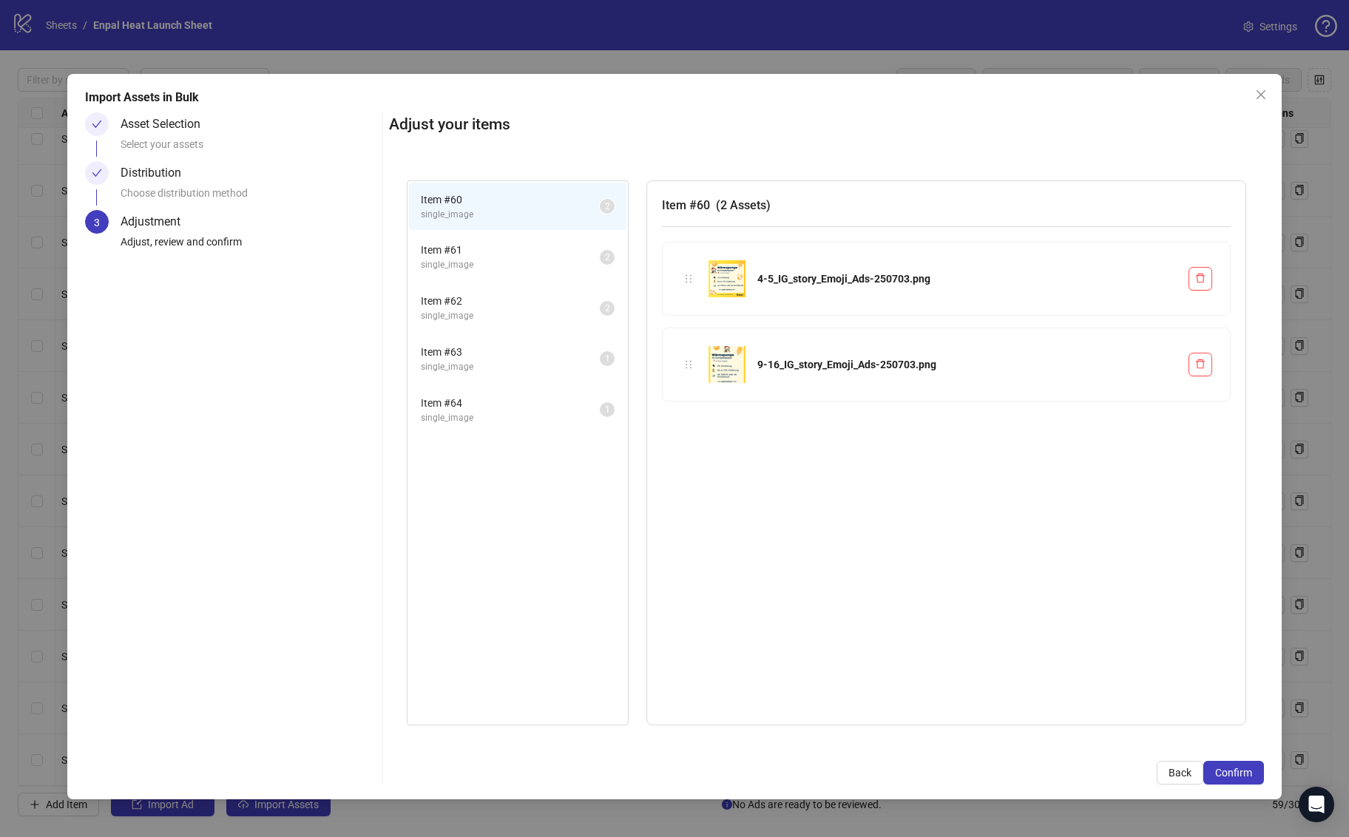
click at [495, 260] on span "single_image" at bounding box center [510, 265] width 179 height 14
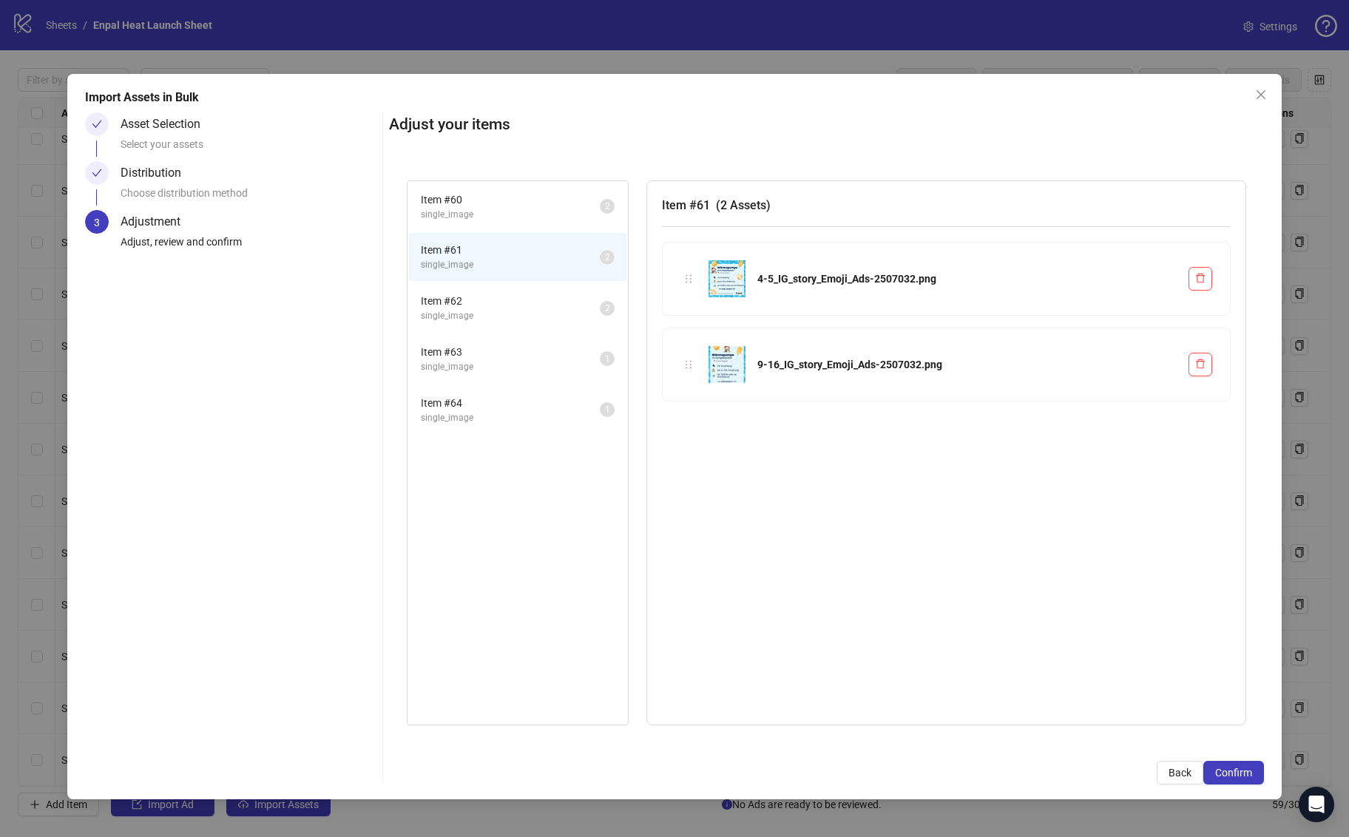
click at [481, 305] on span "Item # 62" at bounding box center [510, 301] width 179 height 16
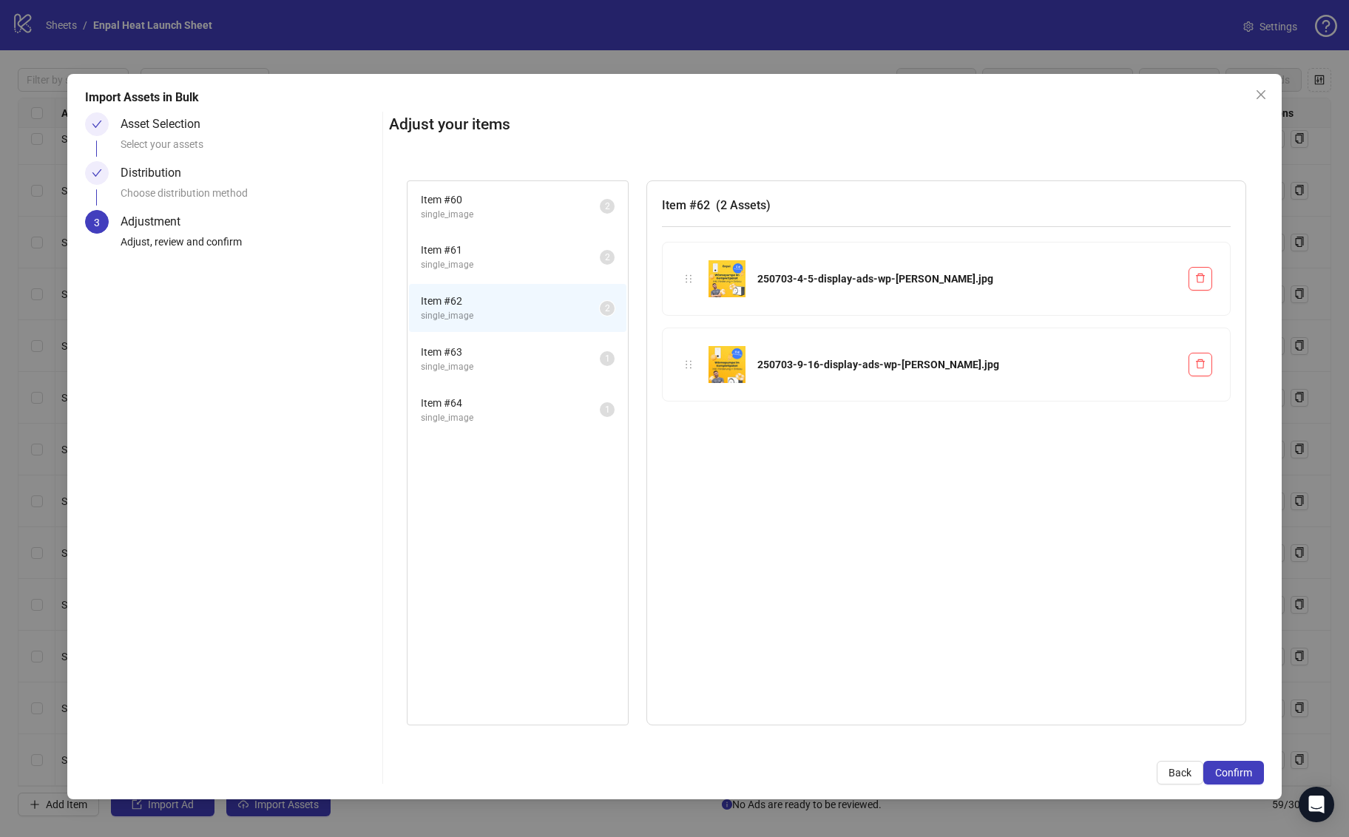
click at [477, 357] on span "Item # 63" at bounding box center [510, 352] width 179 height 16
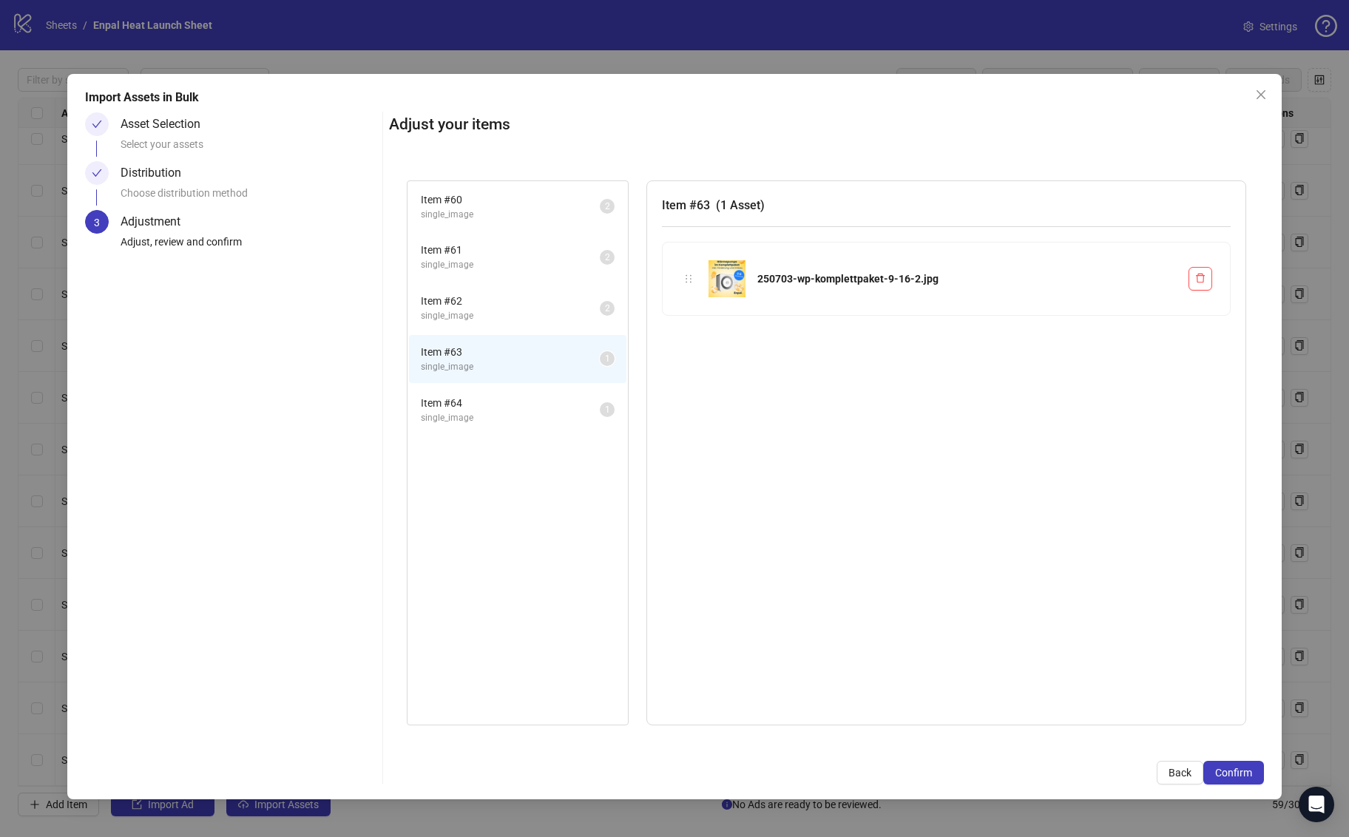
click at [488, 399] on span "Item # 64" at bounding box center [510, 403] width 179 height 16
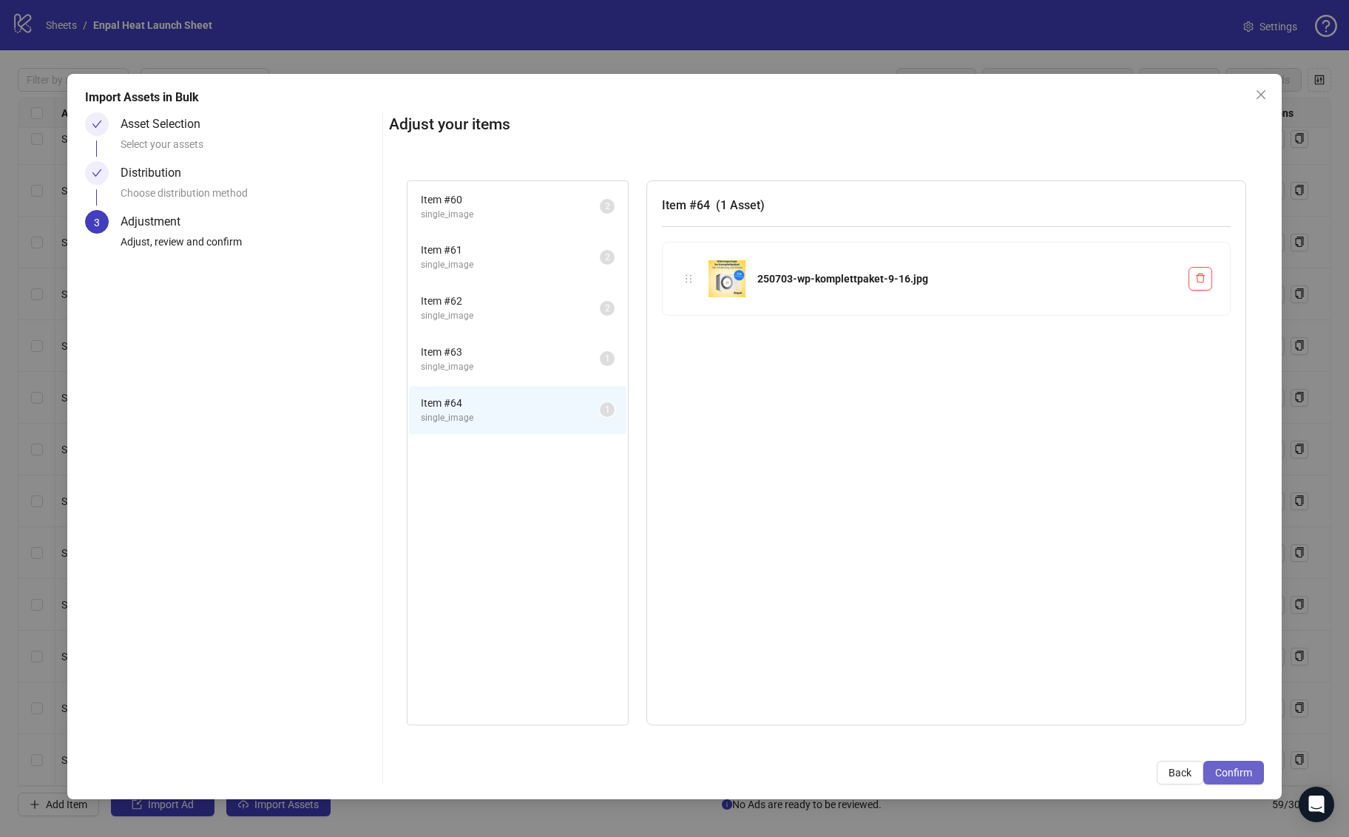
click at [1237, 767] on span "Confirm" at bounding box center [1233, 773] width 37 height 12
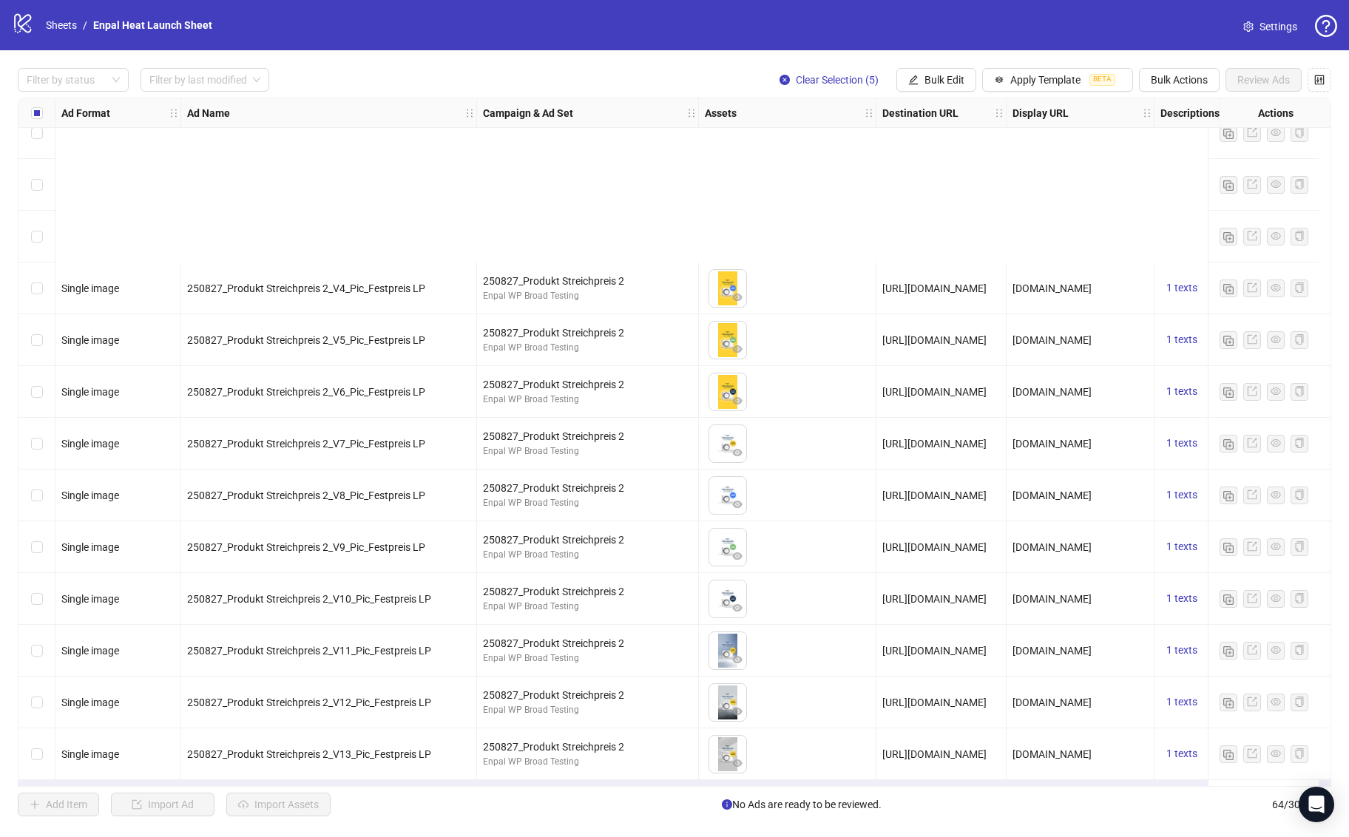
scroll to position [2661, 0]
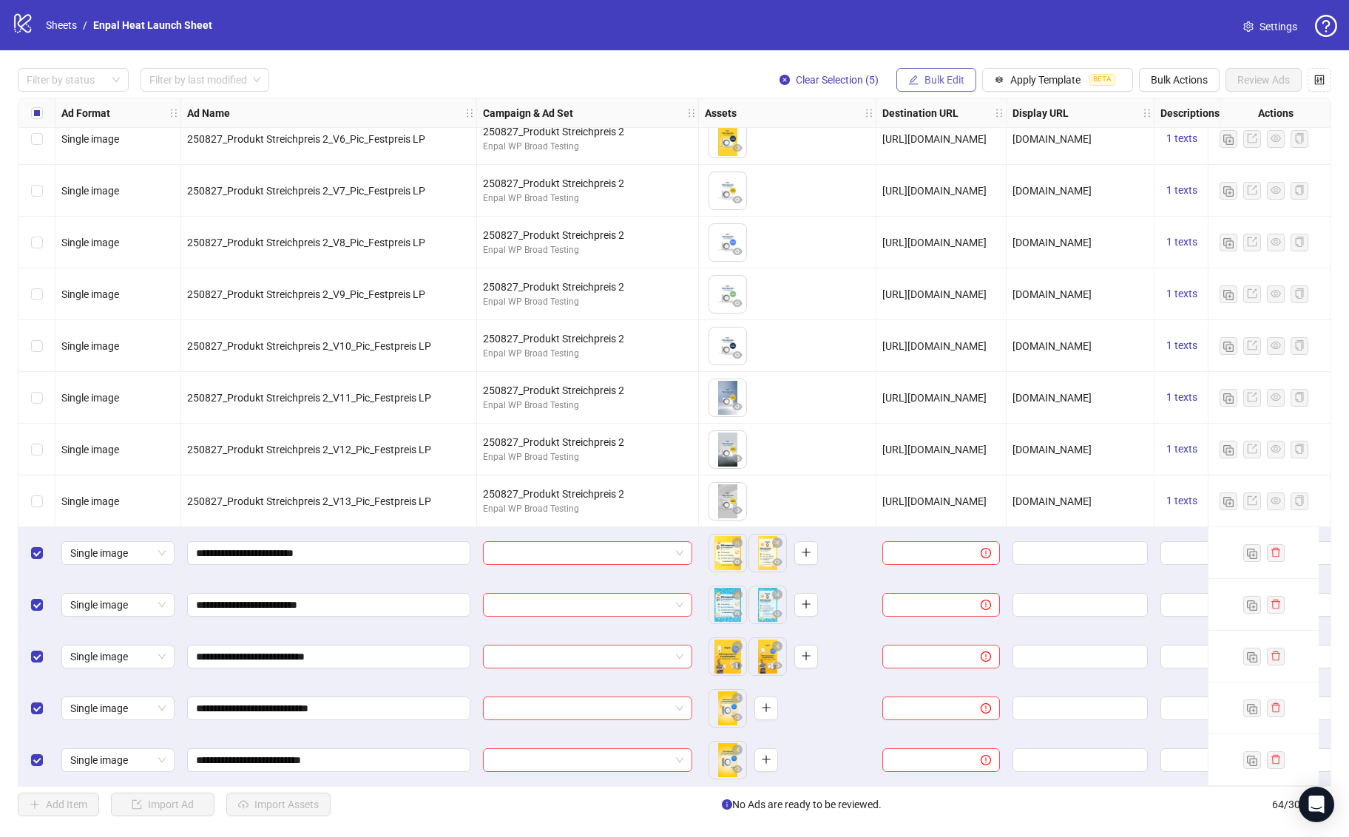
click at [945, 74] on span "Bulk Edit" at bounding box center [944, 80] width 40 height 12
click at [1003, 84] on button "Apply Template BETA" at bounding box center [1057, 80] width 151 height 24
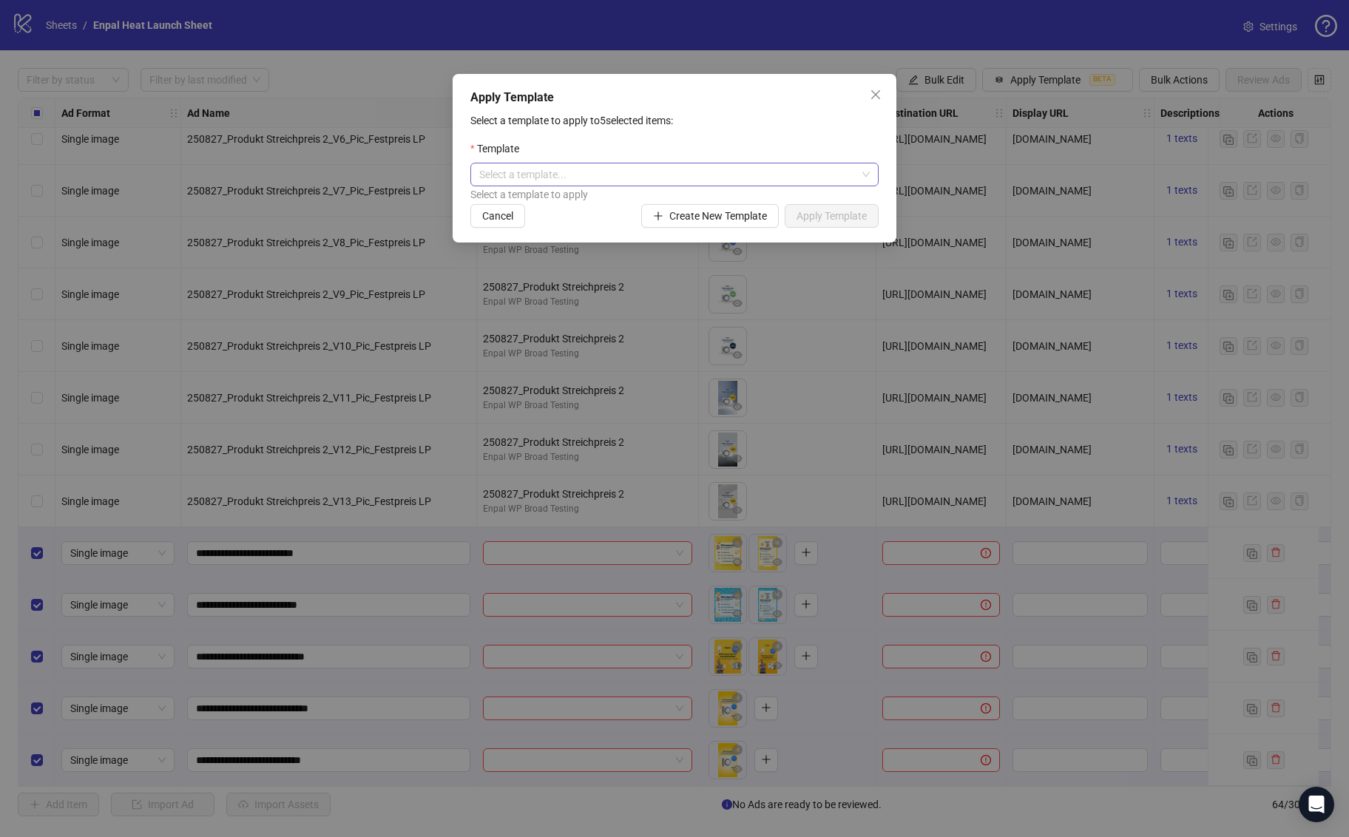
click at [746, 178] on input "search" at bounding box center [667, 174] width 377 height 22
click at [572, 210] on div "WP Broad Testing" at bounding box center [674, 204] width 385 height 16
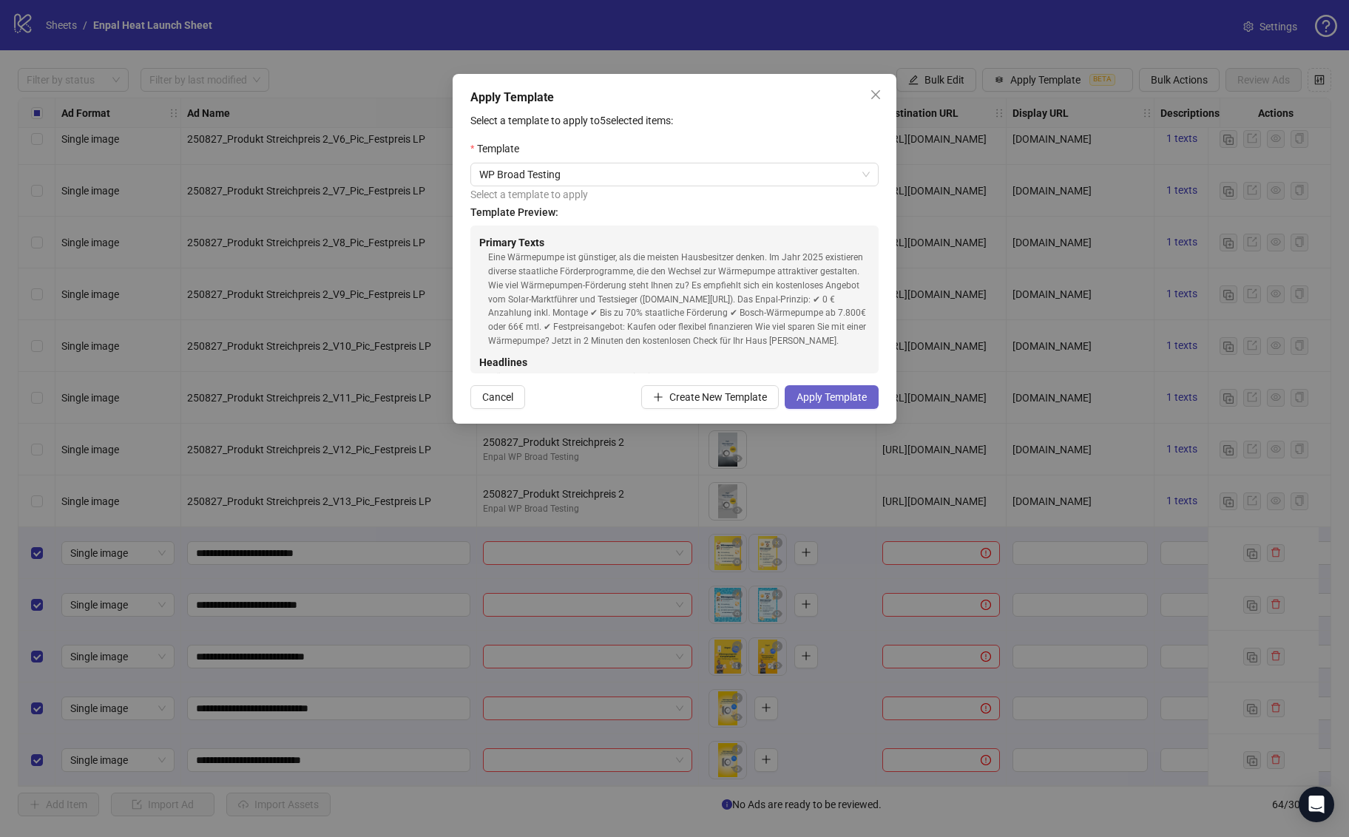
click at [849, 396] on span "Apply Template" at bounding box center [832, 397] width 70 height 12
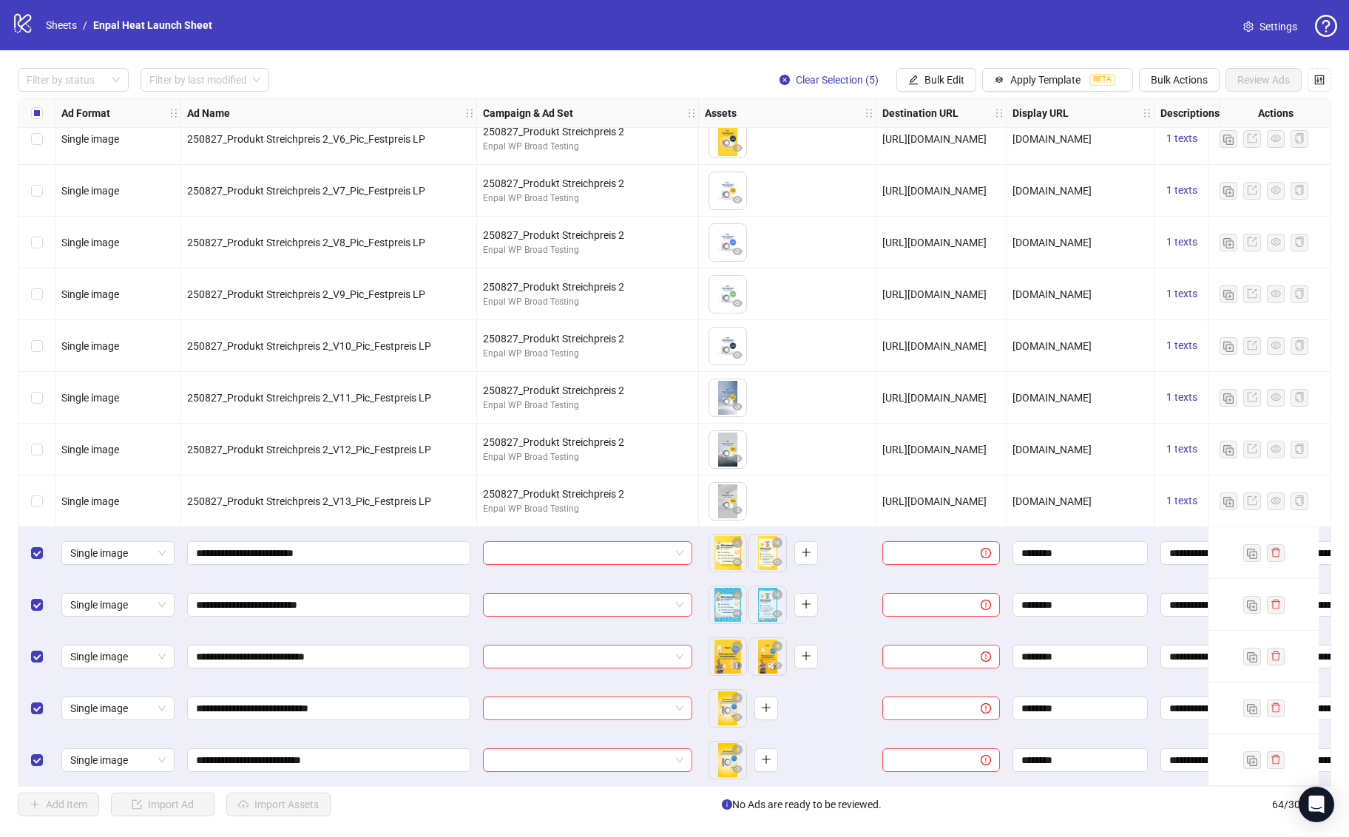
click at [947, 493] on div "[URL][DOMAIN_NAME]" at bounding box center [941, 501] width 118 height 16
copy span "[URL][DOMAIN_NAME]"
click at [916, 548] on input "text" at bounding box center [925, 553] width 69 height 16
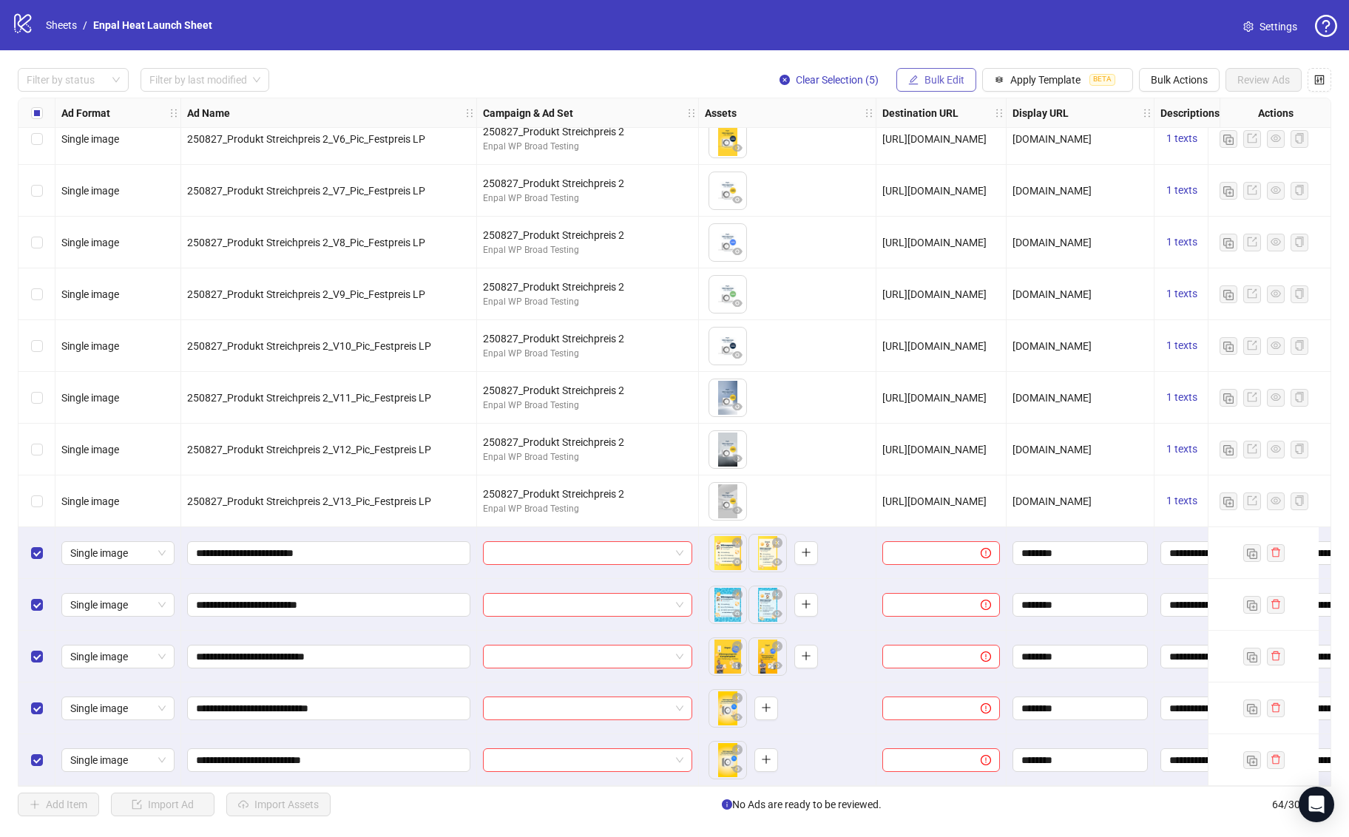
click at [933, 87] on button "Bulk Edit" at bounding box center [936, 80] width 80 height 24
click at [961, 180] on span "Destination URL" at bounding box center [951, 180] width 88 height 16
click at [893, 138] on input "text" at bounding box center [889, 143] width 192 height 16
paste input "**********"
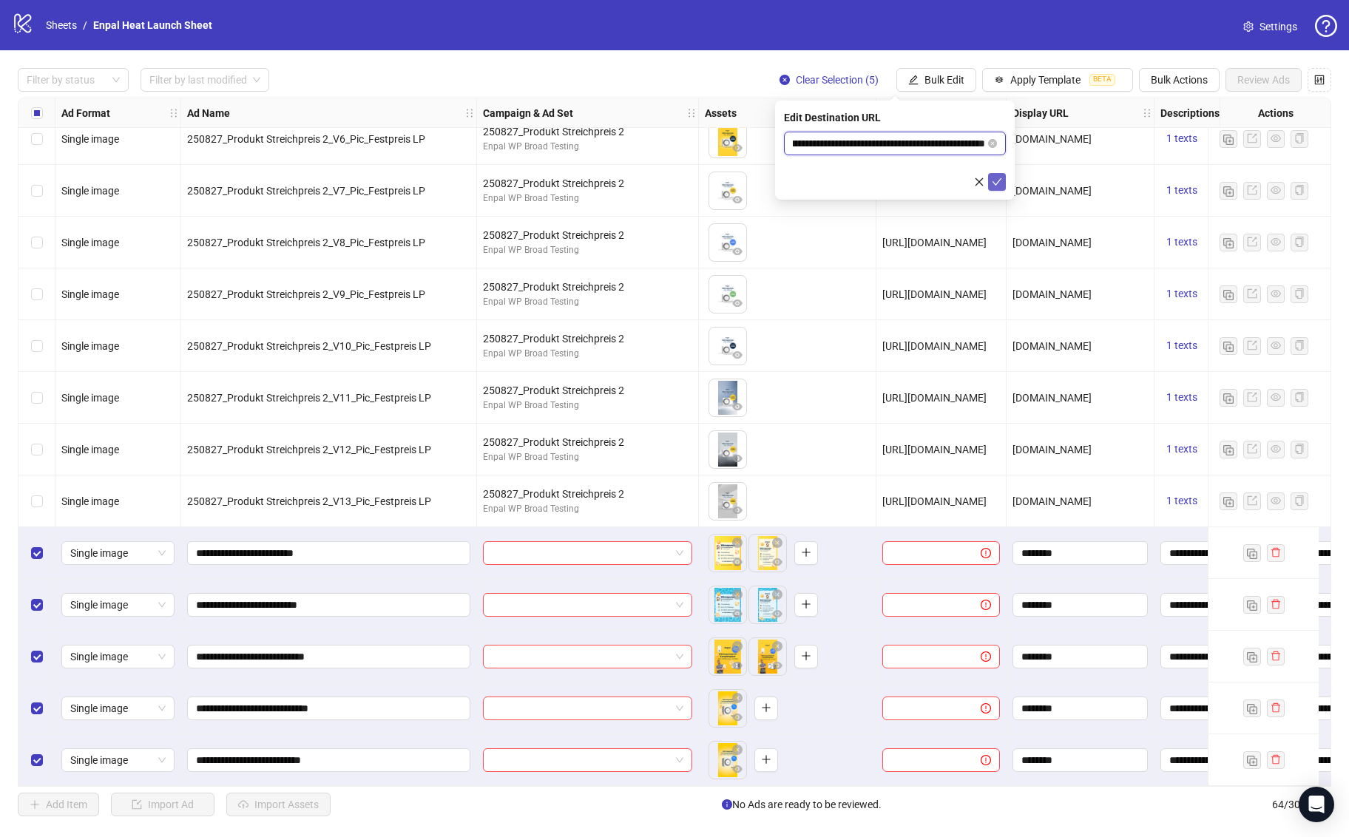
type input "**********"
click at [1003, 182] on button "submit" at bounding box center [997, 182] width 18 height 18
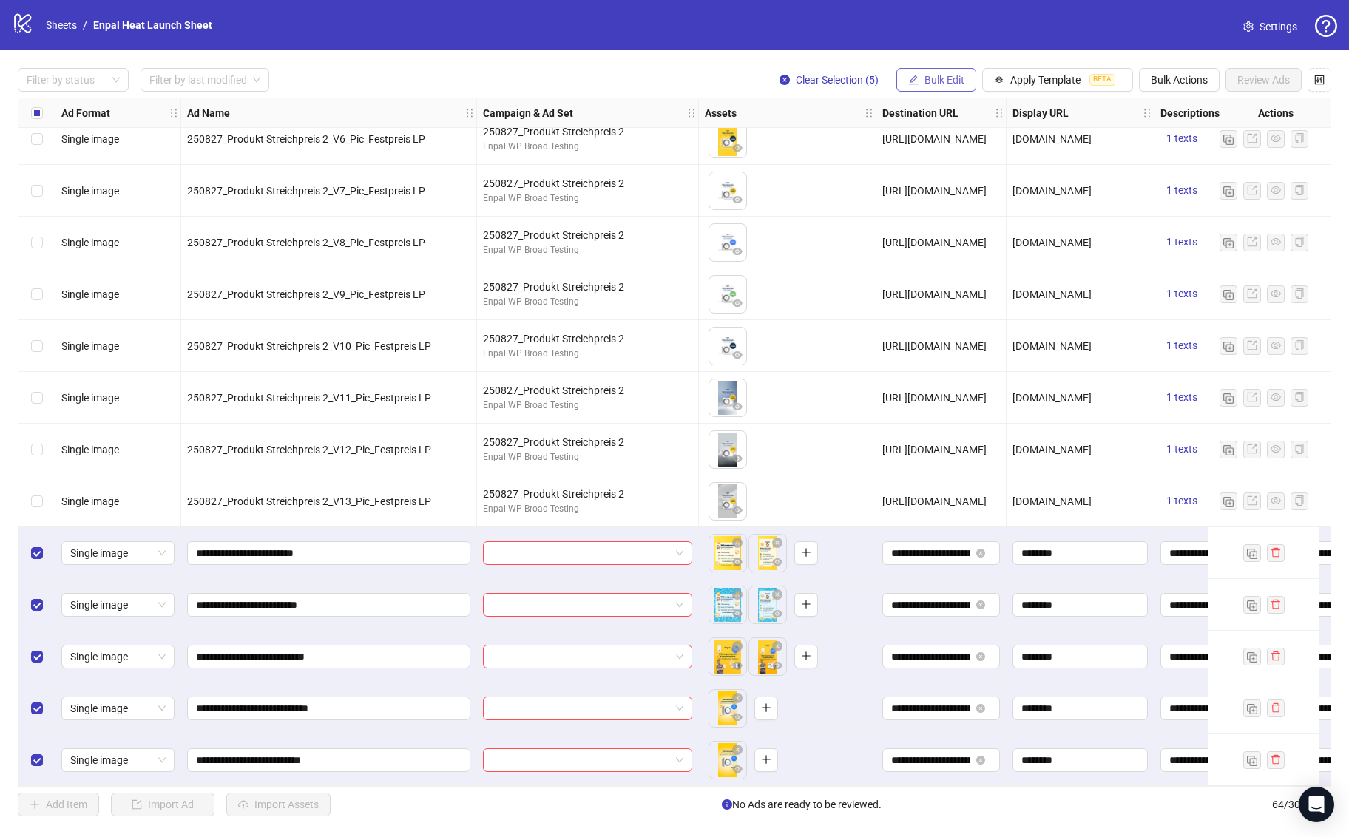
click at [939, 83] on span "Bulk Edit" at bounding box center [944, 80] width 40 height 12
click at [953, 135] on span "Name" at bounding box center [951, 133] width 88 height 16
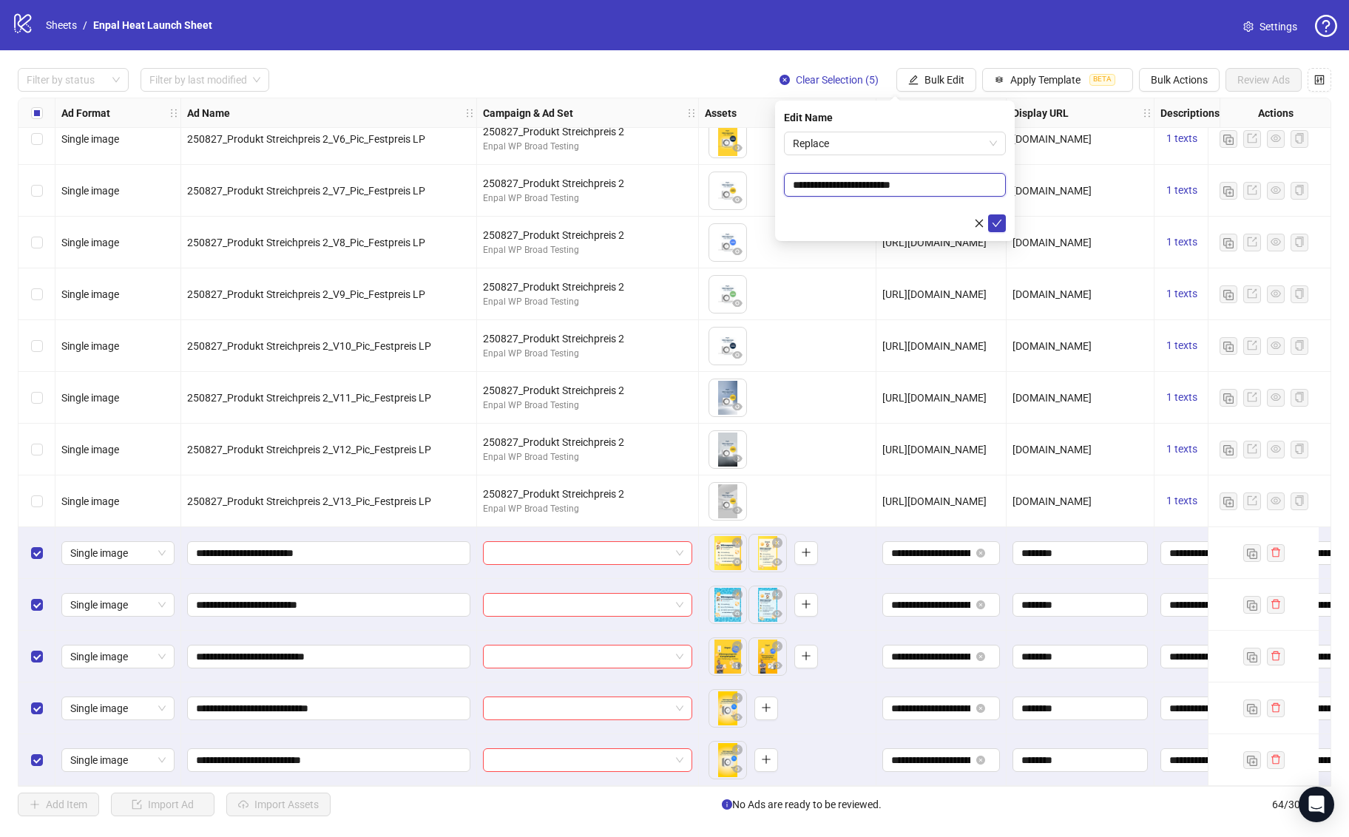
click at [853, 185] on input "**********" at bounding box center [895, 185] width 222 height 24
type input "**********"
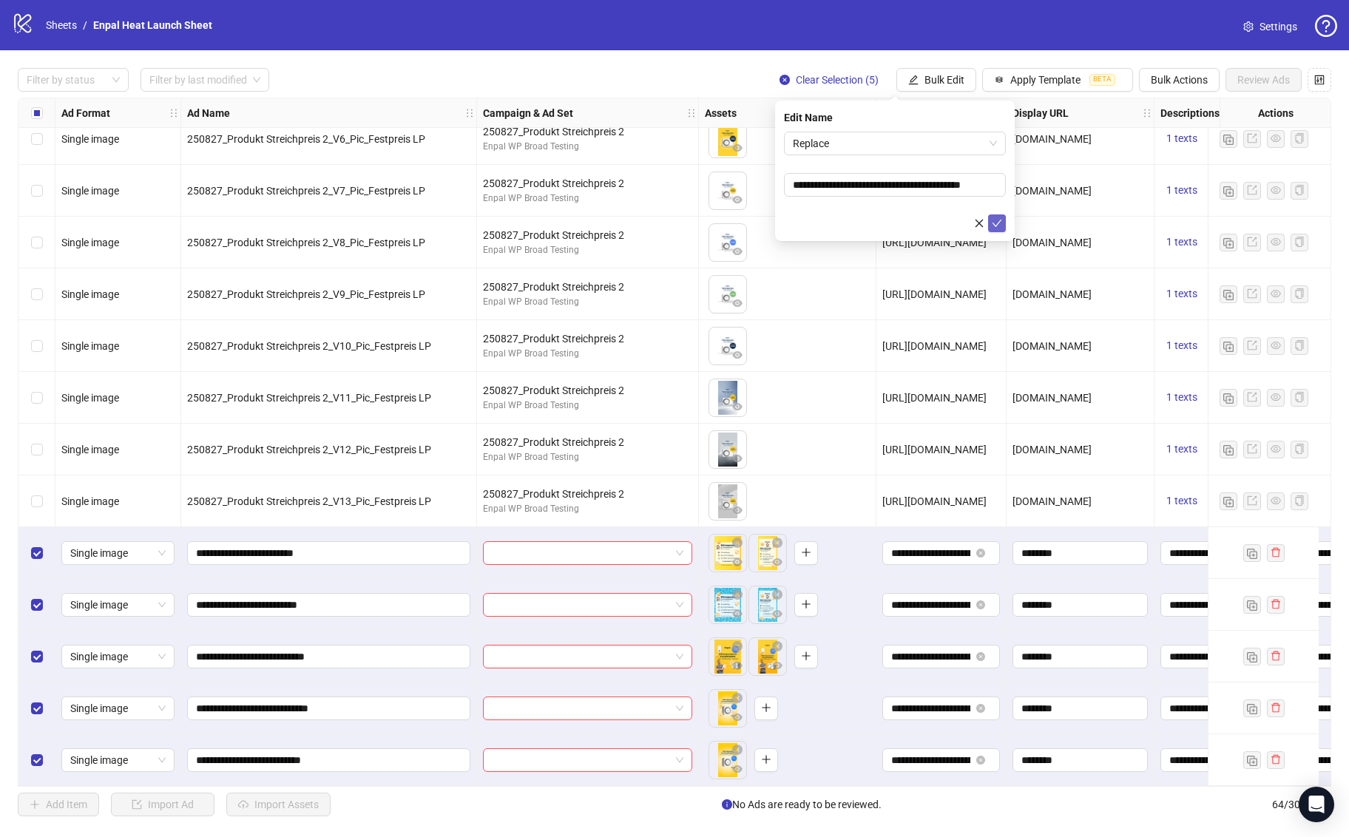
click at [1000, 220] on icon "check" at bounding box center [998, 223] width 10 height 7
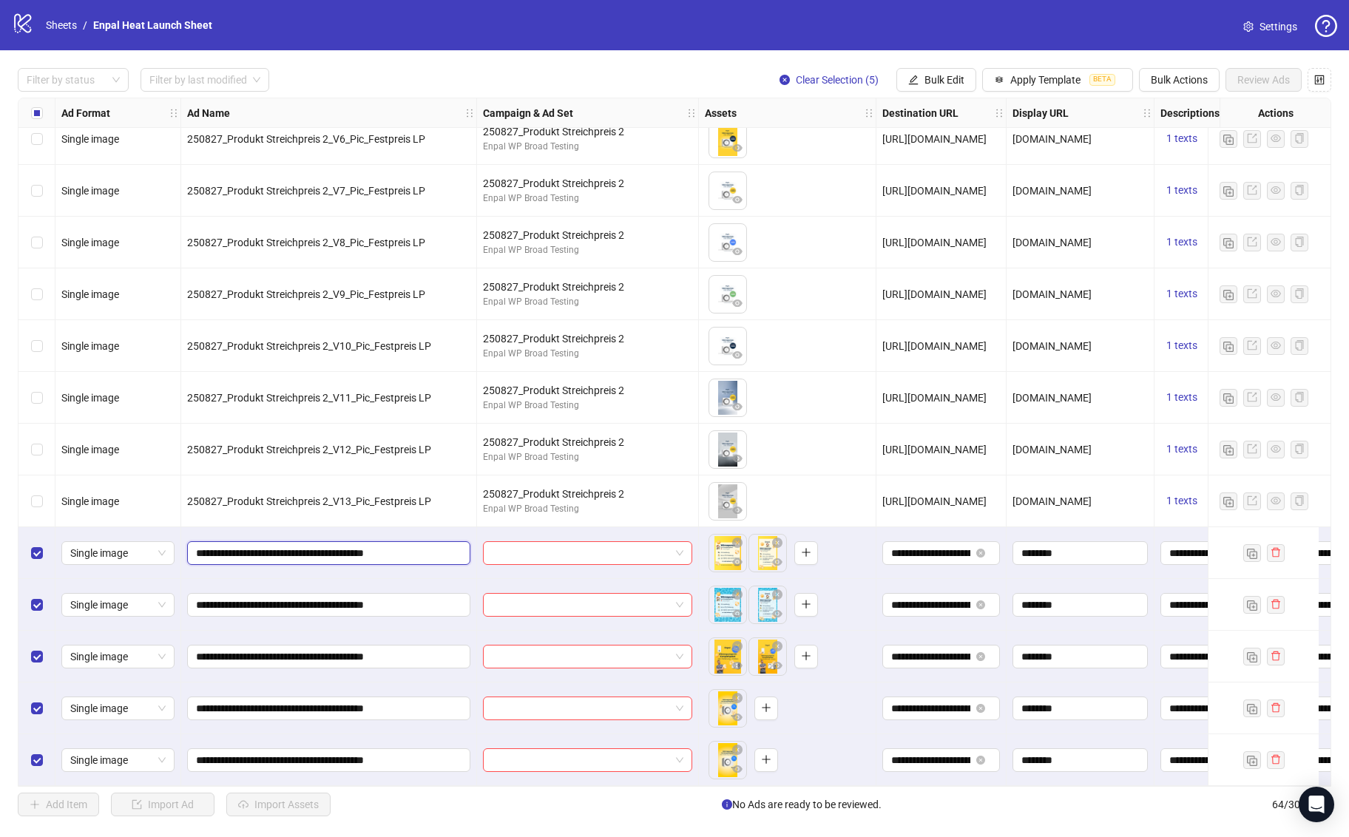
click at [351, 546] on input "**********" at bounding box center [327, 553] width 263 height 16
type input "**********"
click at [352, 597] on input "**********" at bounding box center [327, 605] width 263 height 16
type input "**********"
click at [352, 654] on input "**********" at bounding box center [327, 657] width 263 height 16
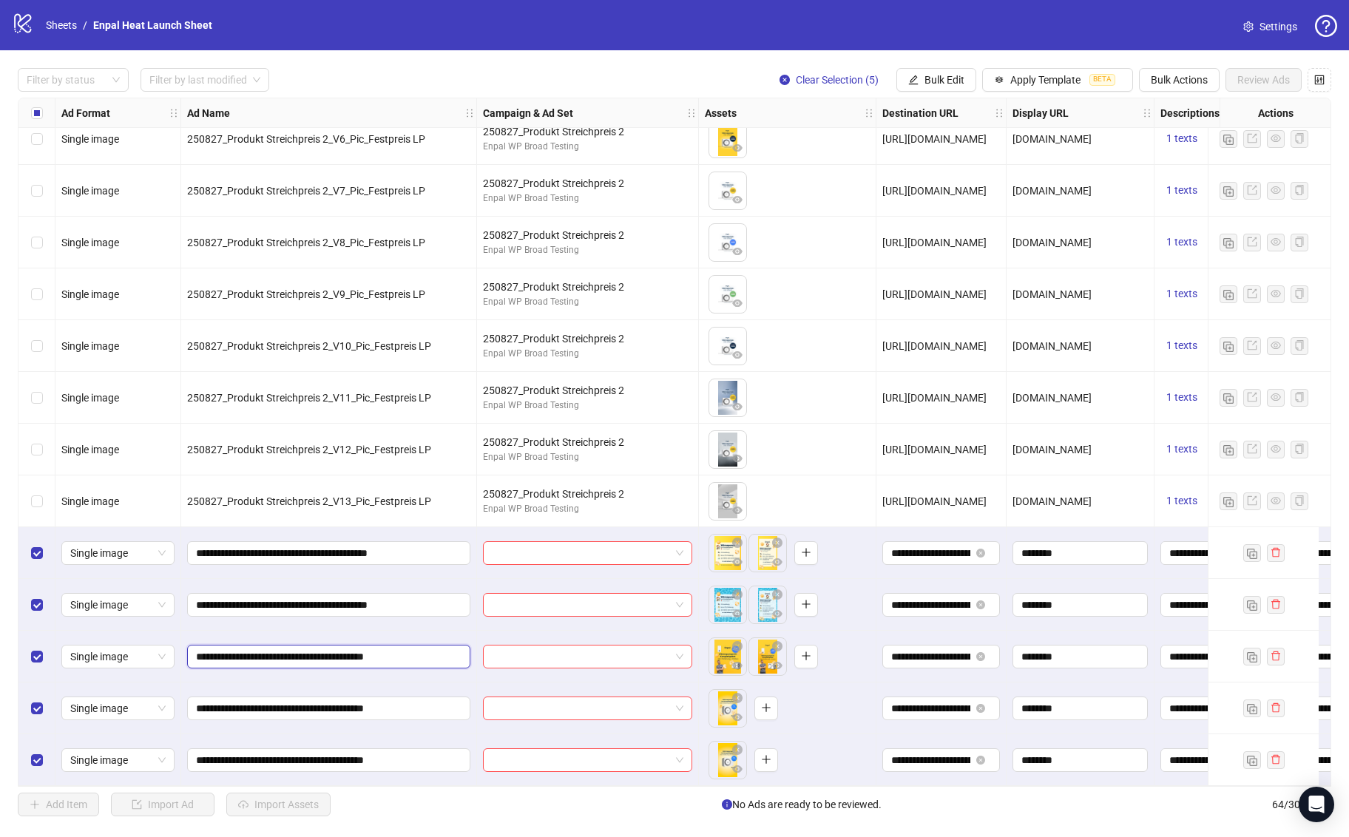
type input "**********"
click at [351, 706] on input "**********" at bounding box center [327, 708] width 263 height 16
type input "**********"
click at [351, 757] on input "**********" at bounding box center [327, 760] width 263 height 16
type input "**********"
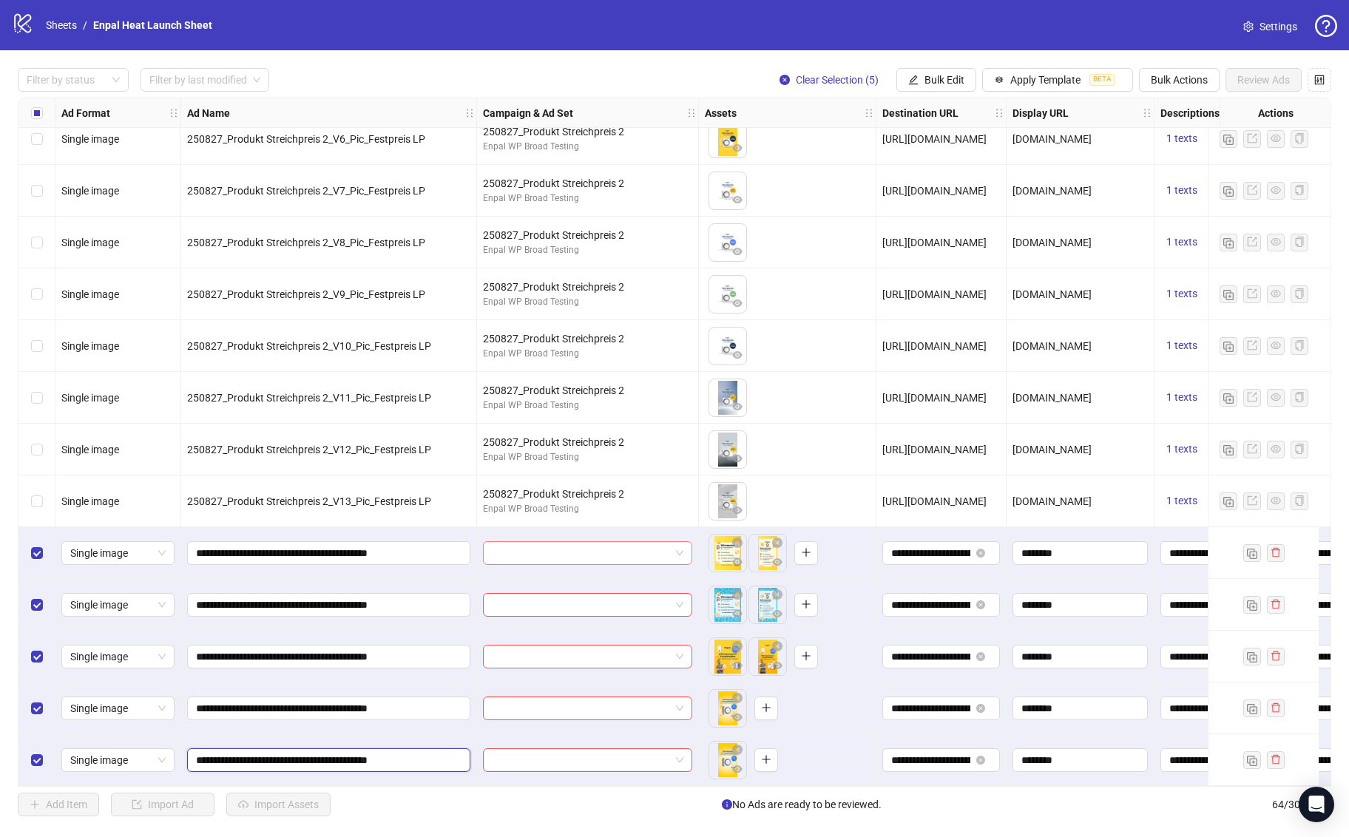
click at [677, 548] on span at bounding box center [588, 553] width 192 height 22
drag, startPoint x: 342, startPoint y: 547, endPoint x: 175, endPoint y: 542, distance: 166.5
click at [678, 549] on span at bounding box center [588, 553] width 192 height 22
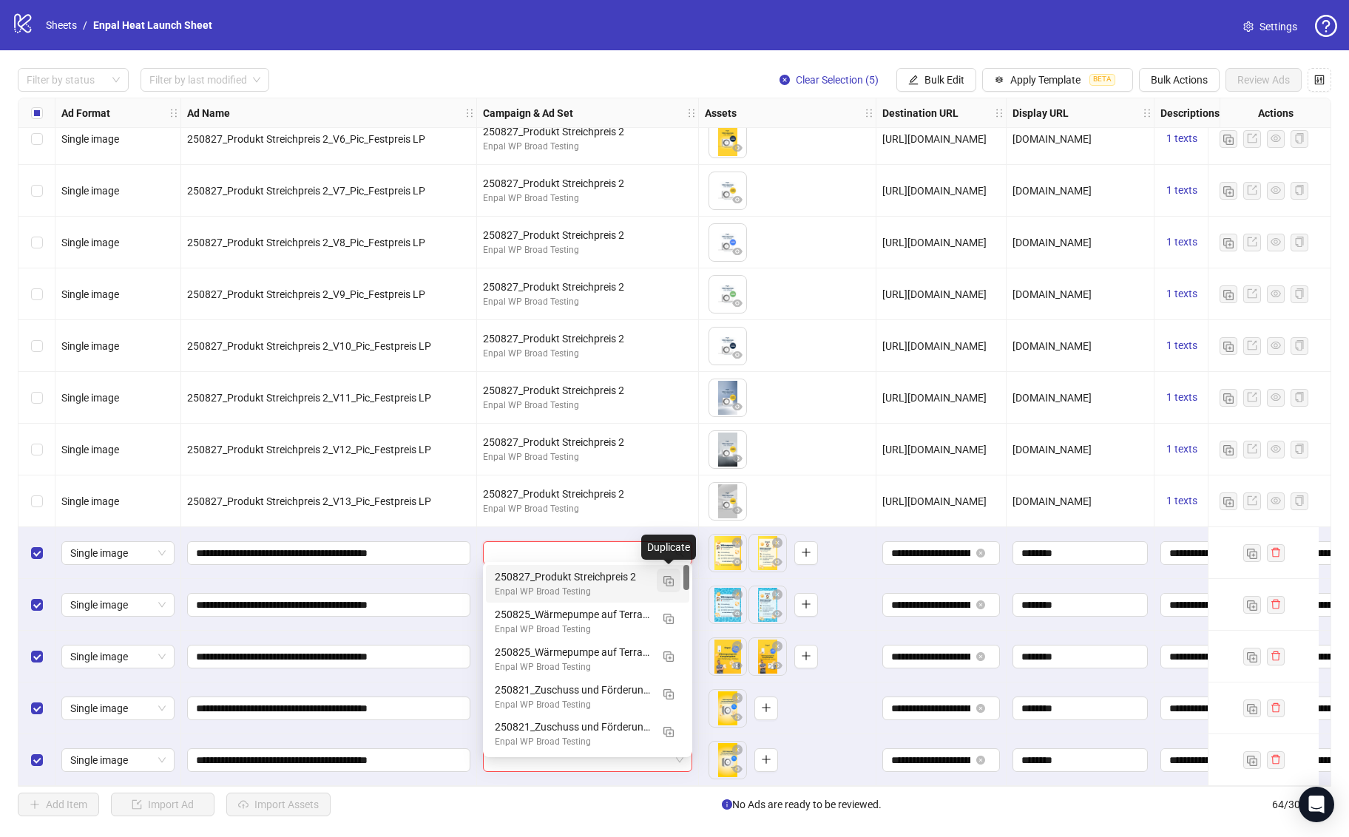
click at [670, 584] on img "button" at bounding box center [668, 581] width 10 height 10
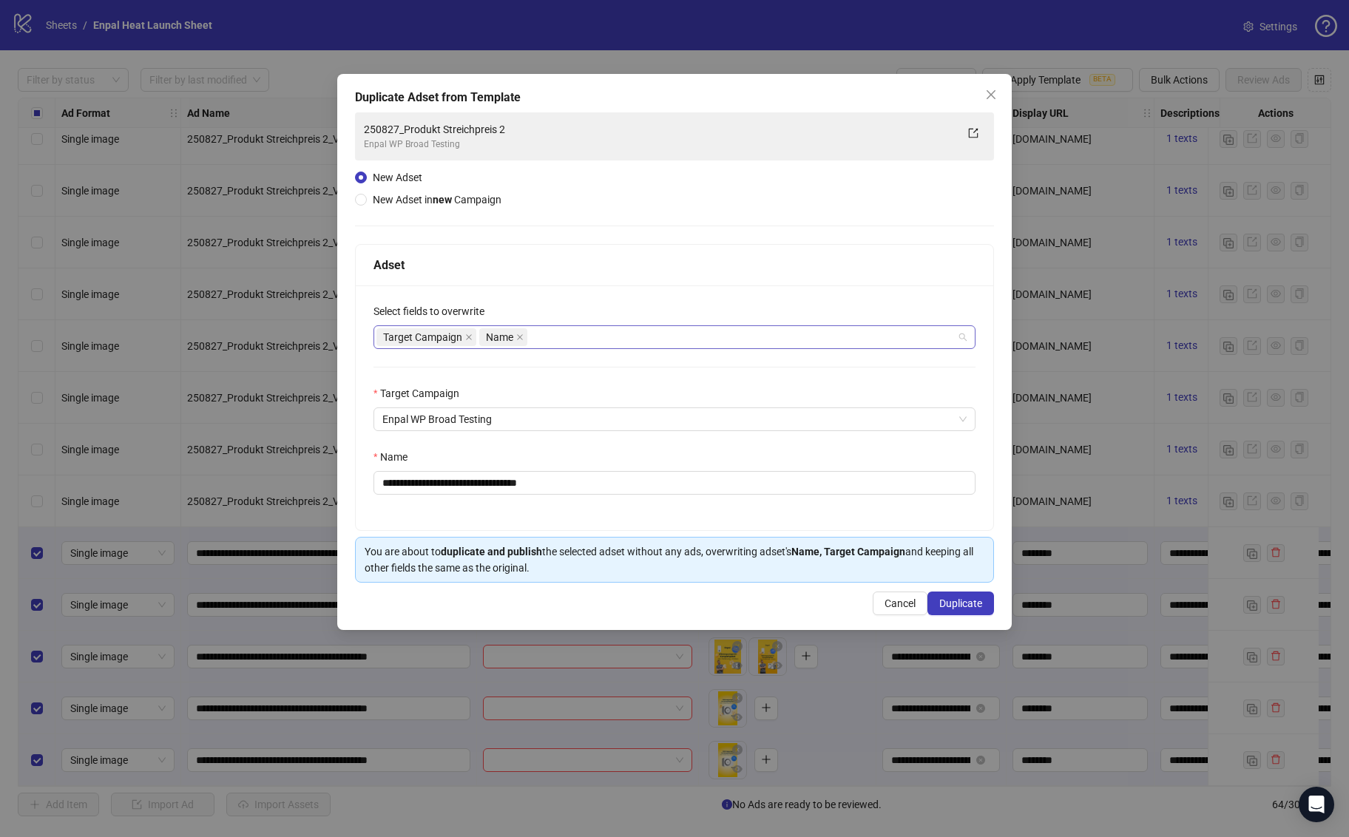
click at [586, 335] on div "Target Campaign Name" at bounding box center [666, 337] width 581 height 21
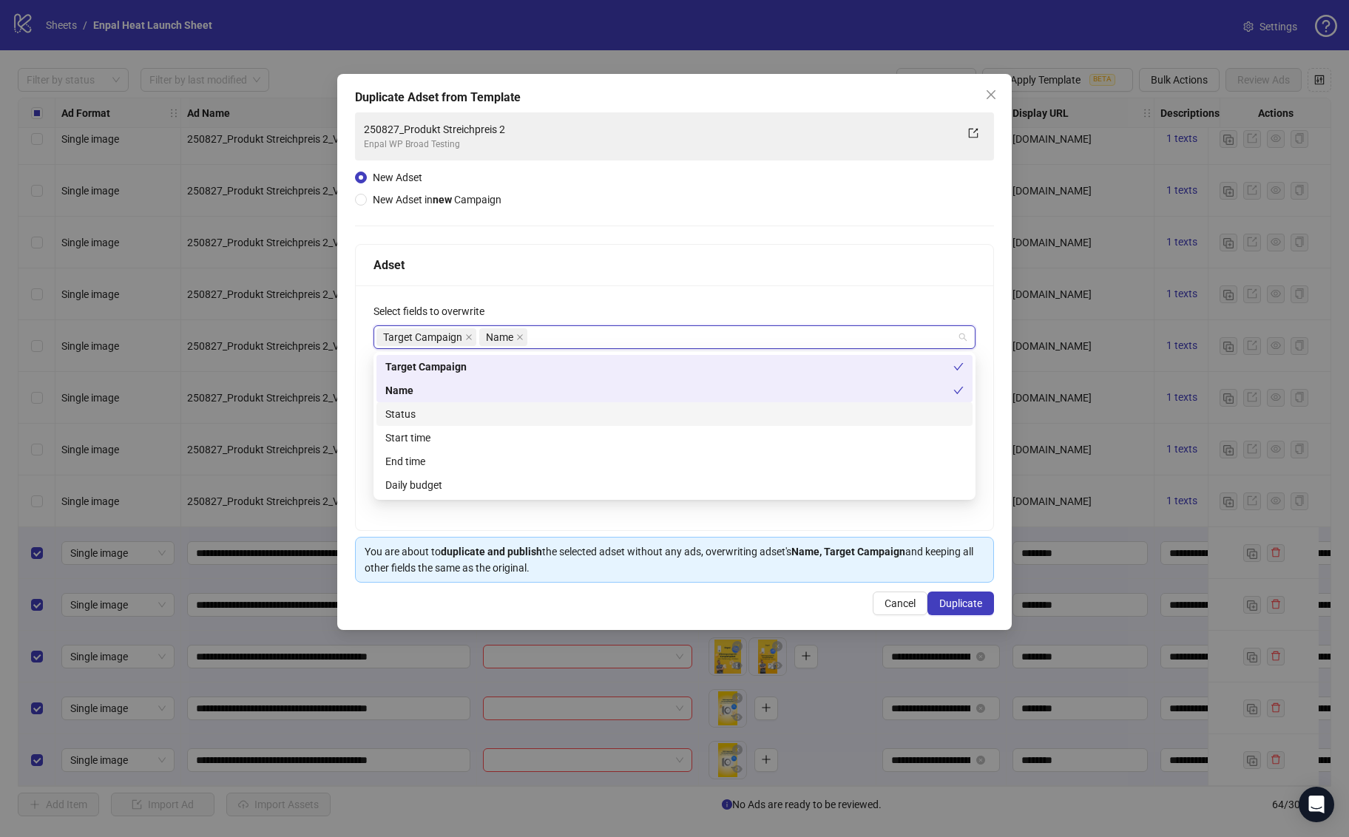
click at [452, 418] on div "Status" at bounding box center [674, 414] width 578 height 16
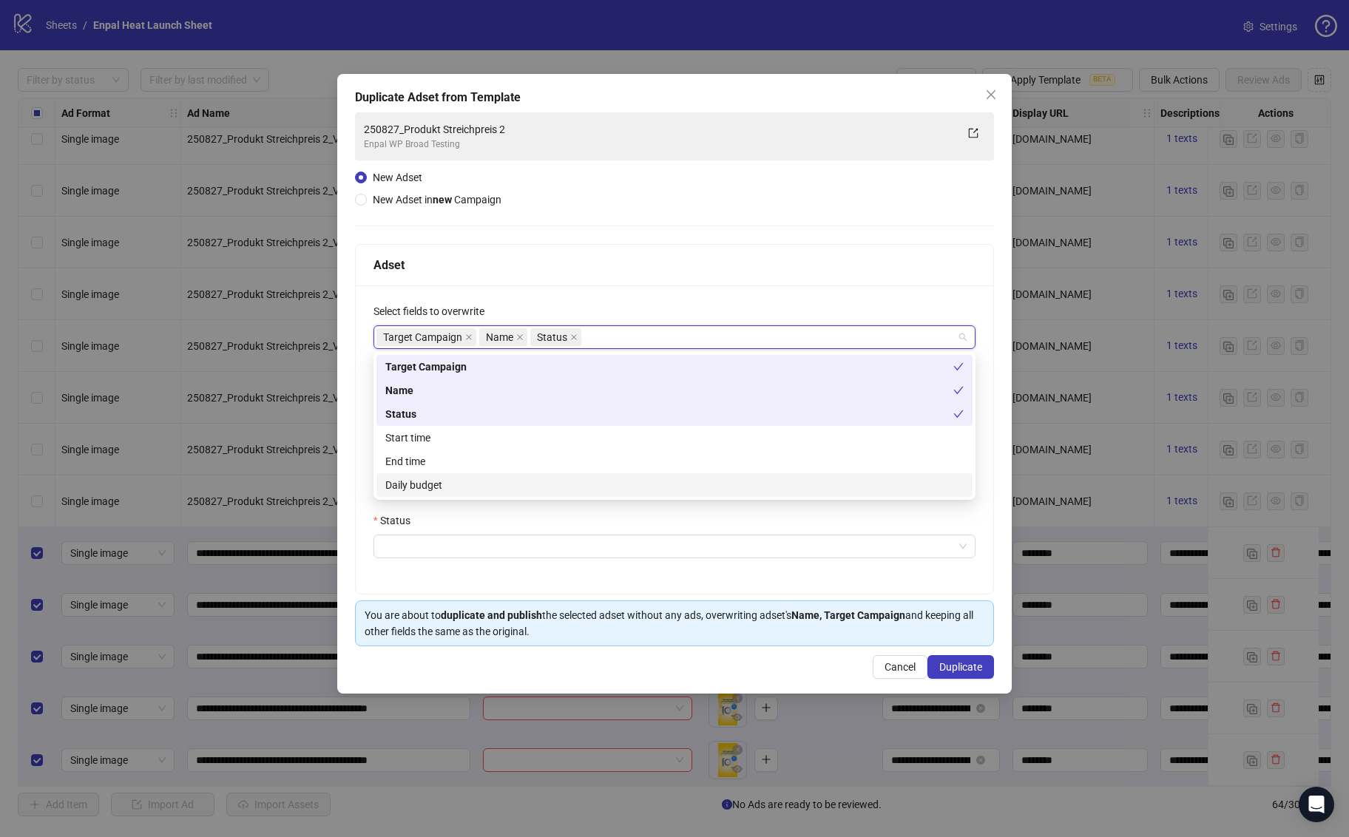
click at [452, 487] on div "Daily budget" at bounding box center [674, 485] width 578 height 16
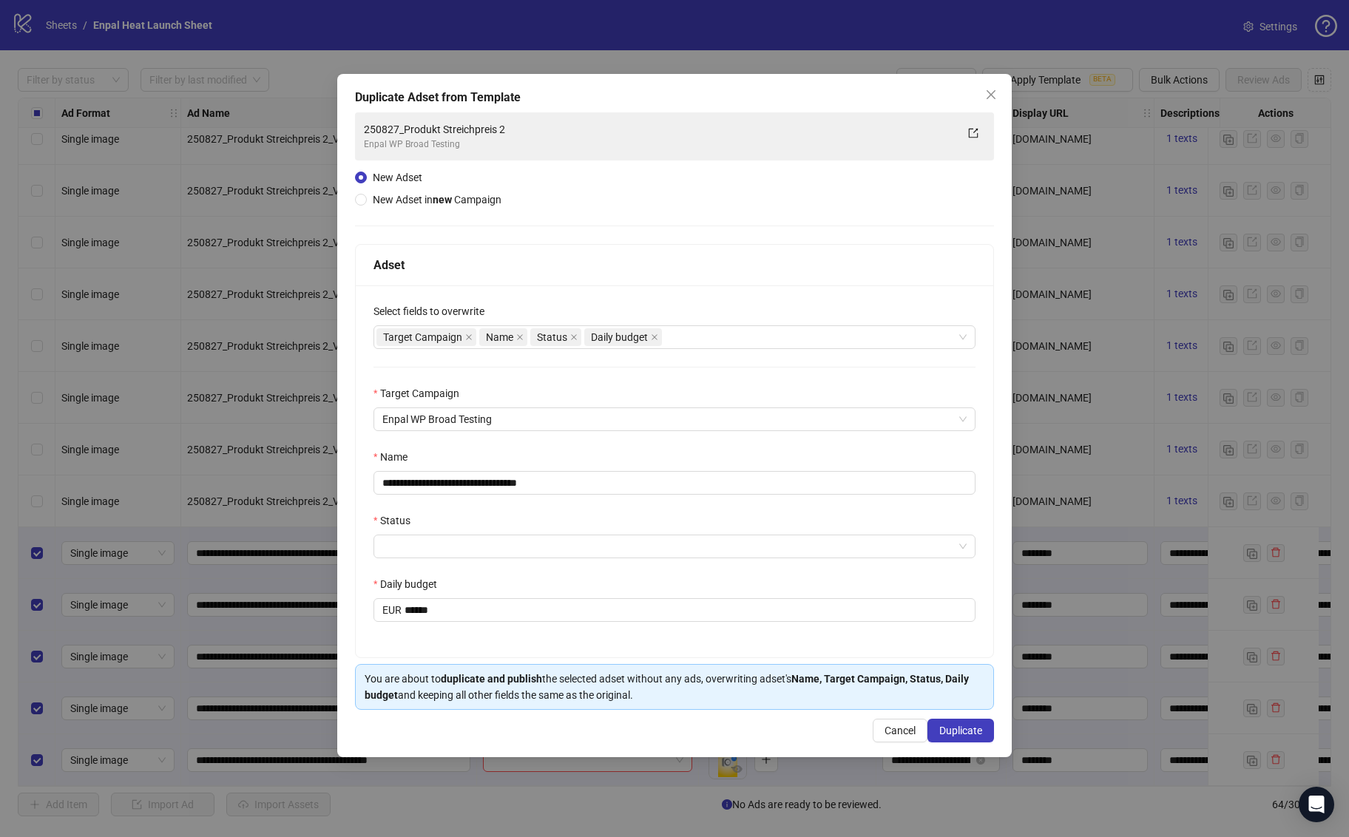
click at [355, 444] on div "**********" at bounding box center [674, 451] width 639 height 414
click at [450, 478] on input "**********" at bounding box center [674, 483] width 602 height 24
paste input "text"
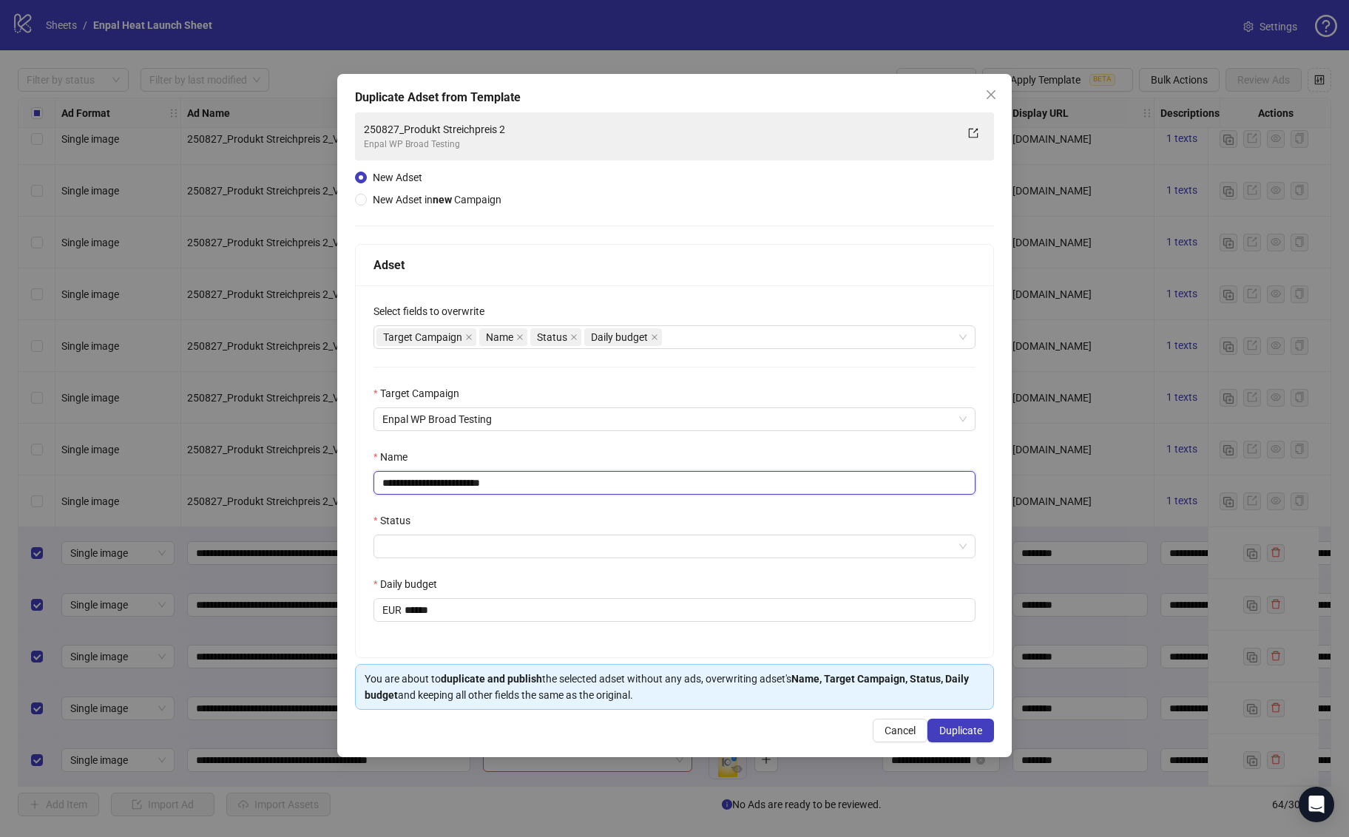
type input "**********"
click at [452, 449] on div "Name" at bounding box center [674, 460] width 602 height 22
click at [417, 539] on input "Status" at bounding box center [667, 546] width 571 height 22
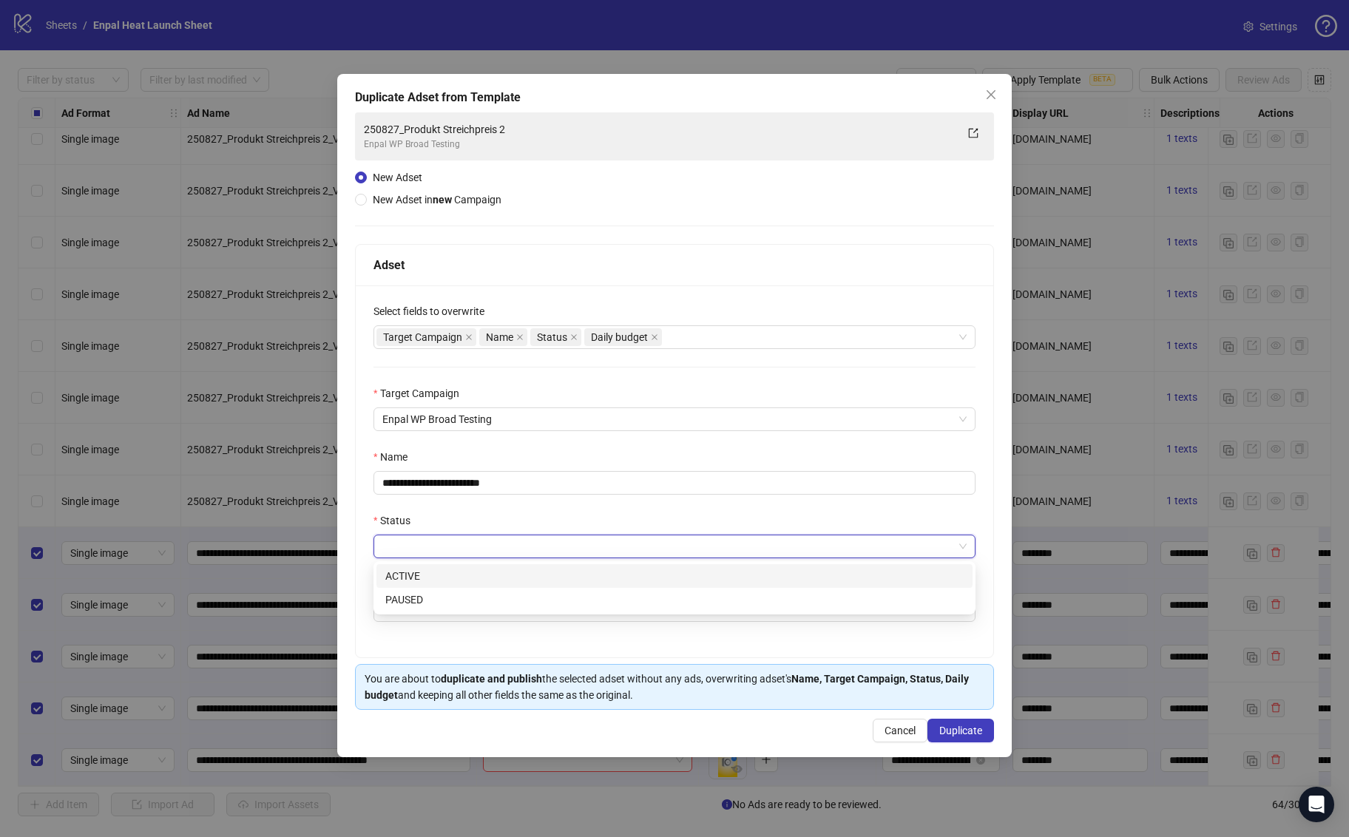
click at [420, 576] on div "ACTIVE" at bounding box center [674, 576] width 578 height 16
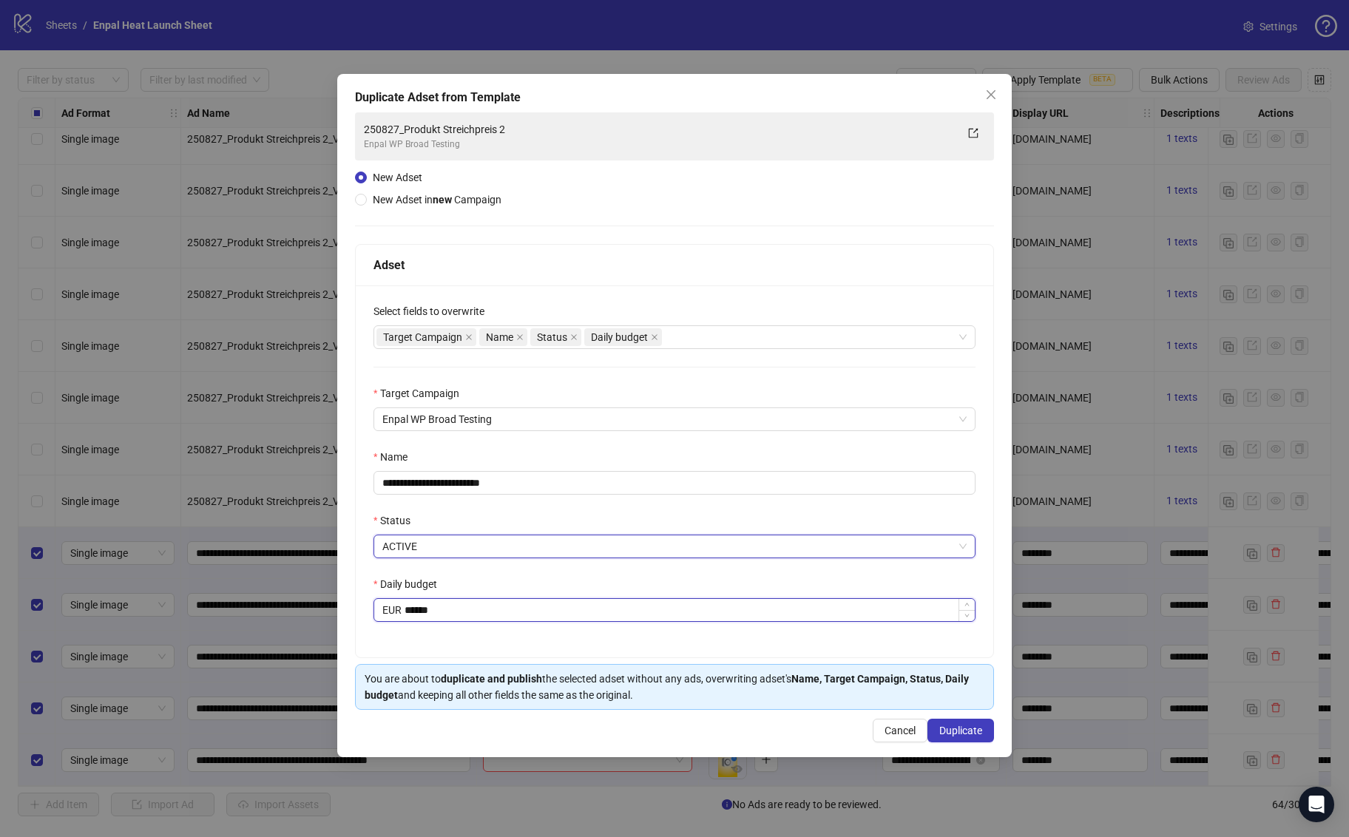
click at [421, 606] on input "******" at bounding box center [690, 610] width 570 height 22
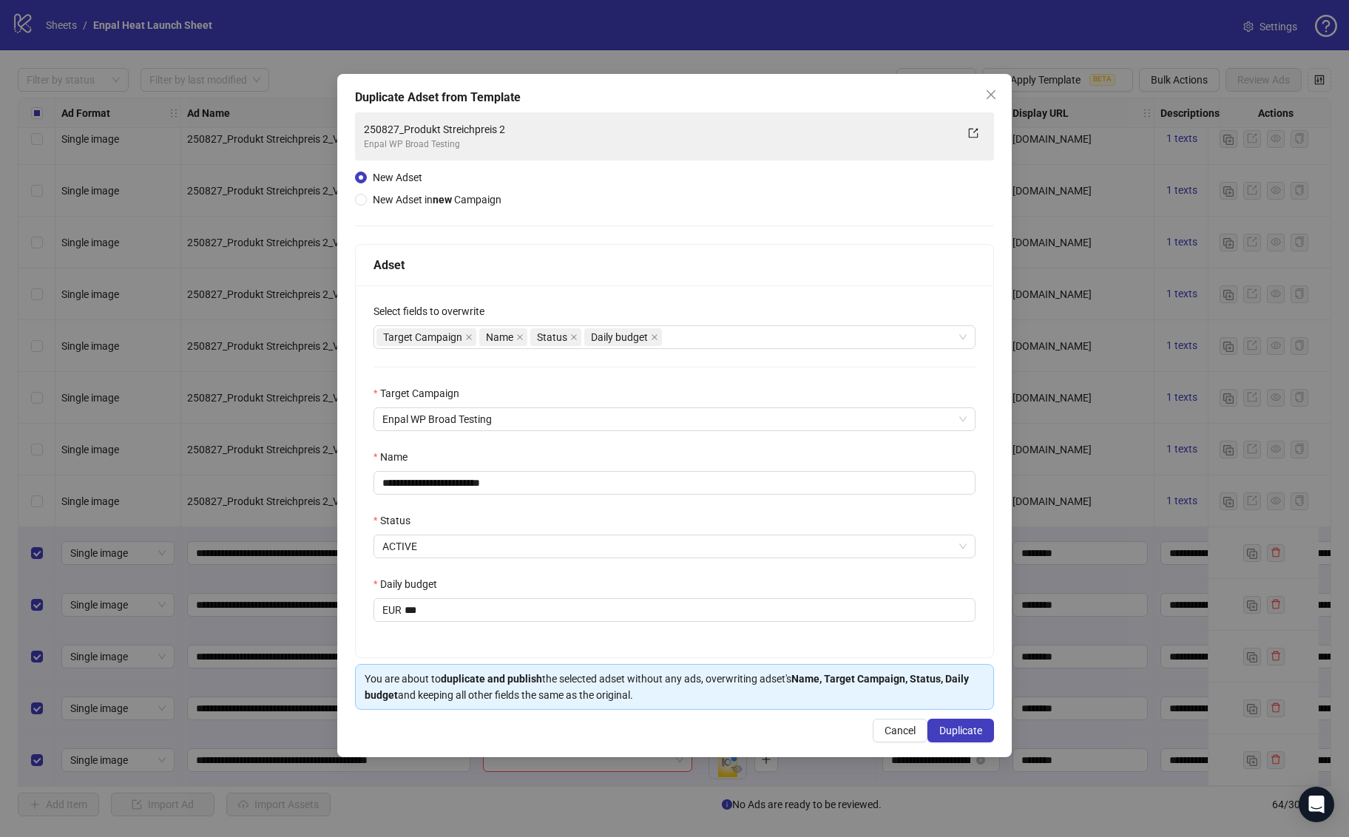
type input "******"
click at [537, 583] on div "Daily budget" at bounding box center [674, 587] width 602 height 22
click at [943, 729] on span "Duplicate" at bounding box center [960, 731] width 43 height 12
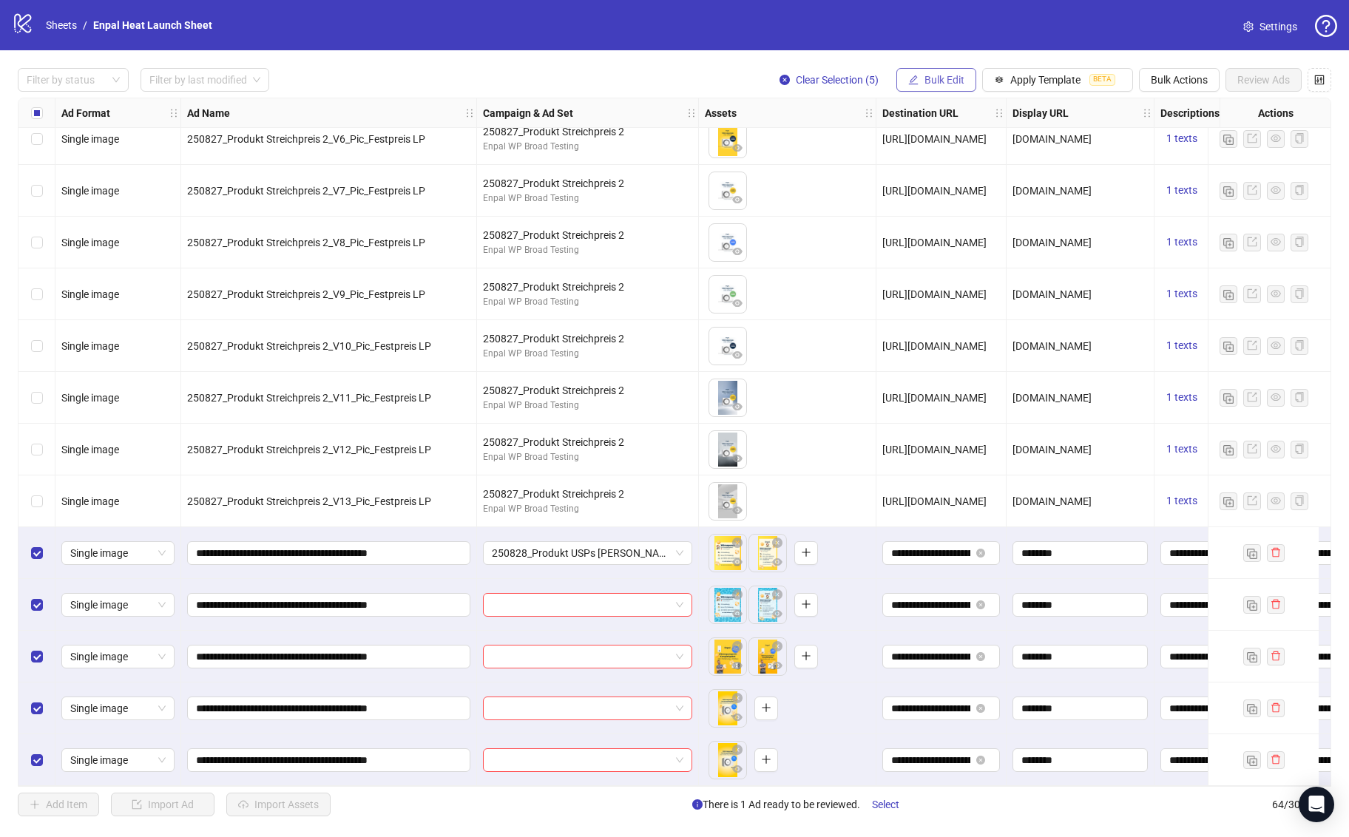
click at [921, 84] on button "Bulk Edit" at bounding box center [936, 80] width 80 height 24
click at [971, 155] on span "Campaign & Ad Set" at bounding box center [951, 157] width 88 height 16
click at [995, 178] on icon "check" at bounding box center [997, 182] width 10 height 10
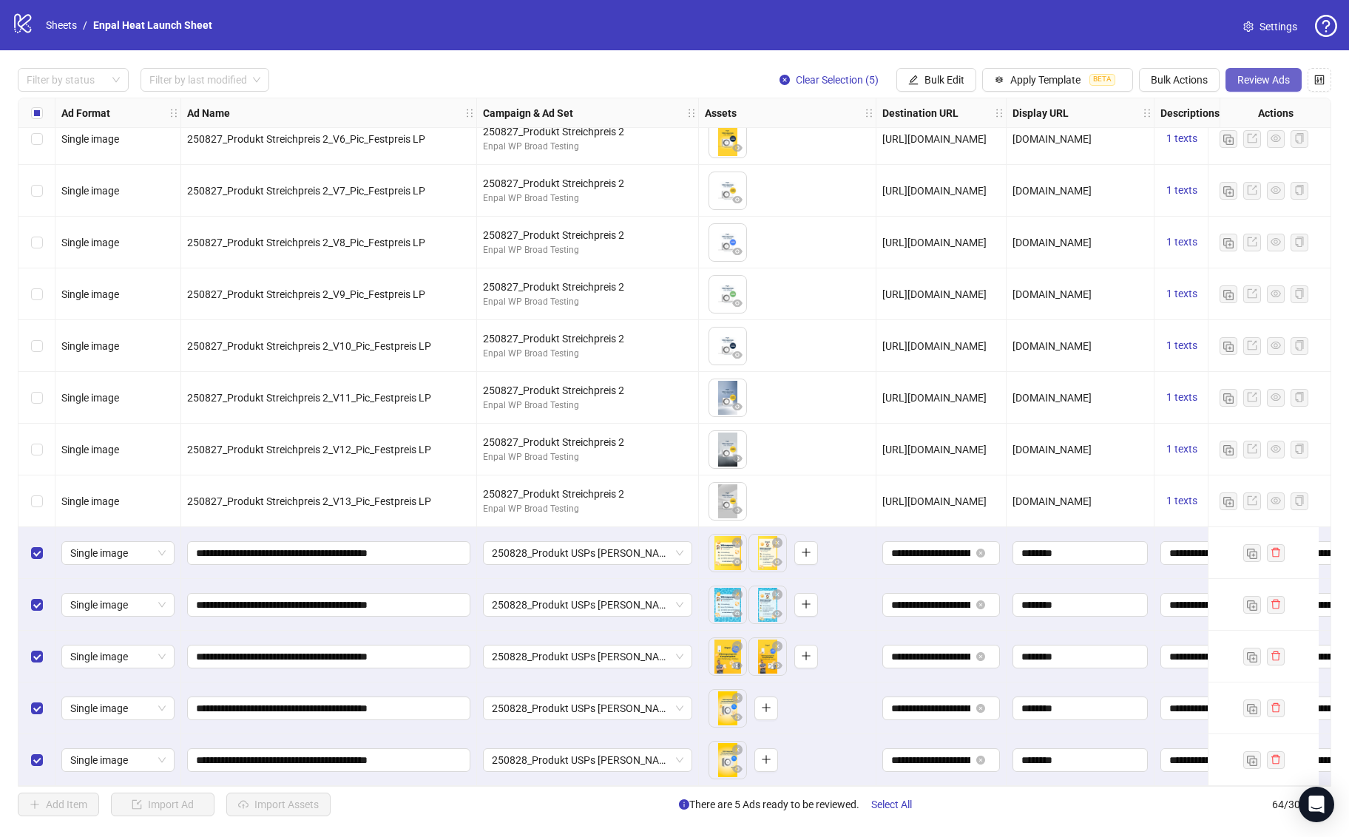
click at [1268, 83] on span "Review Ads" at bounding box center [1263, 80] width 53 height 12
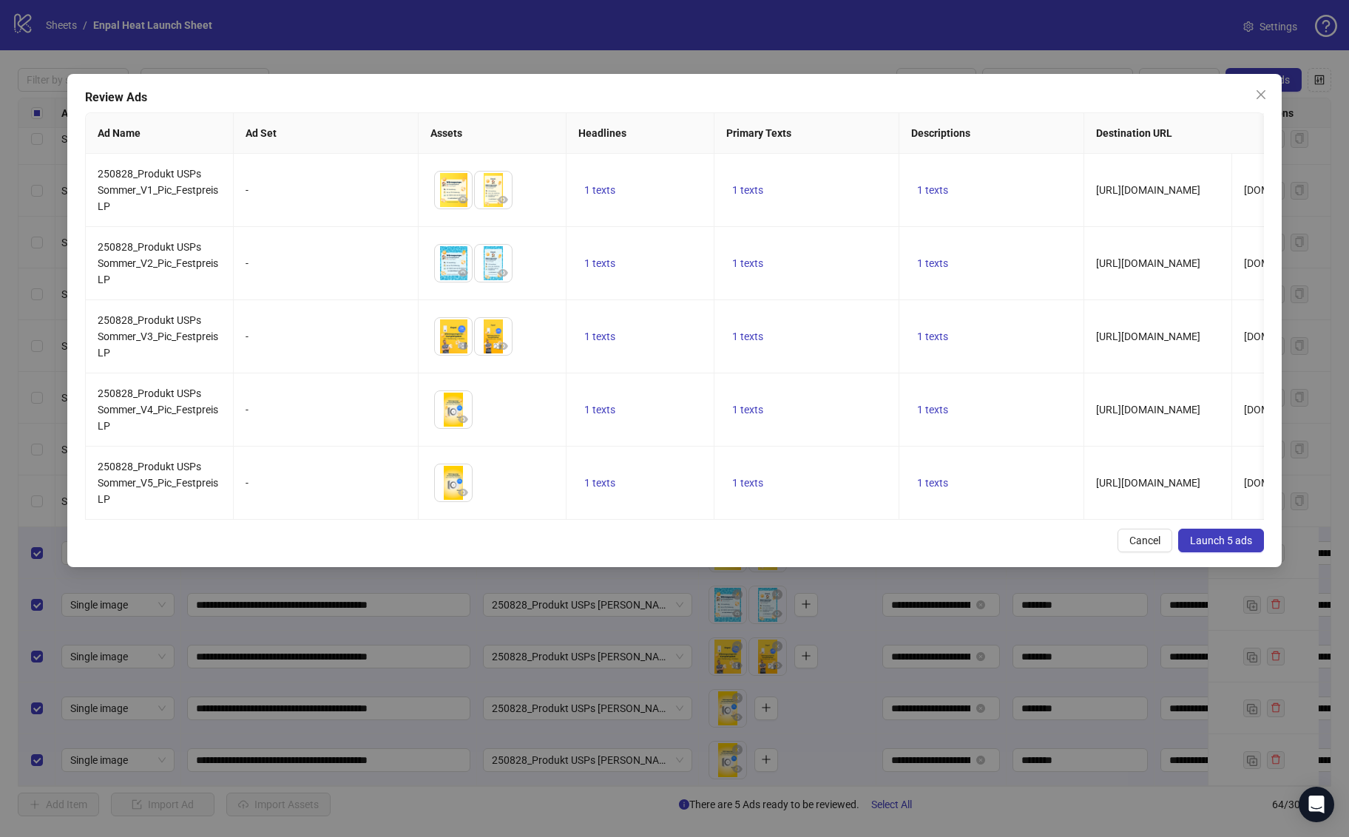
click at [1221, 536] on span "Launch 5 ads" at bounding box center [1221, 541] width 62 height 12
